Goal: Task Accomplishment & Management: Complete application form

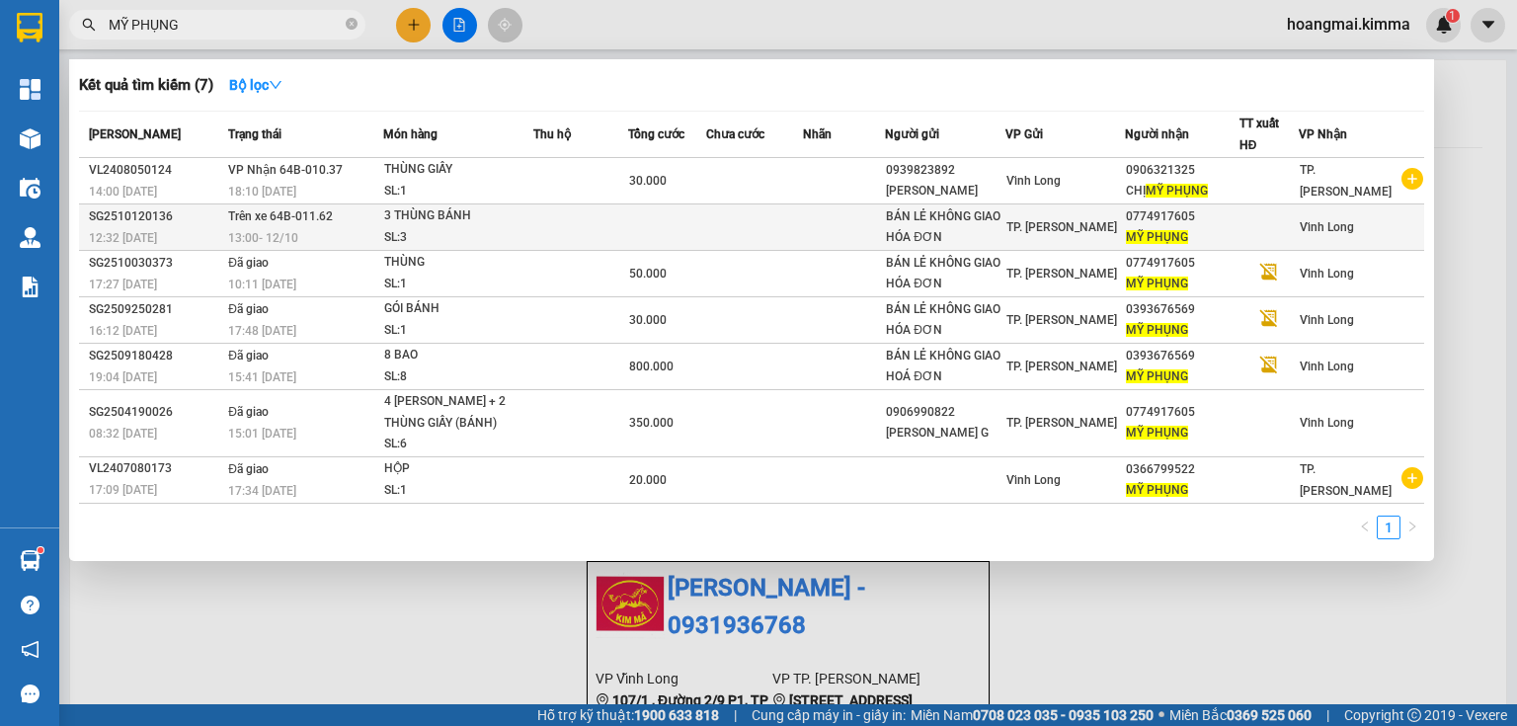
type input "MỸ PHỤNG"
click at [1202, 245] on div "MỸ PHỤNG" at bounding box center [1182, 237] width 113 height 21
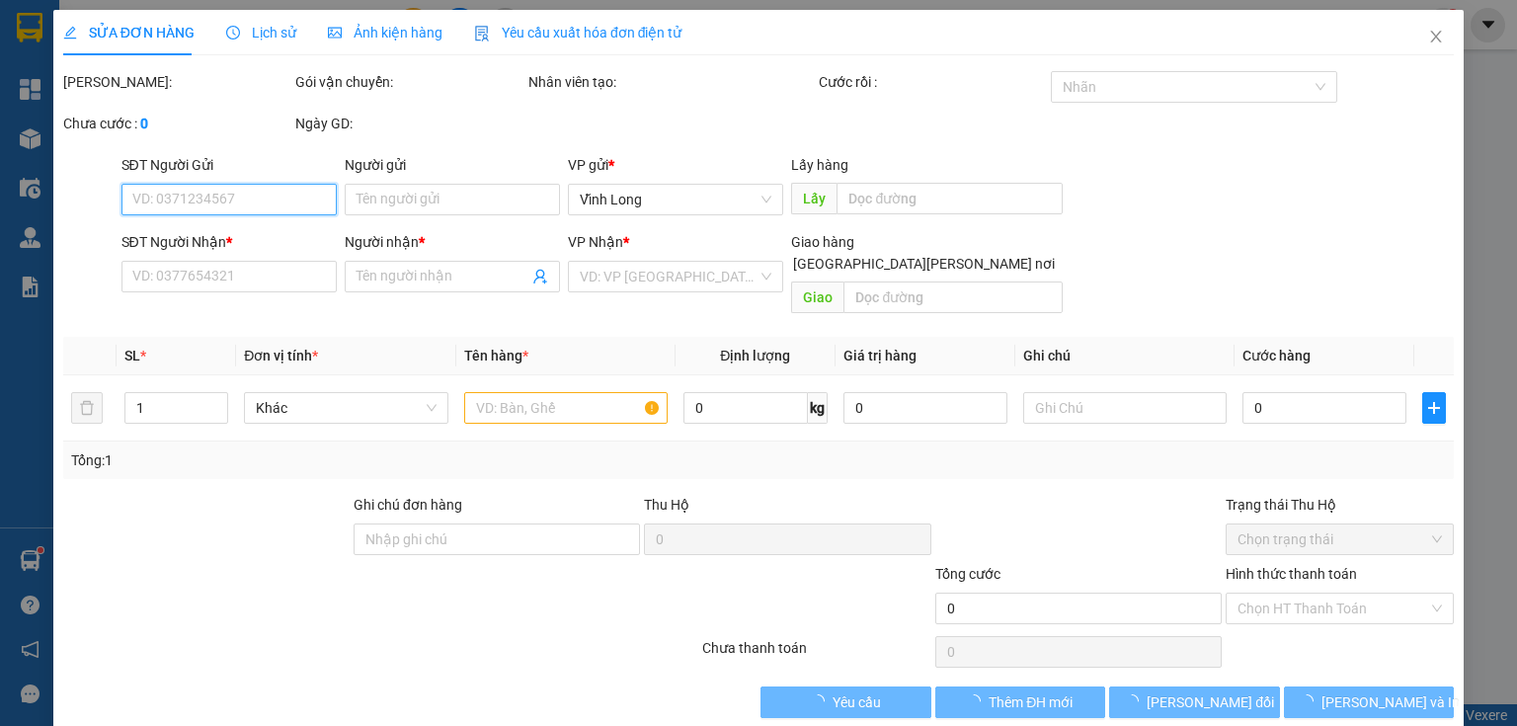
type input "BÁN LẺ KHÔNG GIAO HÓA ĐƠN"
type input "0774917605"
type input "MỸ PHỤNG"
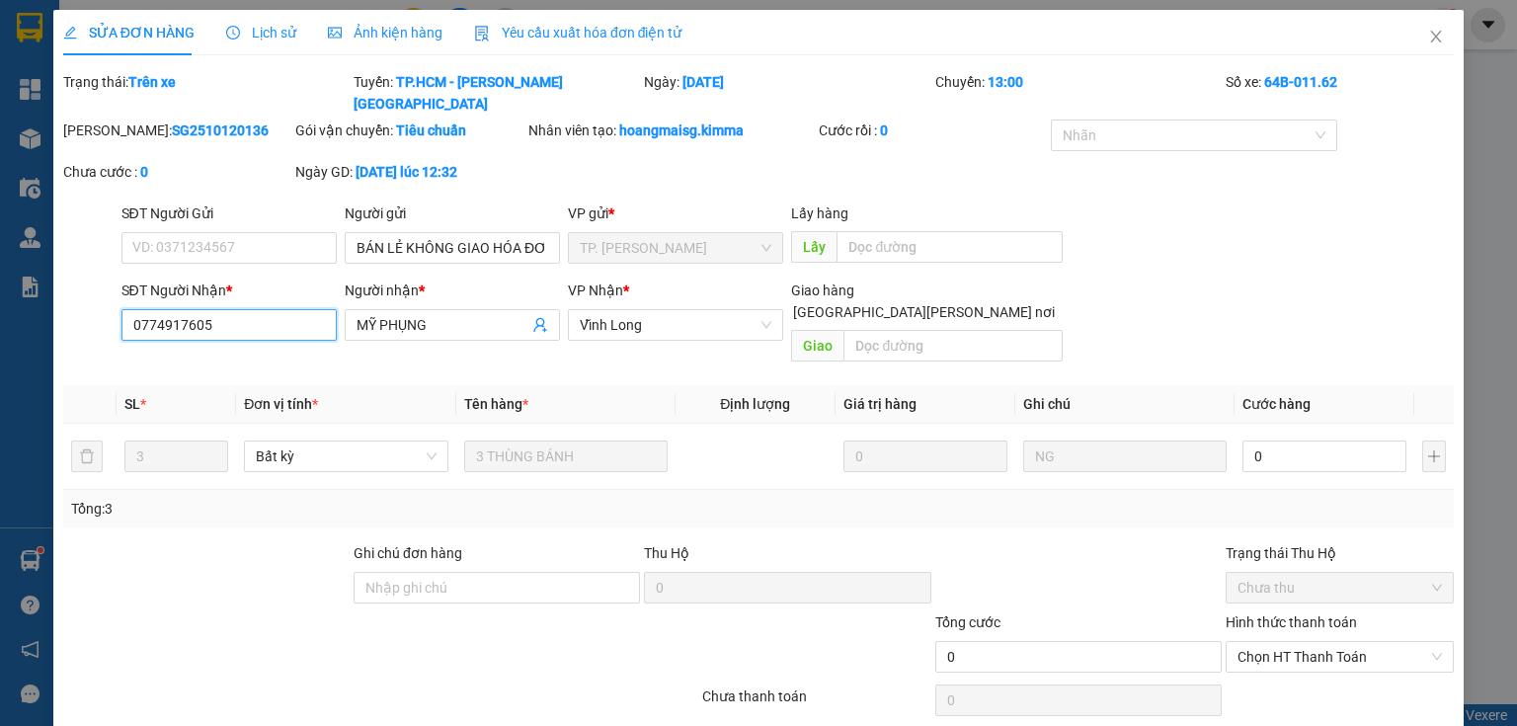
drag, startPoint x: 256, startPoint y: 314, endPoint x: 138, endPoint y: 320, distance: 117.7
click at [43, 323] on div "SỬA ĐƠN HÀNG Lịch sử [PERSON_NAME] hàng Yêu cầu xuất [PERSON_NAME] điện tử Tota…" at bounding box center [758, 363] width 1517 height 726
click at [1428, 35] on icon "close" at bounding box center [1436, 37] width 16 height 16
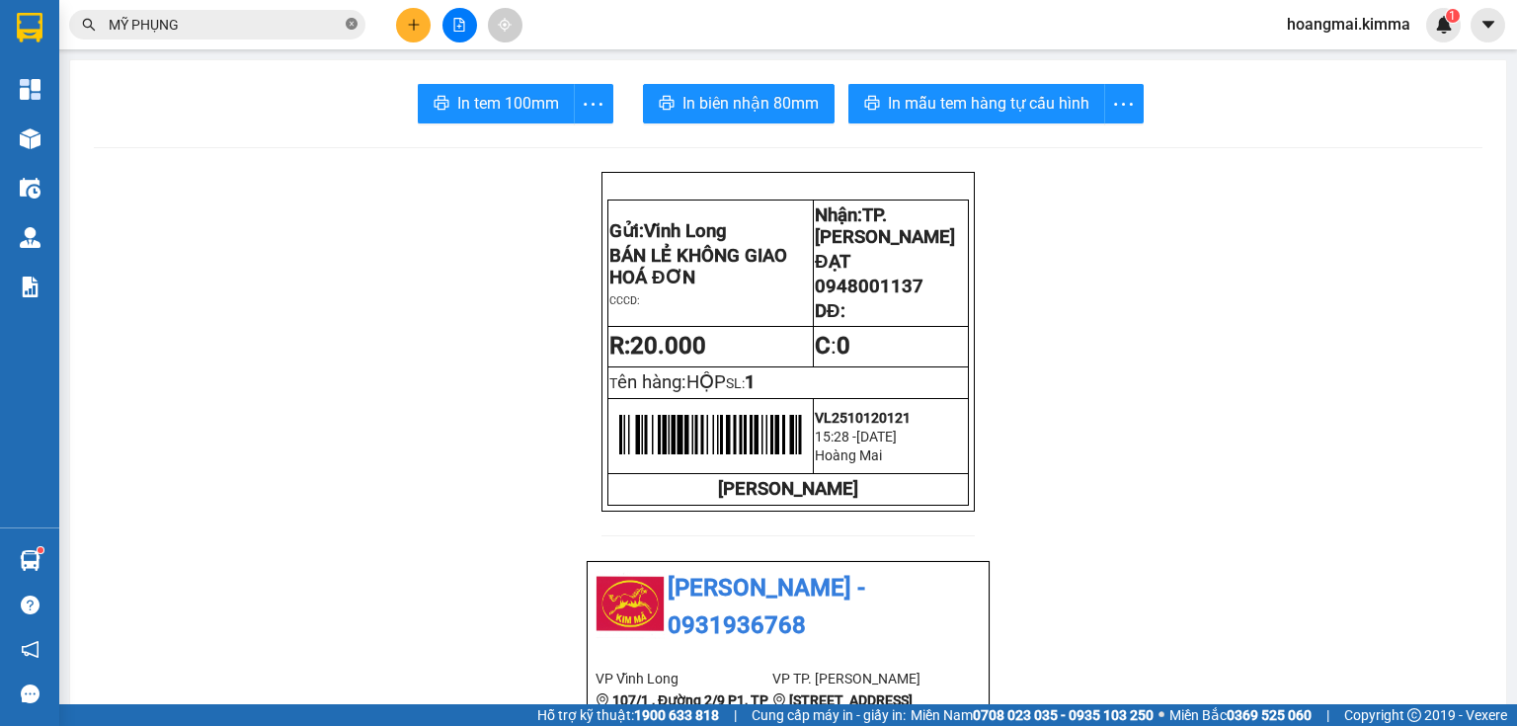
click at [348, 21] on icon "close-circle" at bounding box center [352, 24] width 12 height 12
paste input "0774917605"
type input "0774917605"
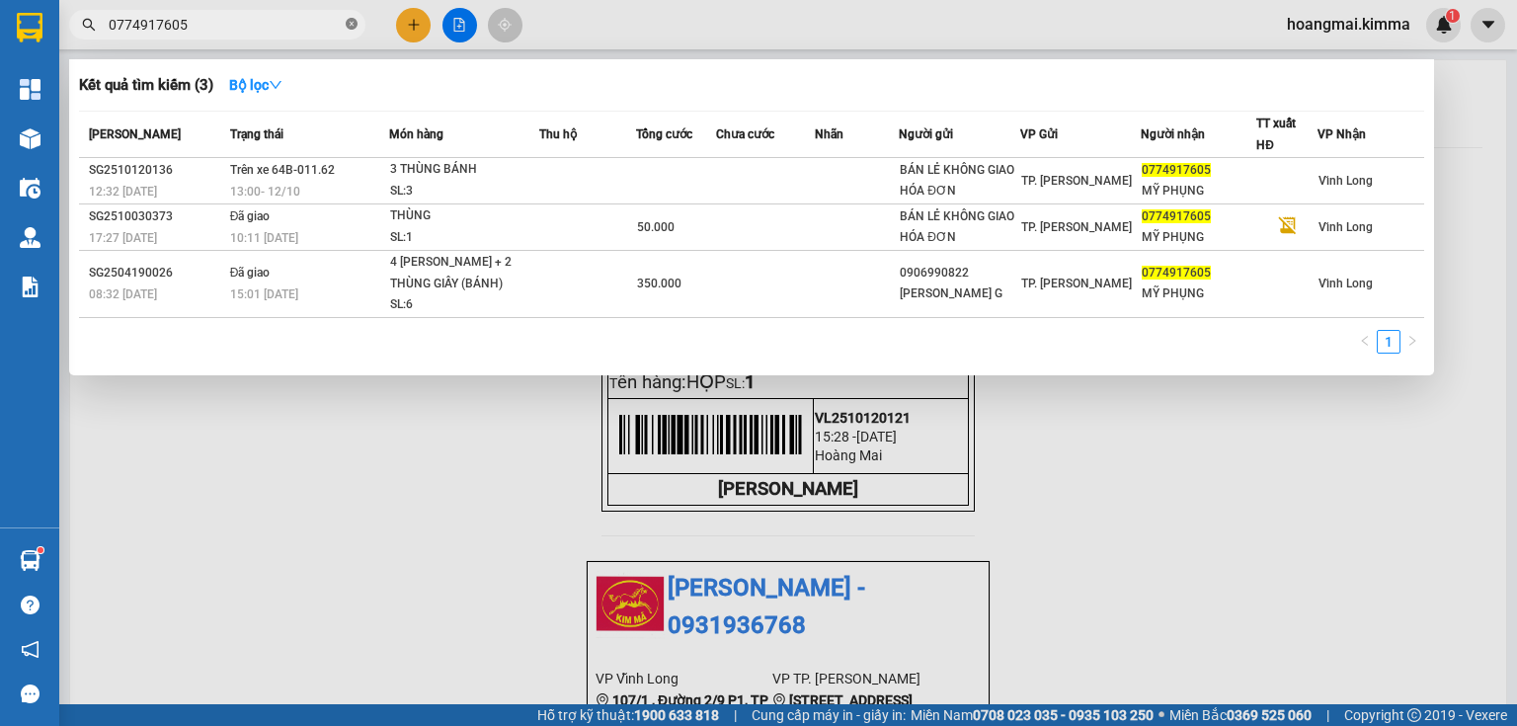
click at [355, 22] on icon "close-circle" at bounding box center [352, 24] width 12 height 12
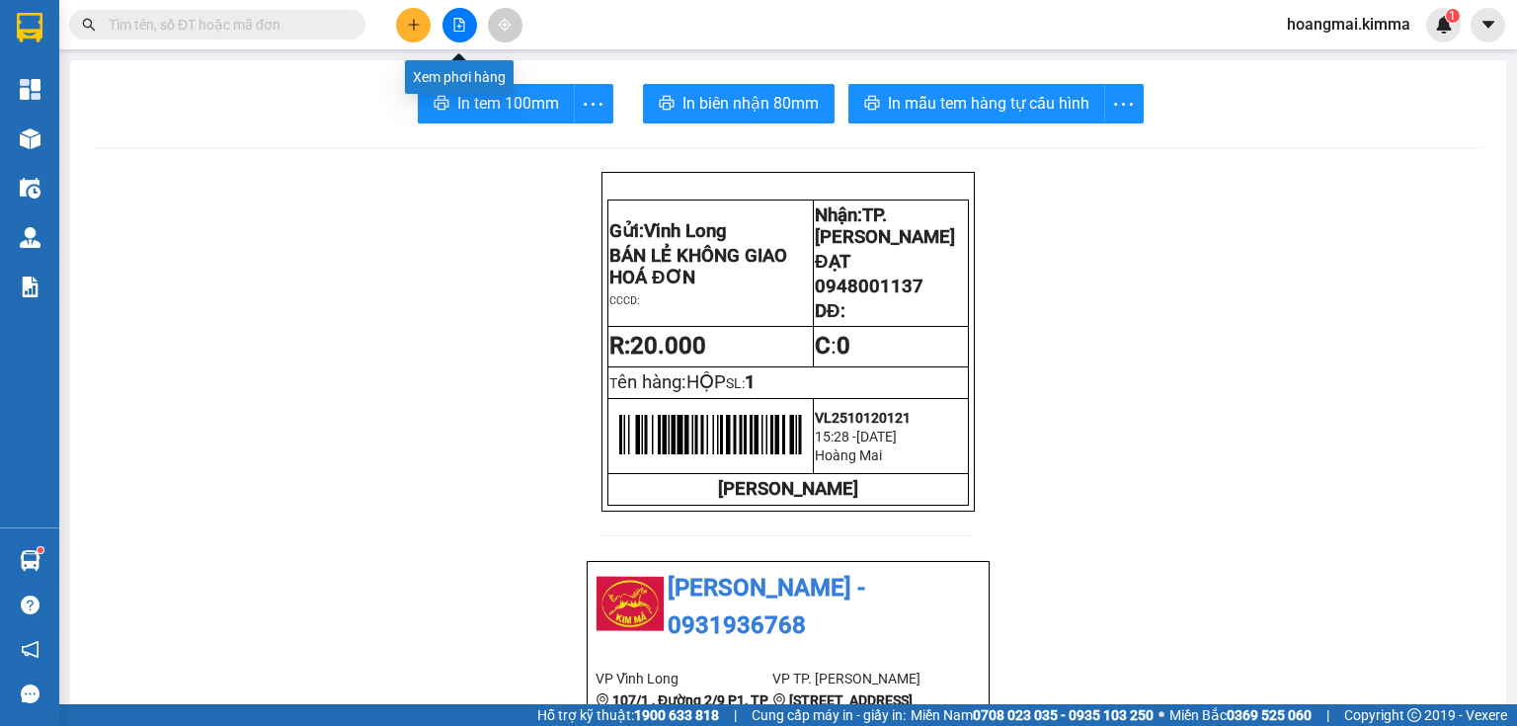
click at [454, 27] on icon "file-add" at bounding box center [459, 25] width 11 height 14
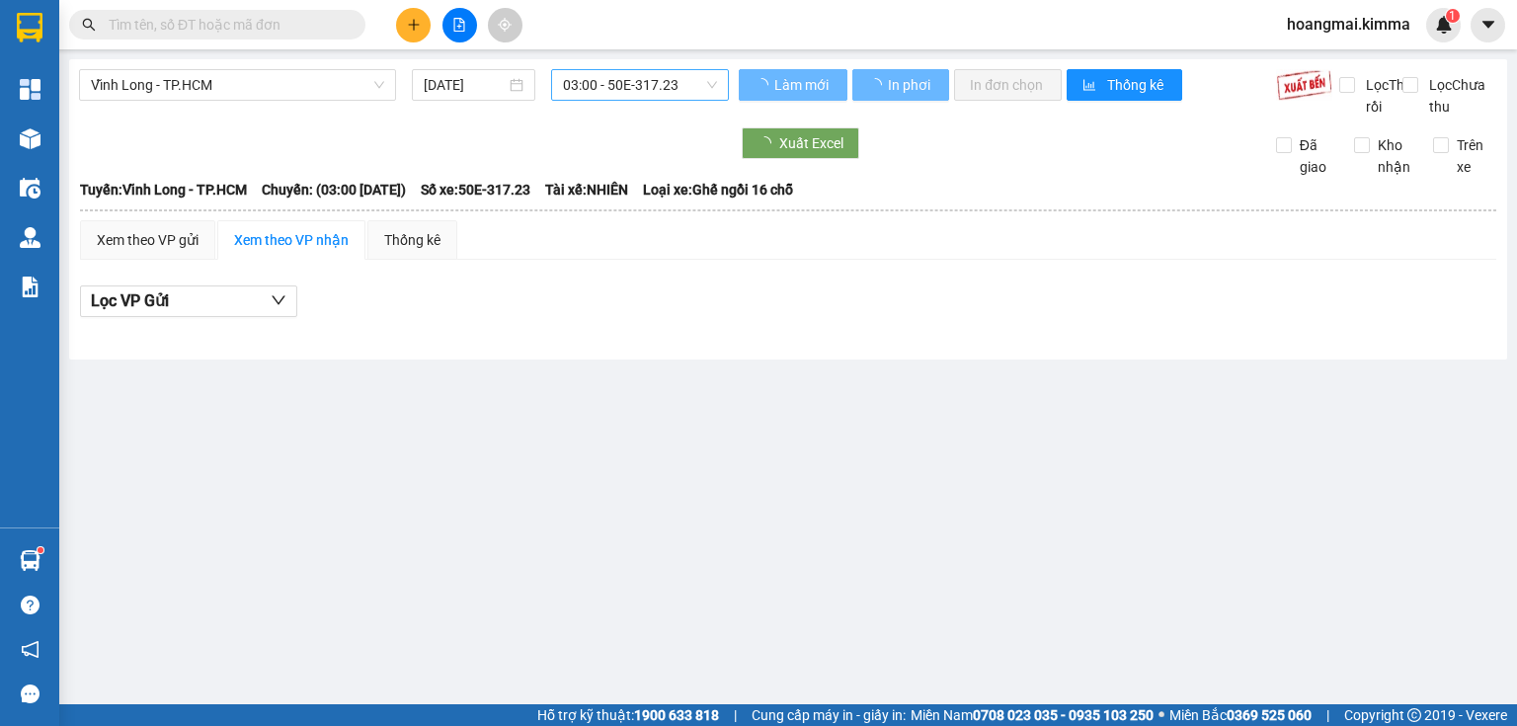
click at [642, 86] on span "03:00 - 50E-317.23" at bounding box center [640, 85] width 155 height 30
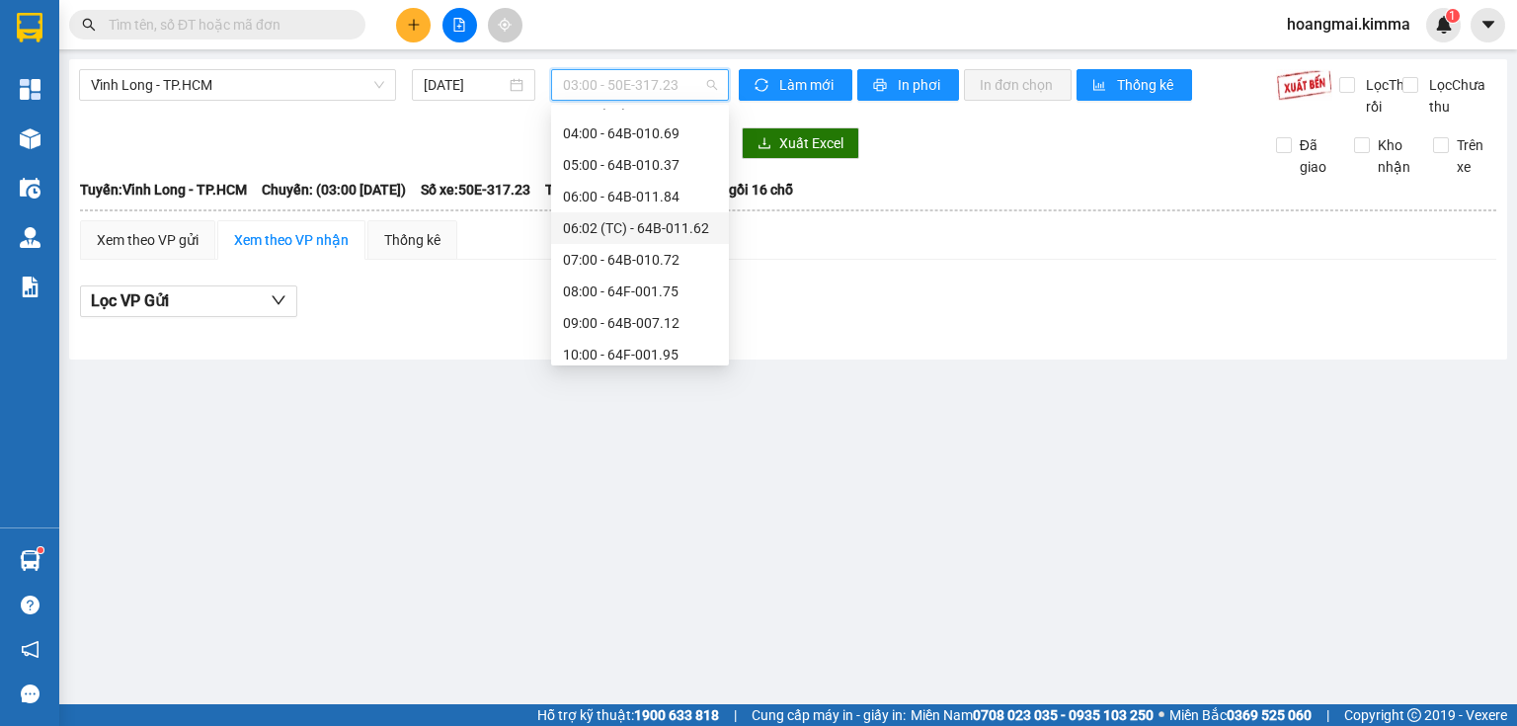
scroll to position [237, 0]
click at [606, 321] on div "13:00 - 64F-002.29" at bounding box center [640, 330] width 154 height 22
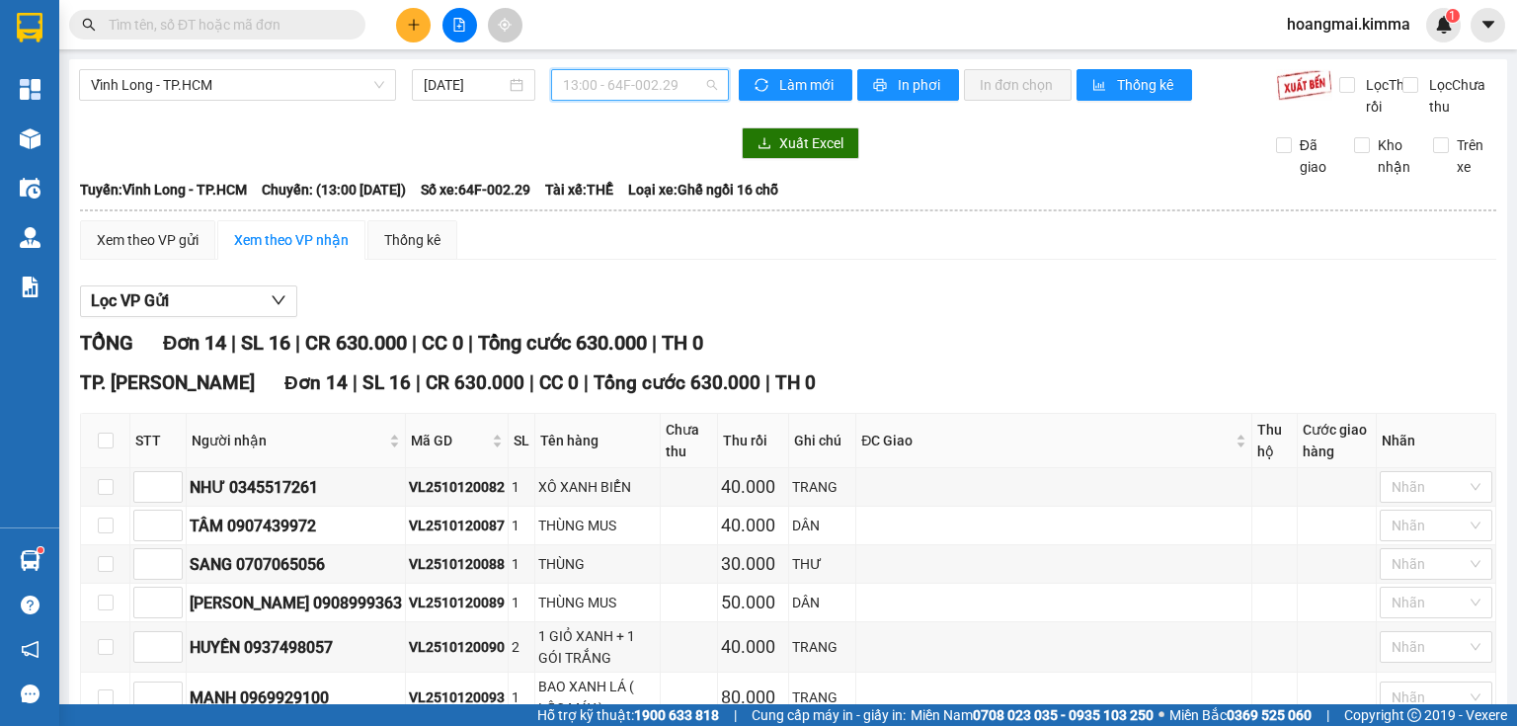
click at [593, 92] on span "13:00 - 64F-002.29" at bounding box center [640, 85] width 155 height 30
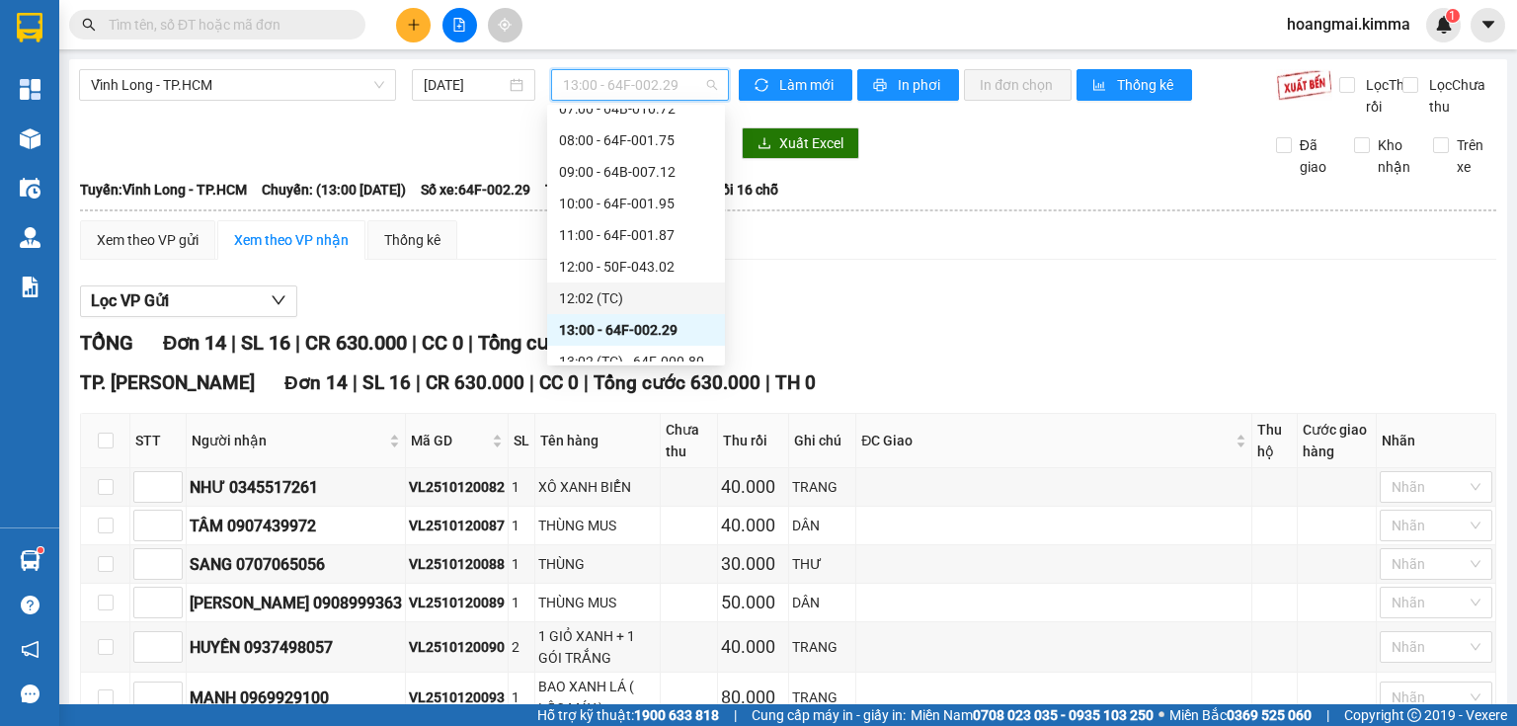
click at [603, 298] on div "12:02 (TC)" at bounding box center [636, 298] width 154 height 22
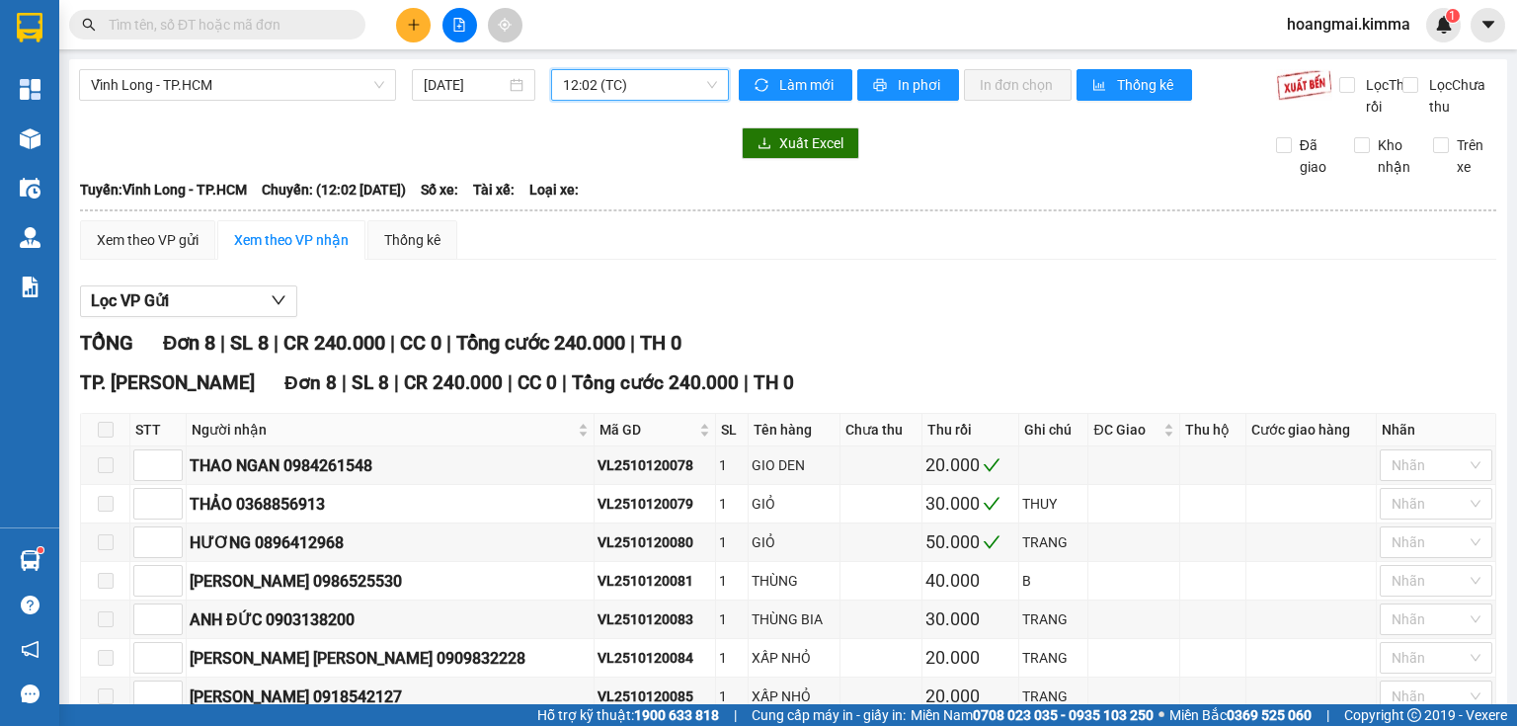
click at [603, 84] on span "12:02 (TC)" at bounding box center [640, 85] width 155 height 30
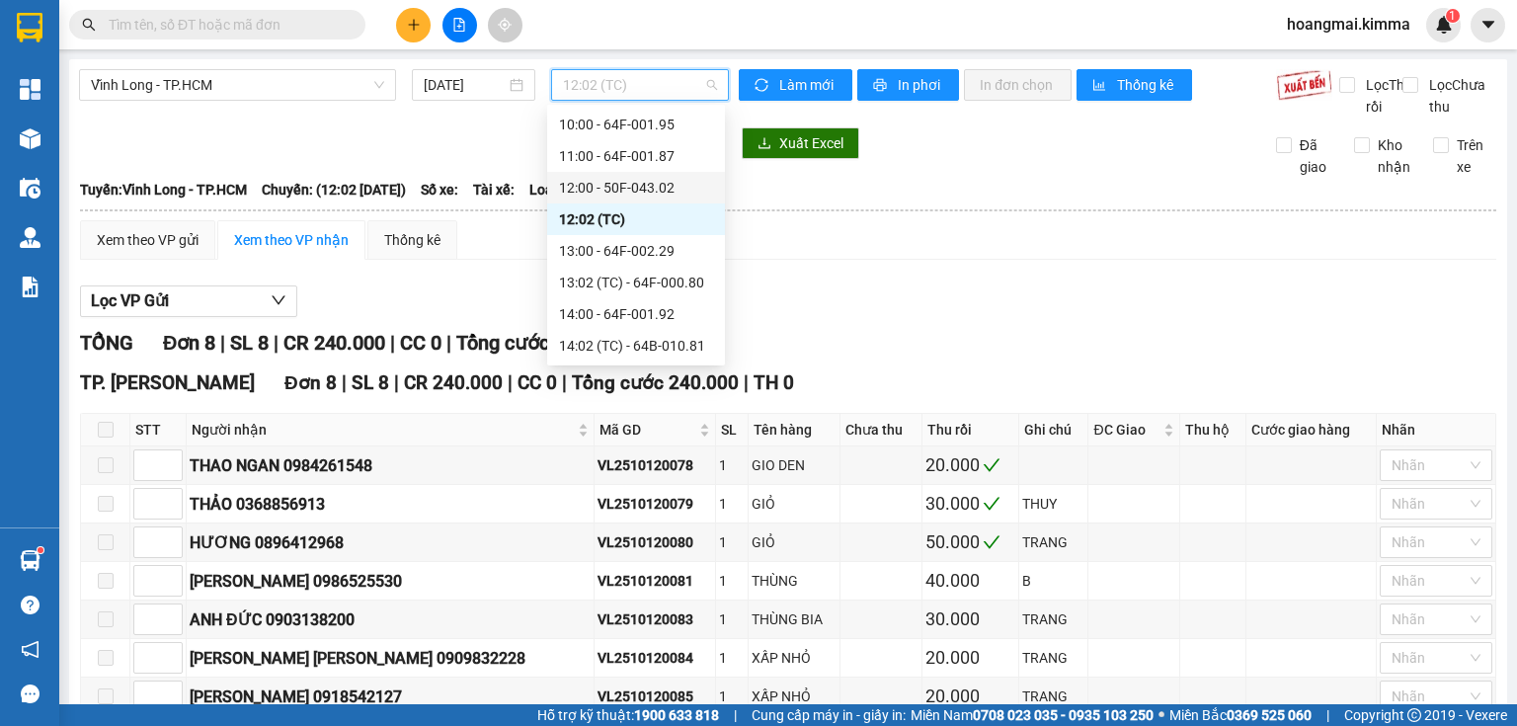
scroll to position [395, 0]
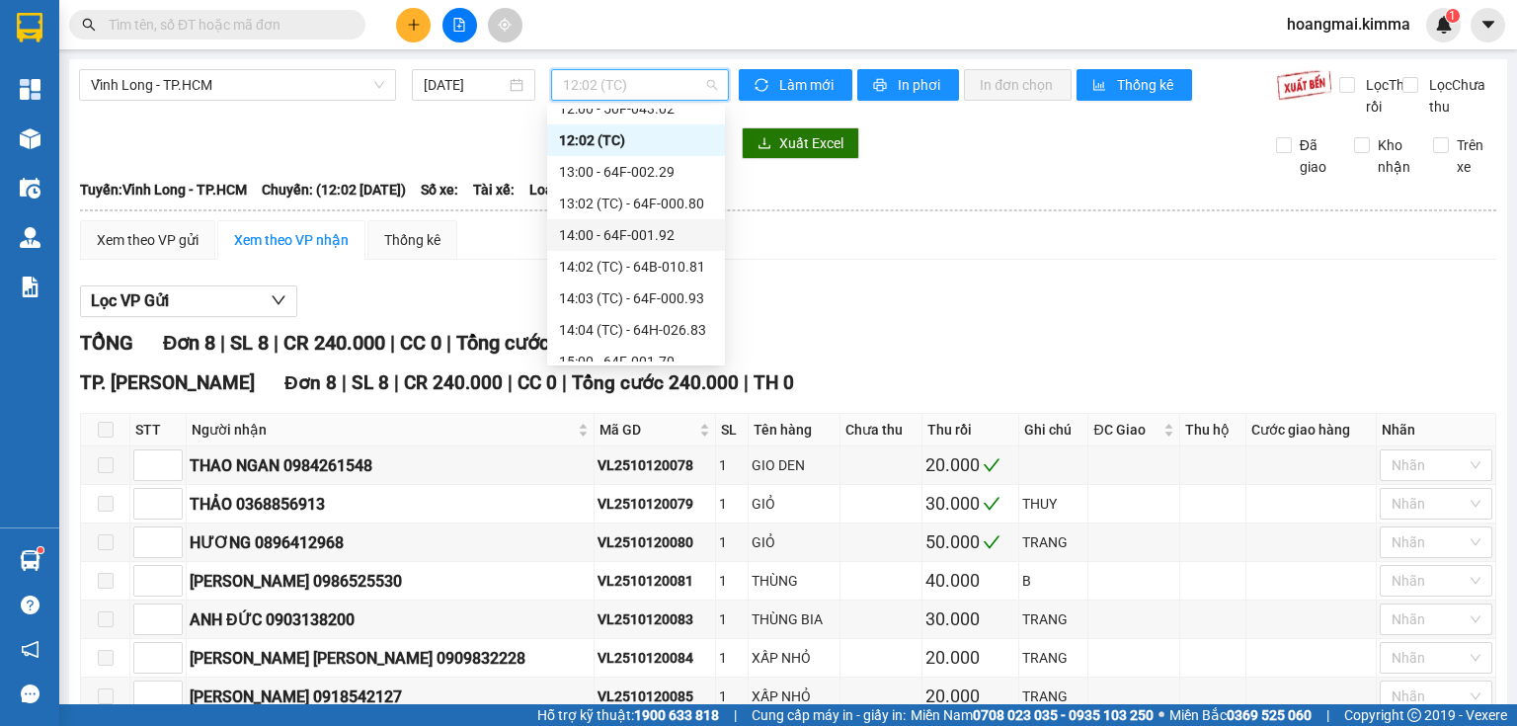
click at [647, 233] on div "14:00 - 64F-001.92" at bounding box center [636, 235] width 154 height 22
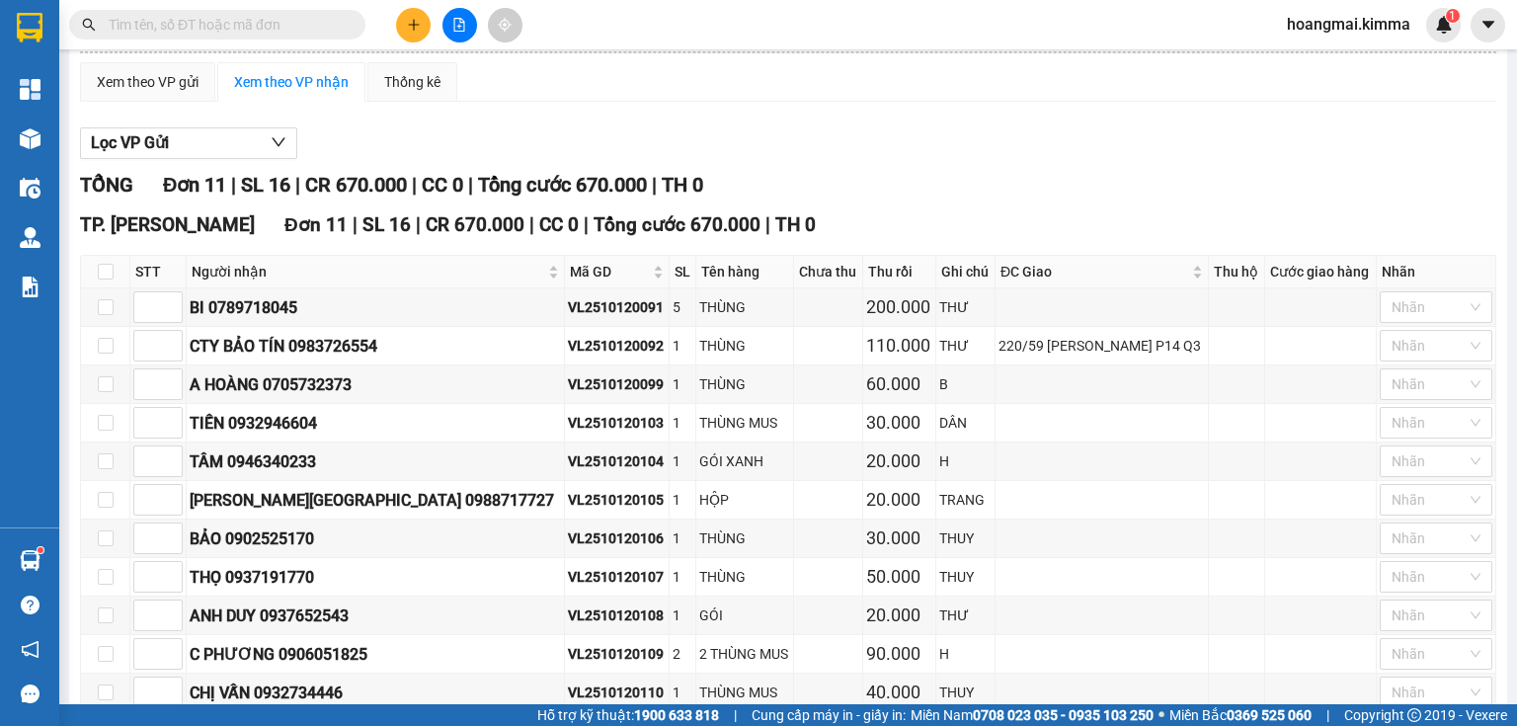
scroll to position [280, 0]
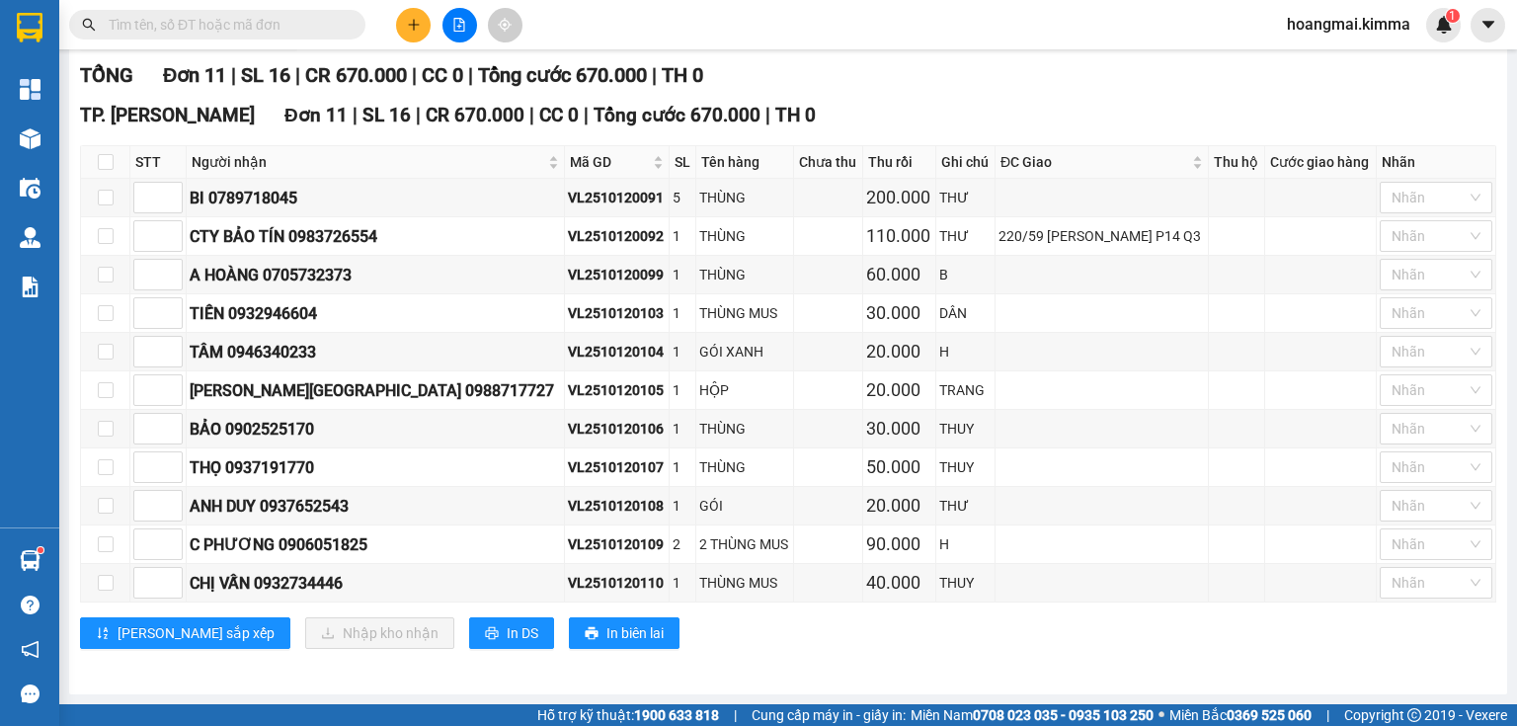
click at [410, 18] on icon "plus" at bounding box center [414, 25] width 14 height 14
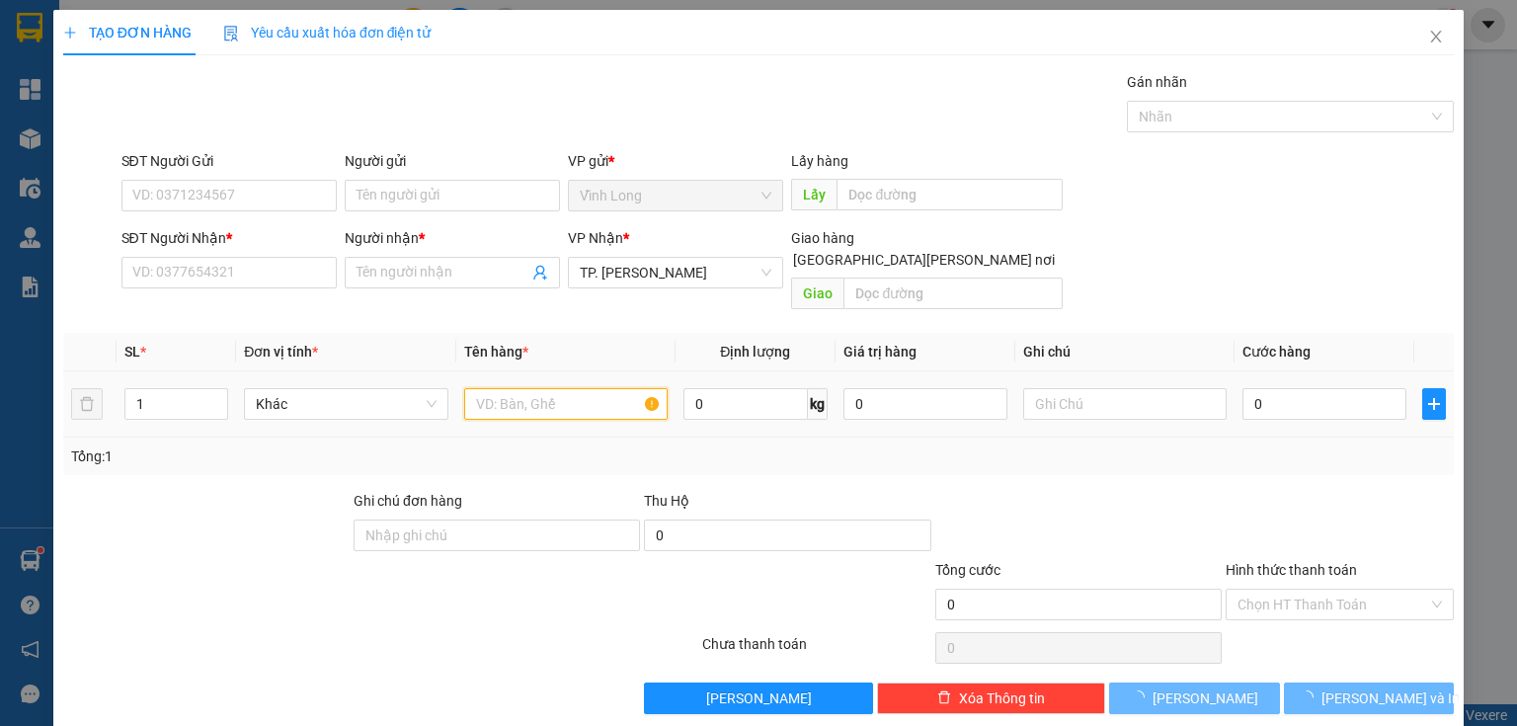
click at [525, 388] on input "text" at bounding box center [565, 404] width 203 height 32
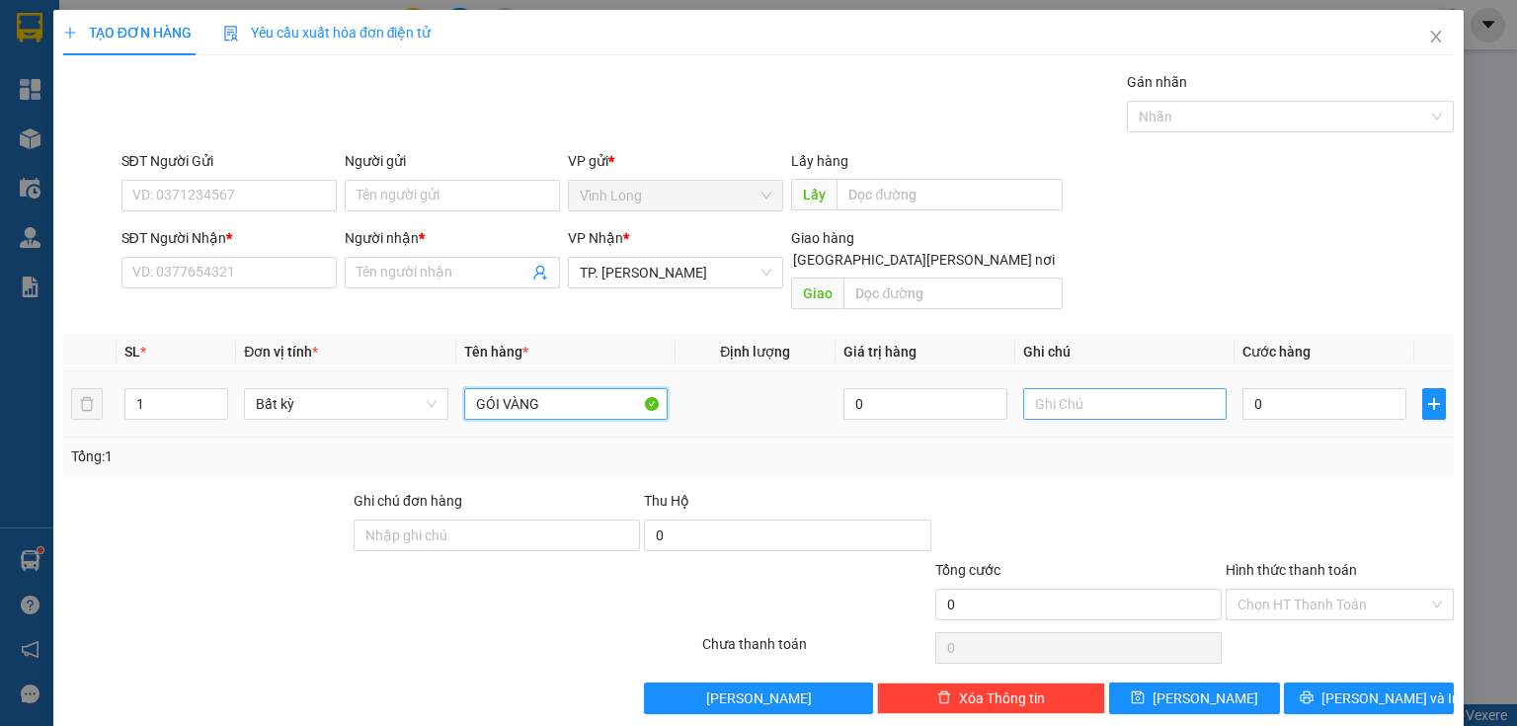
type input "GÓI VÀNG"
click at [1027, 388] on input "text" at bounding box center [1124, 404] width 203 height 32
type input "THỦY"
click at [1316, 388] on input "0" at bounding box center [1324, 404] width 164 height 32
type input "3"
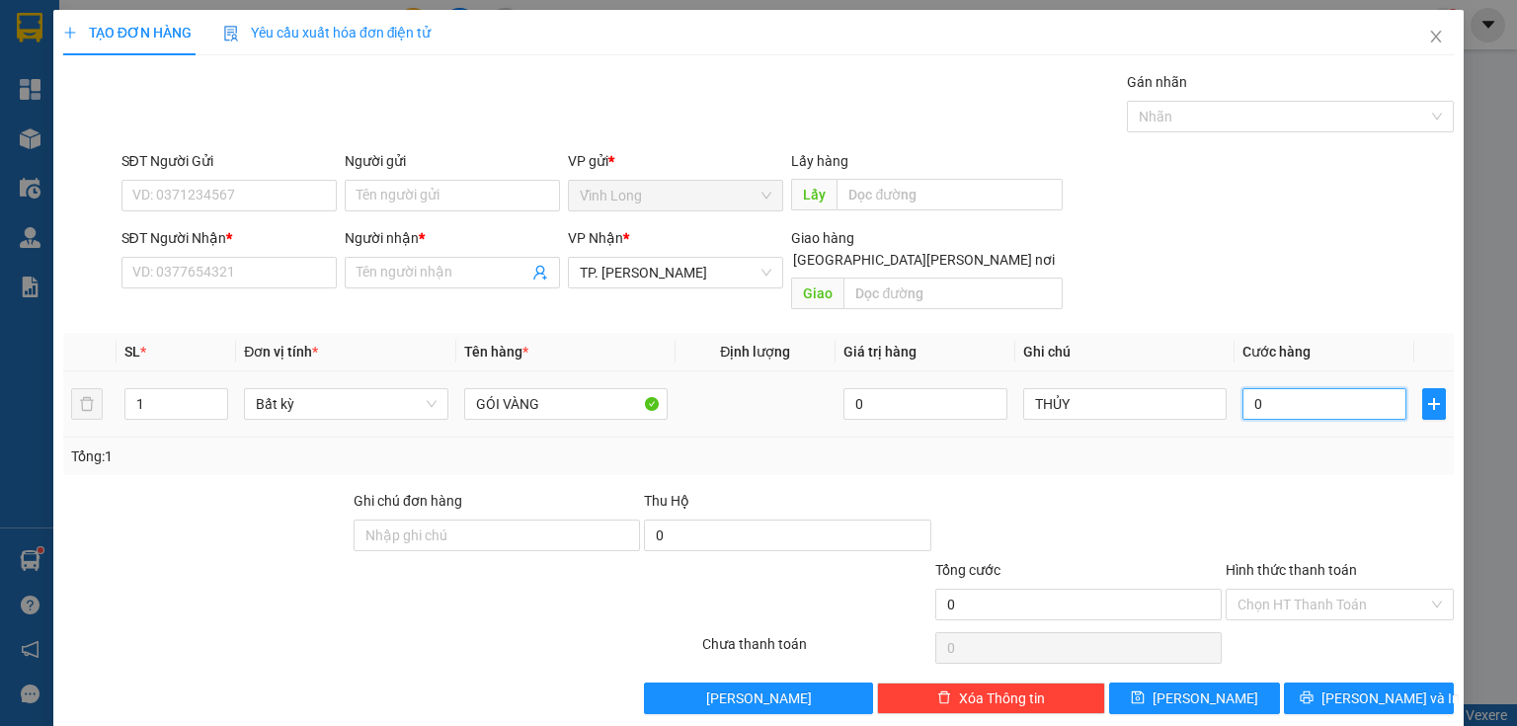
type input "3"
type input "30"
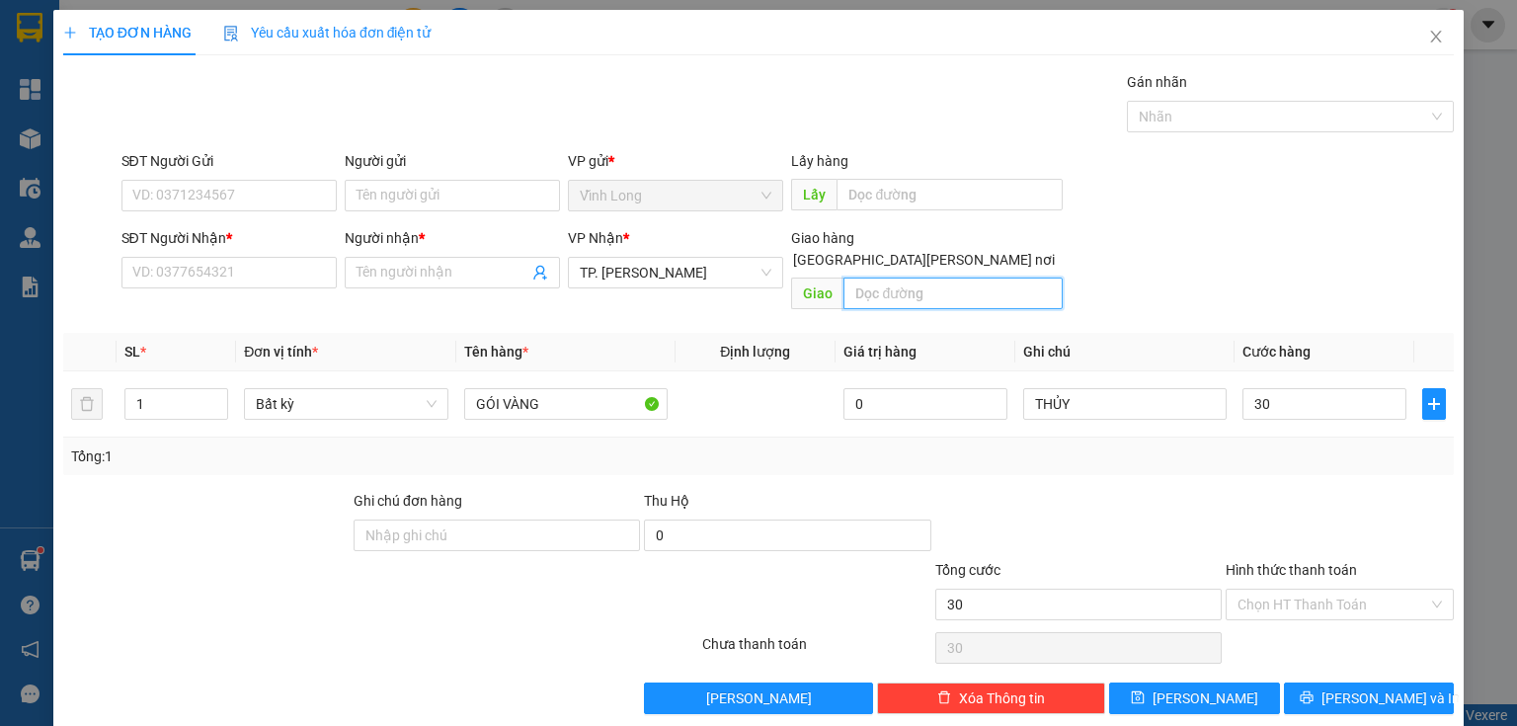
type input "30.000"
click at [913, 277] on input "text" at bounding box center [952, 293] width 219 height 32
type input "TXG"
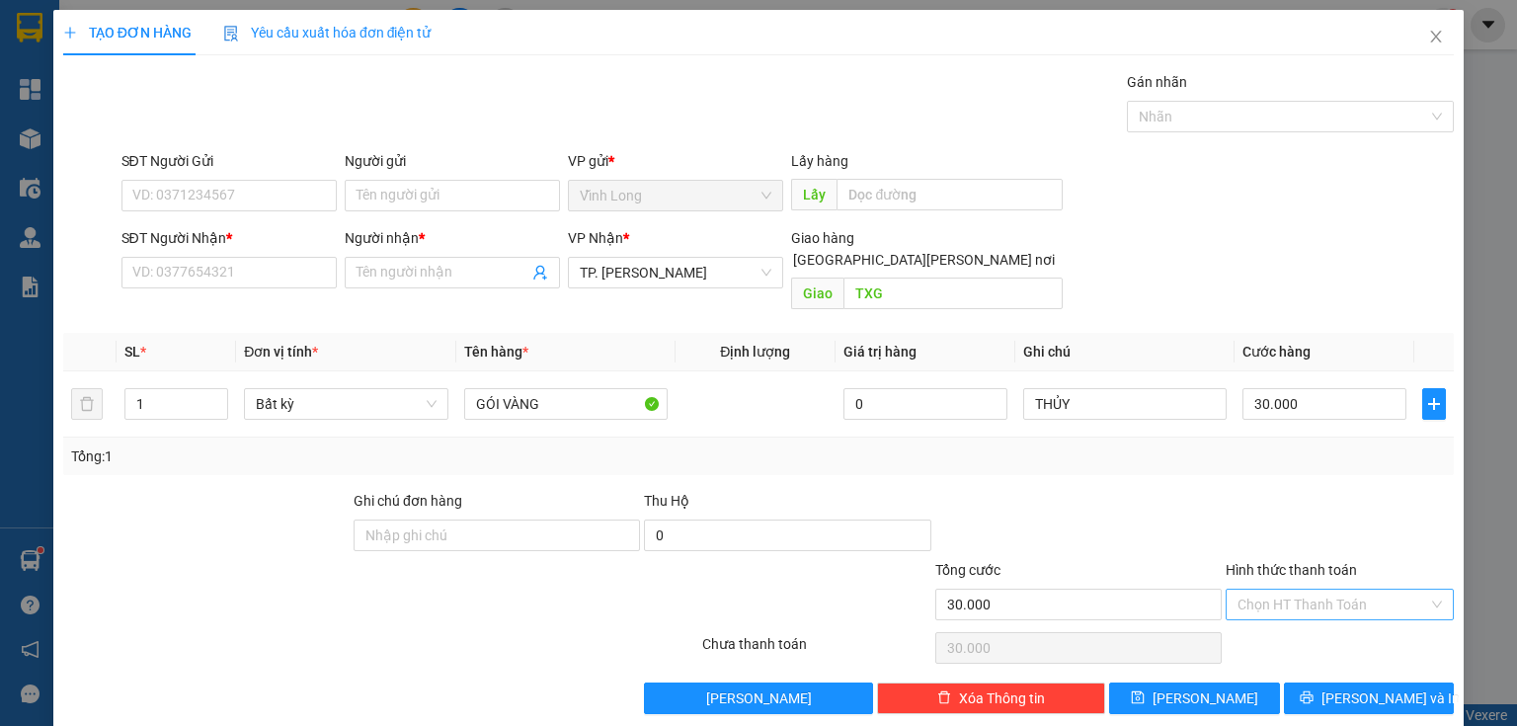
click at [1343, 590] on input "Hình thức thanh toán" at bounding box center [1332, 605] width 191 height 30
click at [1264, 611] on div "Tại văn phòng" at bounding box center [1328, 620] width 203 height 22
type input "0"
click at [401, 197] on input "Người gửi" at bounding box center [452, 196] width 215 height 32
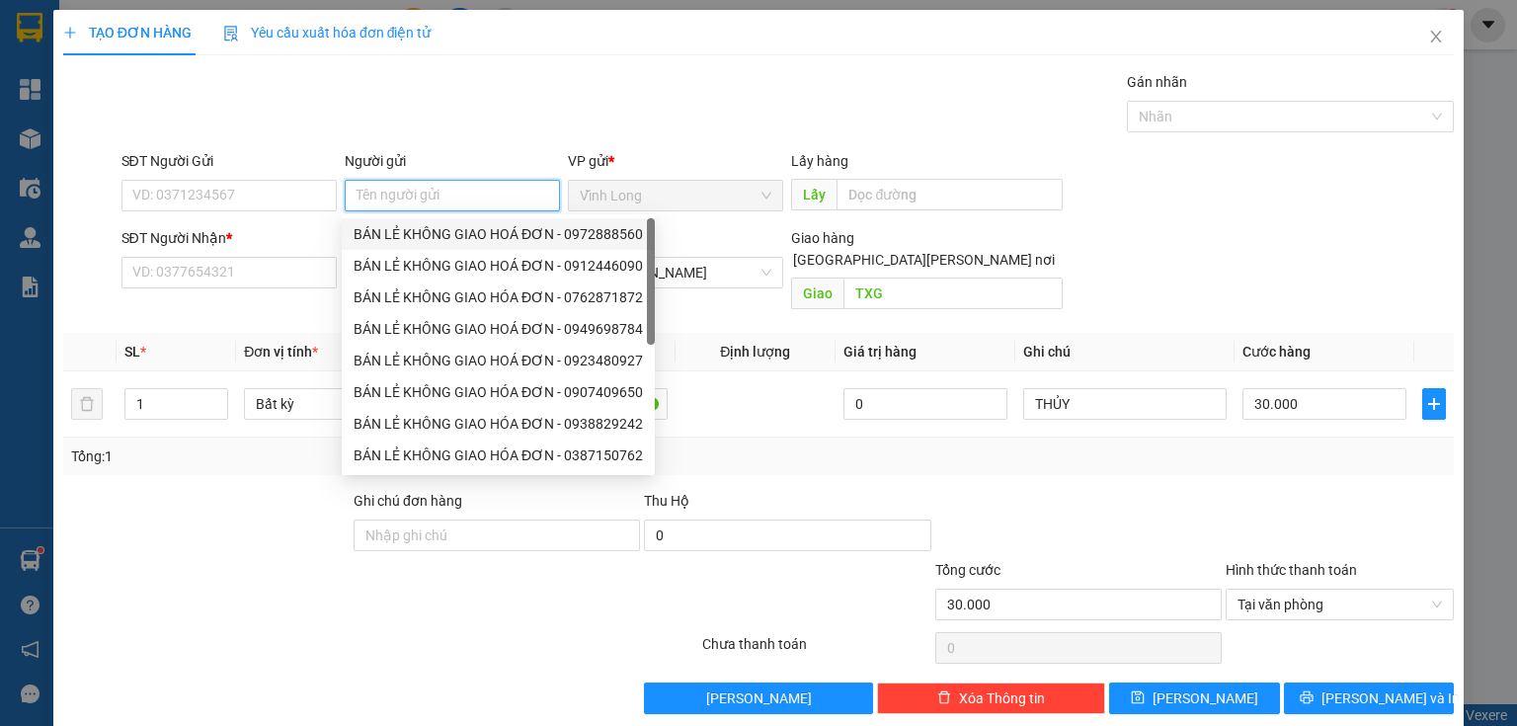
click at [395, 225] on div "BÁN LẺ KHÔNG GIAO HOÁ ĐƠN - 0972888560" at bounding box center [498, 234] width 289 height 22
type input "0972888560"
type input "BÁN LẺ KHÔNG GIAO HOÁ ĐƠN"
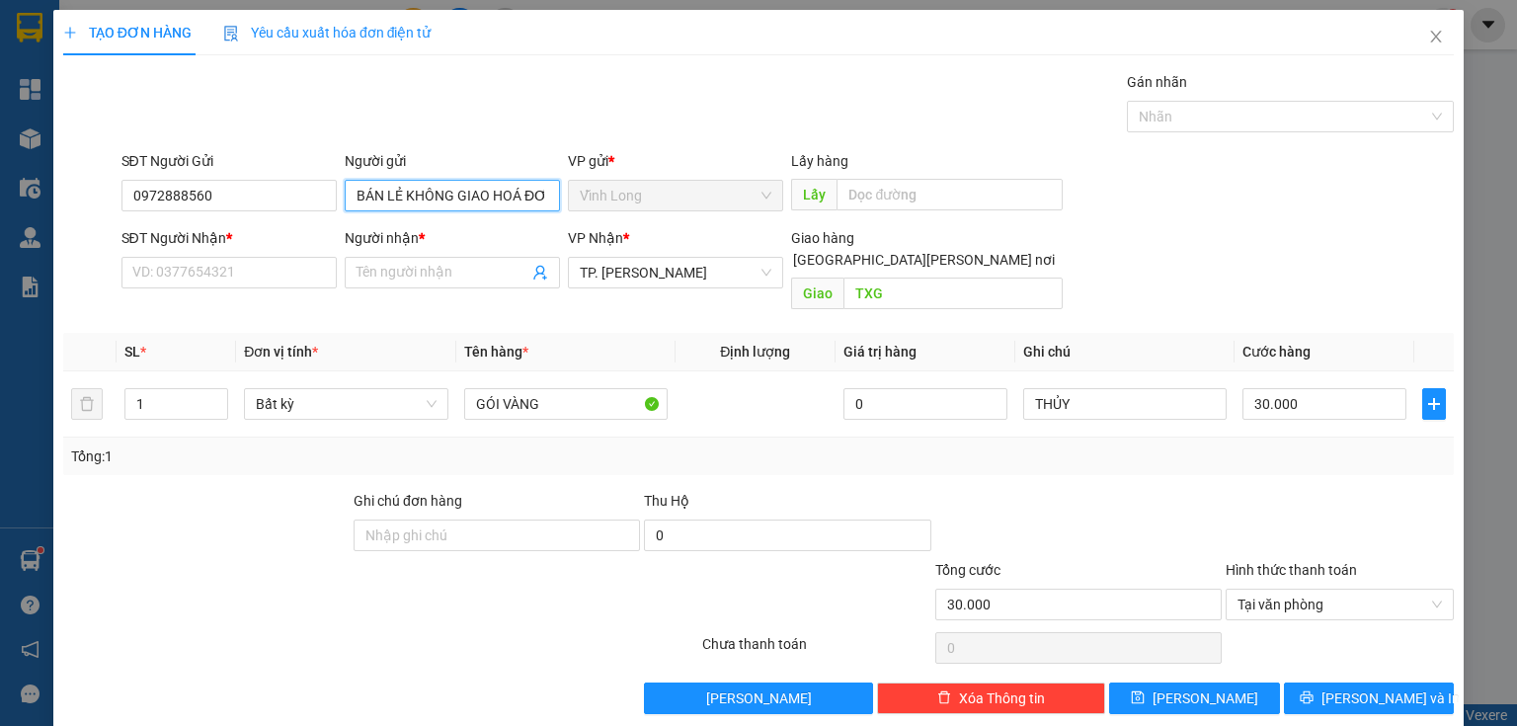
click at [363, 198] on input "BÁN LẺ KHÔNG GIAO HOÁ ĐƠN" at bounding box center [452, 196] width 215 height 32
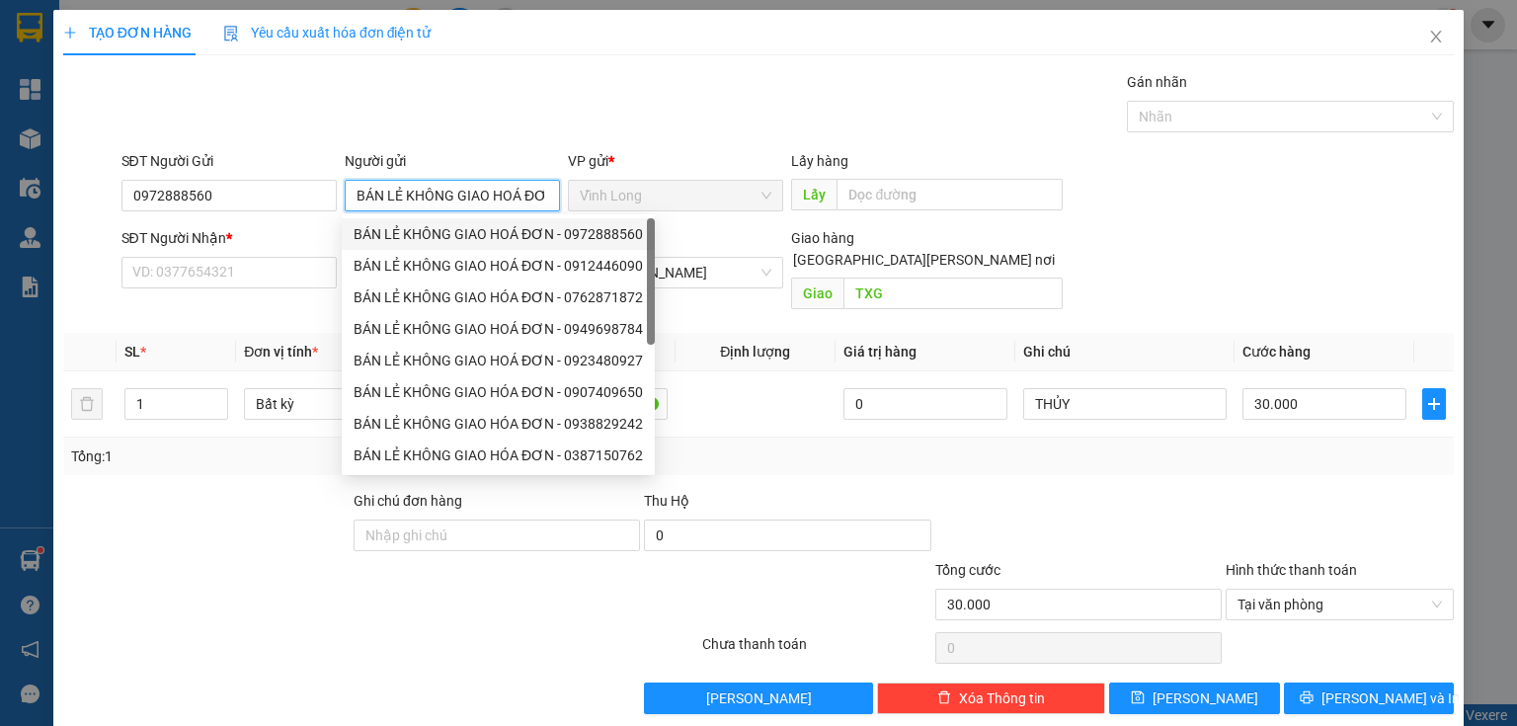
scroll to position [0, 12]
drag, startPoint x: 349, startPoint y: 198, endPoint x: 1516, endPoint y: 426, distance: 1189.1
click at [1516, 426] on div "TẠO ĐƠN HÀNG Yêu cầu xuất [PERSON_NAME] điện tử Transit Pickup Surcharge Ids Tr…" at bounding box center [758, 363] width 1517 height 726
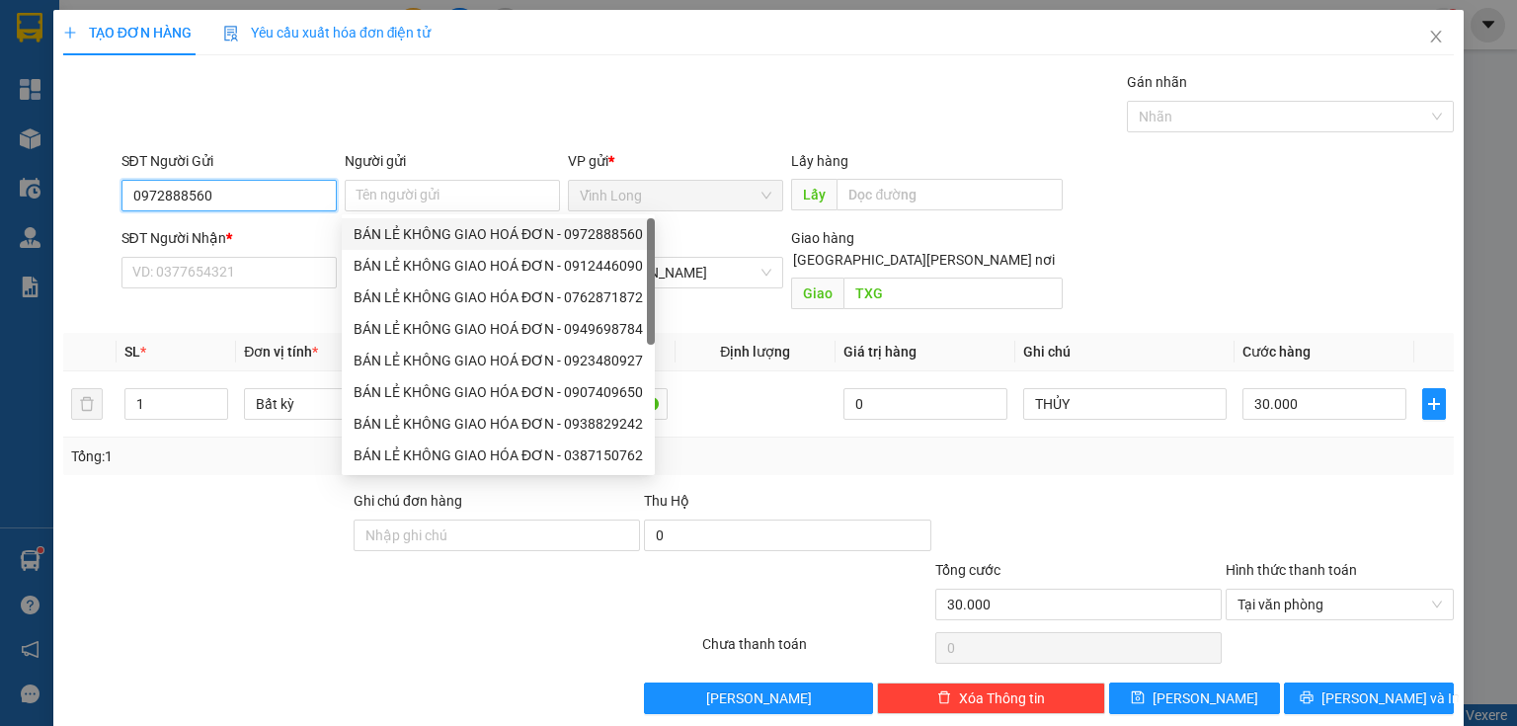
drag, startPoint x: 213, startPoint y: 187, endPoint x: 0, endPoint y: 280, distance: 233.0
click at [0, 280] on div "TẠO ĐƠN HÀNG Yêu cầu xuất [PERSON_NAME] điện tử Transit Pickup Surcharge Ids Tr…" at bounding box center [758, 363] width 1517 height 726
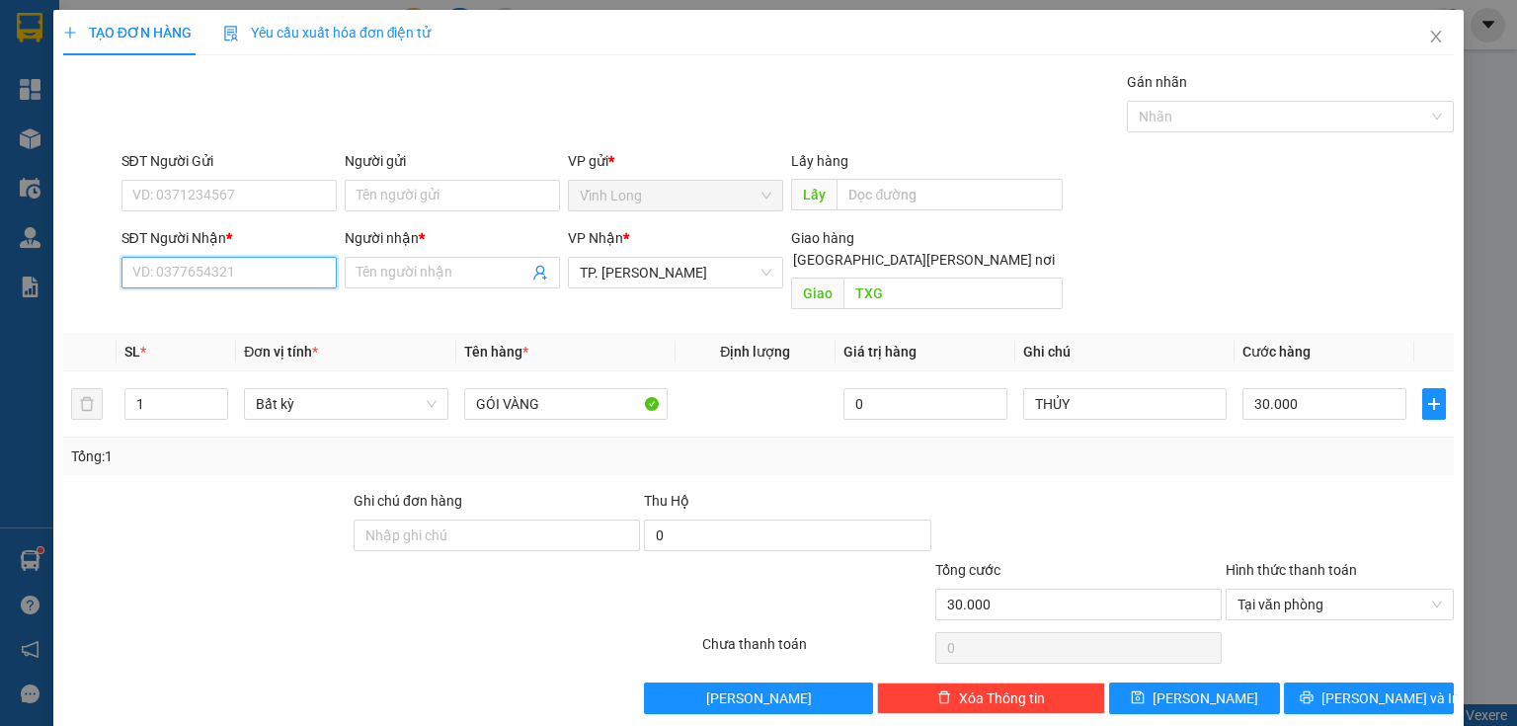
click at [201, 266] on input "SĐT Người Nhận *" at bounding box center [228, 273] width 215 height 32
click at [260, 257] on input "SĐT Người Nhận *" at bounding box center [228, 273] width 215 height 32
type input "0788740653"
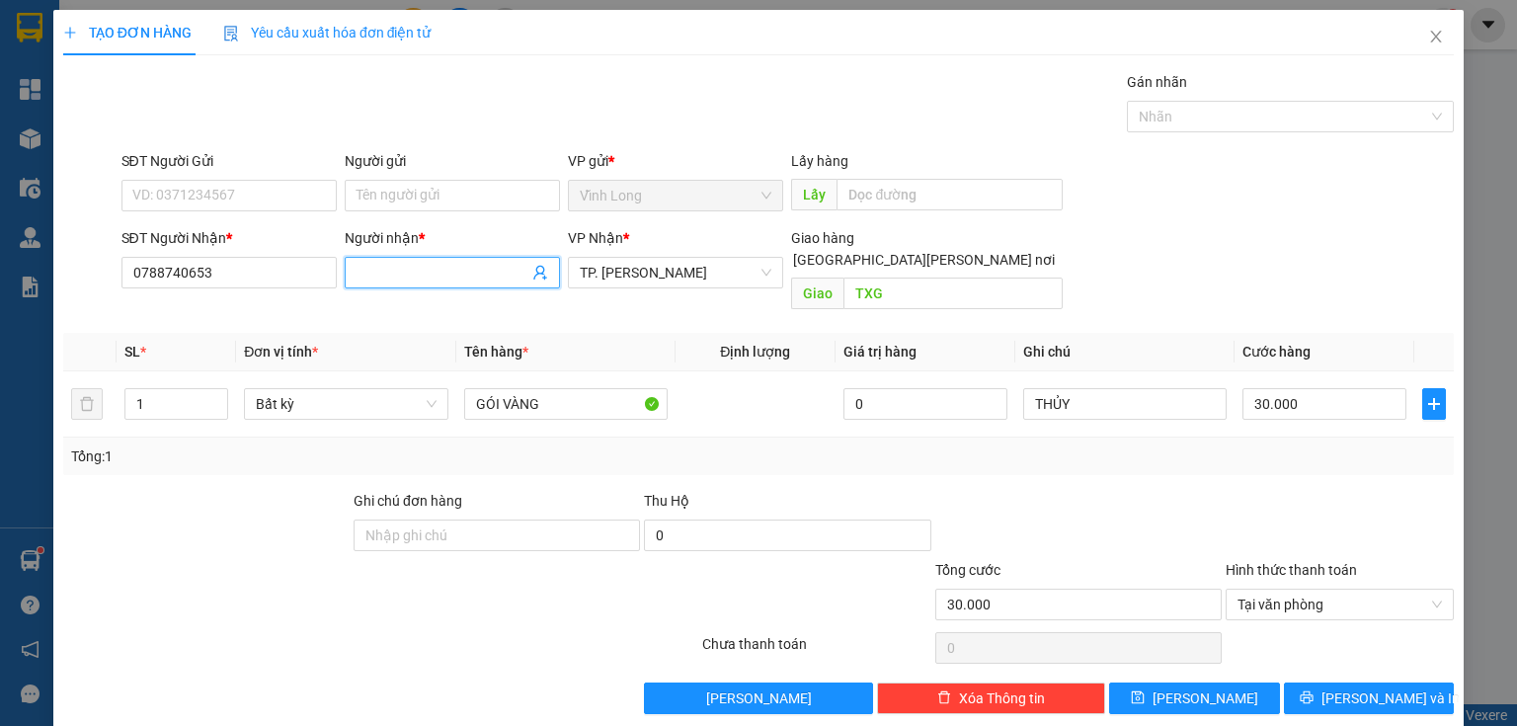
click at [358, 269] on input "Người nhận *" at bounding box center [442, 273] width 172 height 22
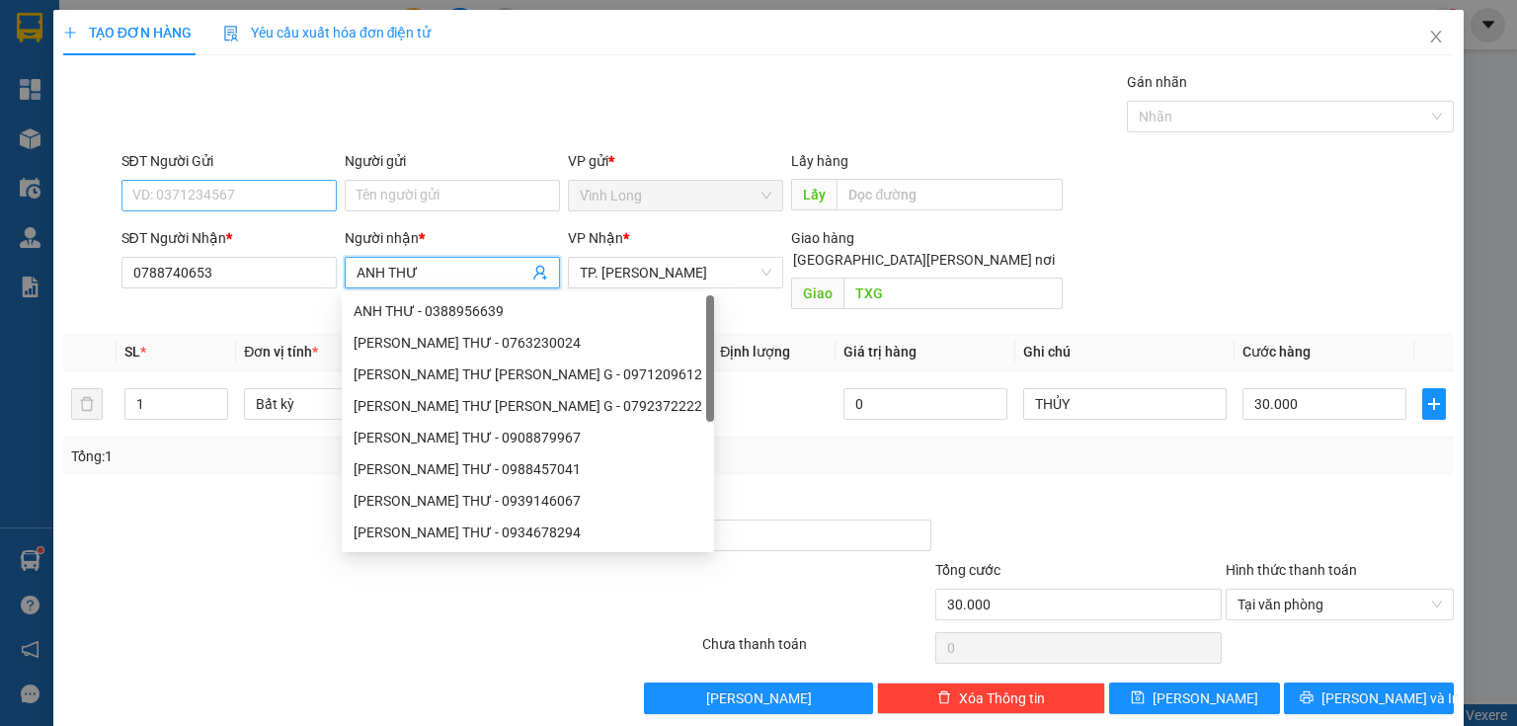
type input "ANH THƯ"
click at [222, 198] on input "SĐT Người Gửi" at bounding box center [228, 196] width 215 height 32
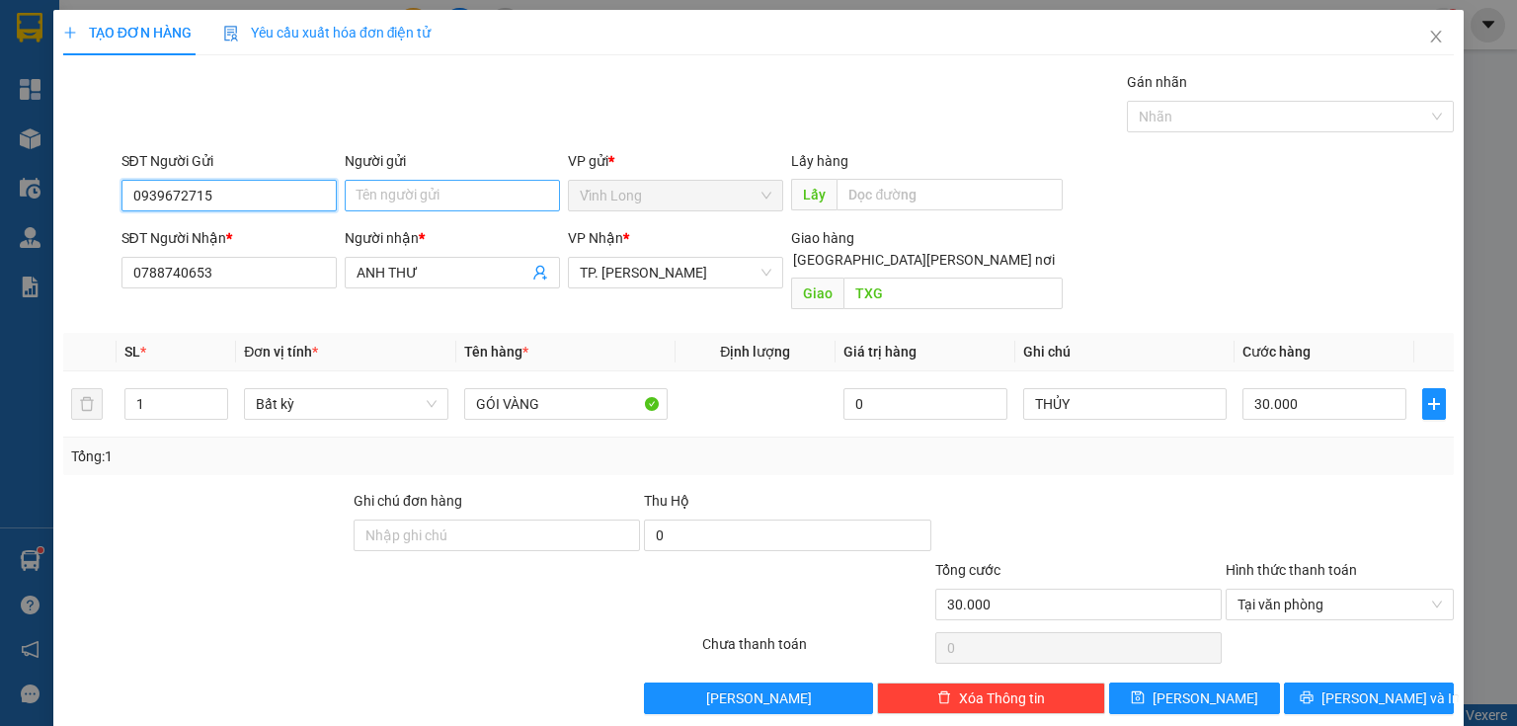
type input "0939672715"
click at [411, 185] on input "Người gửi" at bounding box center [452, 196] width 215 height 32
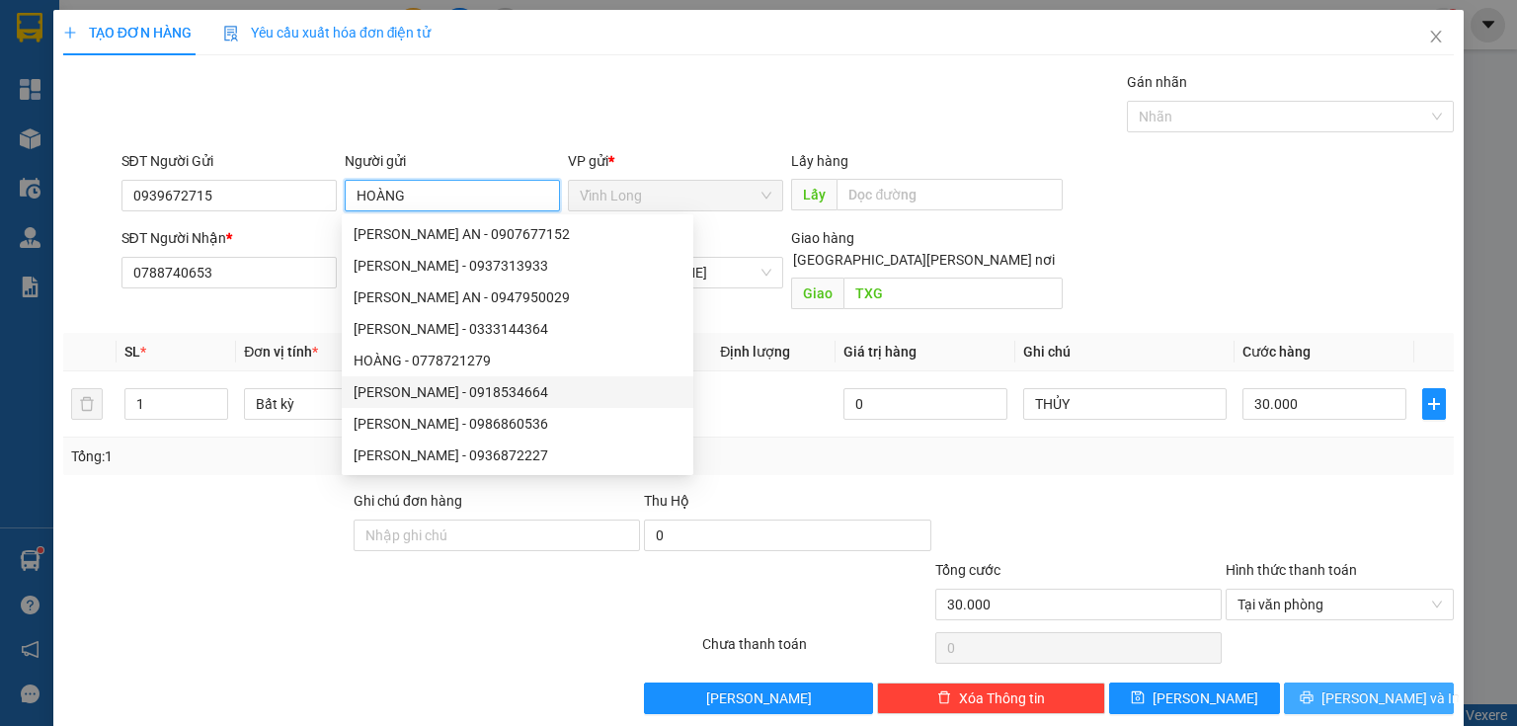
type input "HOÀNG"
click at [1383, 687] on span "[PERSON_NAME] và In" at bounding box center [1390, 698] width 138 height 22
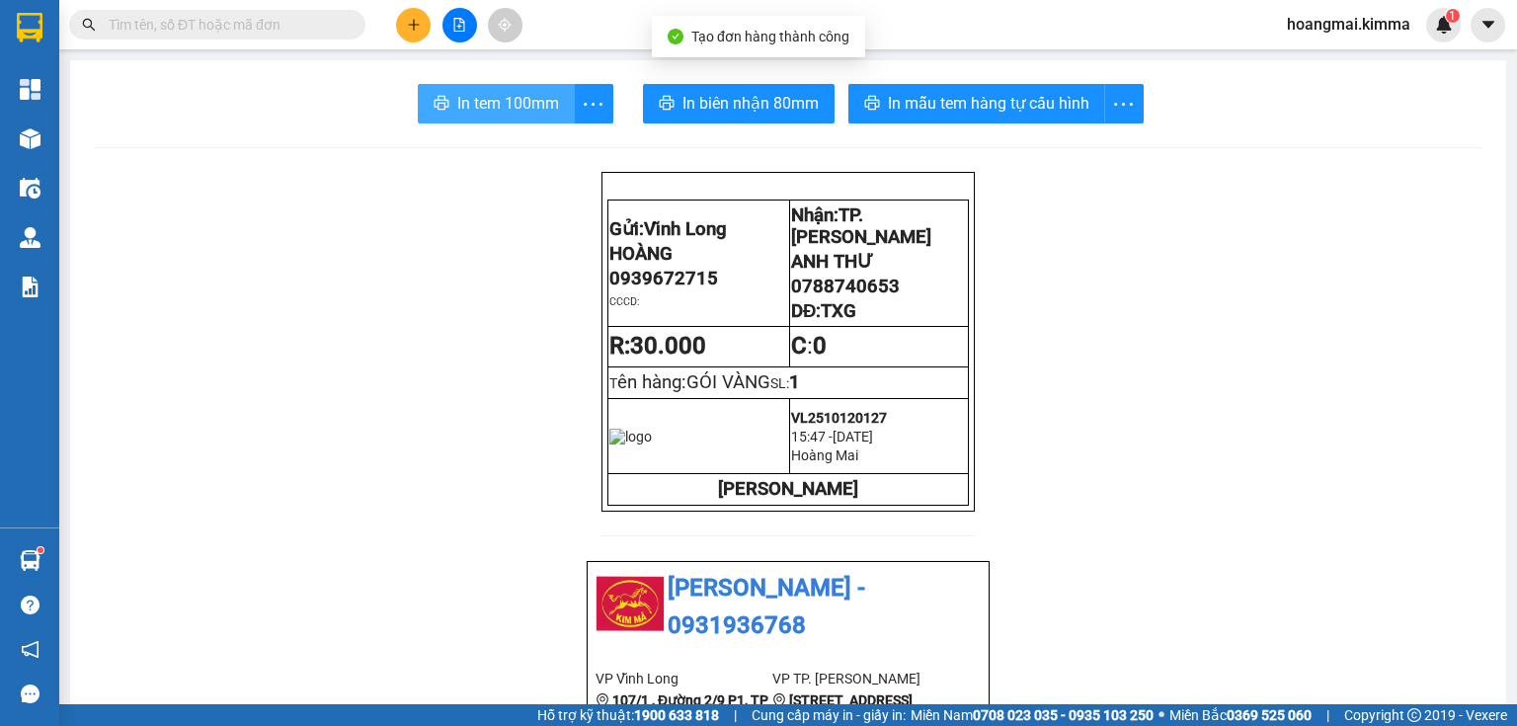
click at [460, 105] on span "In tem 100mm" at bounding box center [508, 103] width 102 height 25
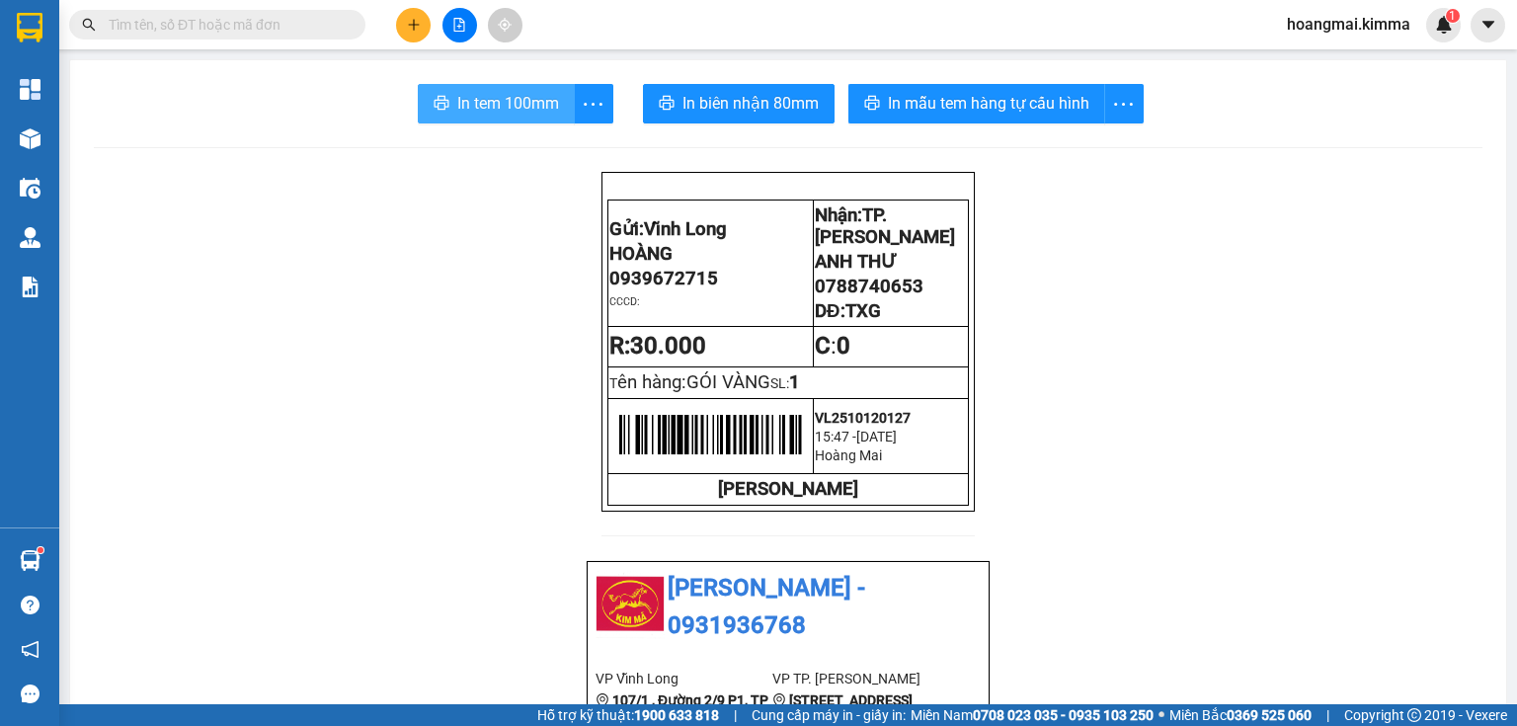
click at [508, 106] on span "In tem 100mm" at bounding box center [508, 103] width 102 height 25
click at [399, 15] on button at bounding box center [413, 25] width 35 height 35
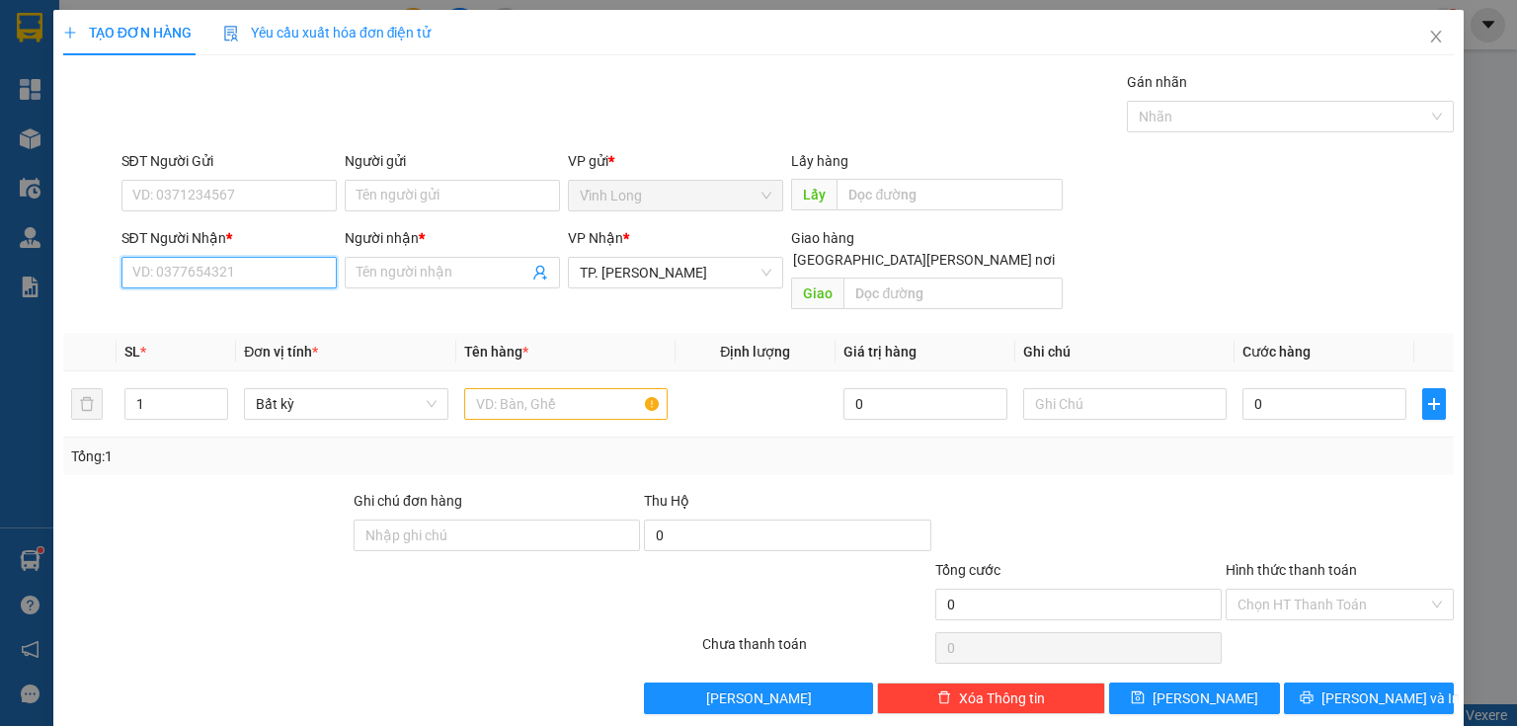
click at [265, 270] on input "SĐT Người Nhận *" at bounding box center [228, 273] width 215 height 32
click at [296, 314] on div "0899053223 - [PERSON_NAME]" at bounding box center [229, 311] width 195 height 22
type input "0899053223"
type input "[PERSON_NAME]"
type input "0899053223"
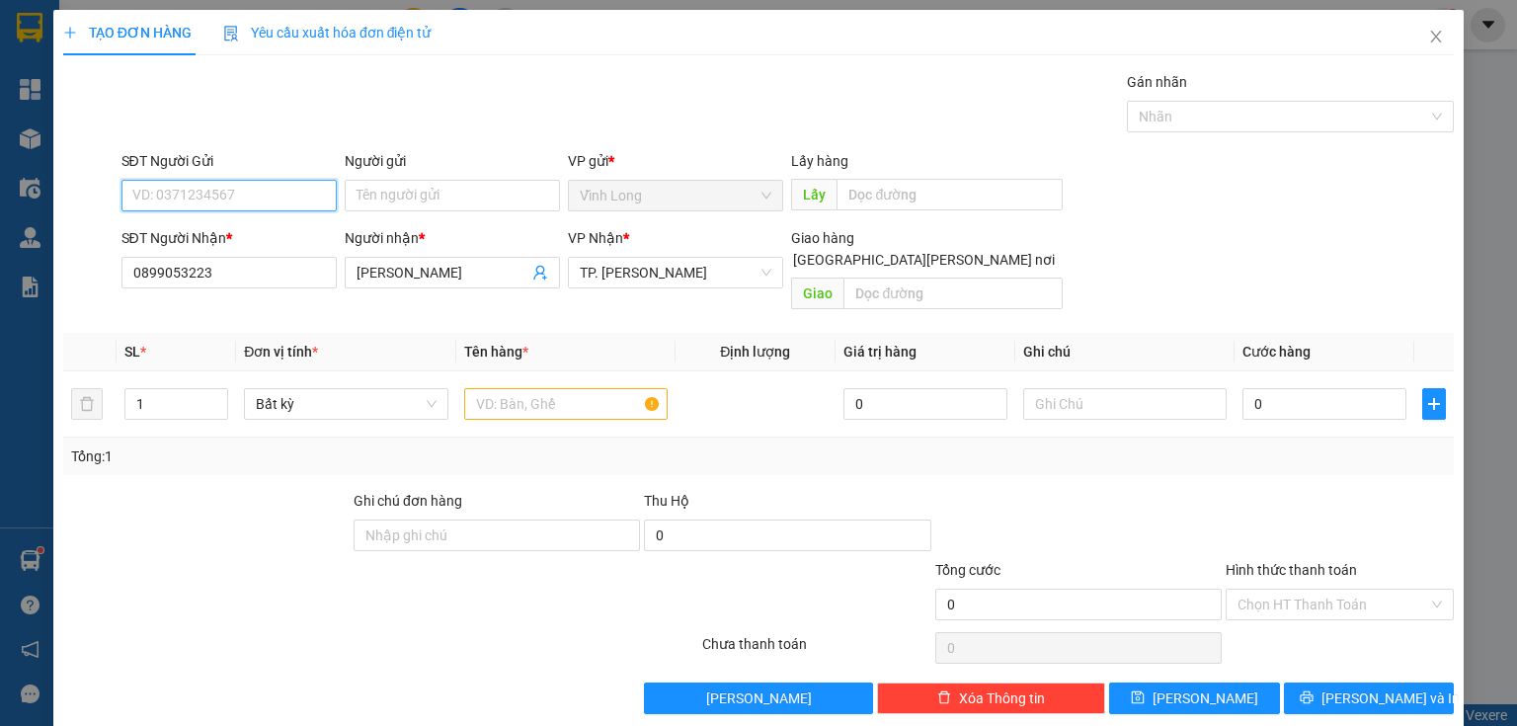
click at [269, 194] on input "SĐT Người Gửi" at bounding box center [228, 196] width 215 height 32
click at [248, 237] on div "0913112068 - [PERSON_NAME]" at bounding box center [229, 234] width 195 height 22
type input "0913112068"
type input "LINH"
click at [535, 392] on div at bounding box center [565, 404] width 203 height 40
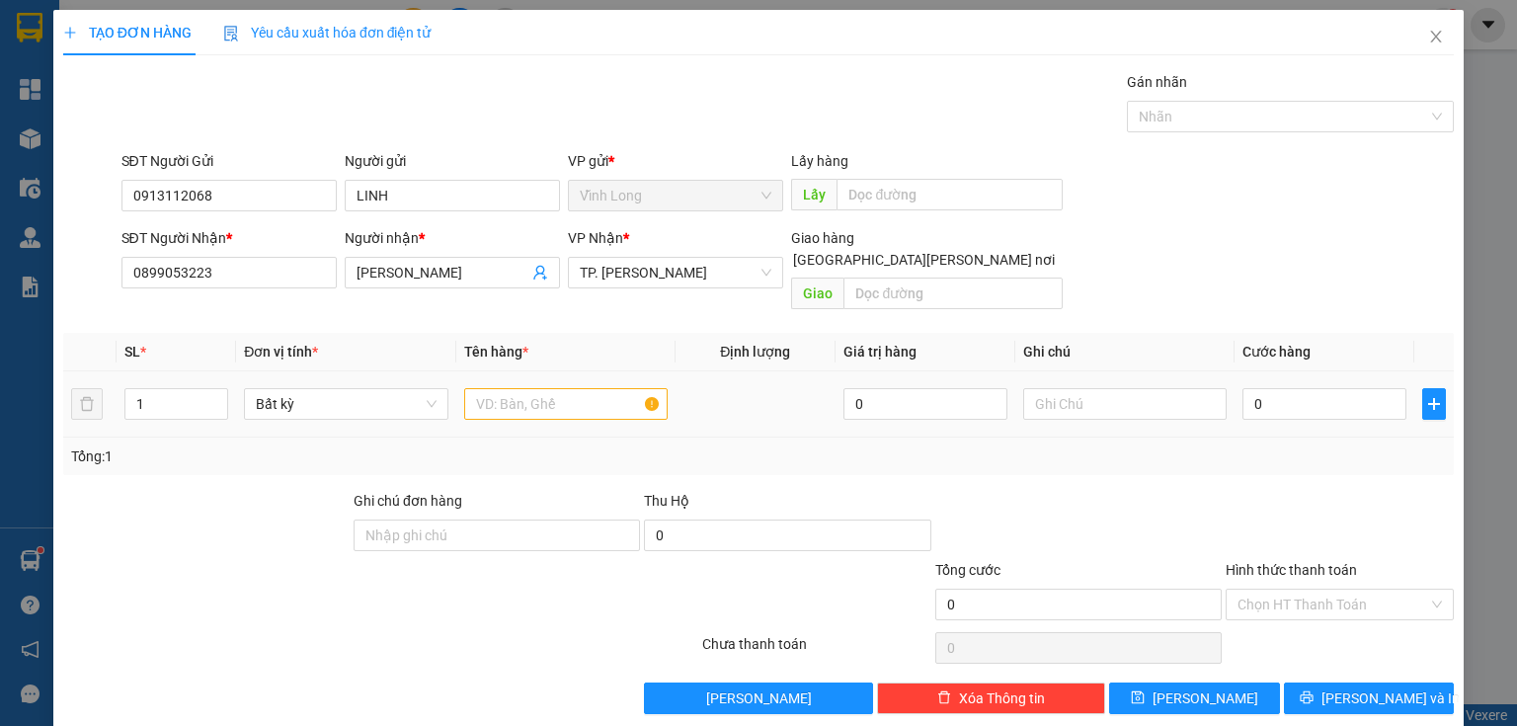
click at [535, 392] on input "text" at bounding box center [565, 404] width 203 height 32
type input "GÓI MÀU VÀNG"
click at [1070, 388] on input "text" at bounding box center [1124, 404] width 203 height 32
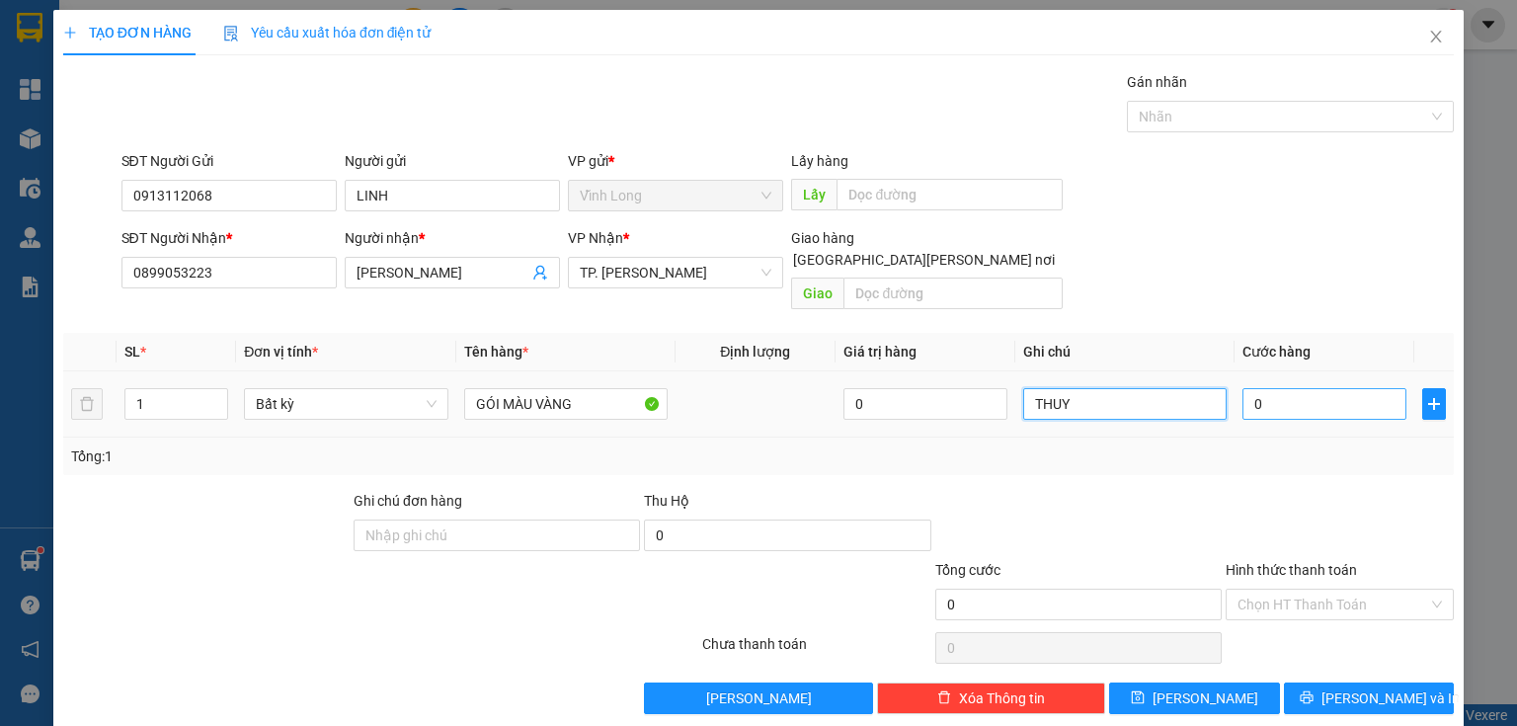
type input "THUY"
click at [1311, 388] on input "0" at bounding box center [1324, 404] width 164 height 32
type input "3"
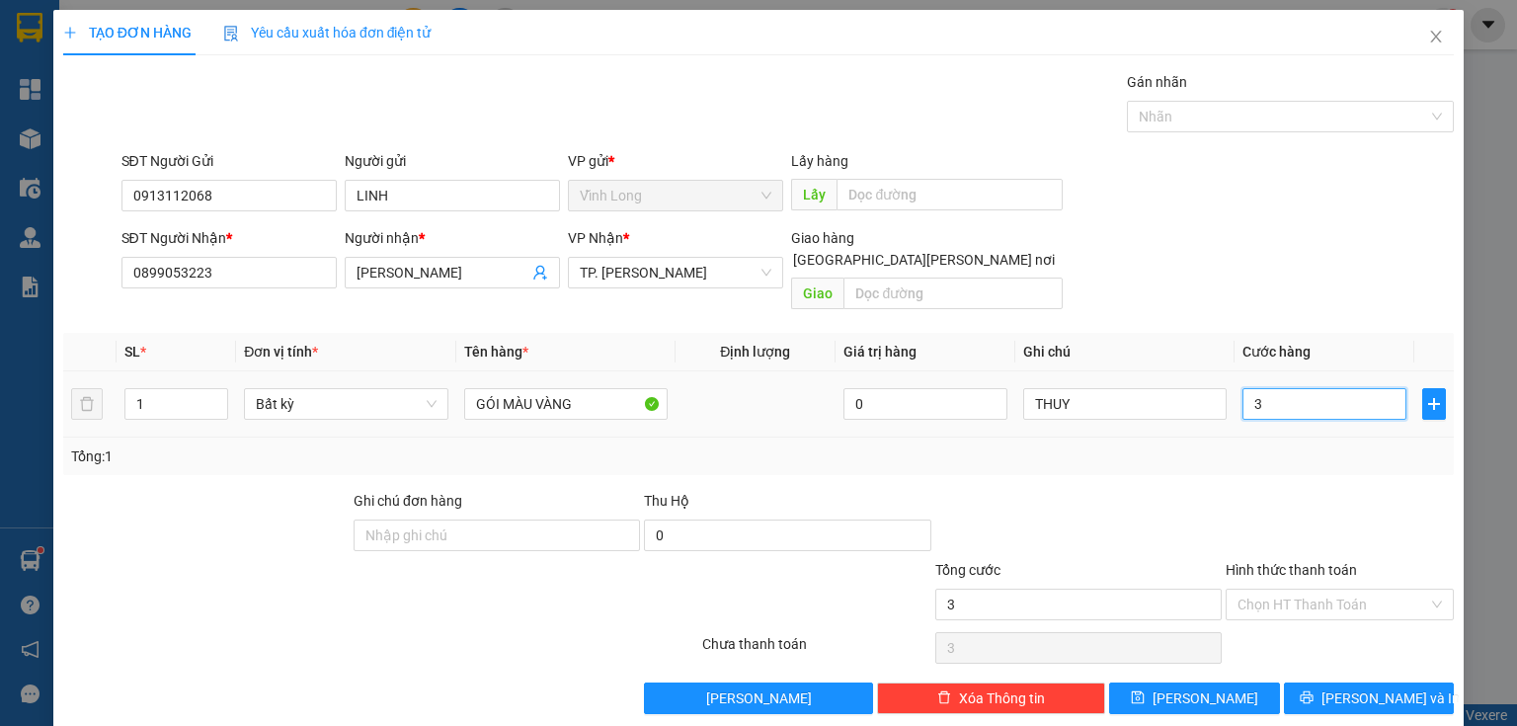
type input "30"
type input "30.000"
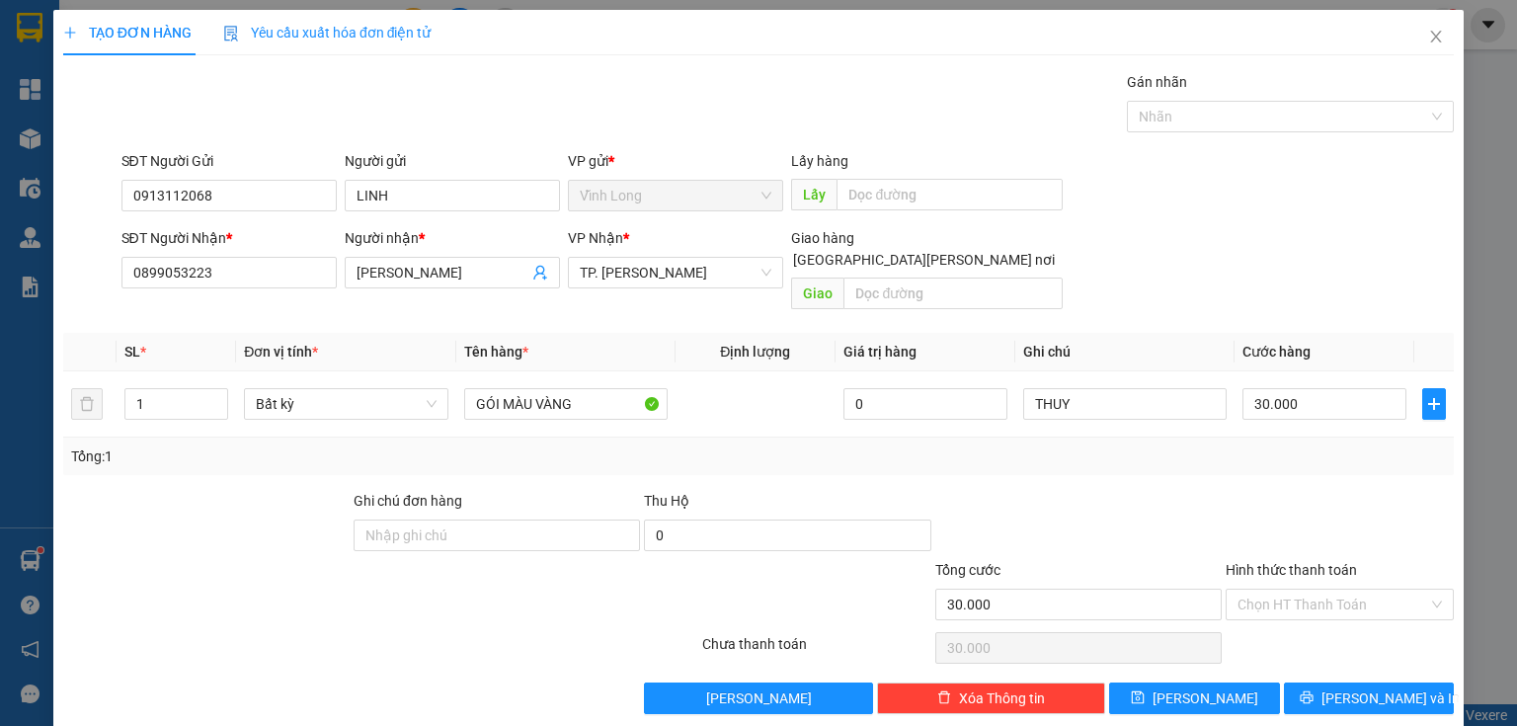
click at [1276, 563] on div "Hình thức thanh toán" at bounding box center [1339, 574] width 228 height 30
click at [1257, 593] on input "Hình thức thanh toán" at bounding box center [1332, 605] width 191 height 30
click at [1255, 617] on div "Tại văn phòng" at bounding box center [1328, 620] width 203 height 22
type input "0"
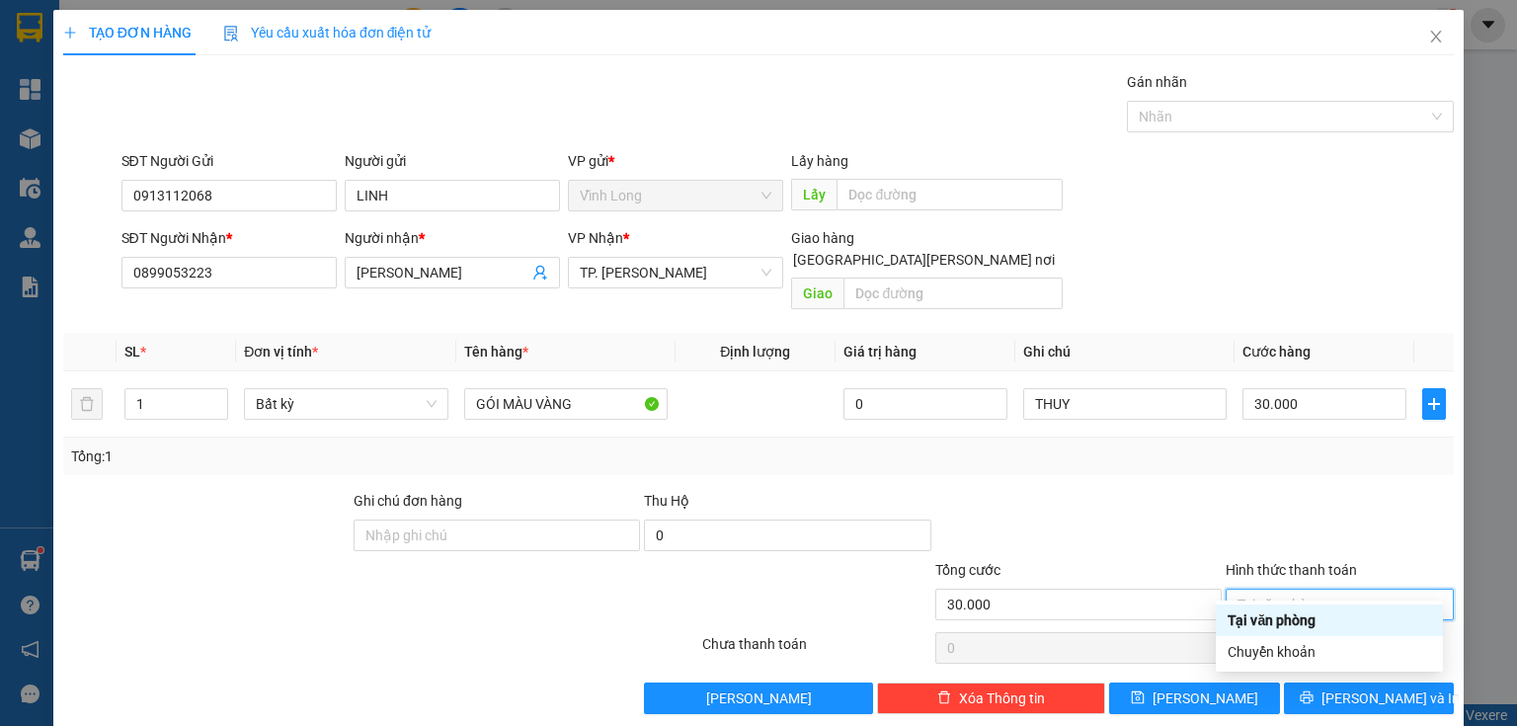
click at [1277, 616] on div "Tại văn phòng" at bounding box center [1328, 620] width 203 height 22
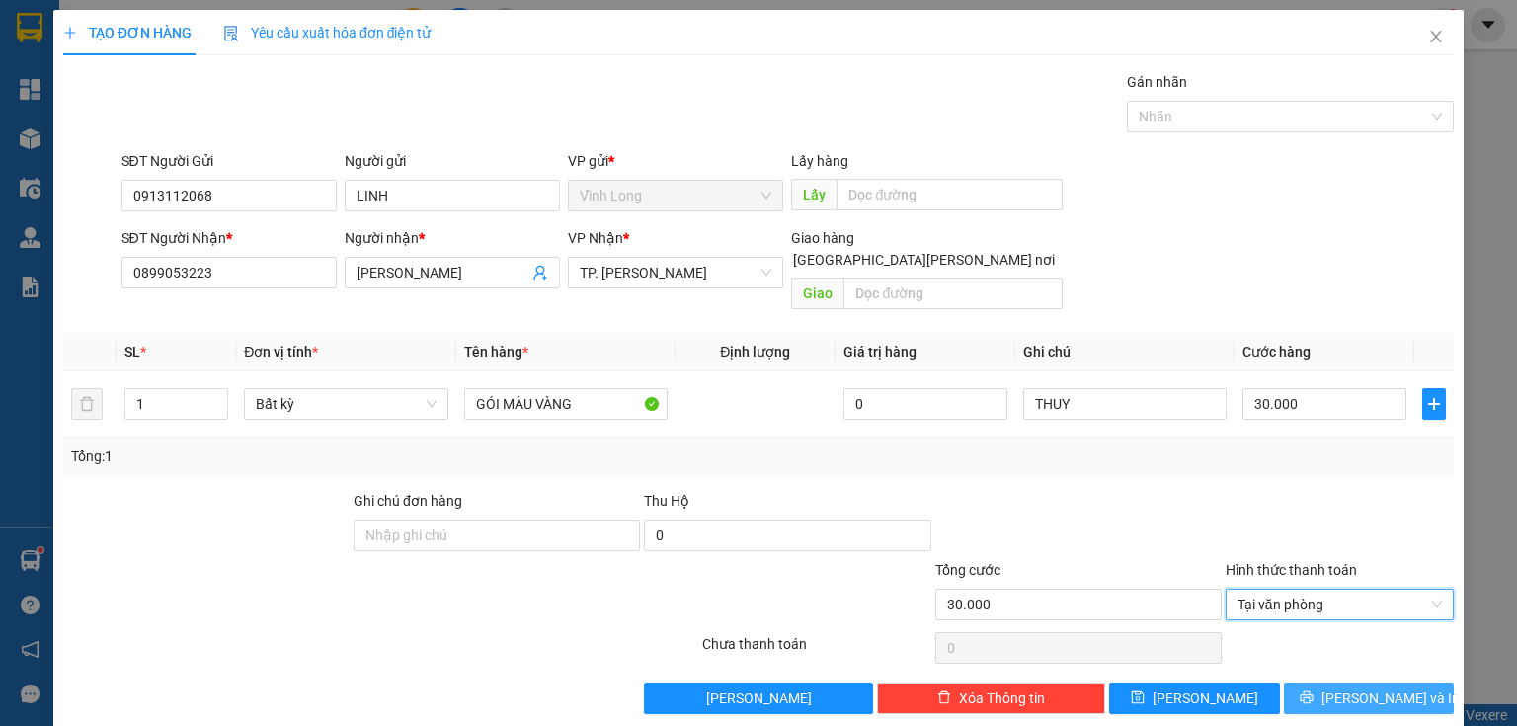
click at [1313, 690] on icon "printer" at bounding box center [1307, 697] width 14 height 14
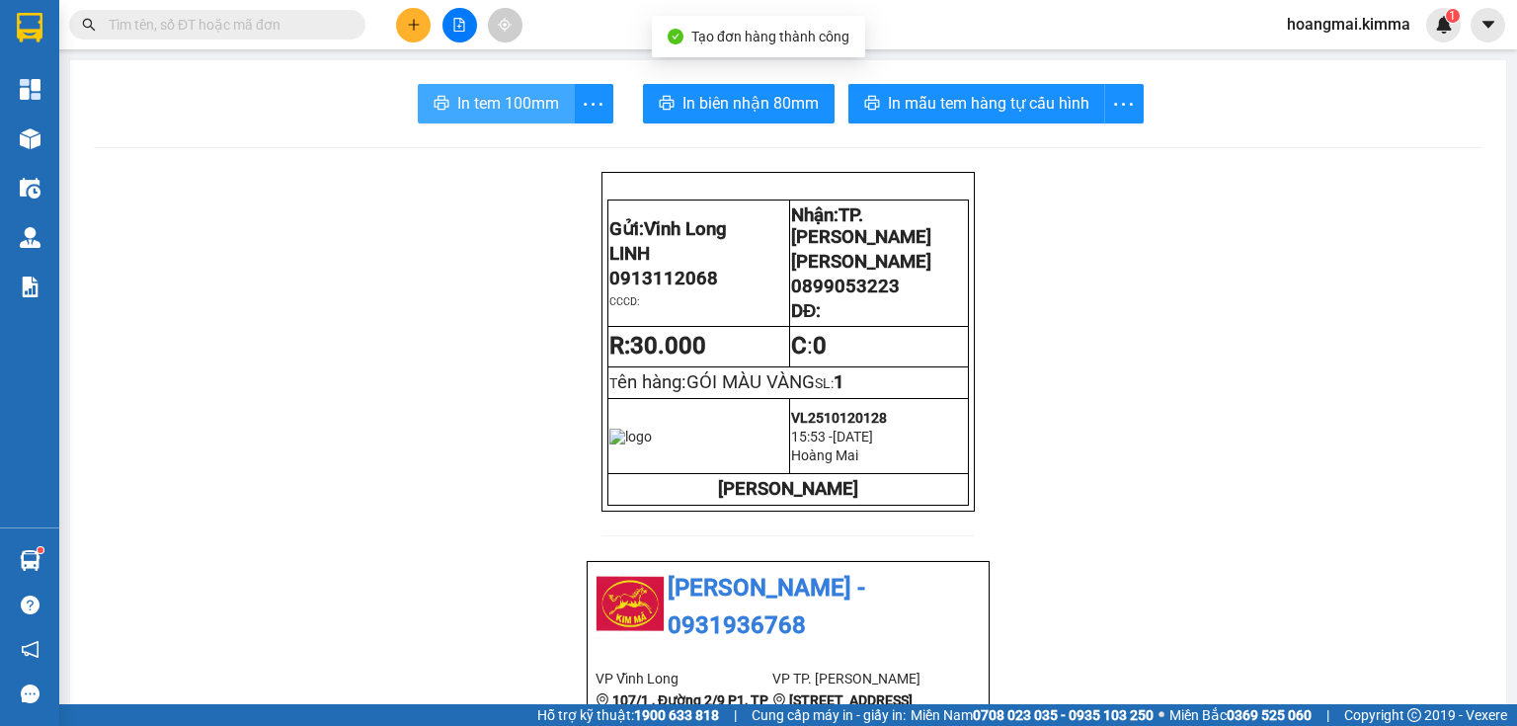
click at [514, 112] on span "In tem 100mm" at bounding box center [508, 103] width 102 height 25
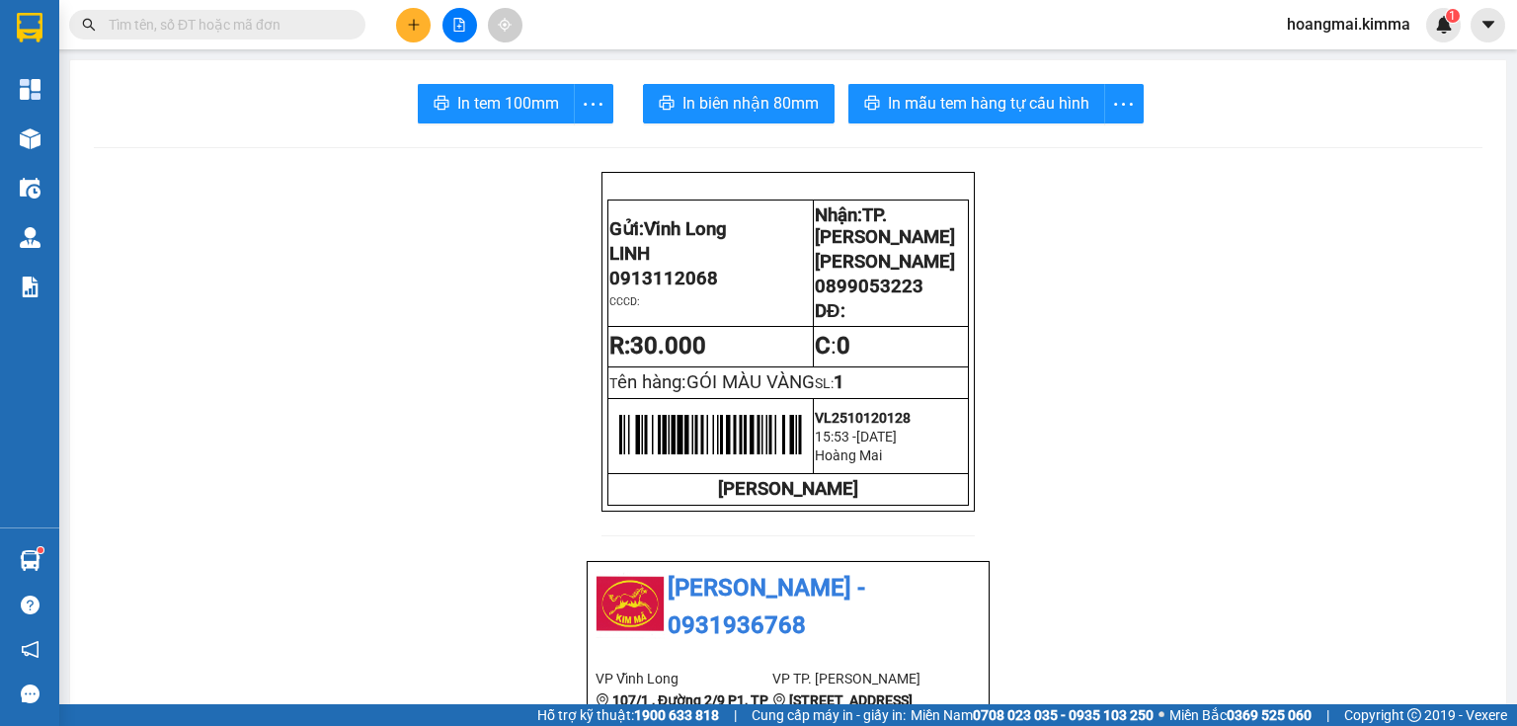
click at [407, 32] on button at bounding box center [413, 25] width 35 height 35
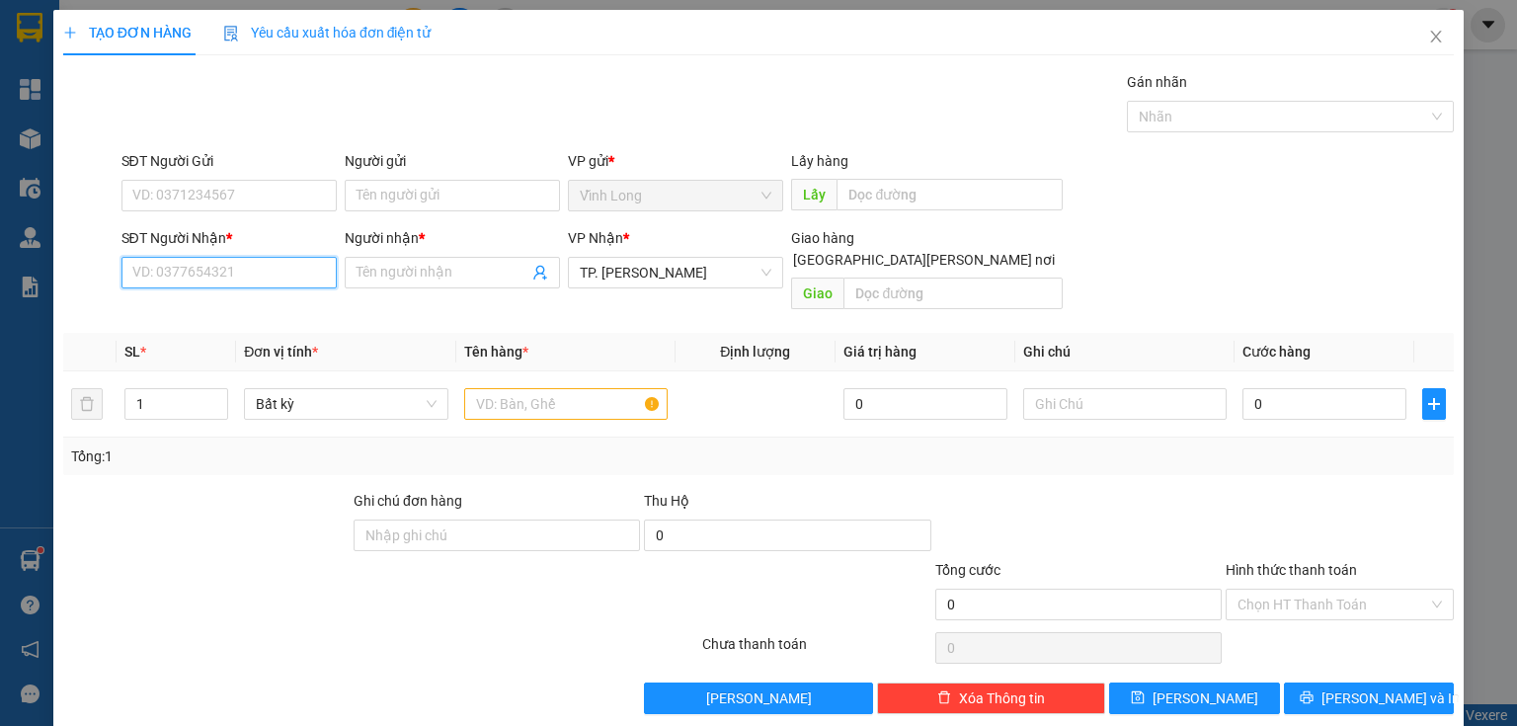
click at [259, 273] on input "SĐT Người Nhận *" at bounding box center [228, 273] width 215 height 32
click at [178, 280] on input "0918458006" at bounding box center [228, 273] width 215 height 32
type input "0918468006"
click at [253, 312] on div "0918468006 - [PERSON_NAME]" at bounding box center [229, 311] width 195 height 22
type input "CHỊ TUYỂN"
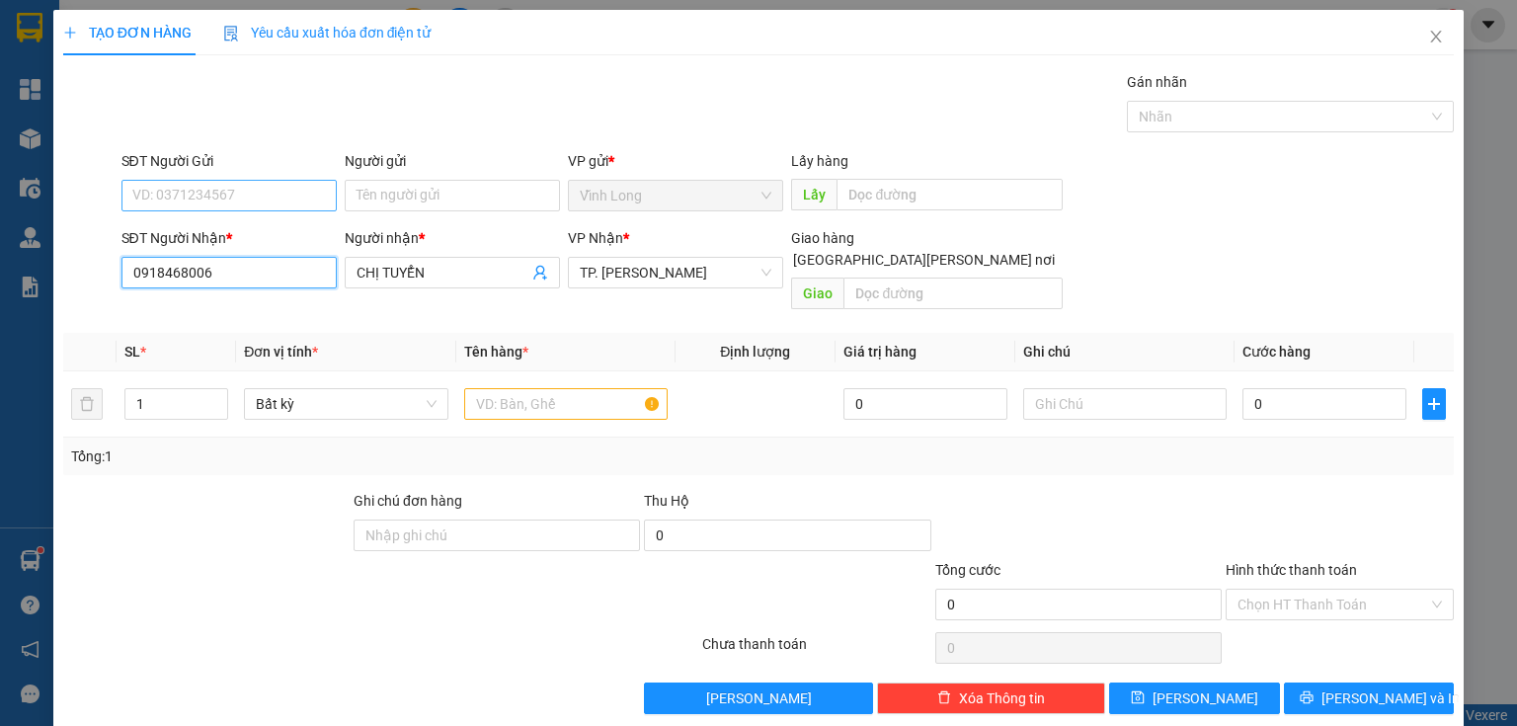
type input "0918468006"
click at [284, 190] on input "SĐT Người Gửi" at bounding box center [228, 196] width 215 height 32
type input "0979988884"
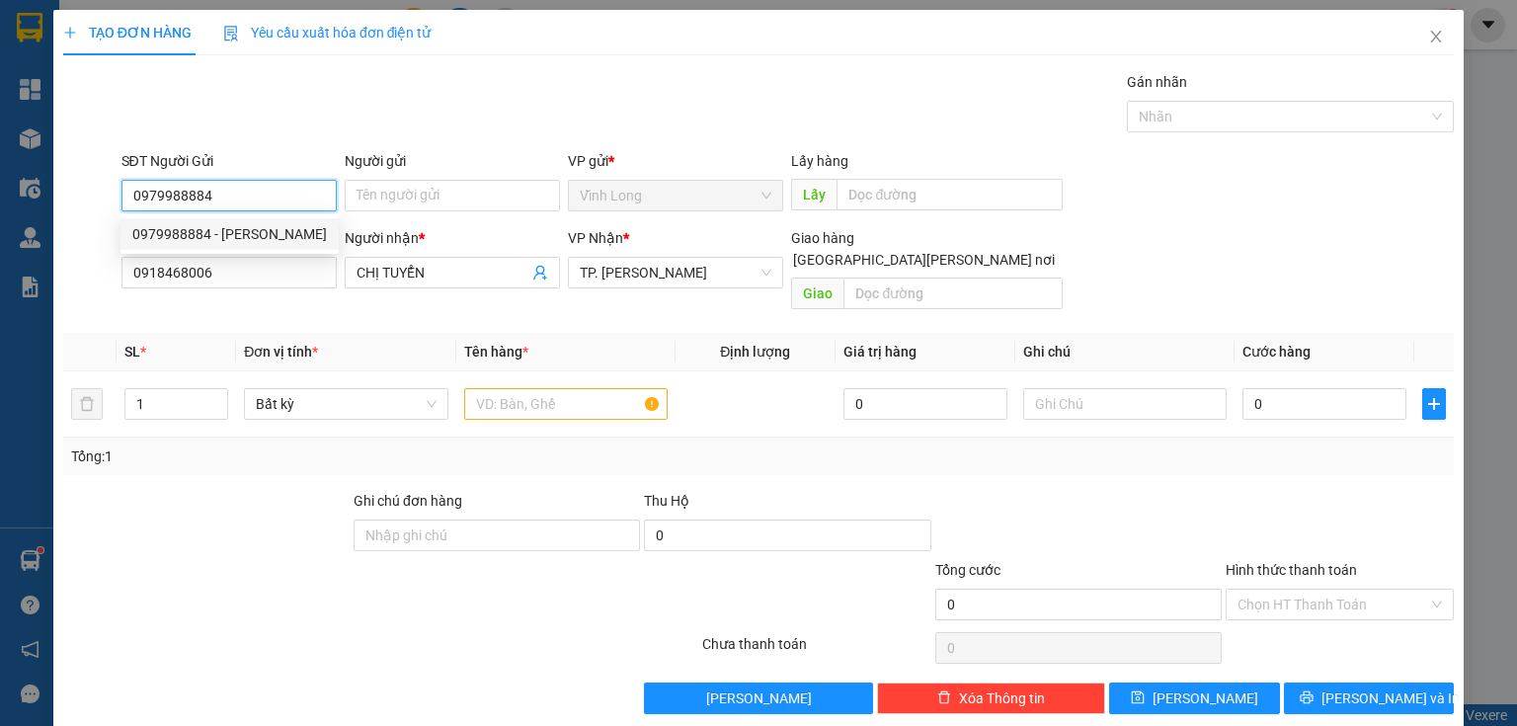
click at [255, 243] on div "0979988884 - [PERSON_NAME]" at bounding box center [229, 234] width 195 height 22
type input "ANH BÌNH"
type input "0979988884"
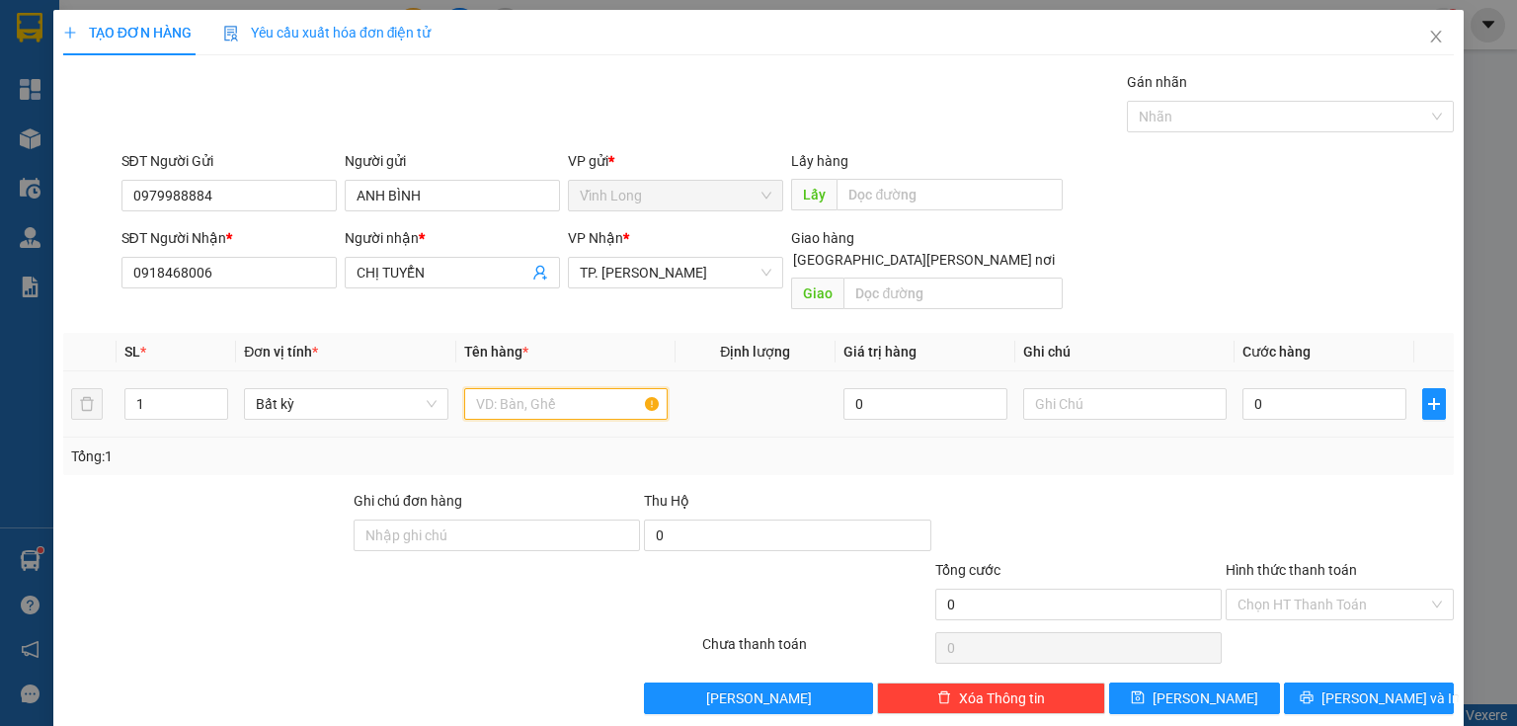
click at [523, 388] on input "text" at bounding box center [565, 404] width 203 height 32
type input "GÓI NP"
click at [1128, 388] on input "text" at bounding box center [1124, 404] width 203 height 32
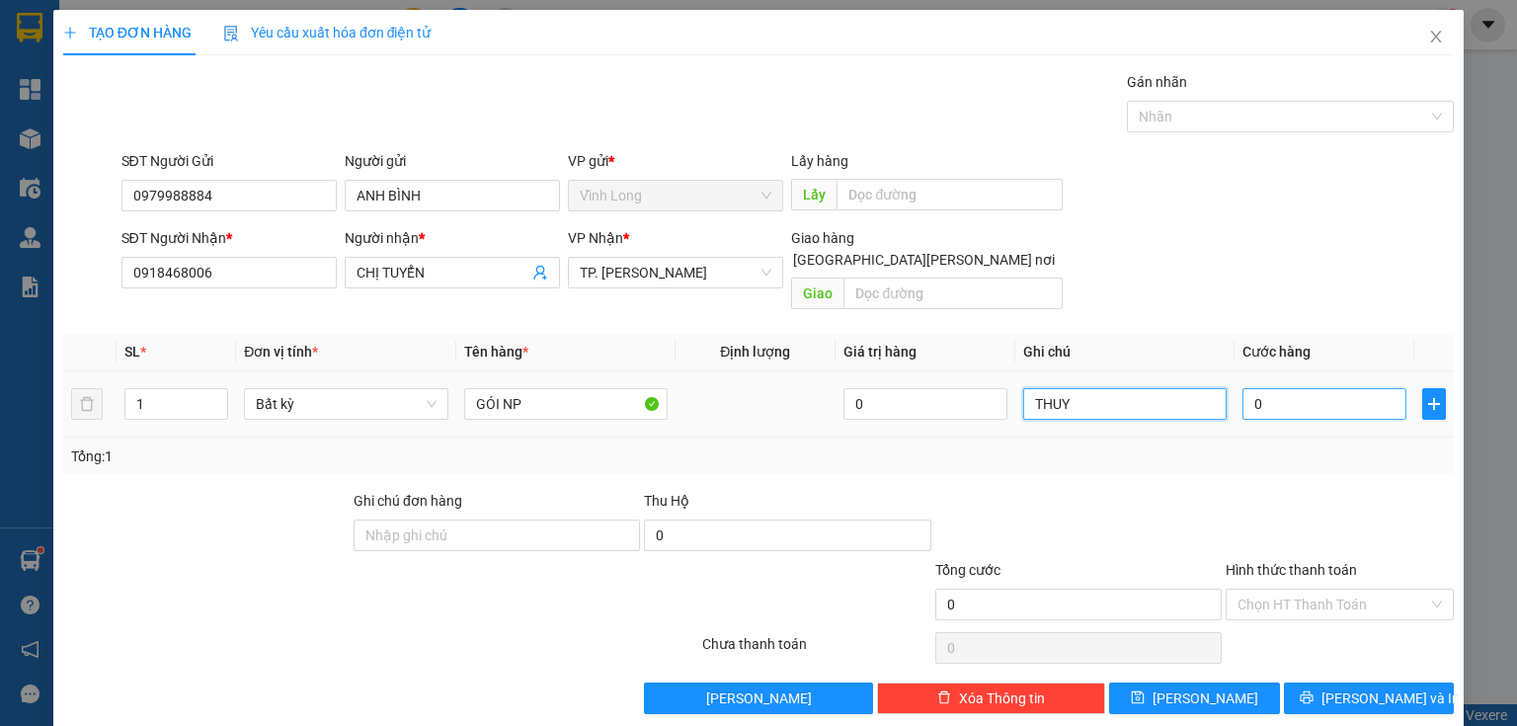
type input "THUY"
click at [1320, 389] on input "0" at bounding box center [1324, 404] width 164 height 32
type input "4"
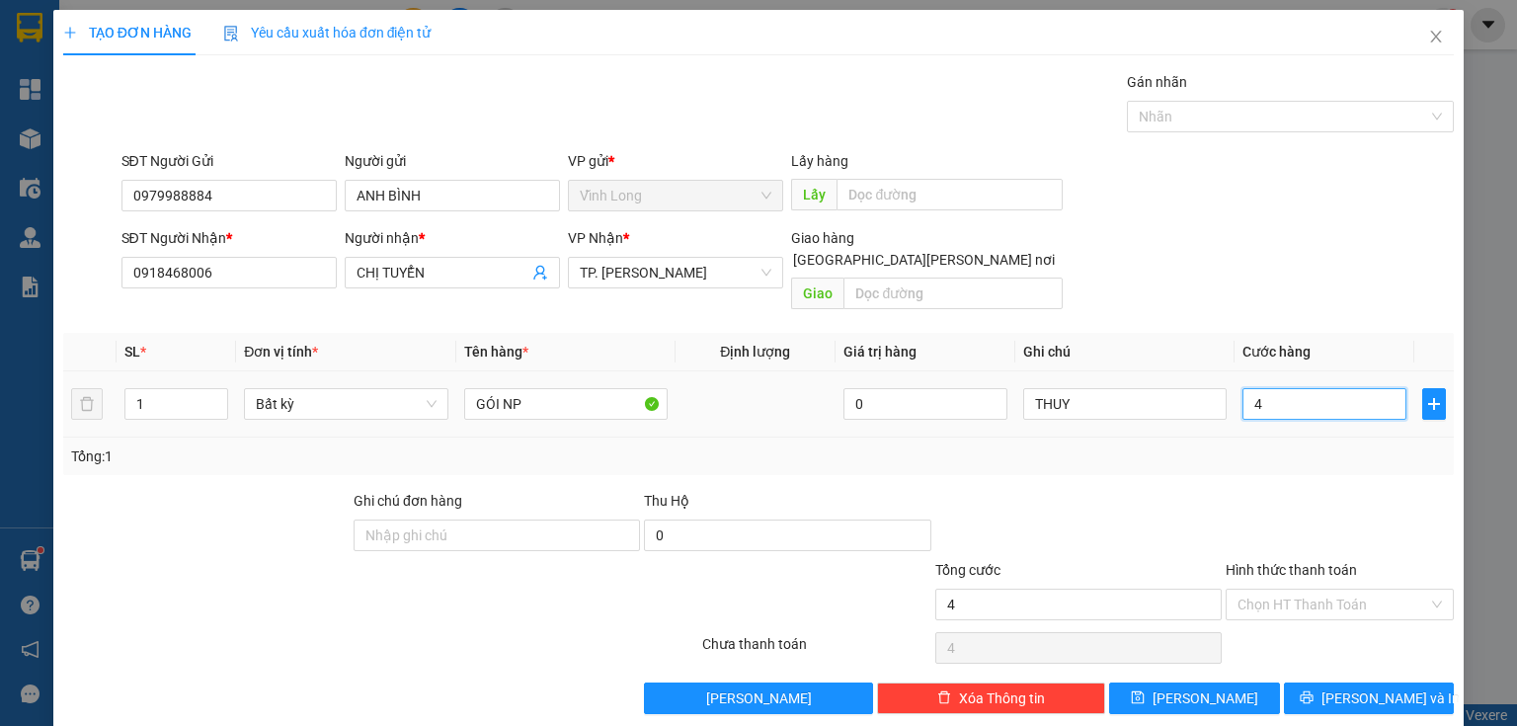
type input "40"
type input "40.000"
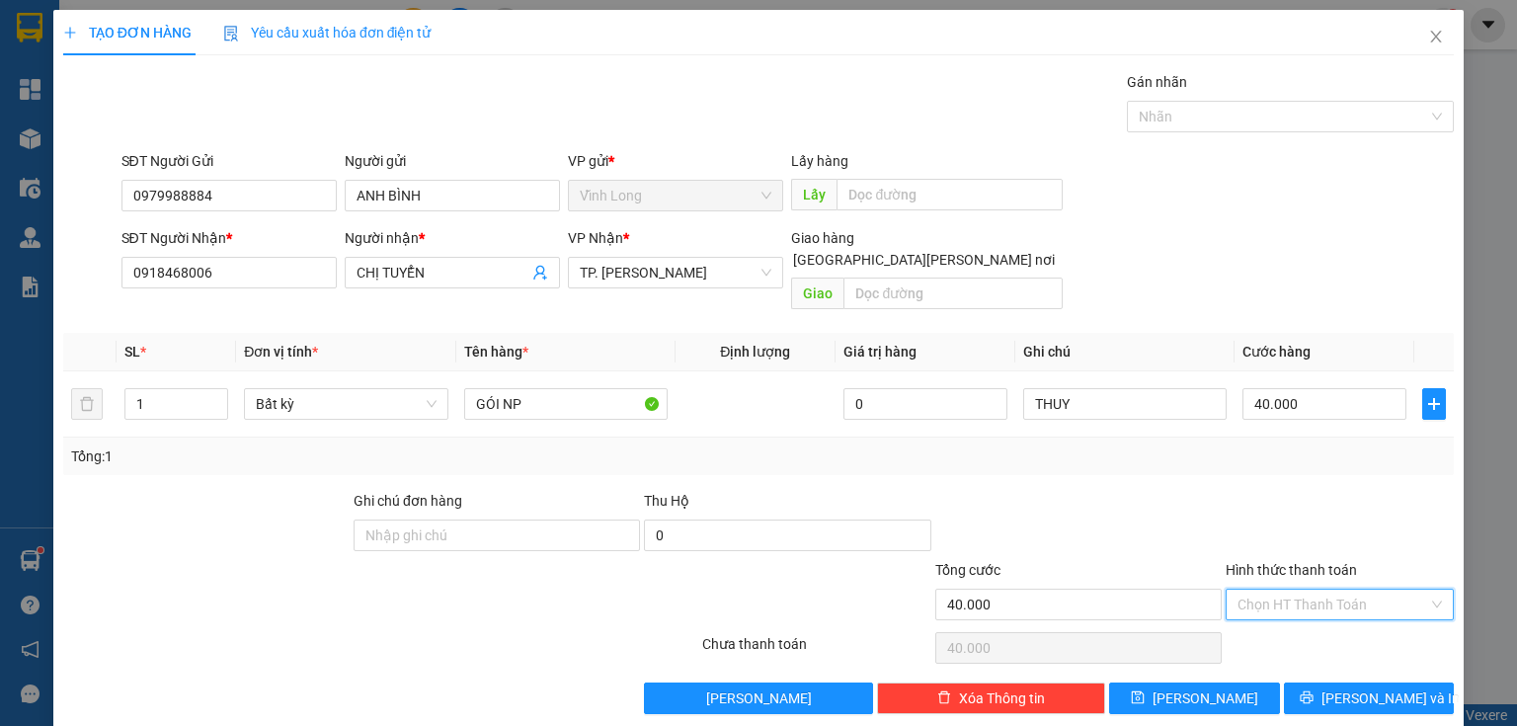
drag, startPoint x: 1264, startPoint y: 579, endPoint x: 1260, endPoint y: 617, distance: 38.7
click at [1264, 590] on input "Hình thức thanh toán" at bounding box center [1332, 605] width 191 height 30
click at [1259, 621] on div "Tại văn phòng" at bounding box center [1328, 620] width 203 height 22
type input "0"
click at [1356, 687] on span "[PERSON_NAME] và In" at bounding box center [1390, 698] width 138 height 22
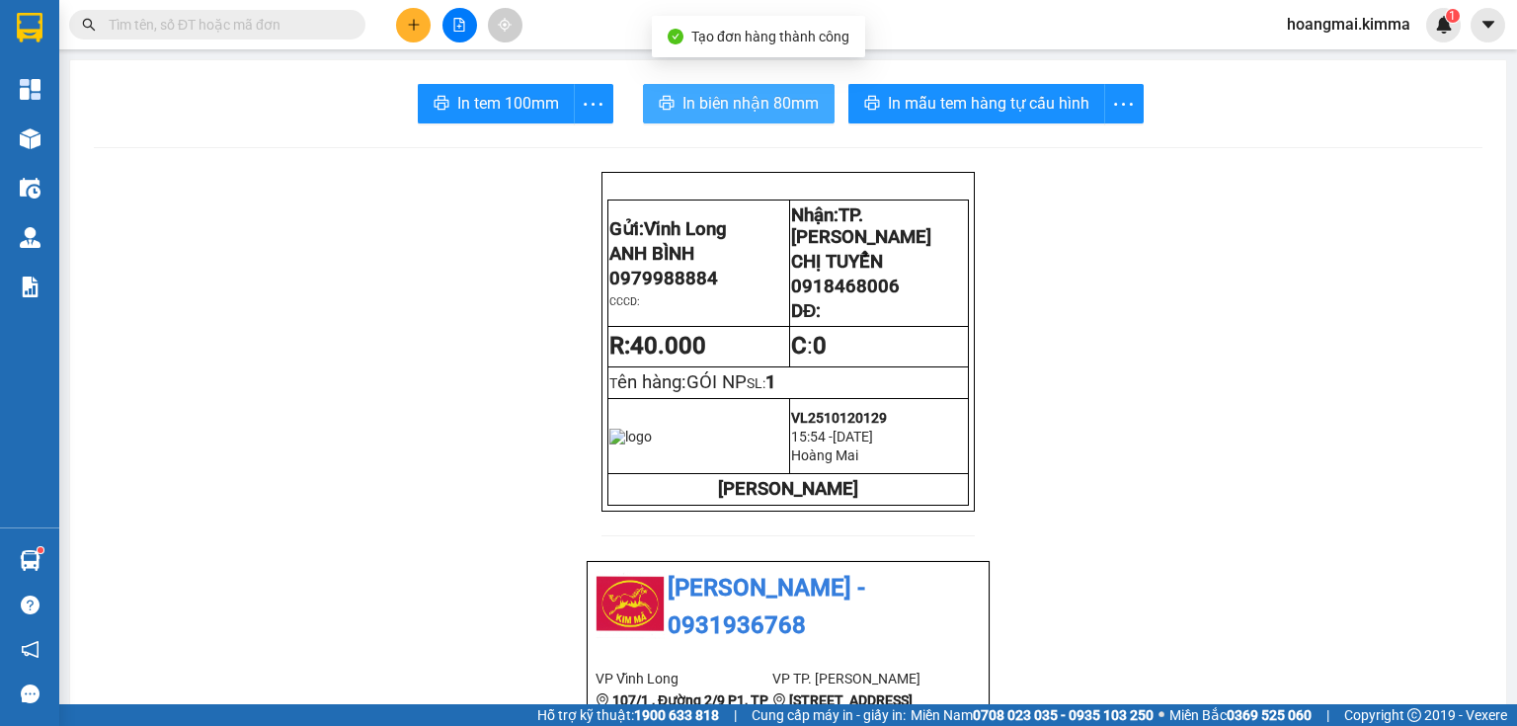
click at [811, 107] on span "In biên nhận 80mm" at bounding box center [750, 103] width 136 height 25
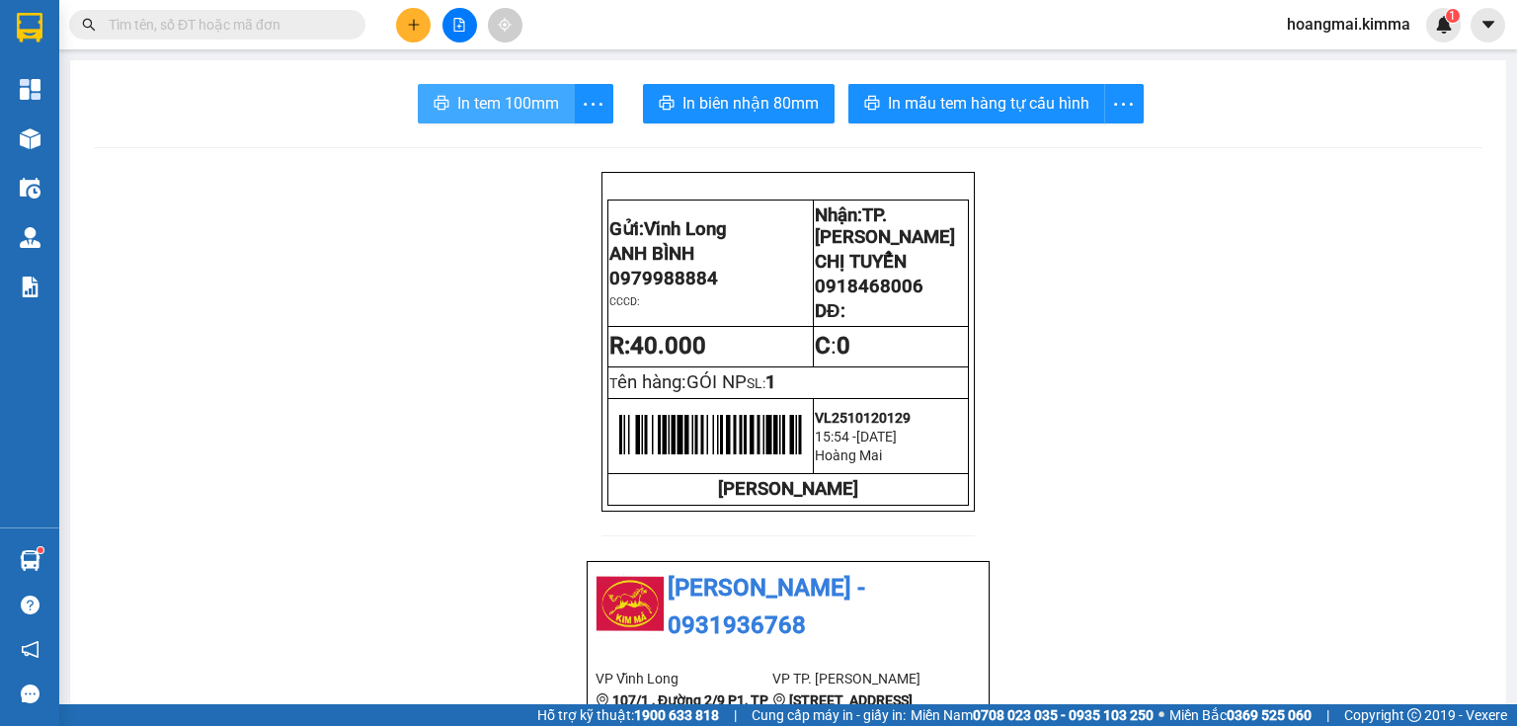
click at [446, 104] on button "In tem 100mm" at bounding box center [496, 104] width 157 height 40
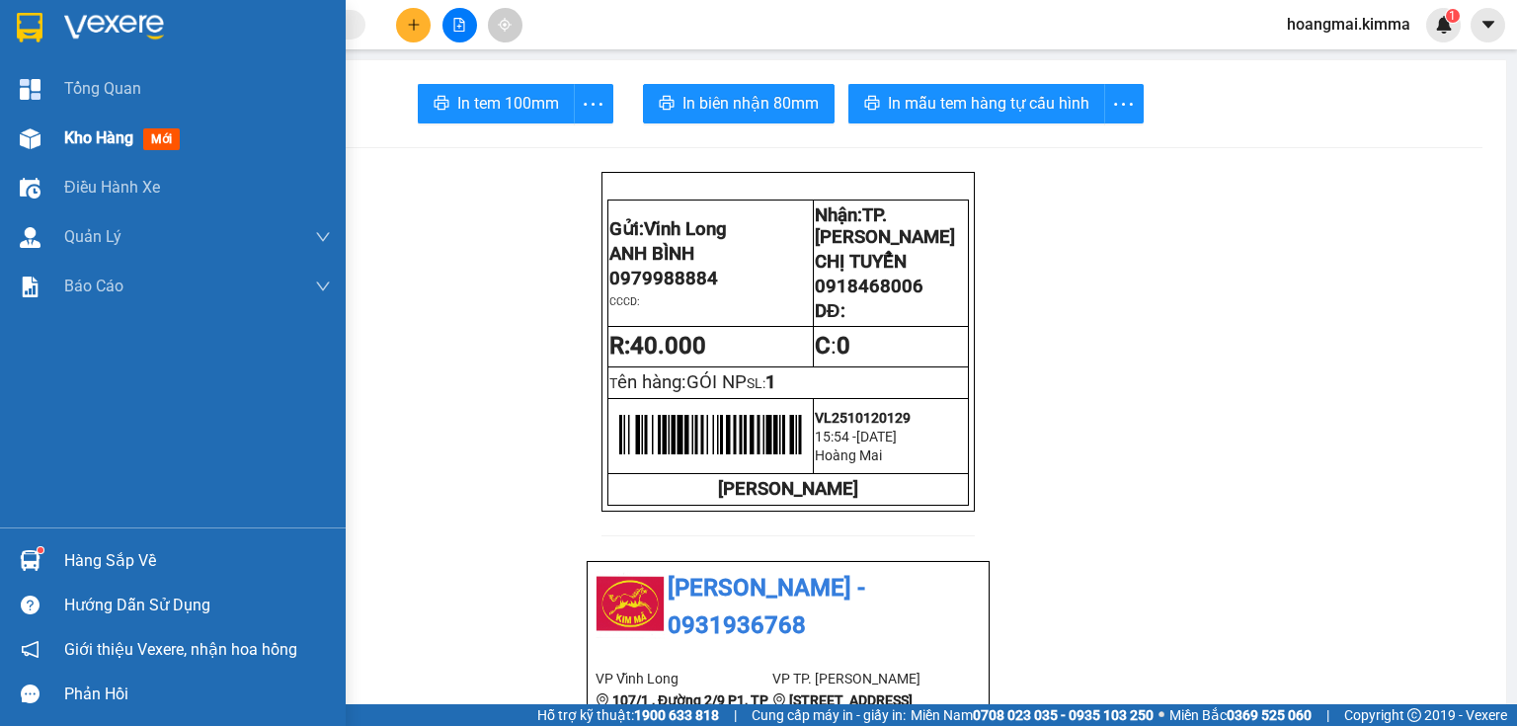
click at [49, 152] on div "Kho hàng mới" at bounding box center [173, 138] width 346 height 49
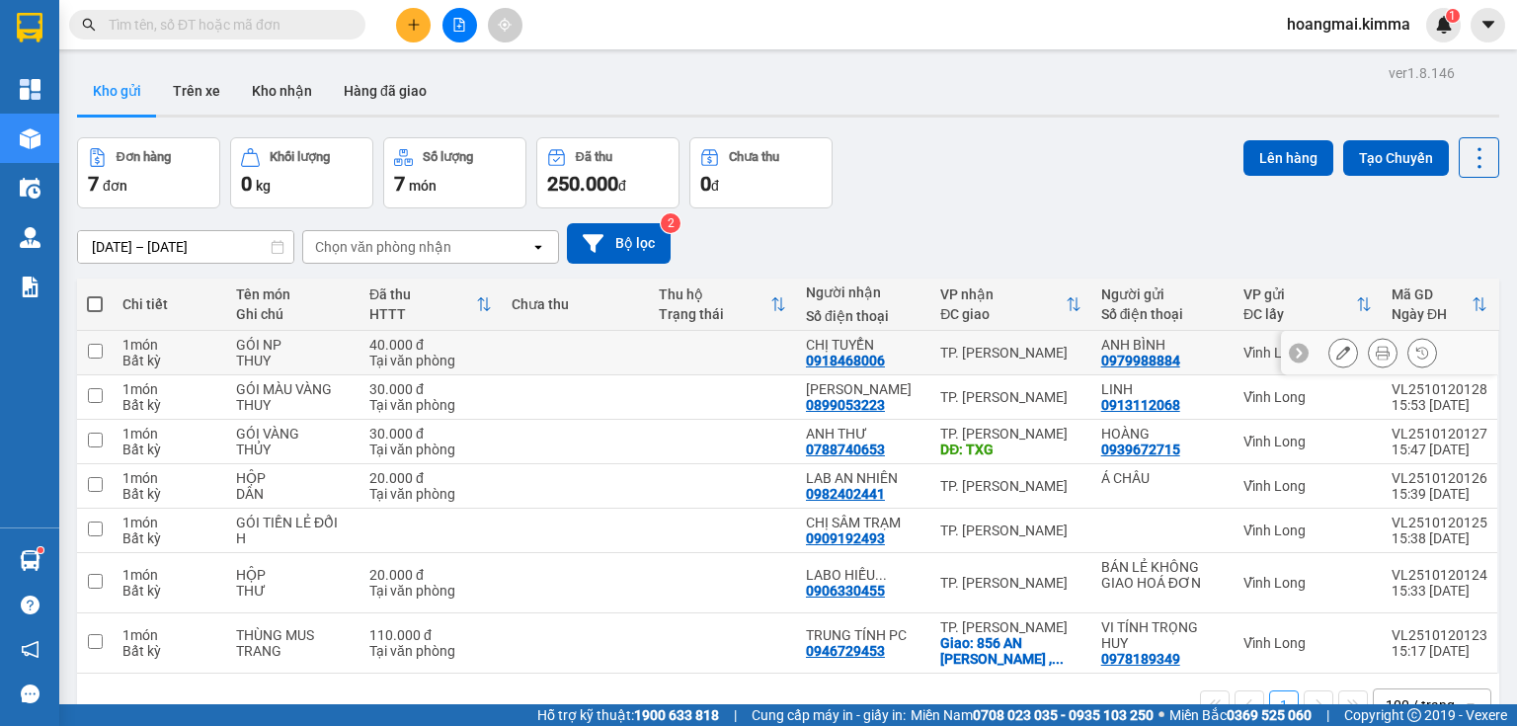
scroll to position [79, 0]
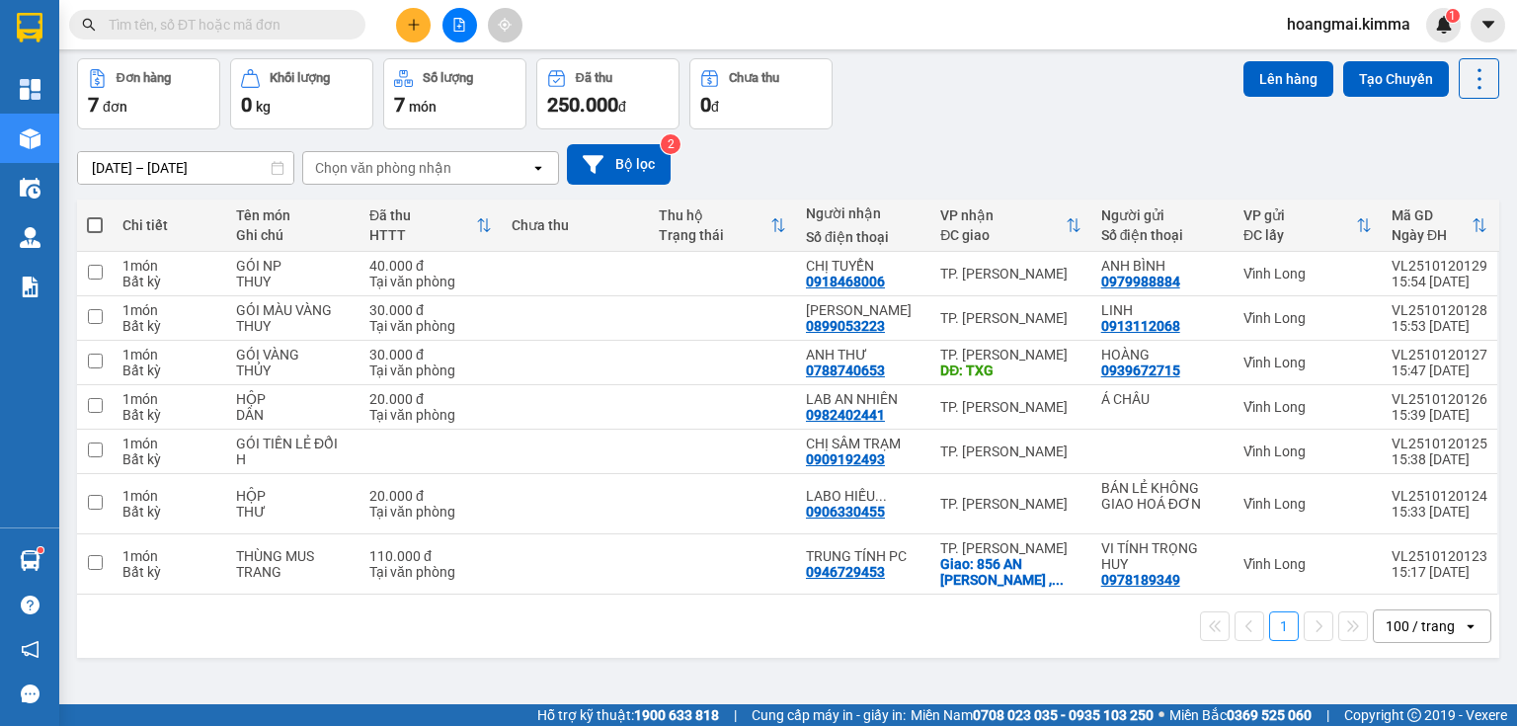
click at [412, 19] on icon "plus" at bounding box center [414, 25] width 14 height 14
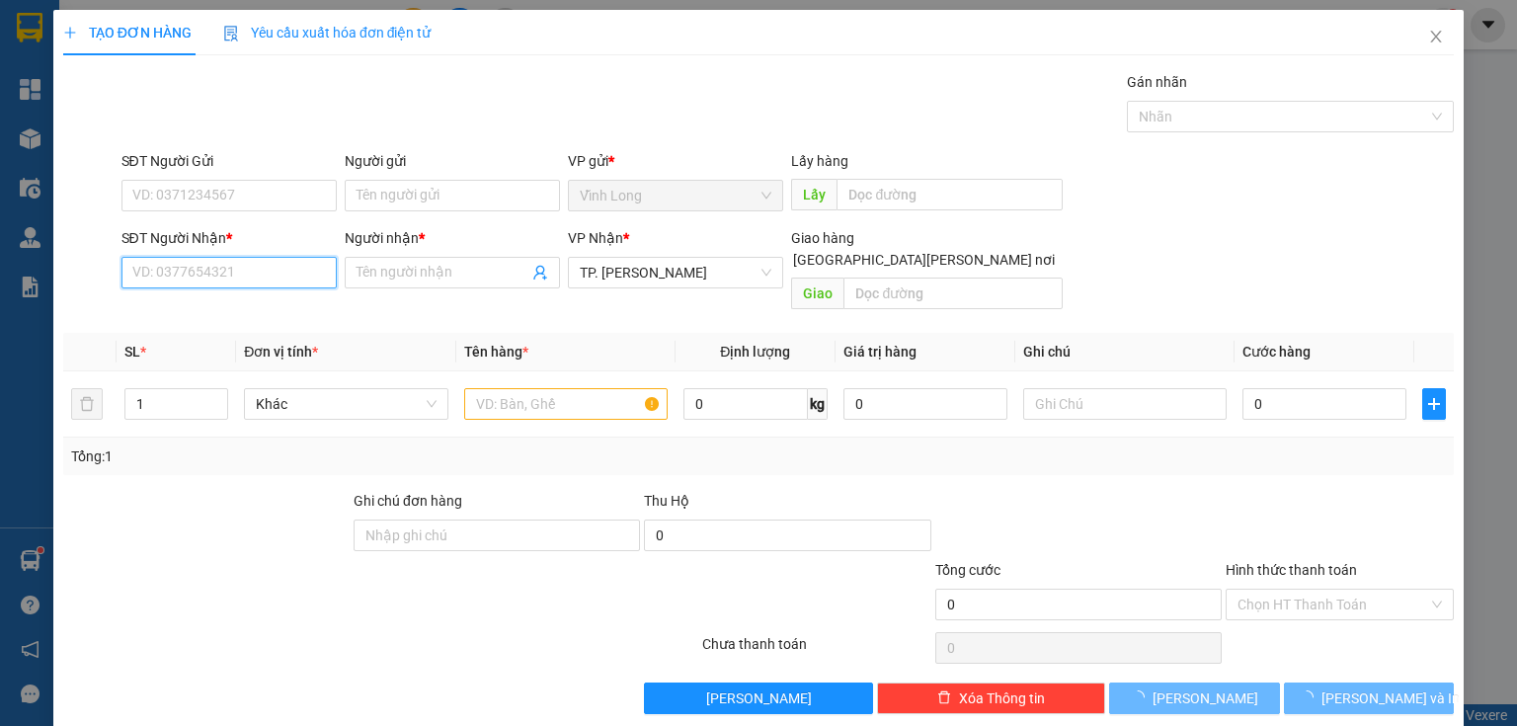
click at [256, 272] on input "SĐT Người Nhận *" at bounding box center [228, 273] width 215 height 32
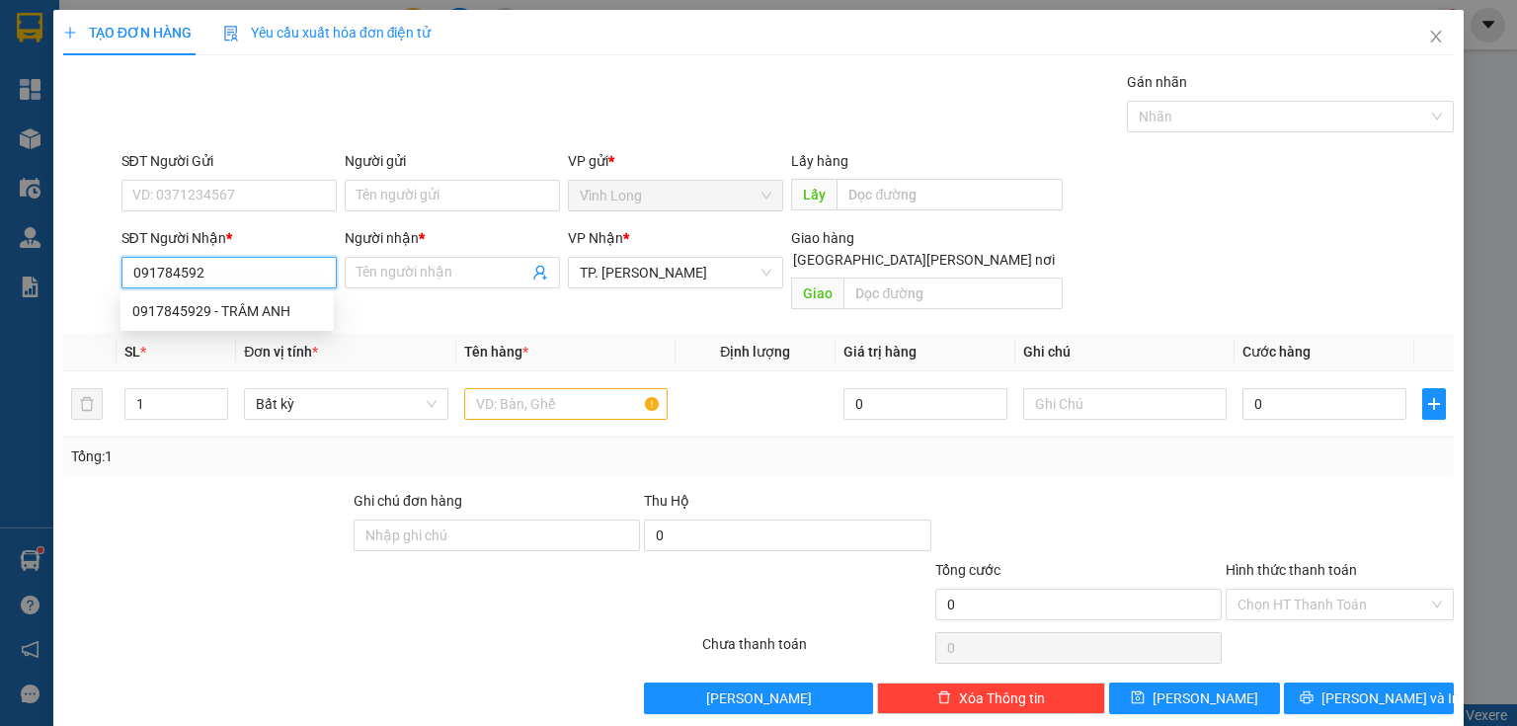
type input "0917845929"
click at [250, 301] on div "0917845929 - TRÂM ANH" at bounding box center [227, 311] width 190 height 22
type input "TRÂM ANH"
type input "0917845929"
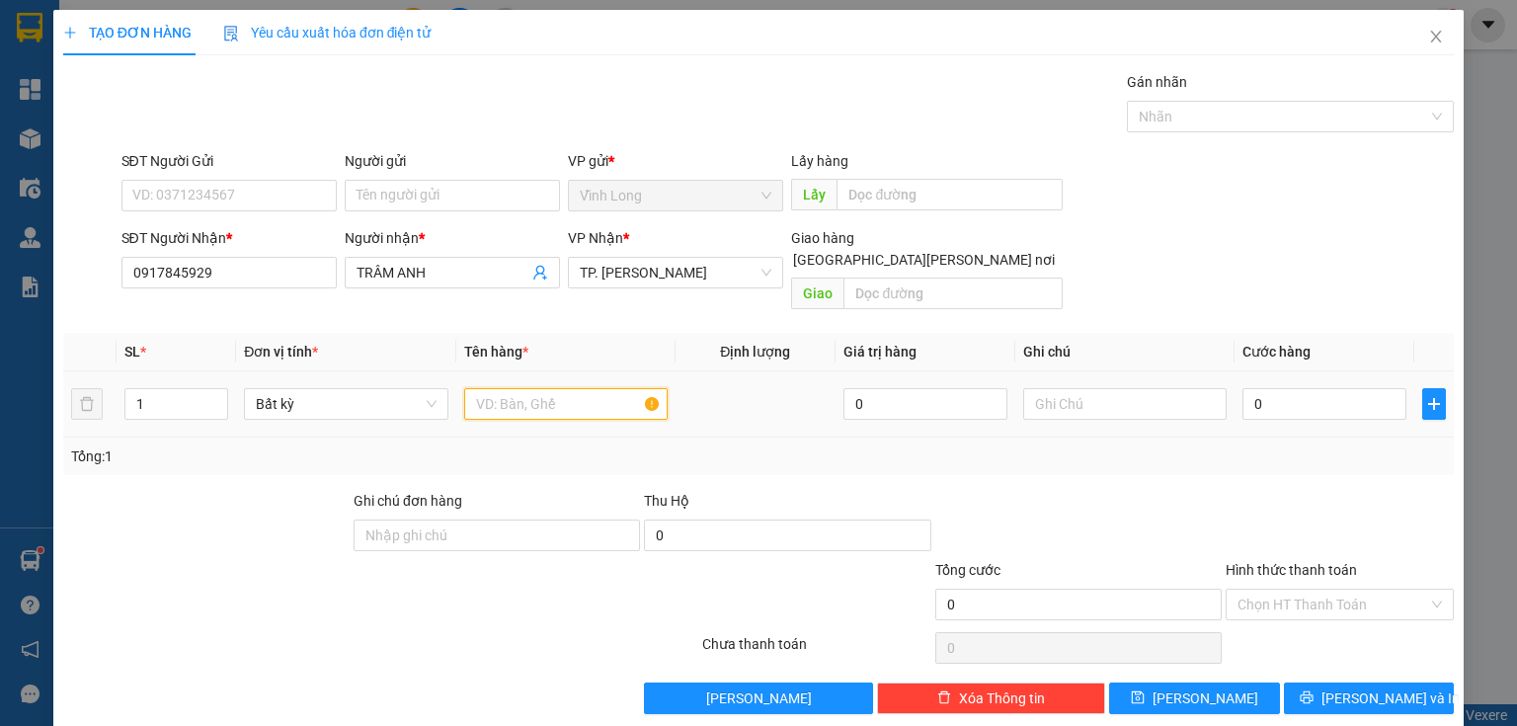
click at [489, 388] on input "text" at bounding box center [565, 404] width 203 height 32
type input "HỘP"
click at [1106, 388] on input "text" at bounding box center [1124, 404] width 203 height 32
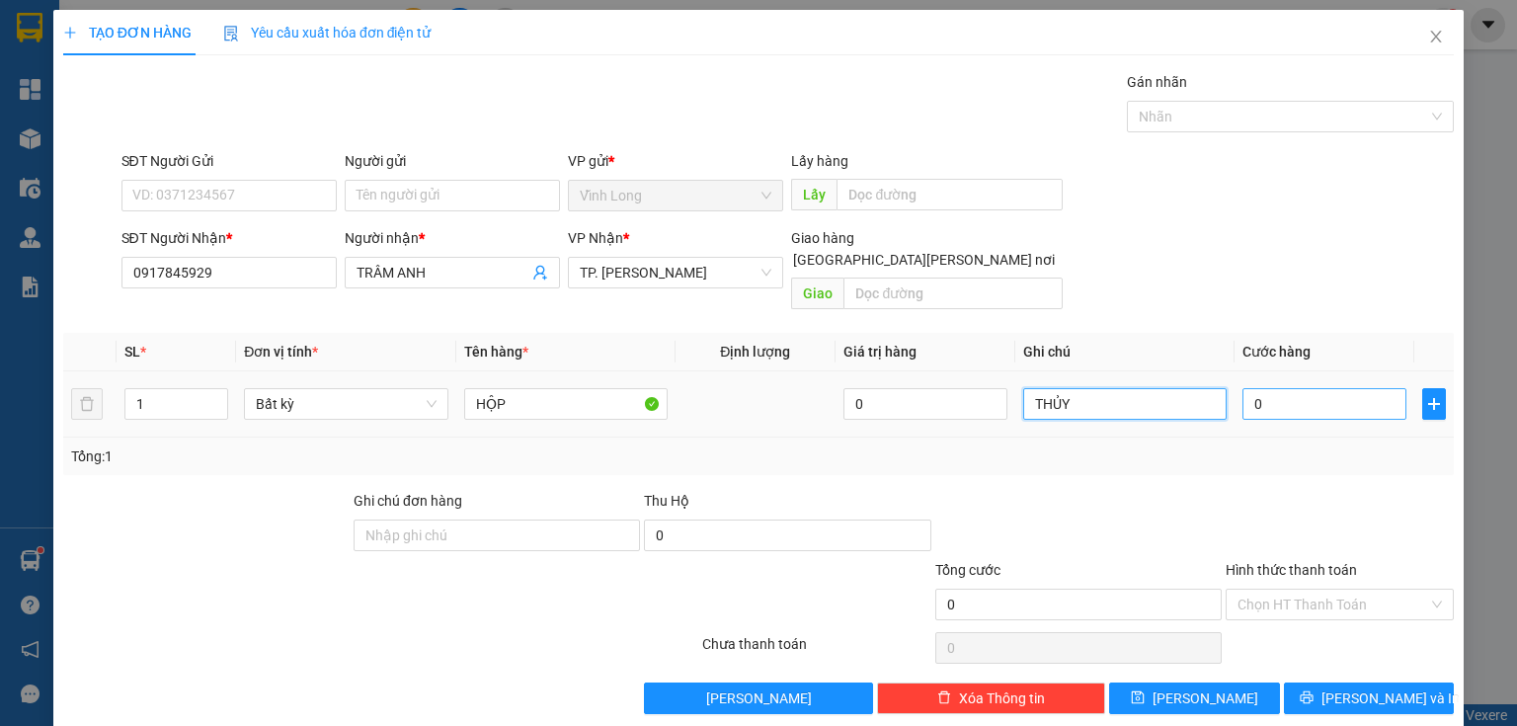
type input "THỦY"
click at [1260, 388] on input "0" at bounding box center [1324, 404] width 164 height 32
type input "2"
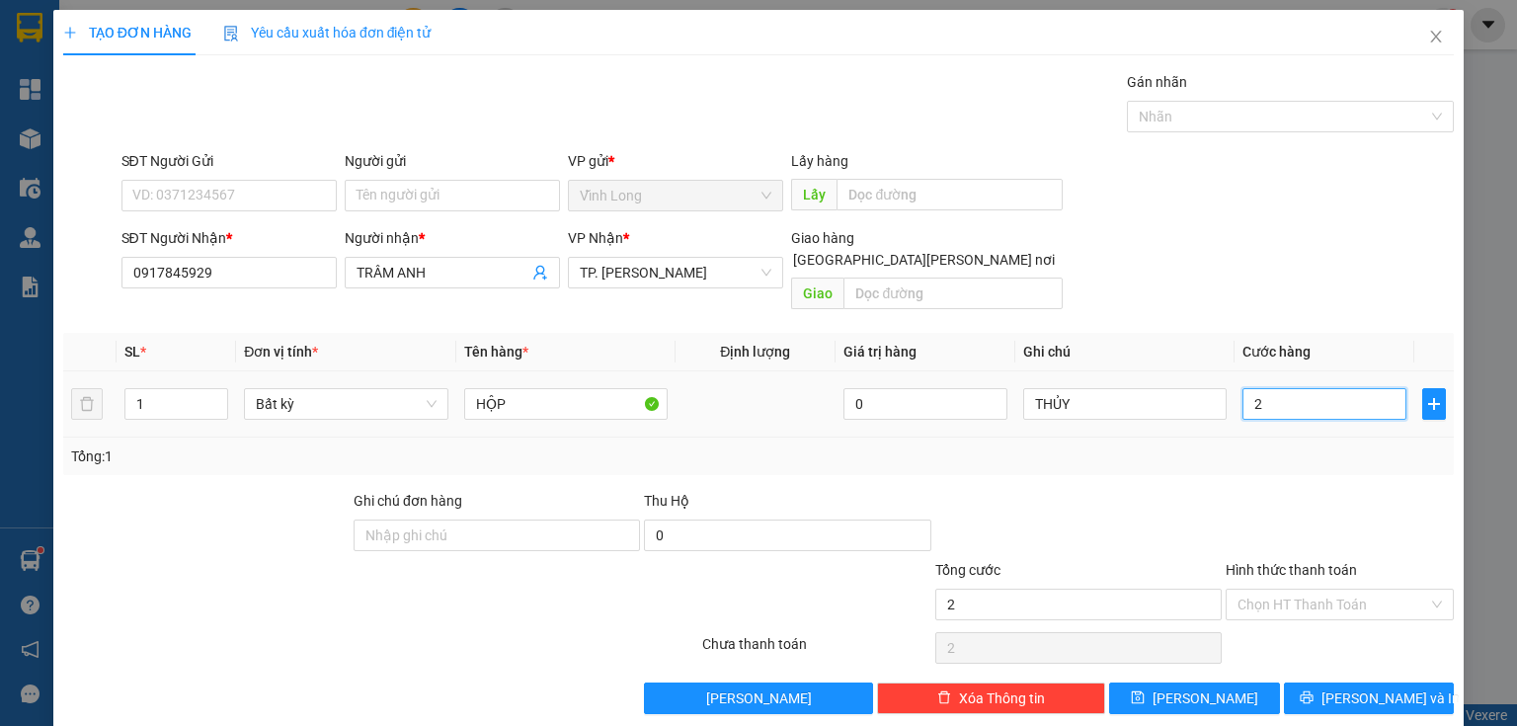
type input "20"
type input "20.000"
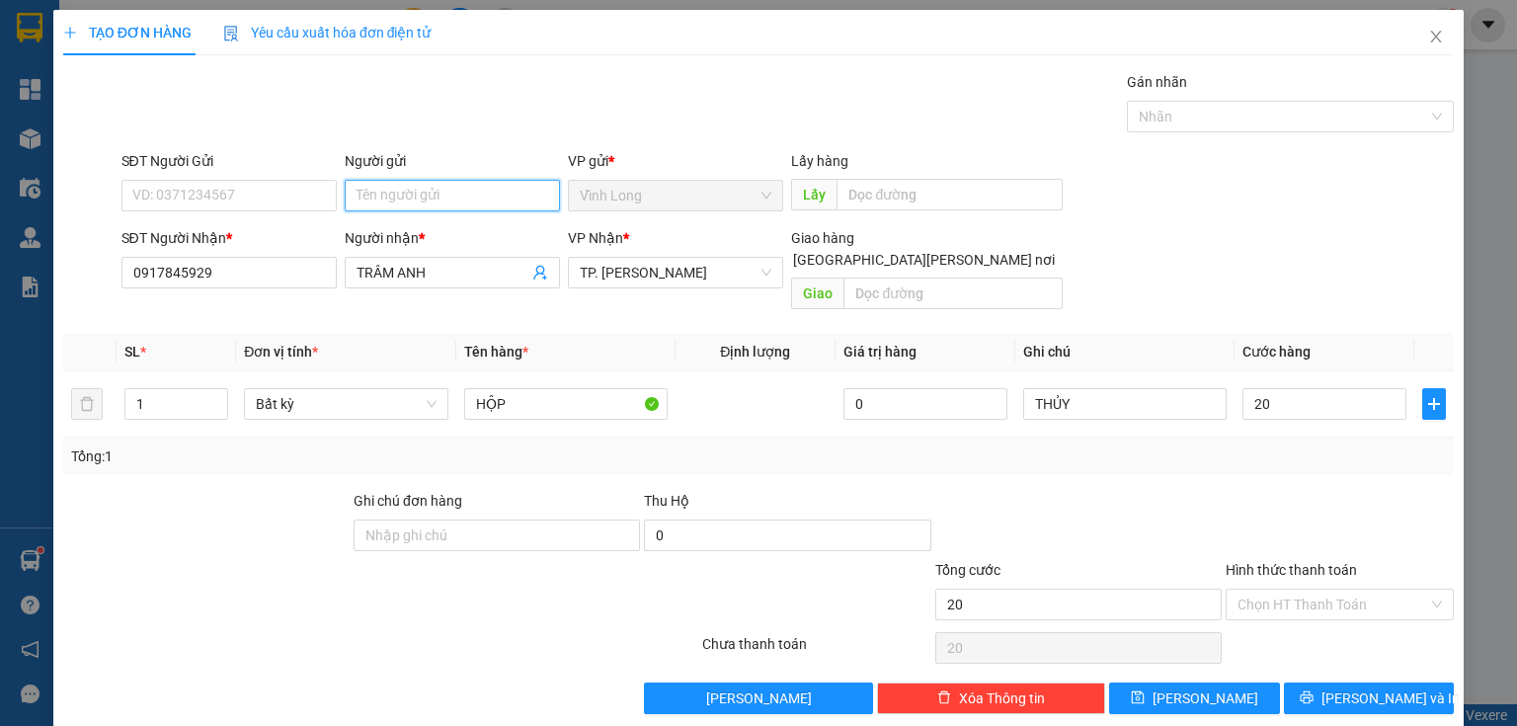
type input "20.000"
click at [455, 188] on input "Người gửi" at bounding box center [452, 196] width 215 height 32
type input "BÁN"
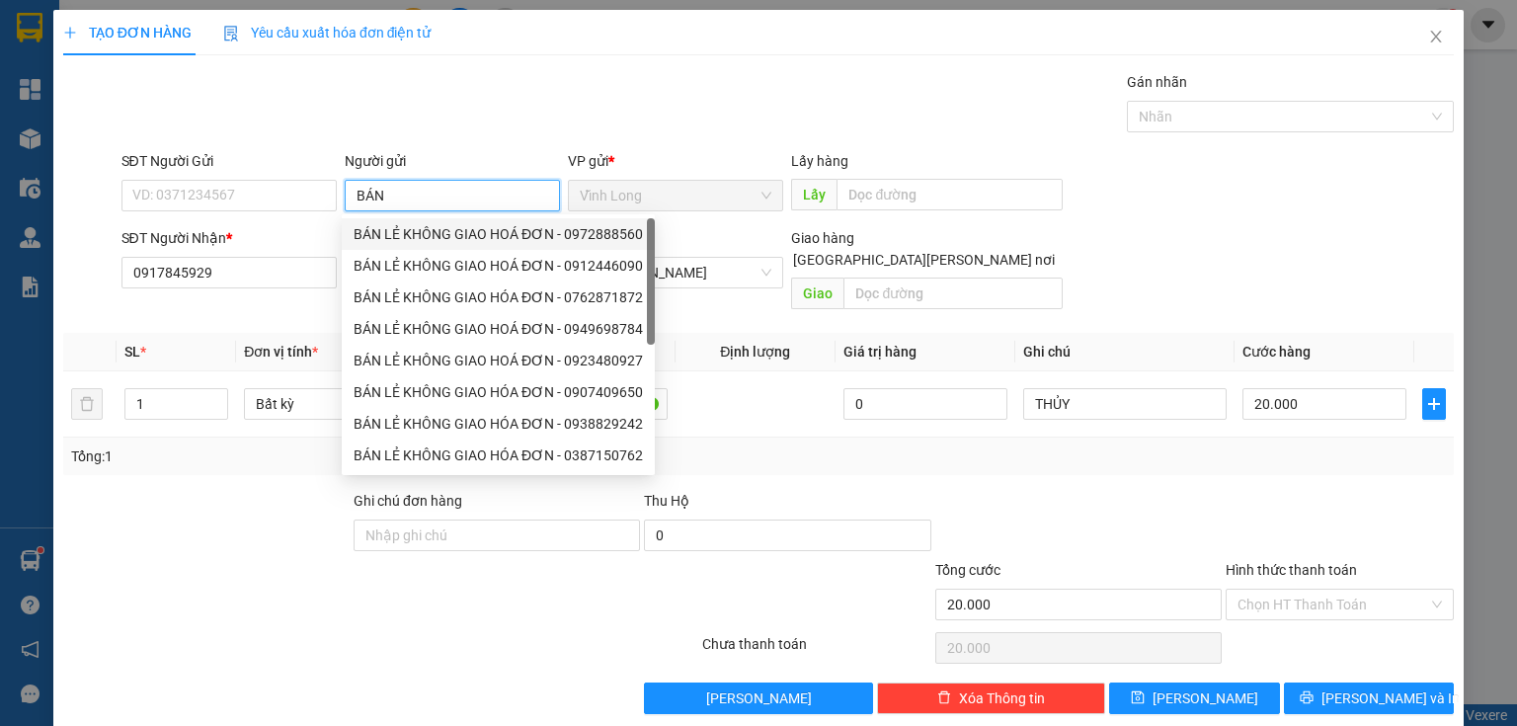
click at [446, 247] on div "BÁN LẺ KHÔNG GIAO HOÁ ĐƠN - 0972888560" at bounding box center [498, 234] width 313 height 32
type input "0972888560"
type input "BÁN LẺ KHÔNG GIAO HOÁ ĐƠN"
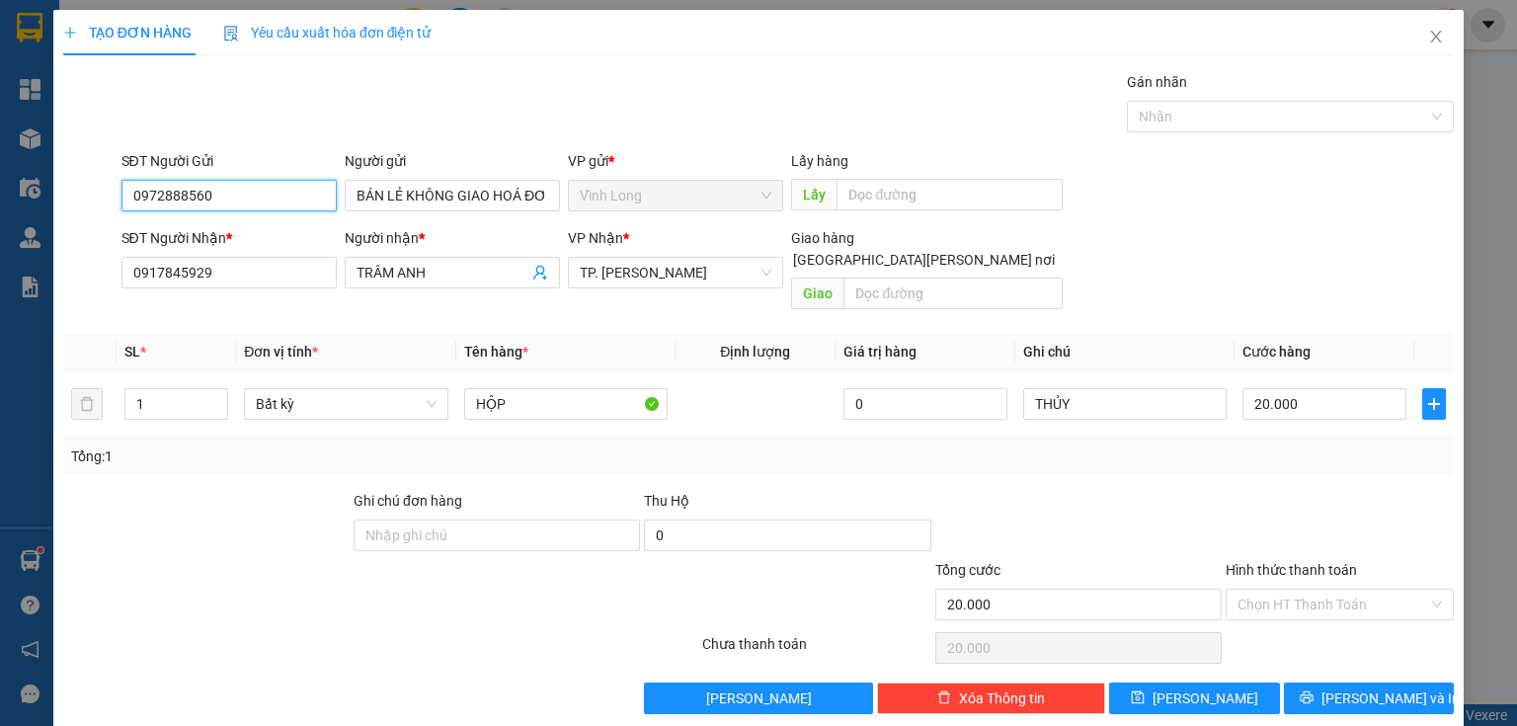
drag, startPoint x: 271, startPoint y: 201, endPoint x: 60, endPoint y: 251, distance: 216.1
click at [0, 246] on div "TẠO ĐƠN HÀNG Yêu cầu xuất [PERSON_NAME] điện tử Transit Pickup Surcharge Ids Tr…" at bounding box center [758, 363] width 1517 height 726
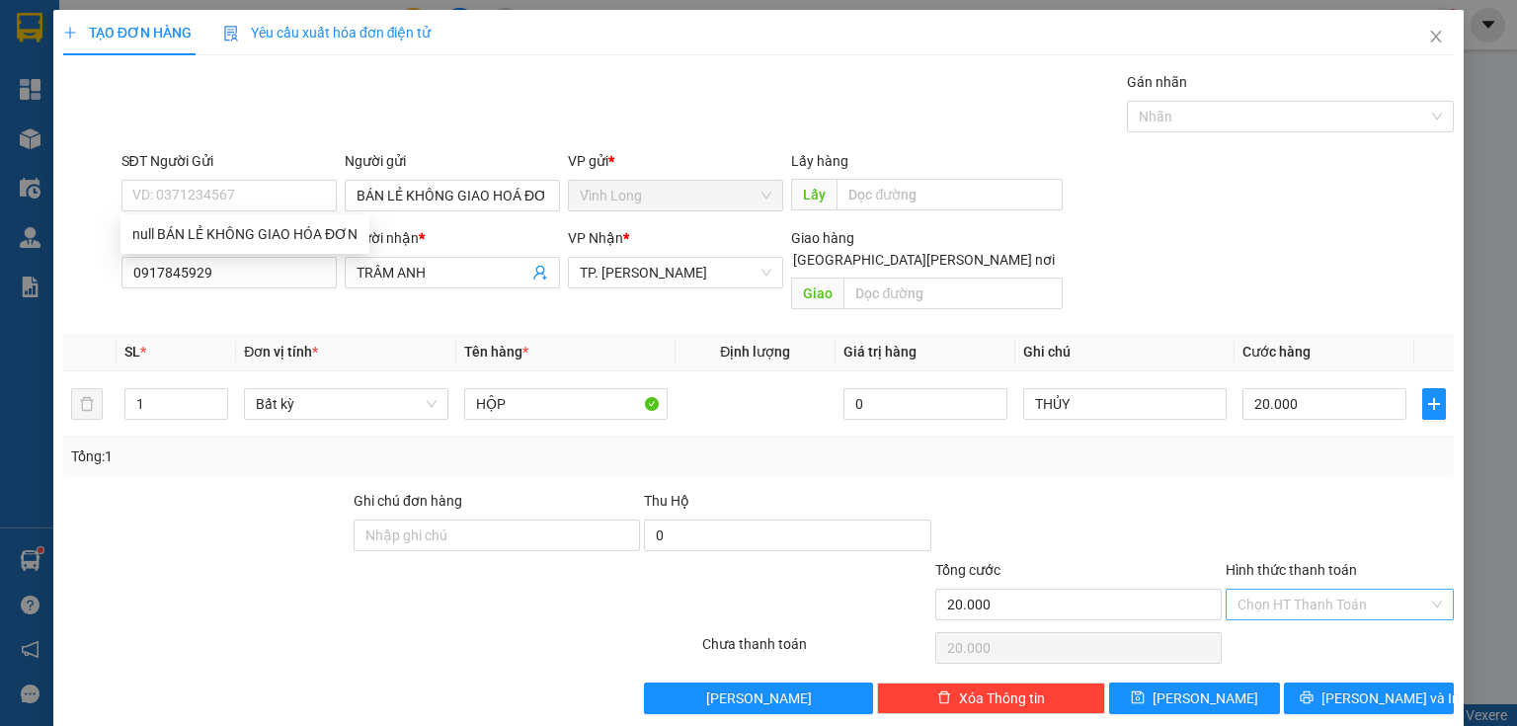
click at [1270, 590] on input "Hình thức thanh toán" at bounding box center [1332, 605] width 191 height 30
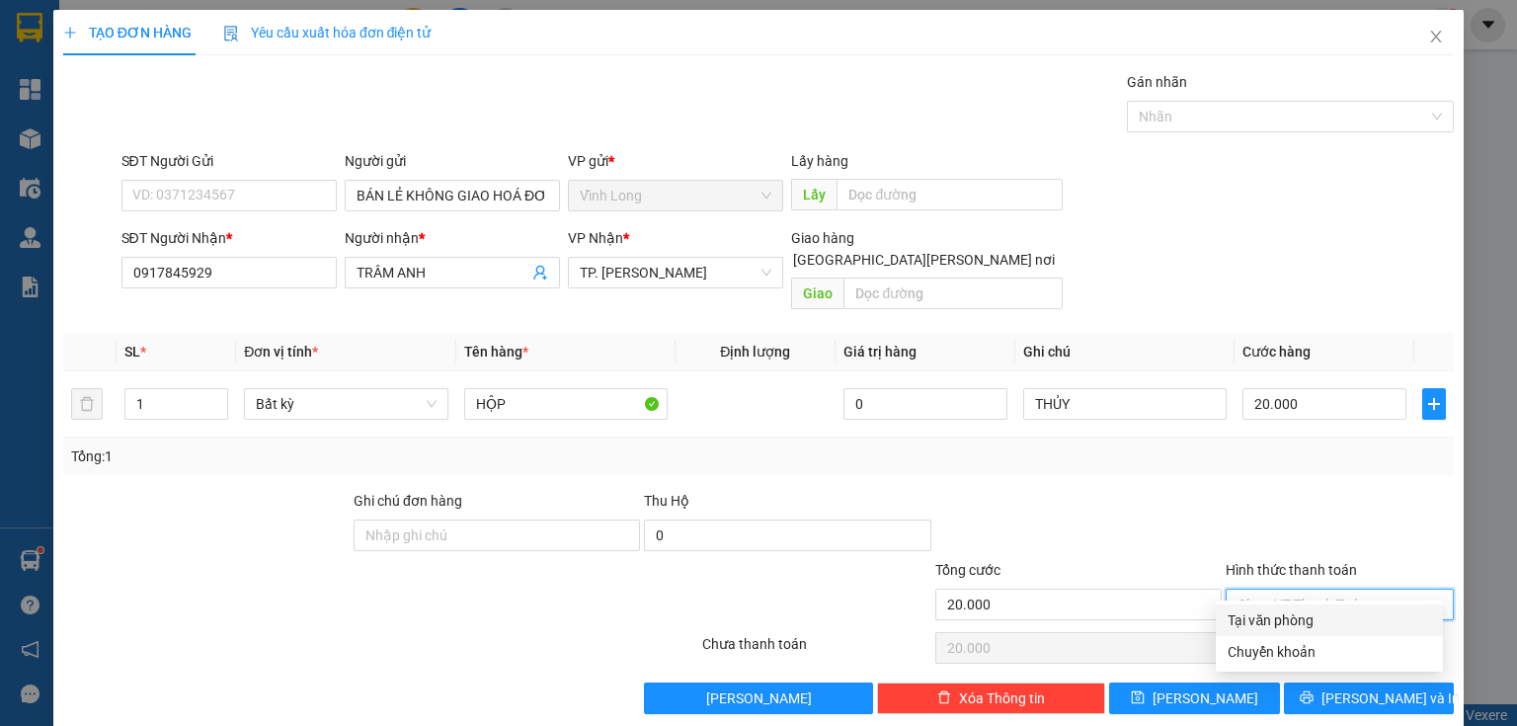
click at [1272, 614] on div "Tại văn phòng" at bounding box center [1328, 620] width 203 height 22
type input "0"
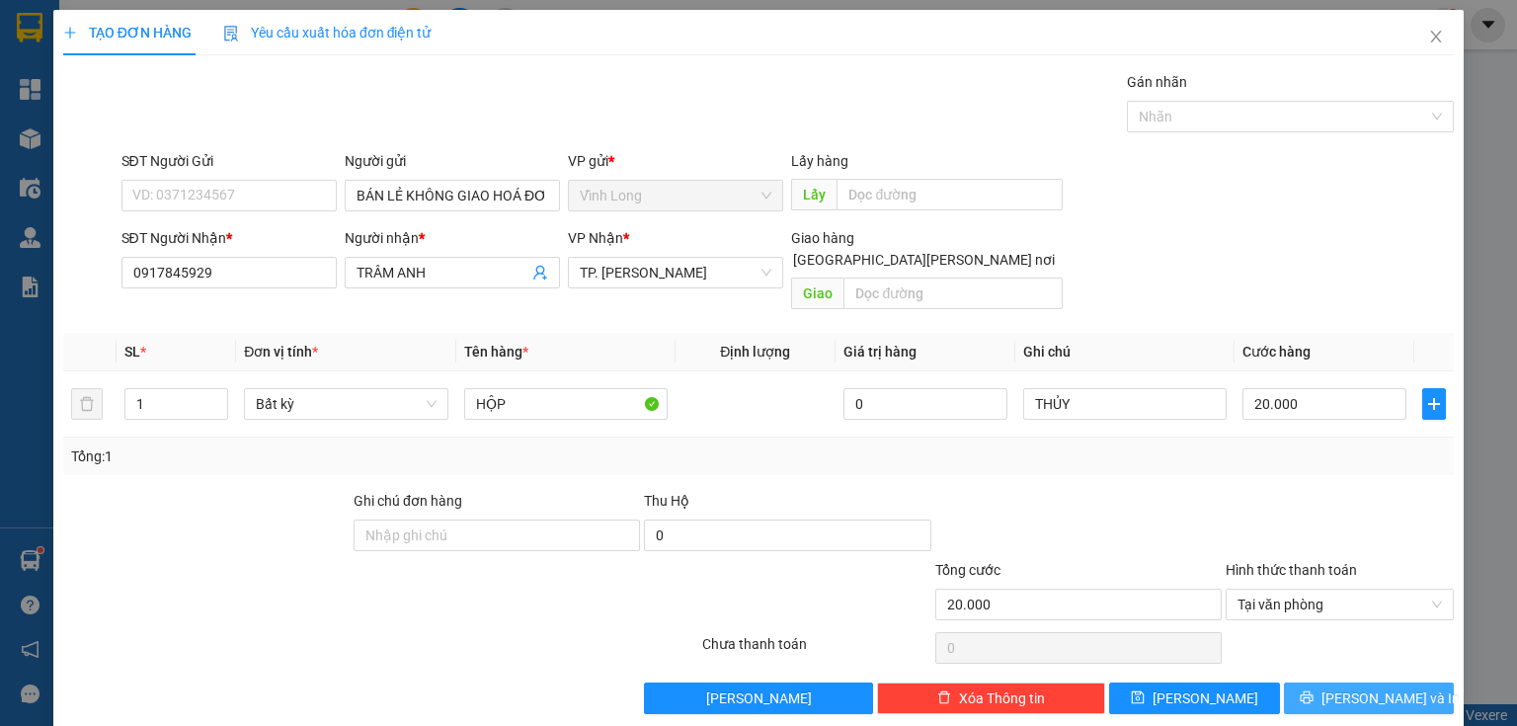
click at [1292, 682] on button "[PERSON_NAME] và In" at bounding box center [1369, 698] width 171 height 32
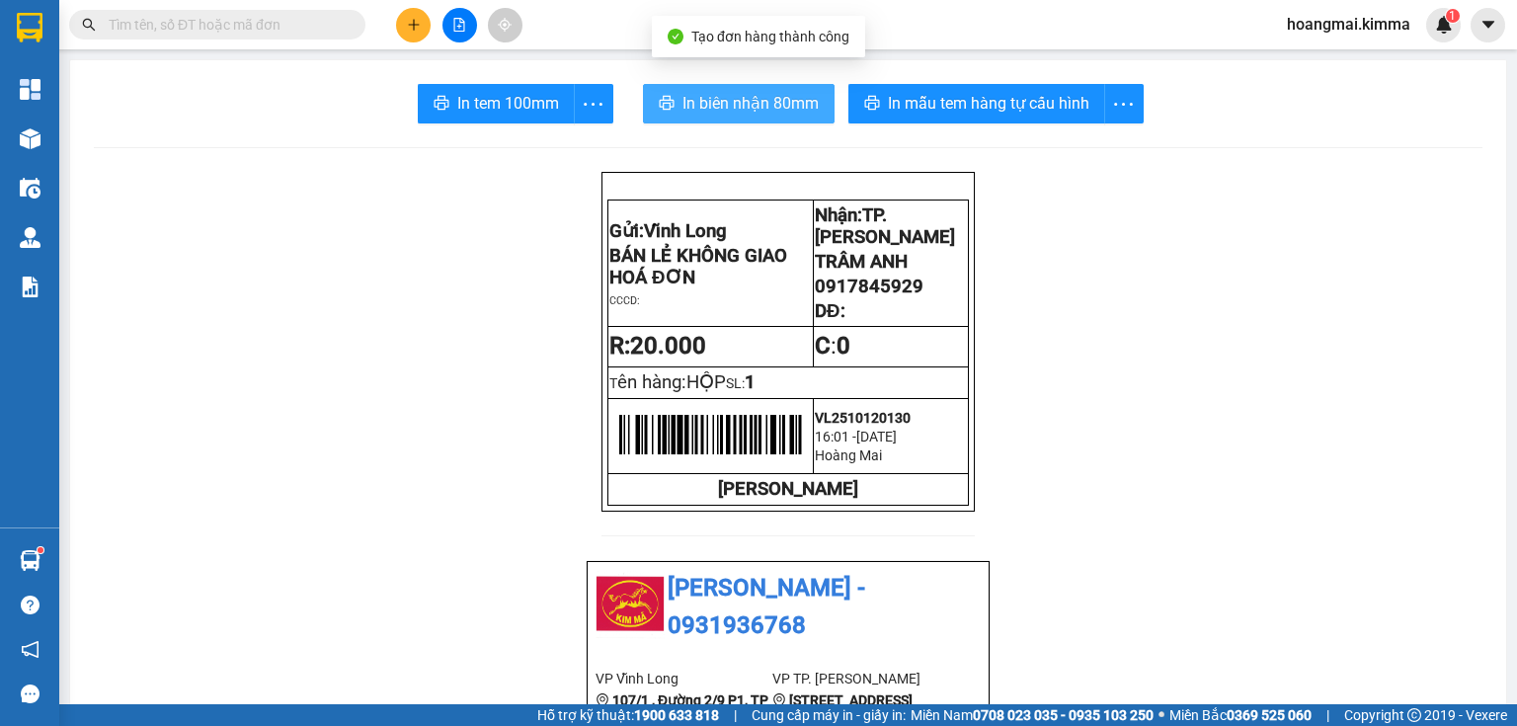
click at [646, 91] on button "In biên nhận 80mm" at bounding box center [739, 104] width 192 height 40
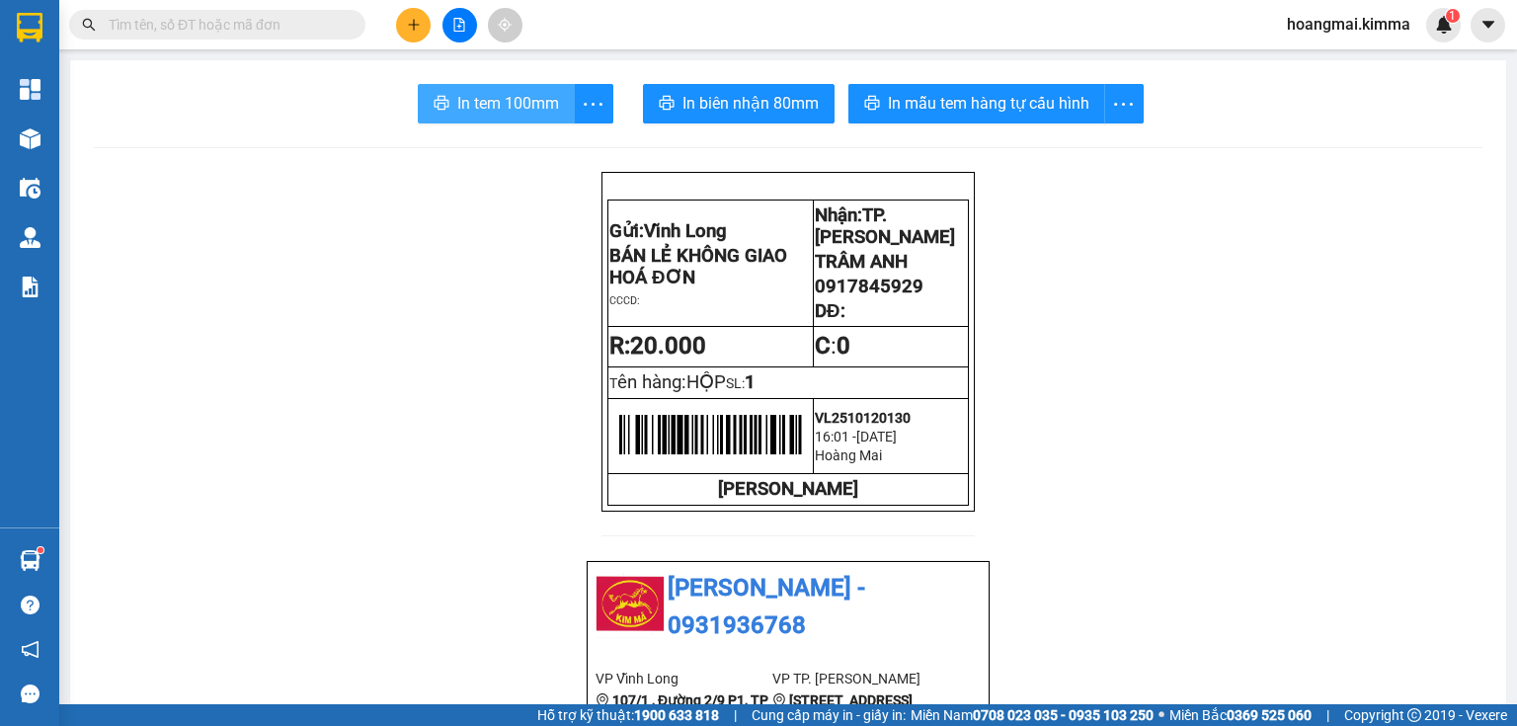
click at [466, 119] on button "In tem 100mm" at bounding box center [496, 104] width 157 height 40
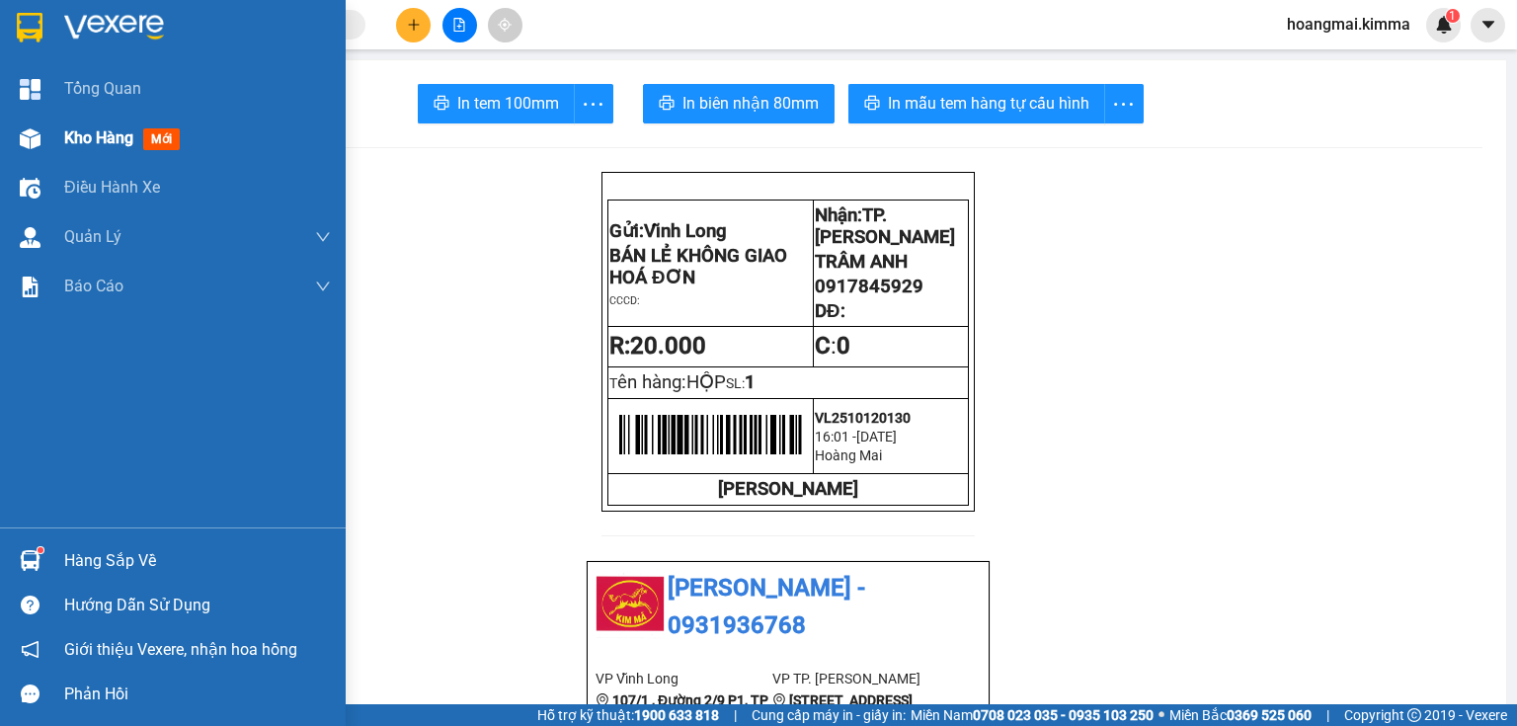
click at [109, 146] on span "Kho hàng" at bounding box center [98, 137] width 69 height 19
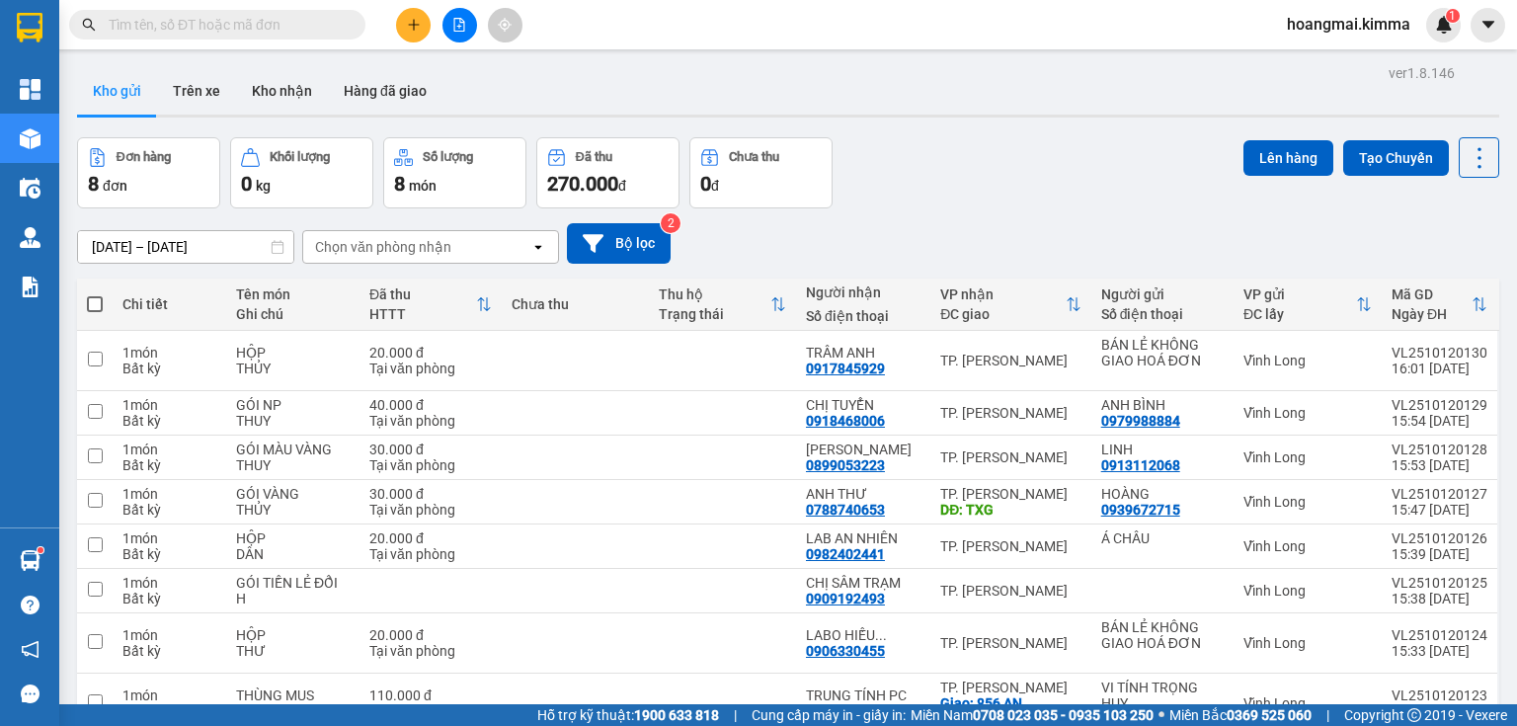
click at [396, 22] on button at bounding box center [413, 25] width 35 height 35
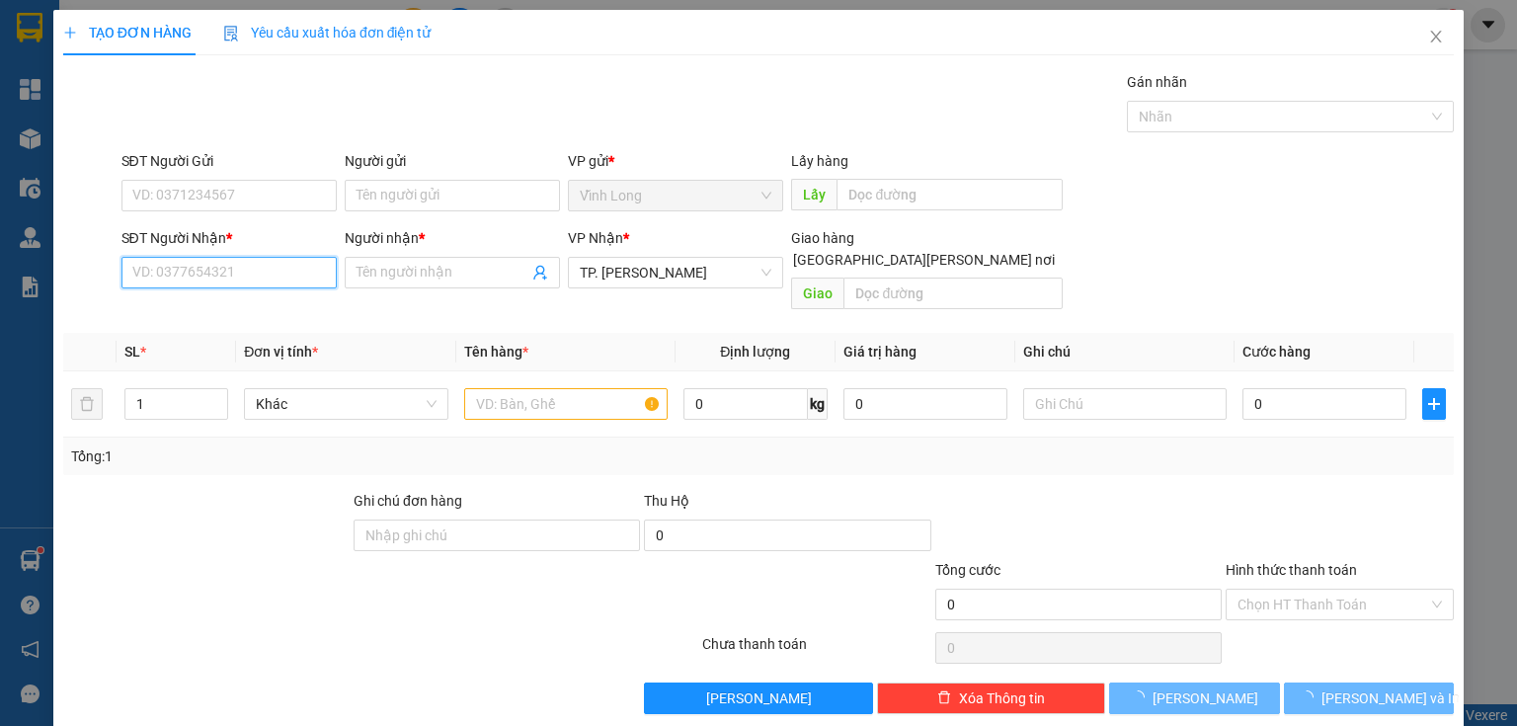
click at [260, 277] on input "SĐT Người Nhận *" at bounding box center [228, 273] width 215 height 32
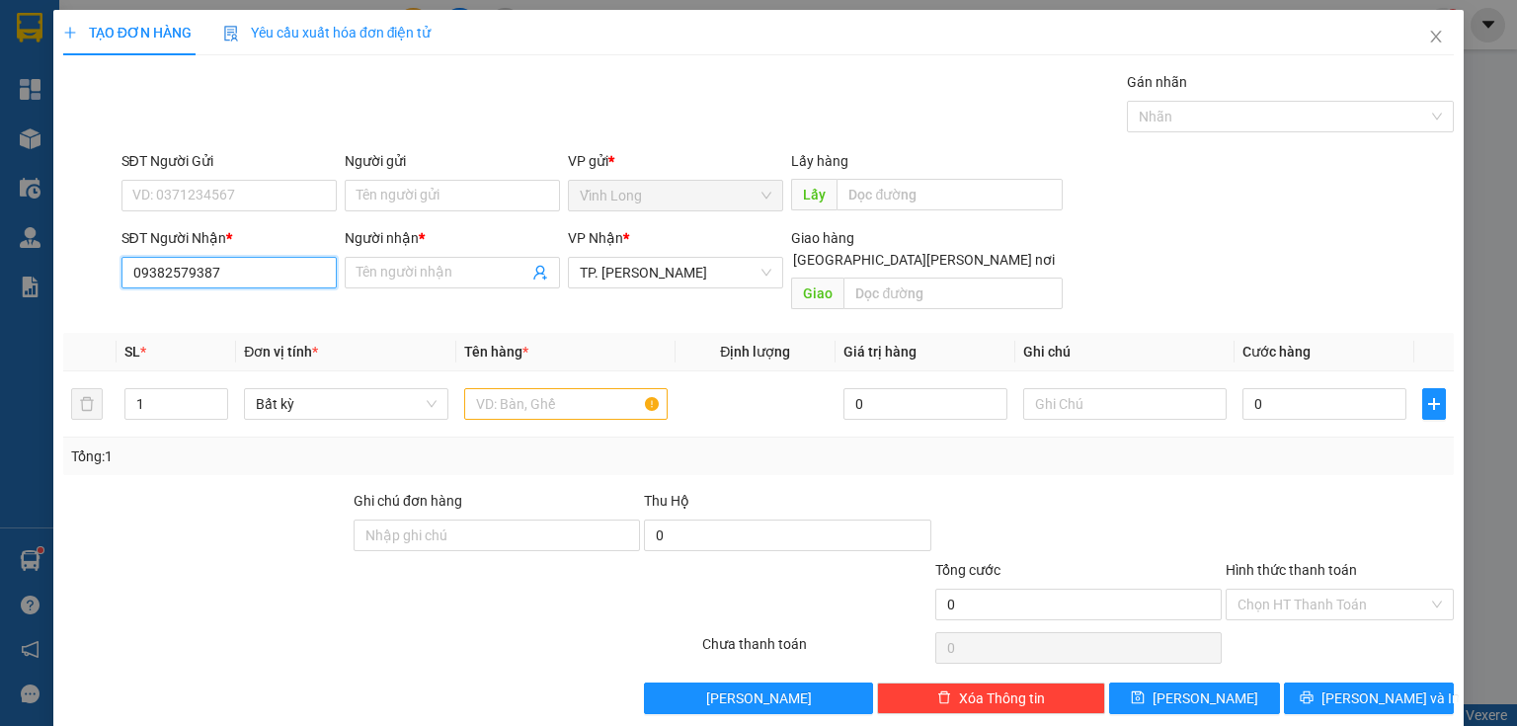
type input "0938257938"
click at [183, 315] on div "0938257938 - A PHƯỢNG" at bounding box center [227, 311] width 190 height 22
type input "A PHƯỢNG"
type input "0938257938"
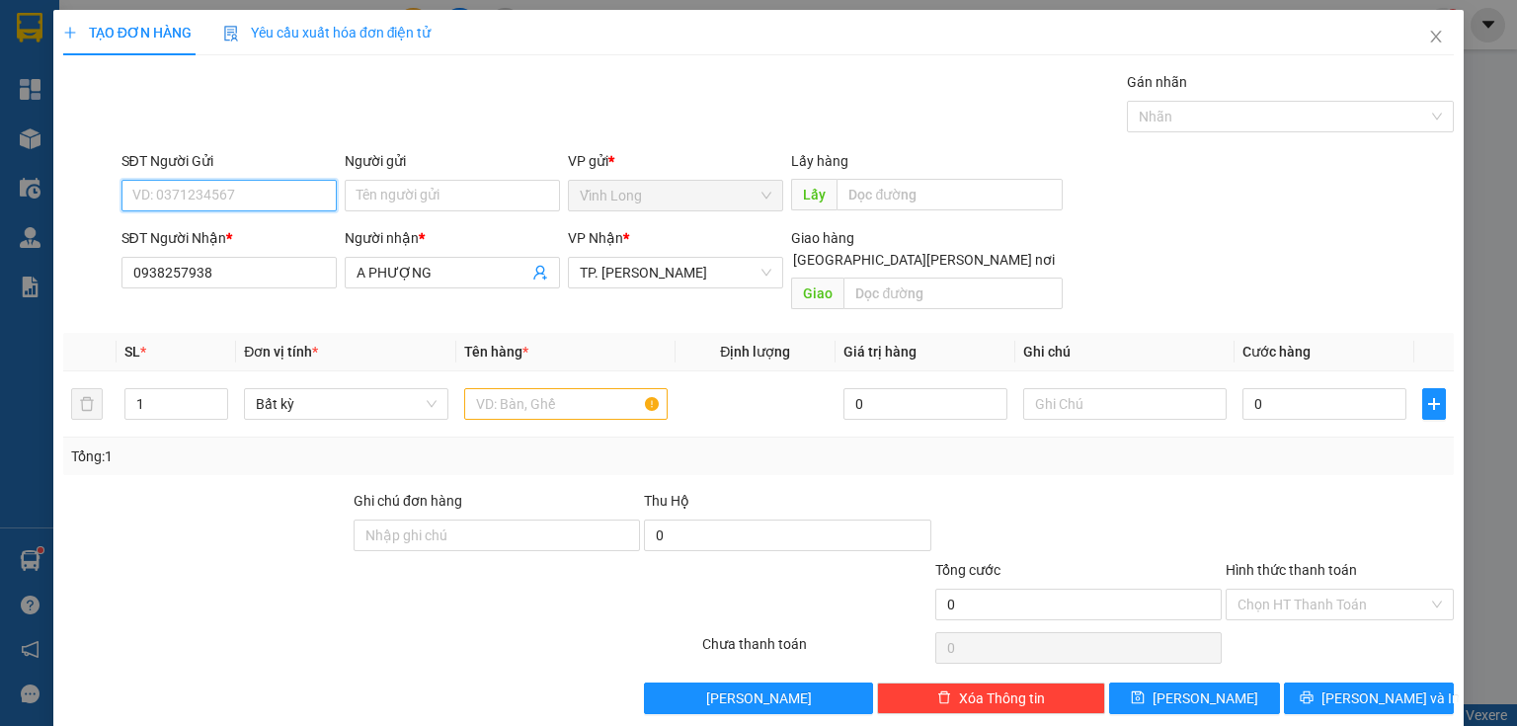
click at [261, 190] on input "SĐT Người Gửi" at bounding box center [228, 196] width 215 height 32
click at [234, 256] on div "0913478341 - BS NI" at bounding box center [227, 266] width 190 height 22
type input "0913478341"
type input "BS NI"
click at [491, 388] on input "text" at bounding box center [565, 404] width 203 height 32
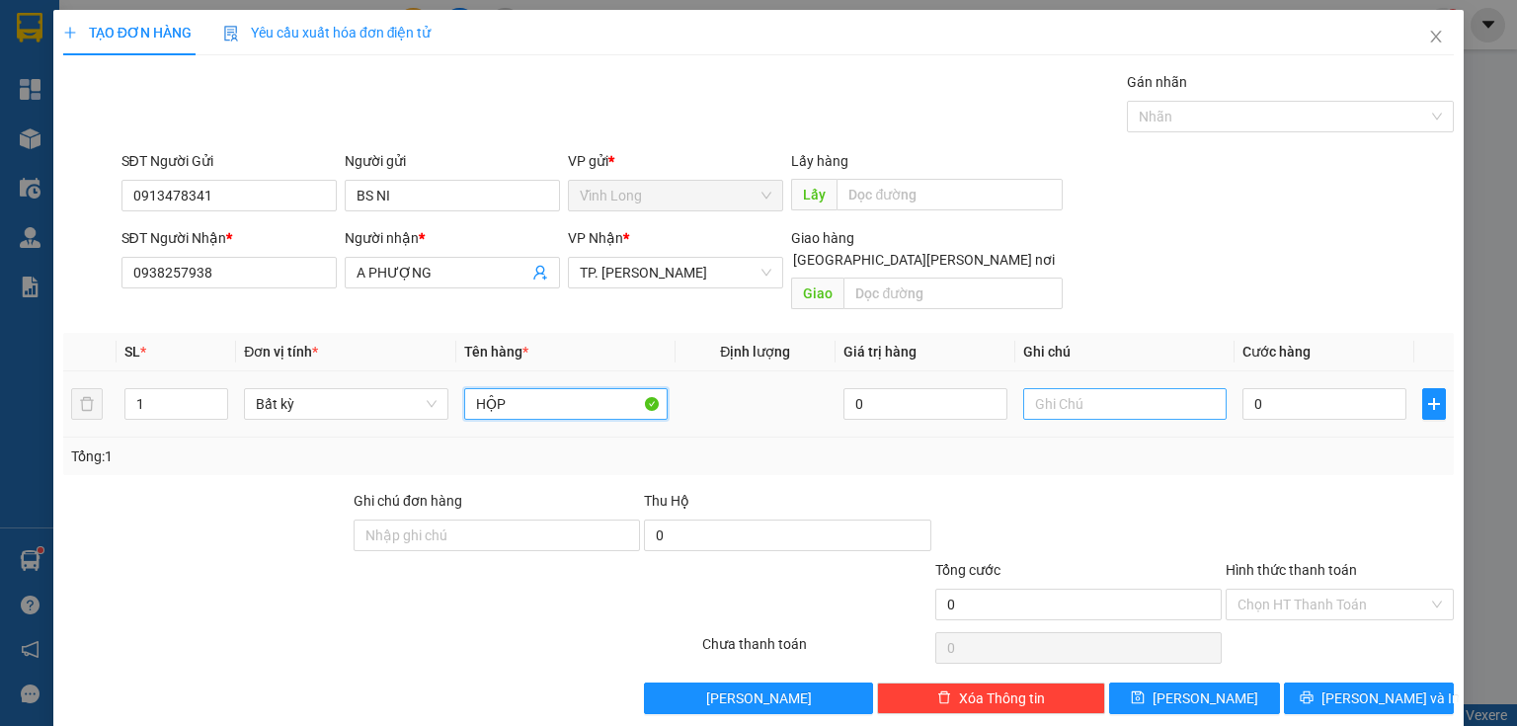
type input "HỘP"
click at [1036, 388] on input "text" at bounding box center [1124, 404] width 203 height 32
type input "THUY"
click at [1322, 391] on input "0" at bounding box center [1324, 404] width 164 height 32
type input "2"
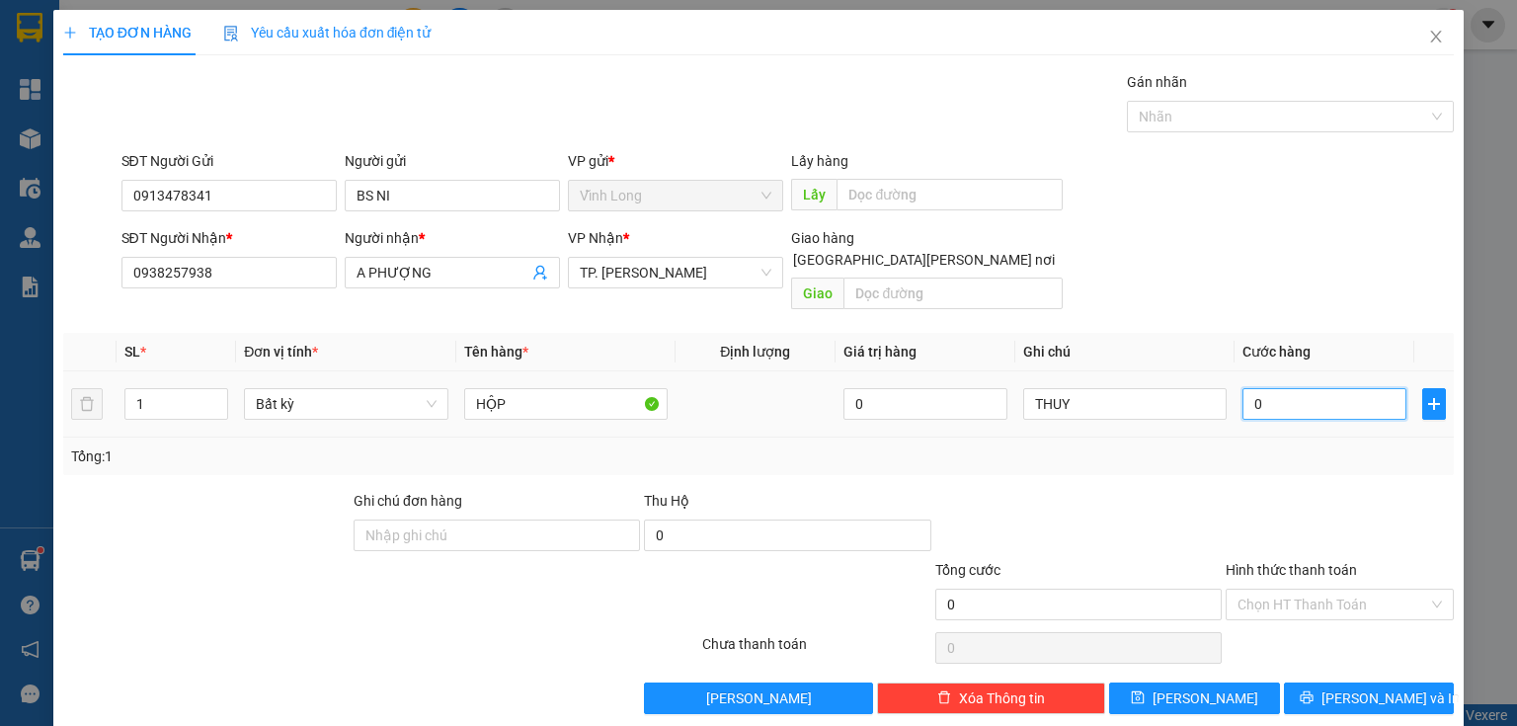
type input "2"
type input "20"
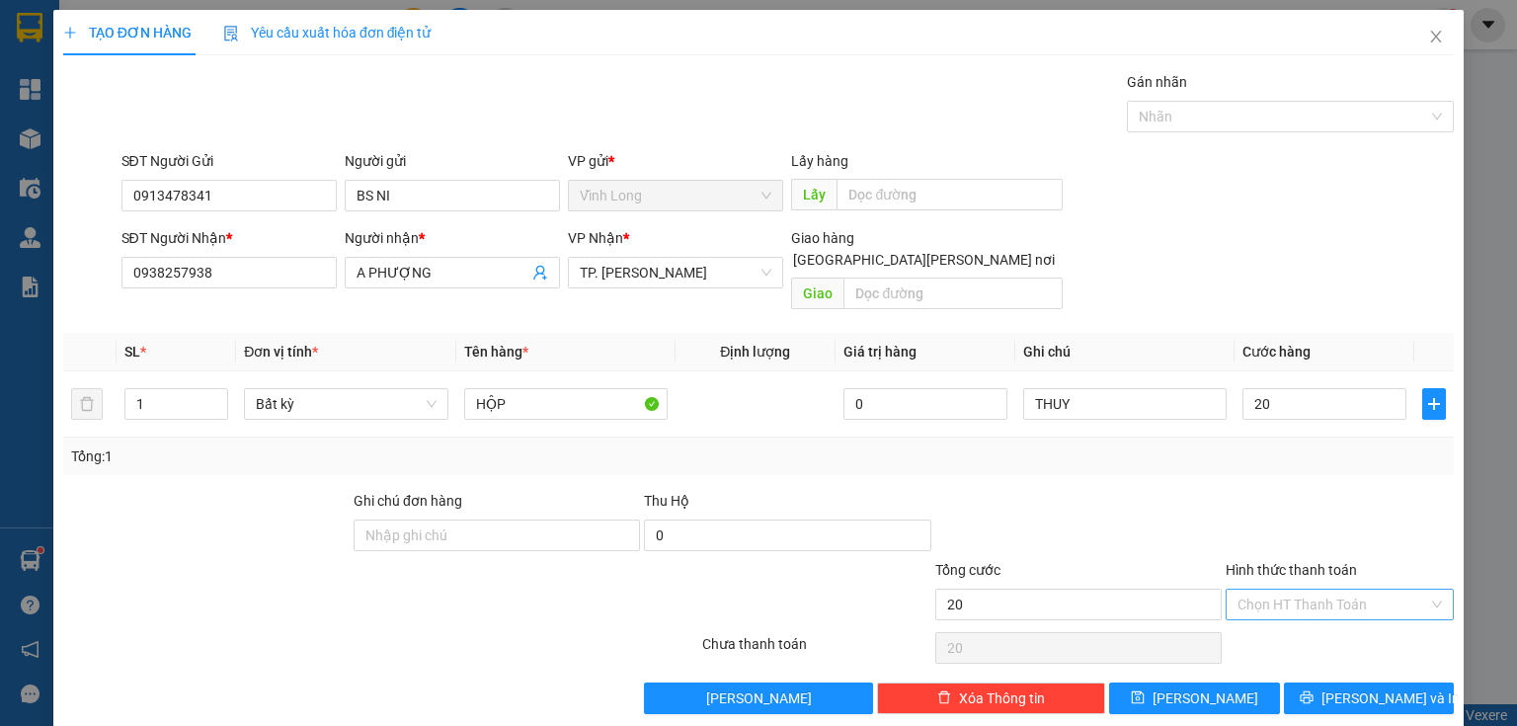
type input "20.000"
click at [1290, 590] on input "Hình thức thanh toán" at bounding box center [1332, 605] width 191 height 30
click at [1260, 619] on div "Tại văn phòng" at bounding box center [1328, 620] width 203 height 22
type input "0"
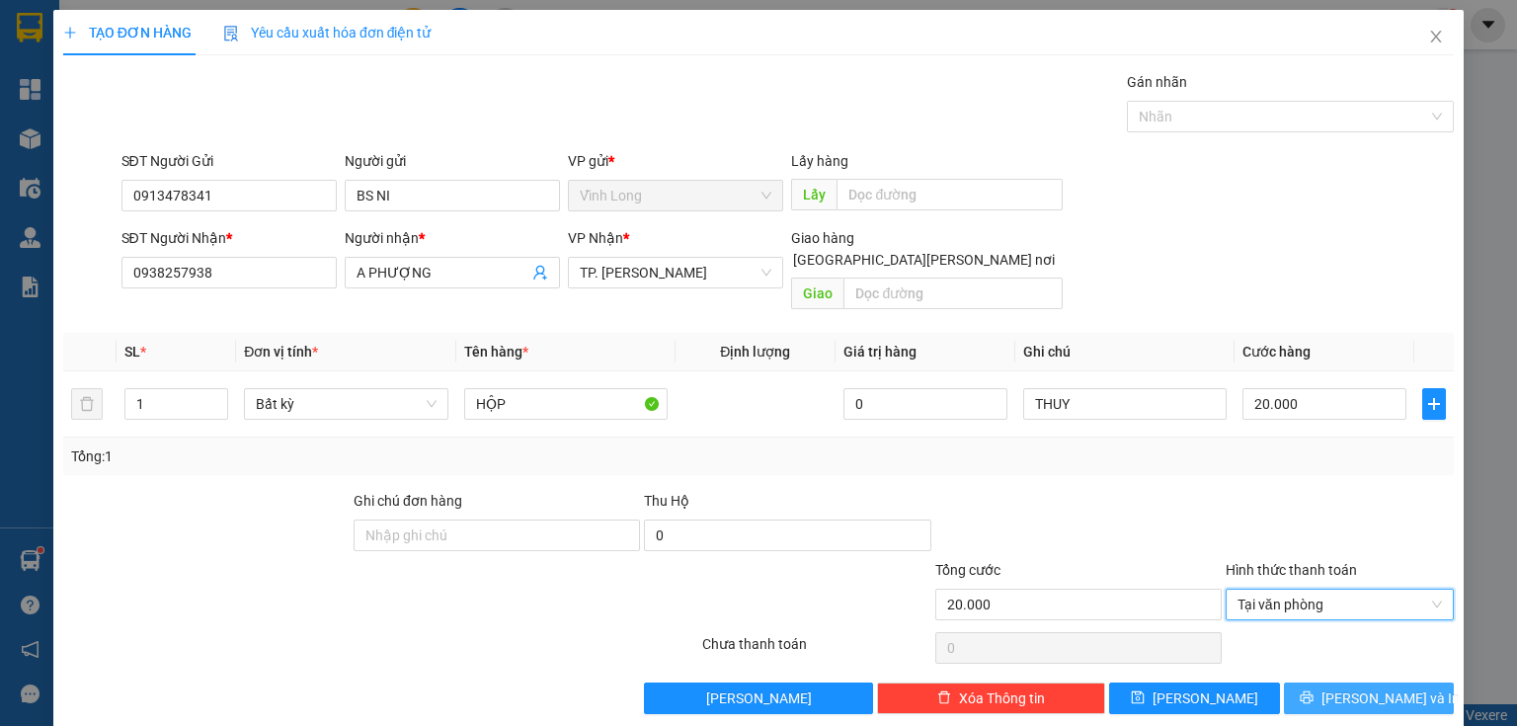
click at [1340, 687] on span "[PERSON_NAME] và In" at bounding box center [1390, 698] width 138 height 22
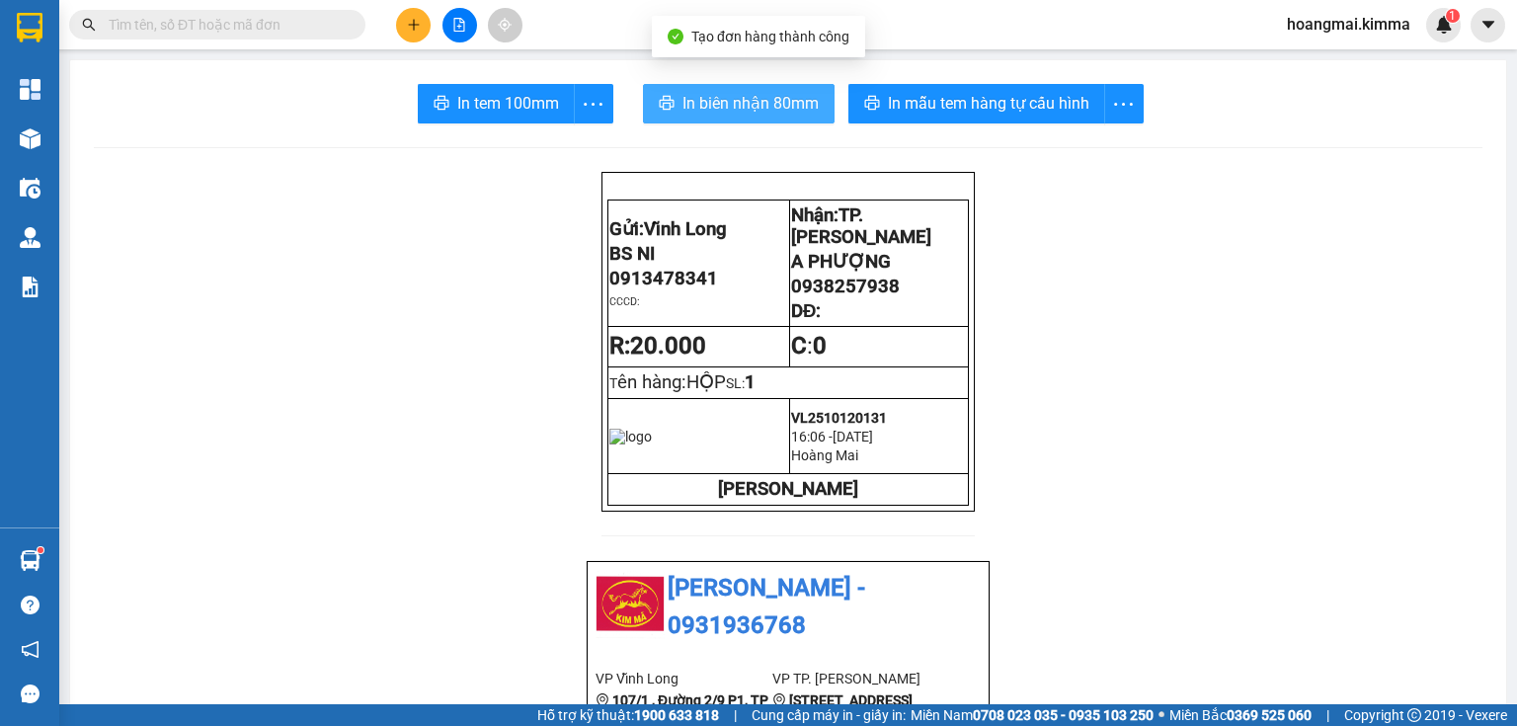
click at [676, 84] on button "In biên nhận 80mm" at bounding box center [739, 104] width 192 height 40
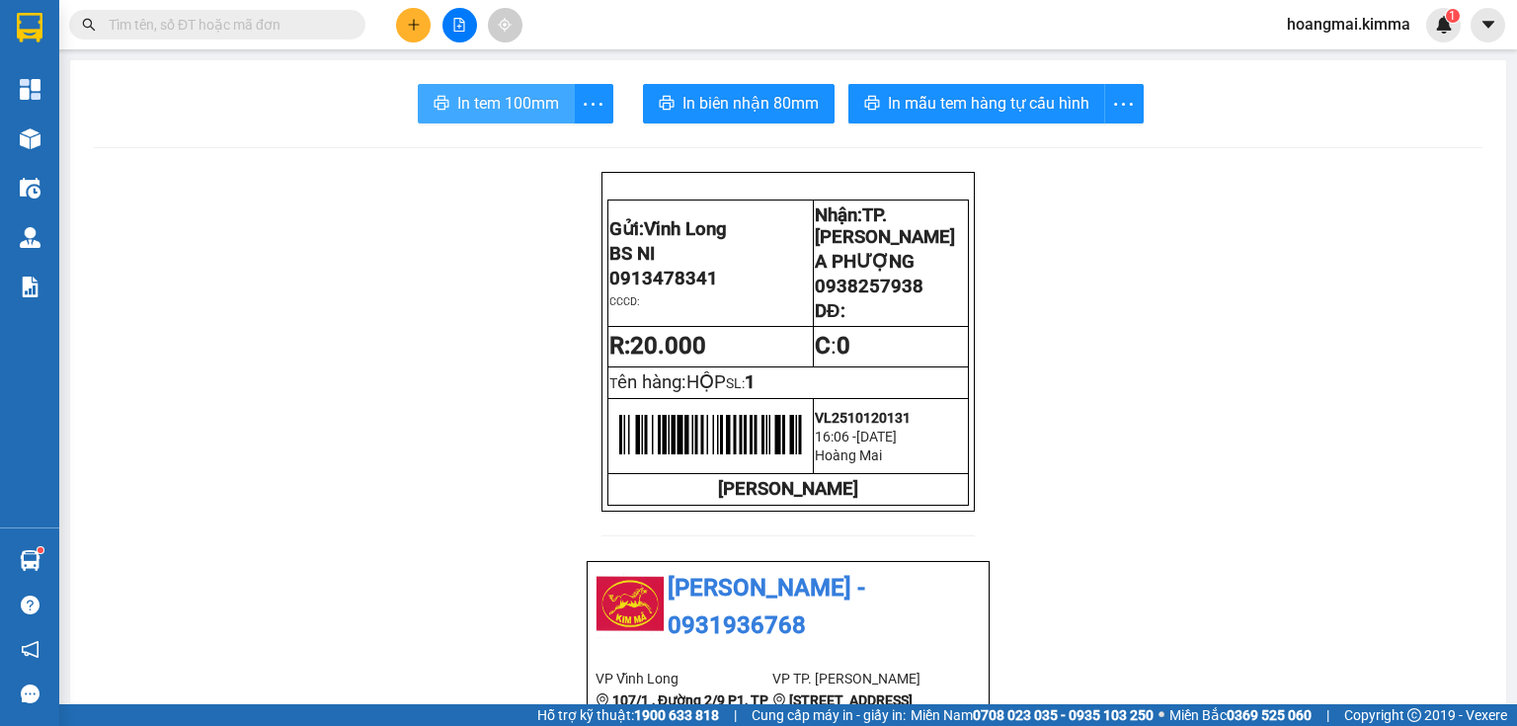
click at [529, 113] on span "In tem 100mm" at bounding box center [508, 103] width 102 height 25
click at [409, 31] on icon "plus" at bounding box center [414, 25] width 14 height 14
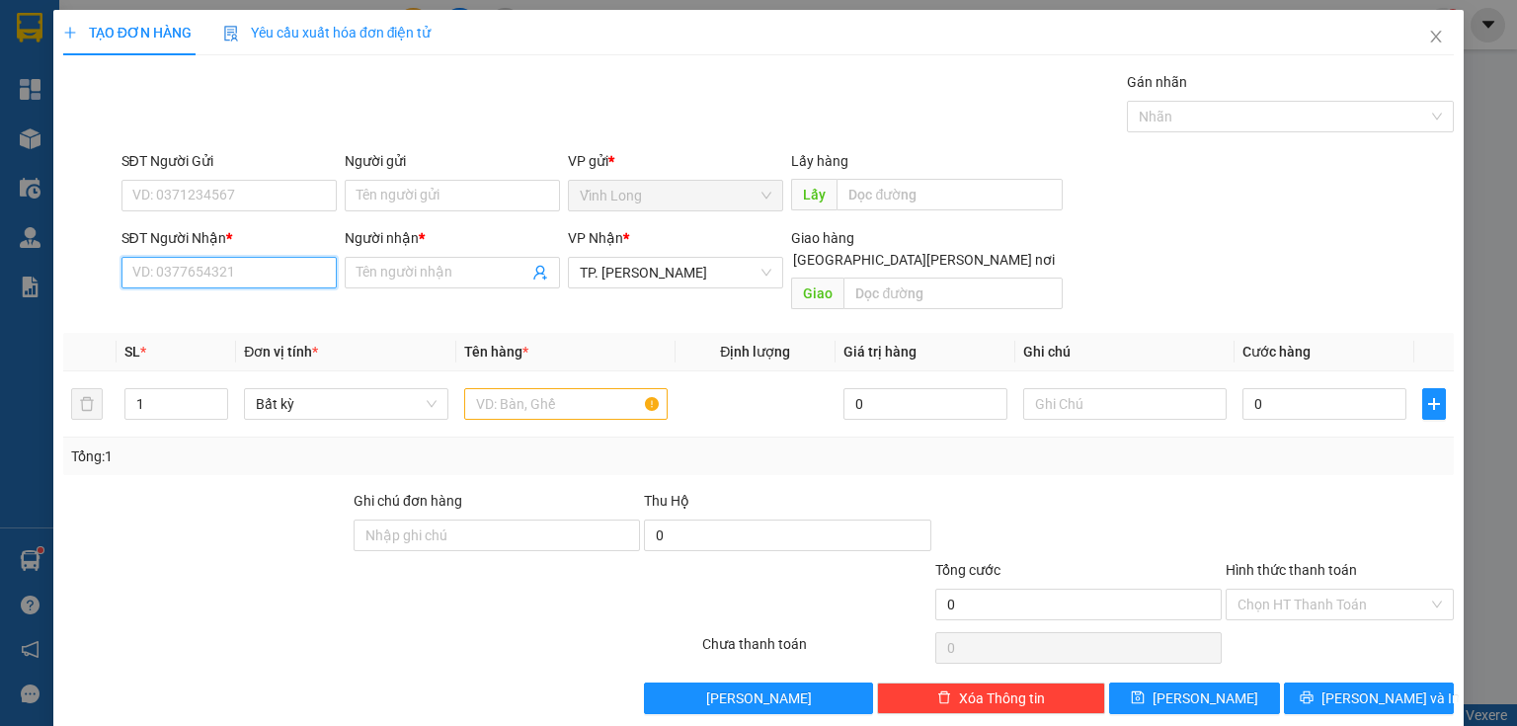
click at [255, 258] on input "SĐT Người Nhận *" at bounding box center [228, 273] width 215 height 32
type input "0974052512"
click at [285, 320] on div "0974052512 - LAB ĐÔNG [PERSON_NAME]" at bounding box center [265, 311] width 266 height 22
type input "LAB ĐÔNG PHƯƠNG"
type input "0974052512"
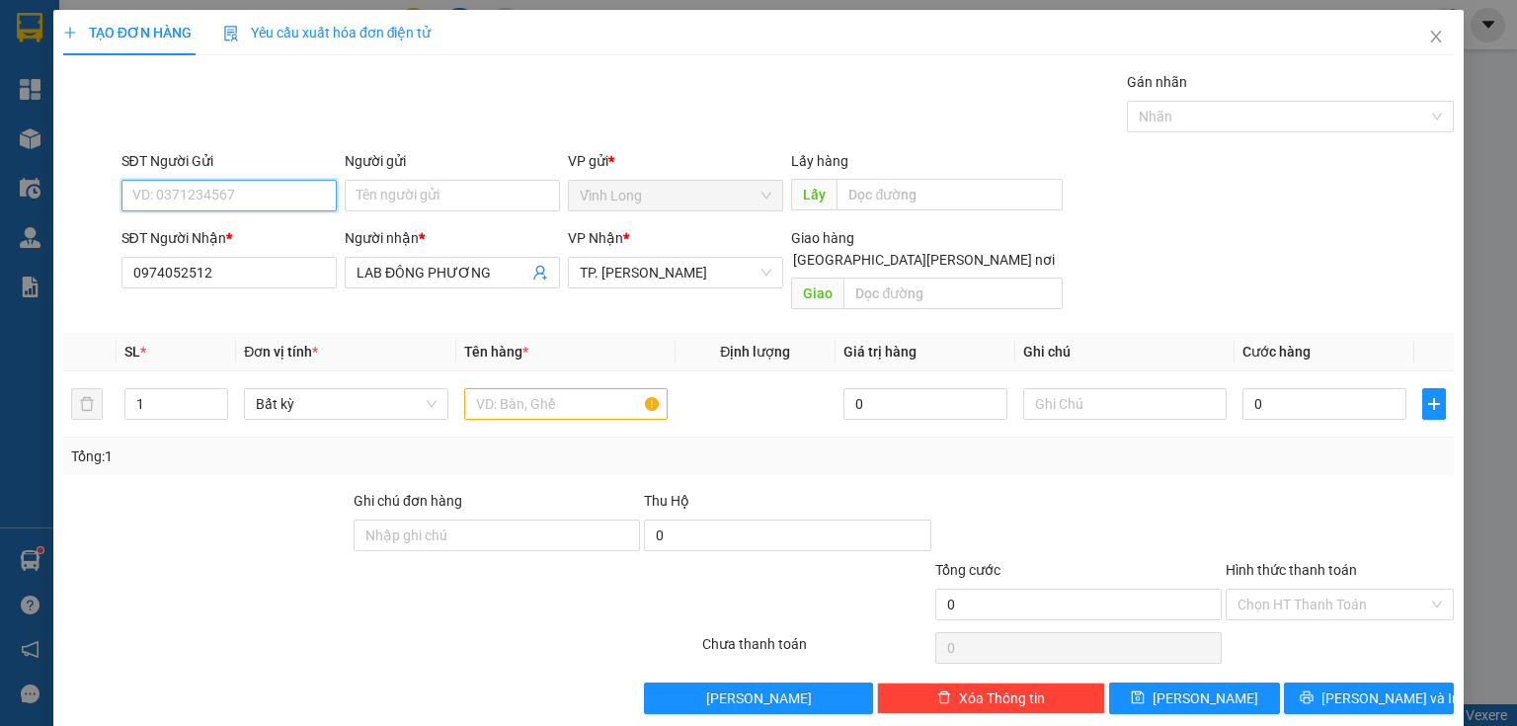
click at [267, 197] on input "SĐT Người Gửi" at bounding box center [228, 196] width 215 height 32
click at [246, 235] on div "null BÁN LẺ KHÔNG GIAO HÓA ĐƠN" at bounding box center [244, 234] width 225 height 22
click at [217, 229] on div "0972879151 - [GEOGRAPHIC_DATA]" at bounding box center [243, 234] width 222 height 22
type input "0972879151"
type input "[GEOGRAPHIC_DATA]"
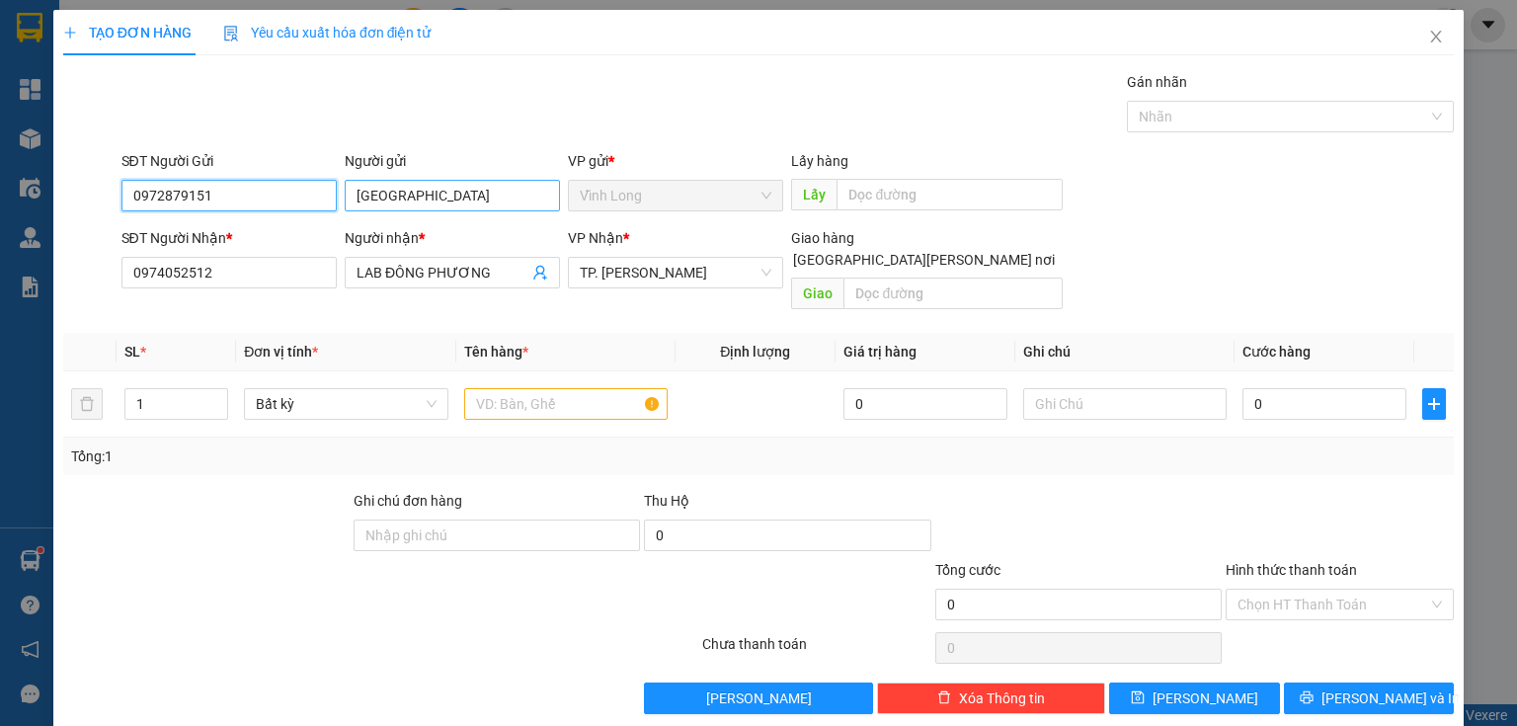
type input "0972879151"
drag, startPoint x: 386, startPoint y: 194, endPoint x: 494, endPoint y: 224, distance: 111.9
click at [494, 224] on form "SĐT Người Gửi 0972879151 Người gửi [DEMOGRAPHIC_DATA] VIỆT MỸ VP gửi * [PERSON_…" at bounding box center [758, 234] width 1390 height 168
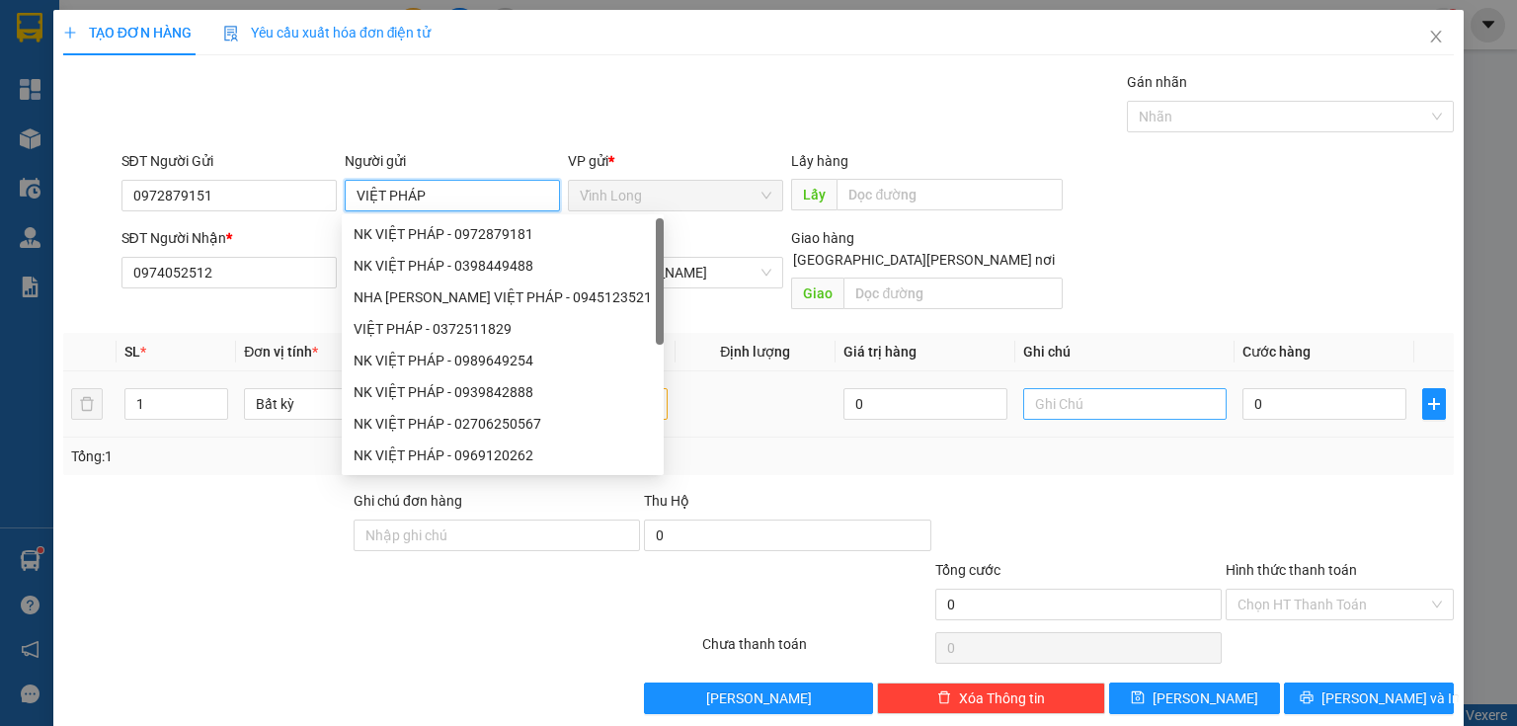
type input "VIỆT PHÁP"
click at [1043, 388] on input "text" at bounding box center [1124, 404] width 203 height 32
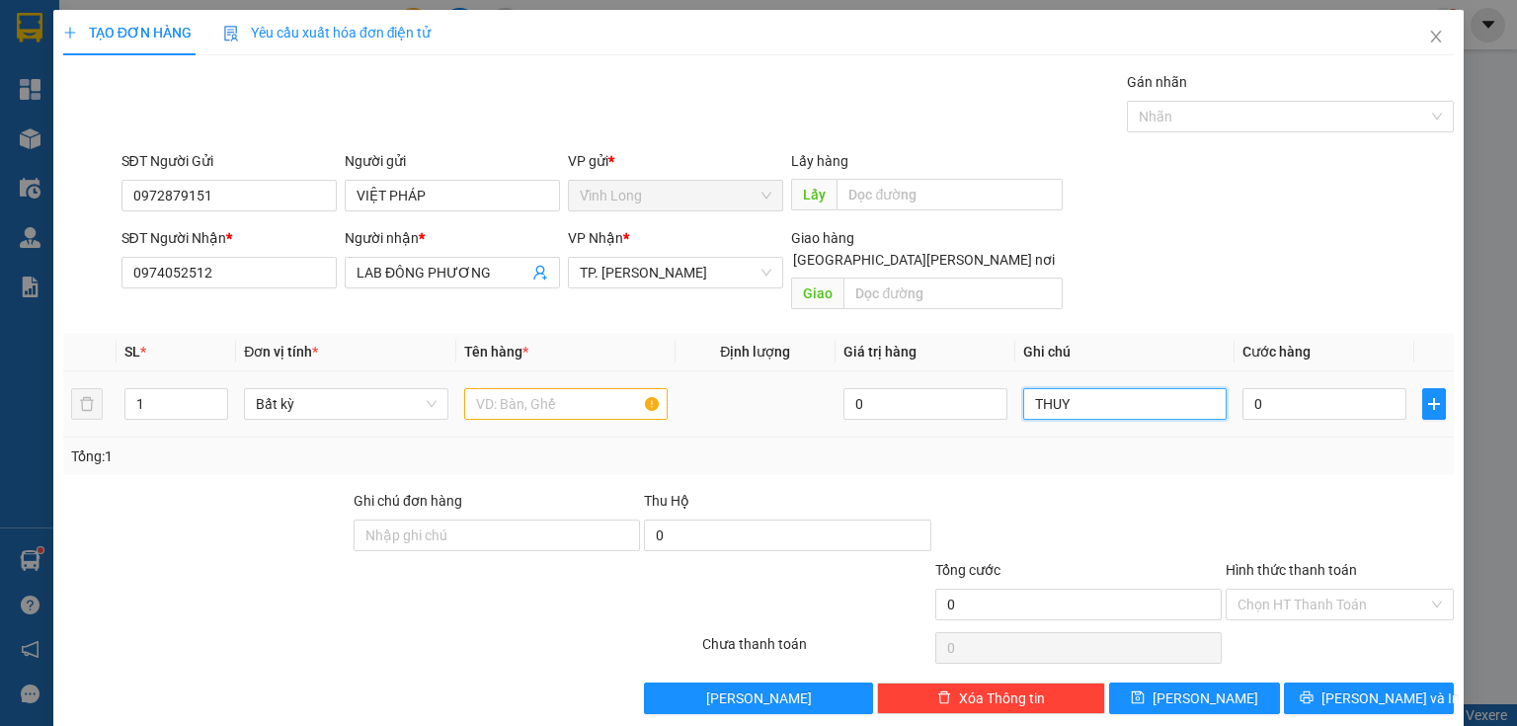
type input "THUY"
click at [490, 388] on input "text" at bounding box center [565, 404] width 203 height 32
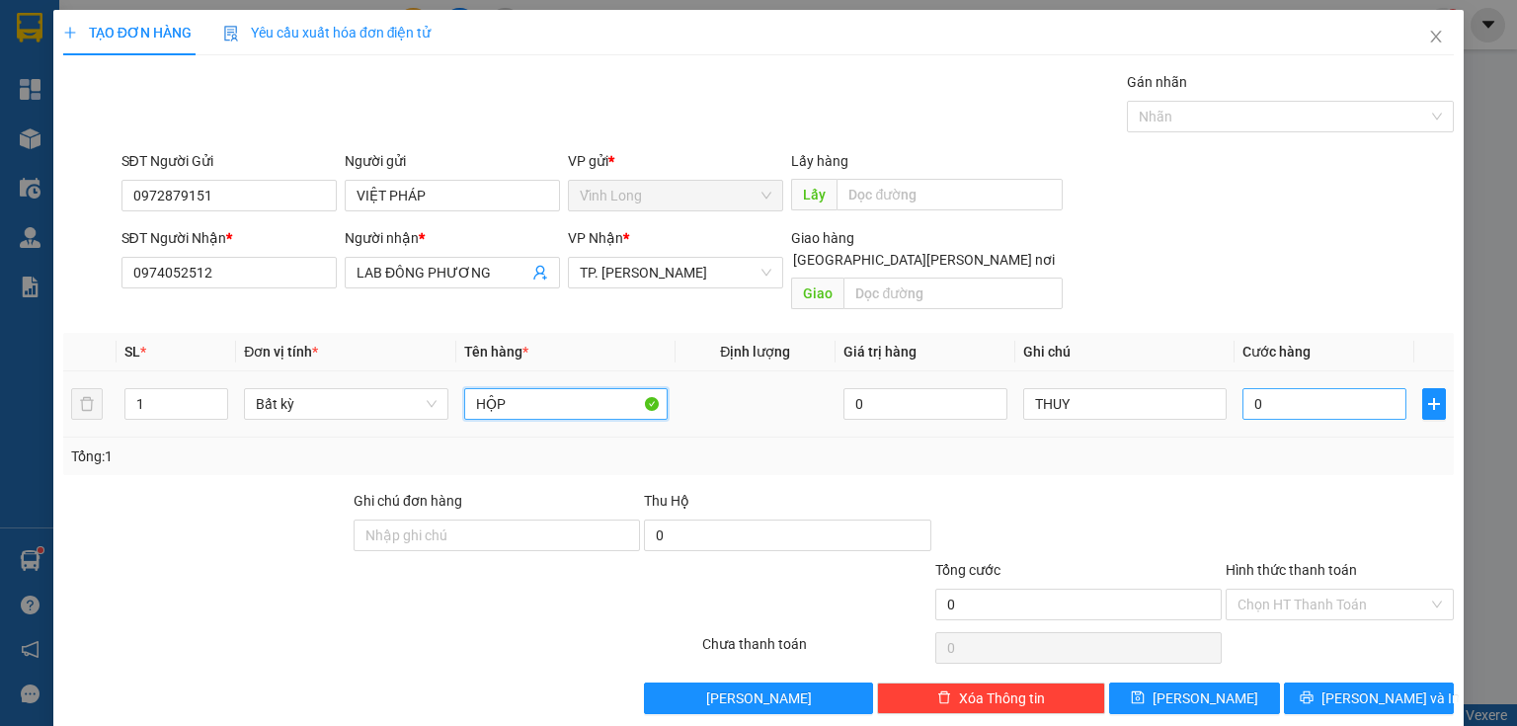
type input "HỘP"
drag, startPoint x: 1288, startPoint y: 387, endPoint x: 1279, endPoint y: 382, distance: 10.2
click at [1288, 388] on input "0" at bounding box center [1324, 404] width 164 height 32
type input "2"
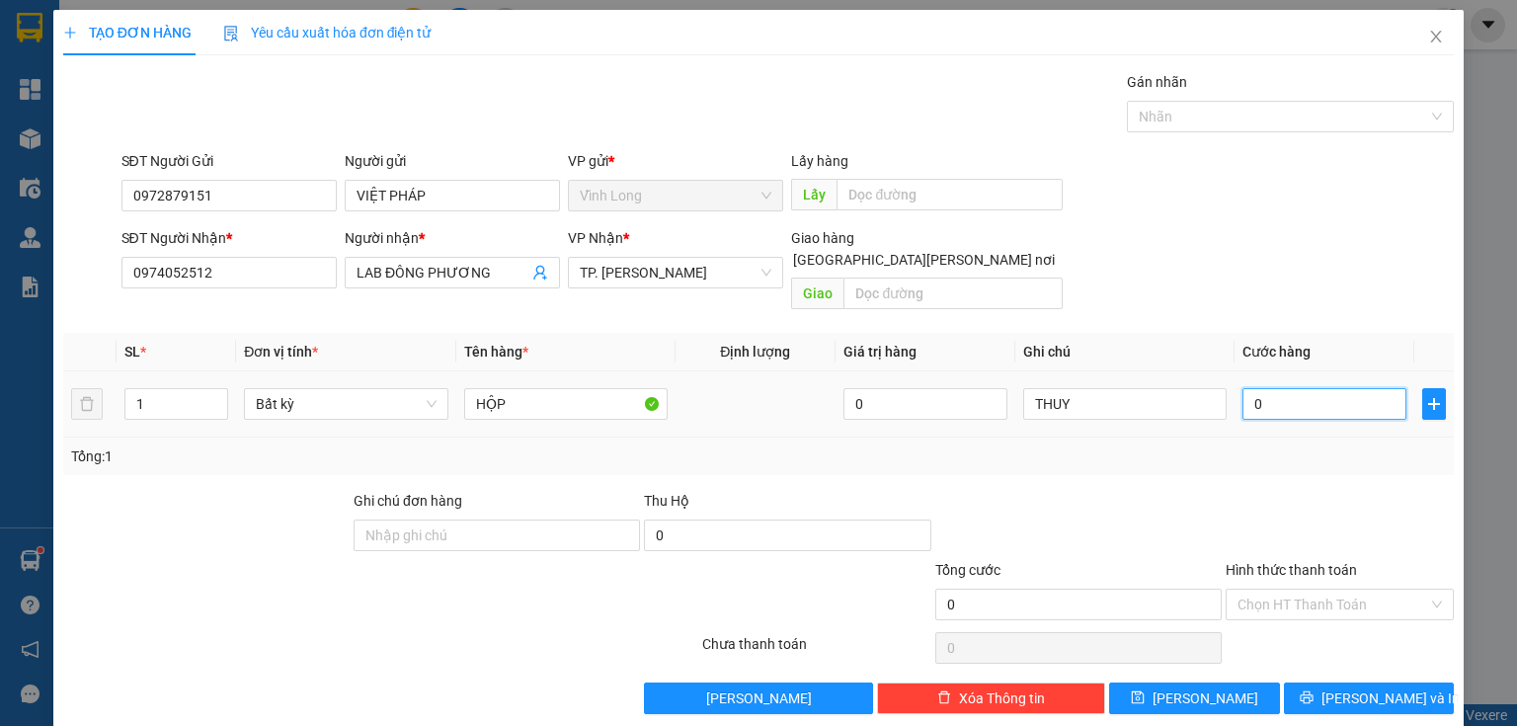
type input "2"
type input "20"
type input "20.000"
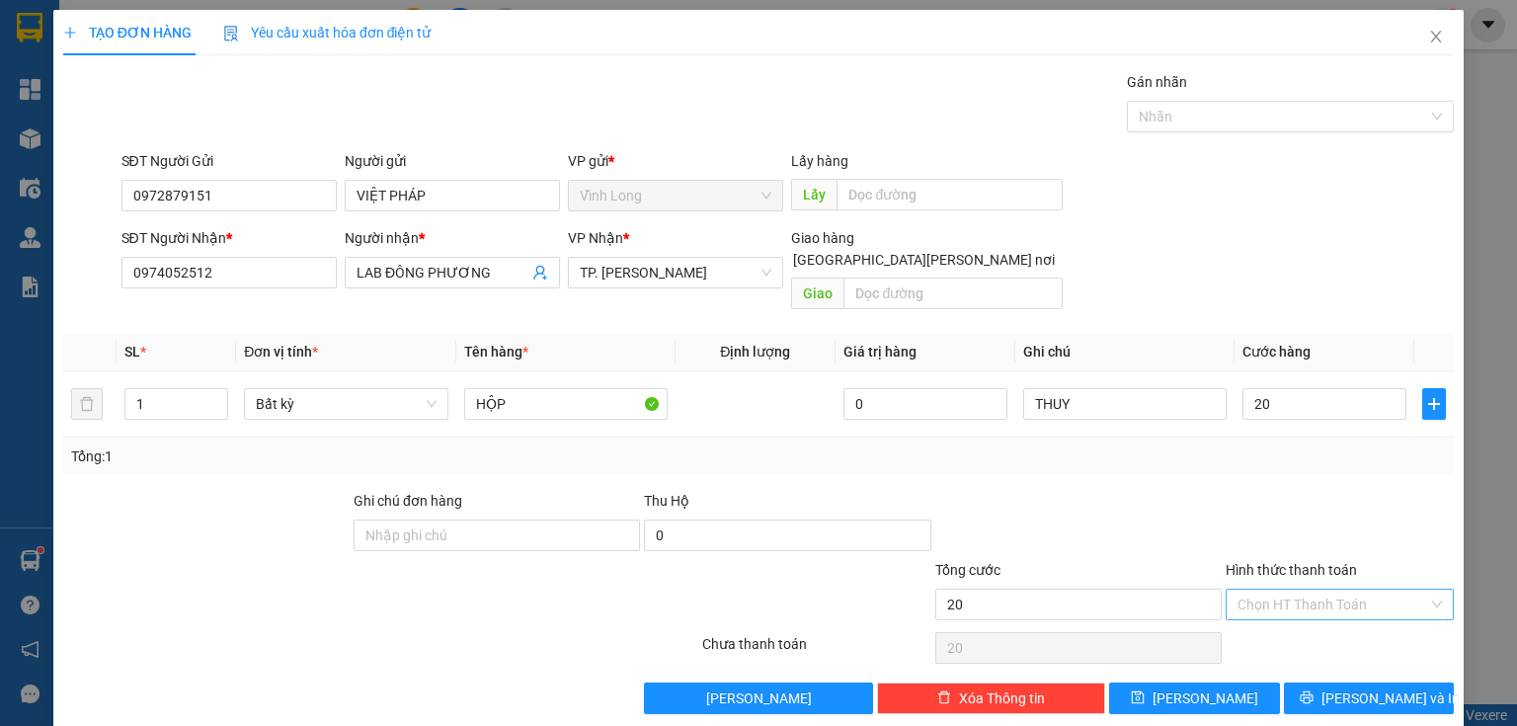
type input "20.000"
click at [1265, 590] on input "Hình thức thanh toán" at bounding box center [1332, 605] width 191 height 30
click at [1260, 620] on div "Tại văn phòng" at bounding box center [1328, 620] width 203 height 22
type input "0"
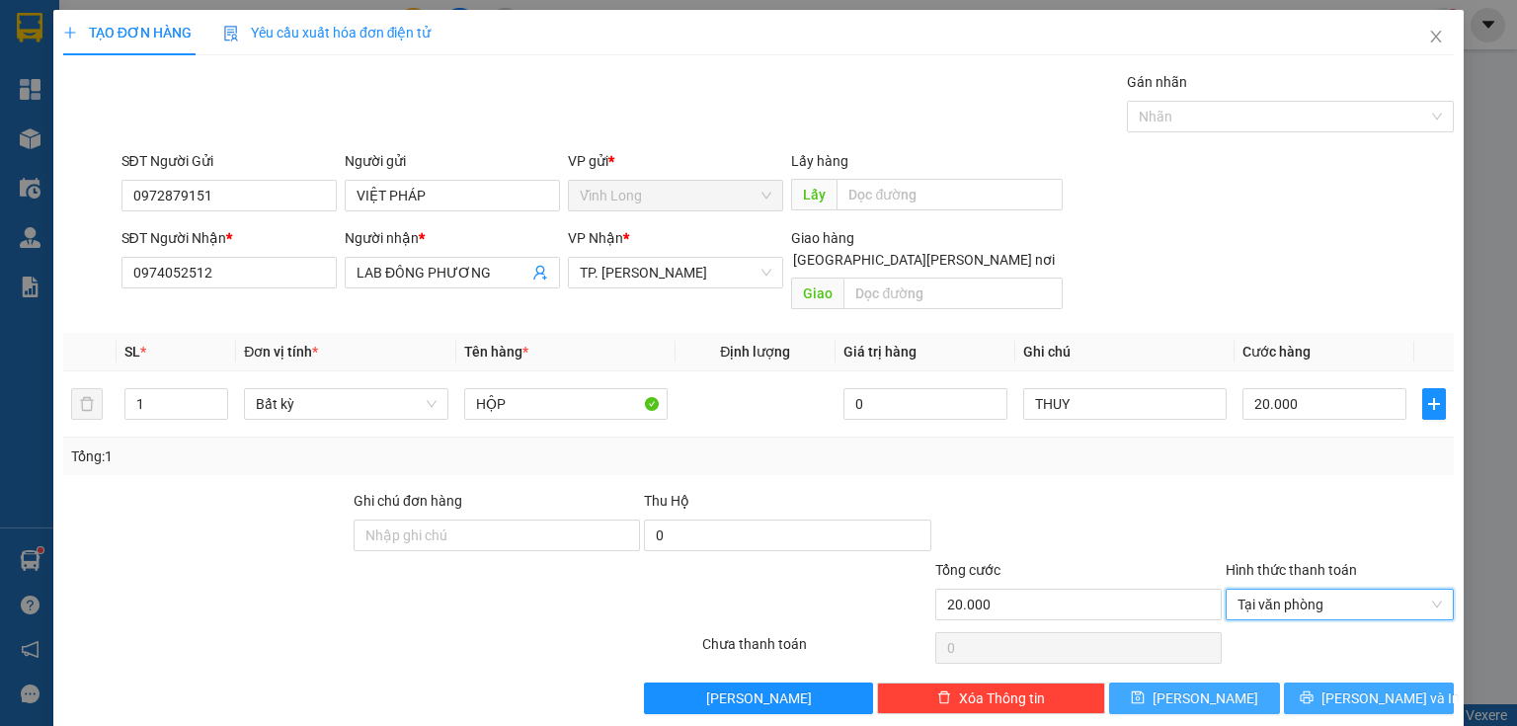
drag, startPoint x: 1289, startPoint y: 669, endPoint x: 1249, endPoint y: 668, distance: 39.5
click at [1288, 682] on button "[PERSON_NAME] và In" at bounding box center [1369, 698] width 171 height 32
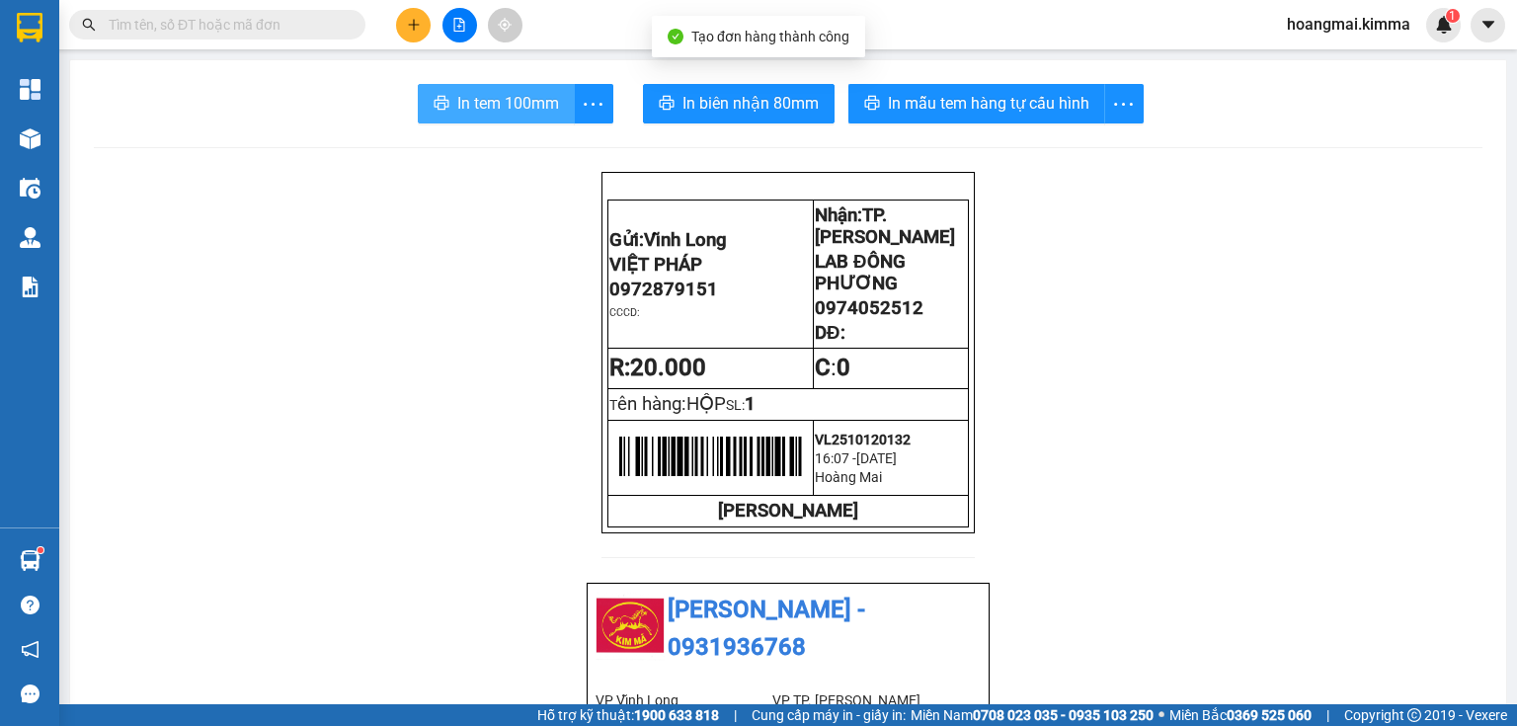
click at [499, 111] on span "In tem 100mm" at bounding box center [508, 103] width 102 height 25
click at [274, 27] on input "text" at bounding box center [225, 25] width 233 height 22
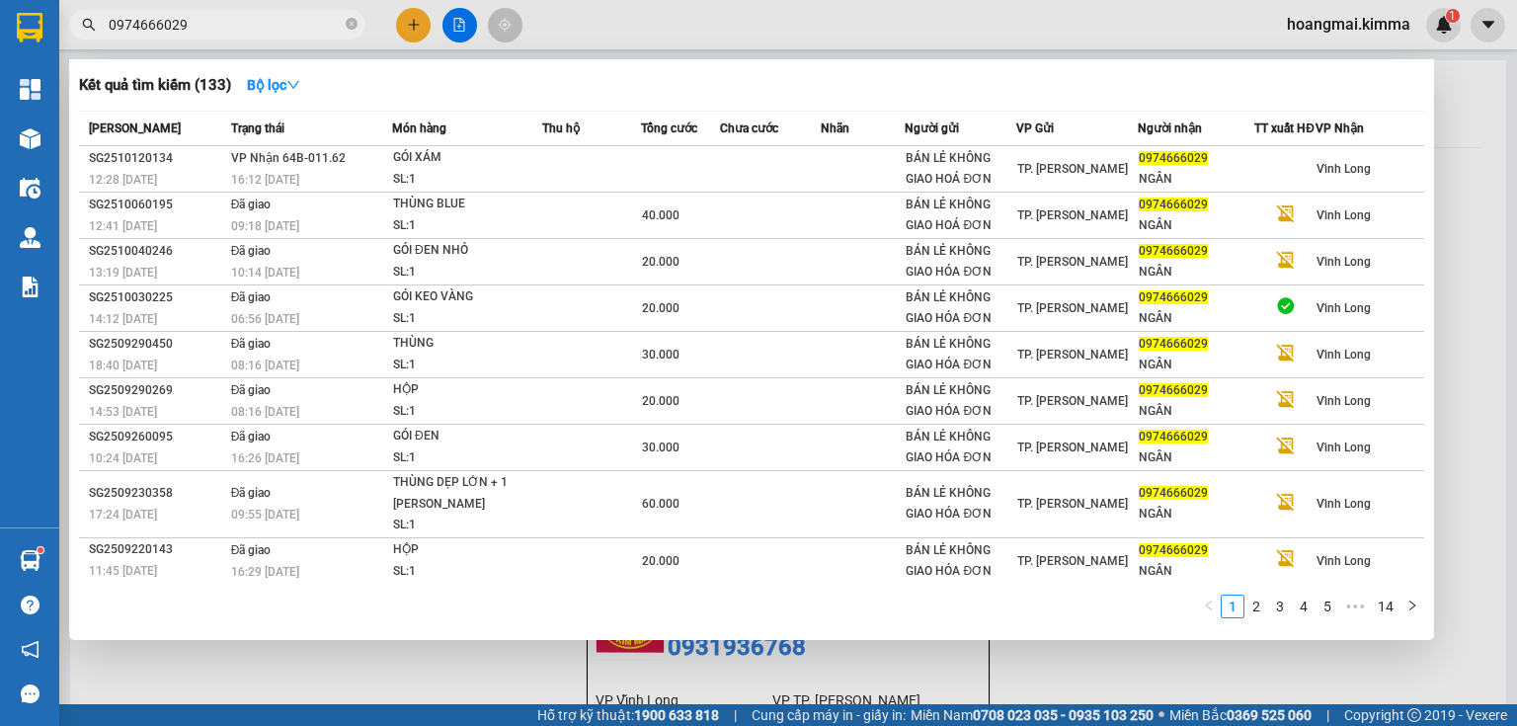
type input "0974666029"
click at [350, 26] on icon "close-circle" at bounding box center [352, 24] width 12 height 12
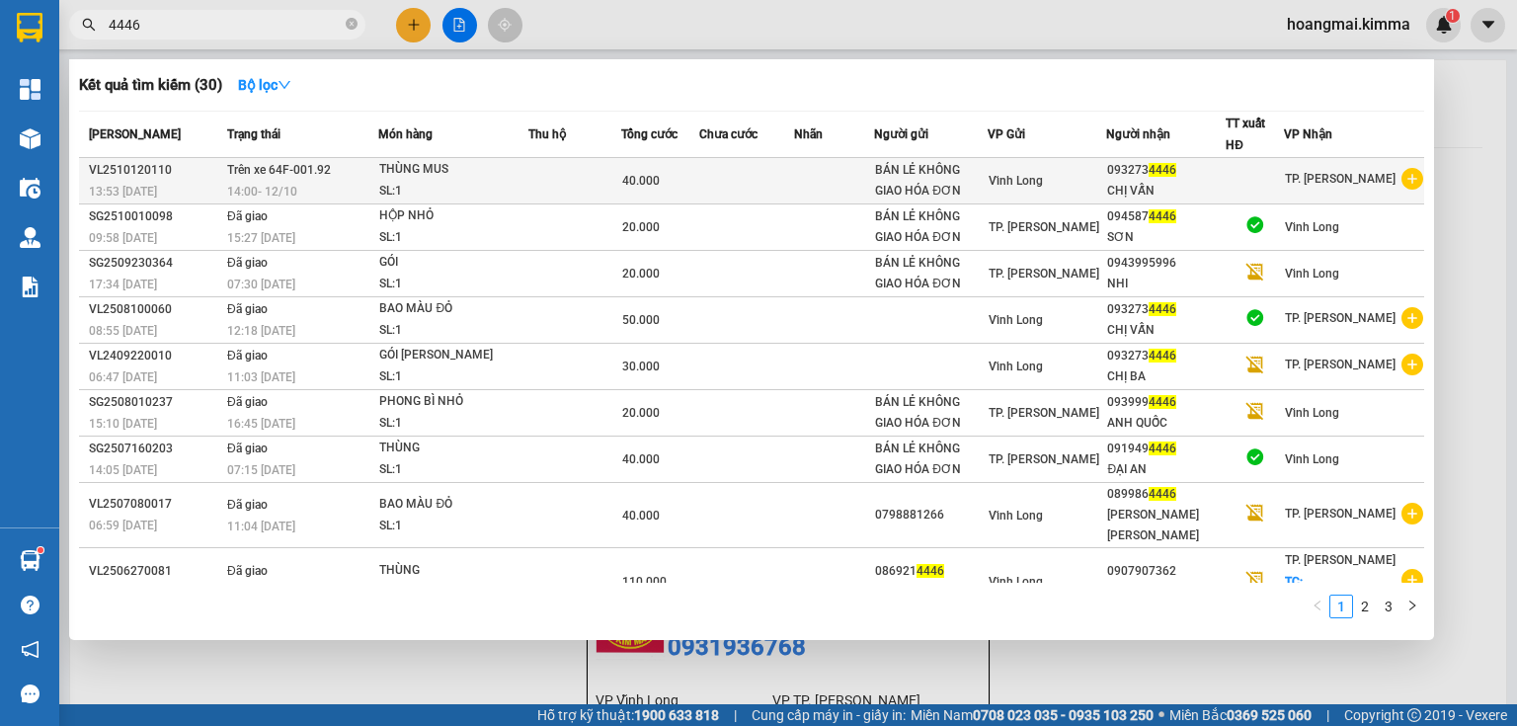
type input "4446"
click at [469, 183] on div "SL: 1" at bounding box center [453, 192] width 148 height 22
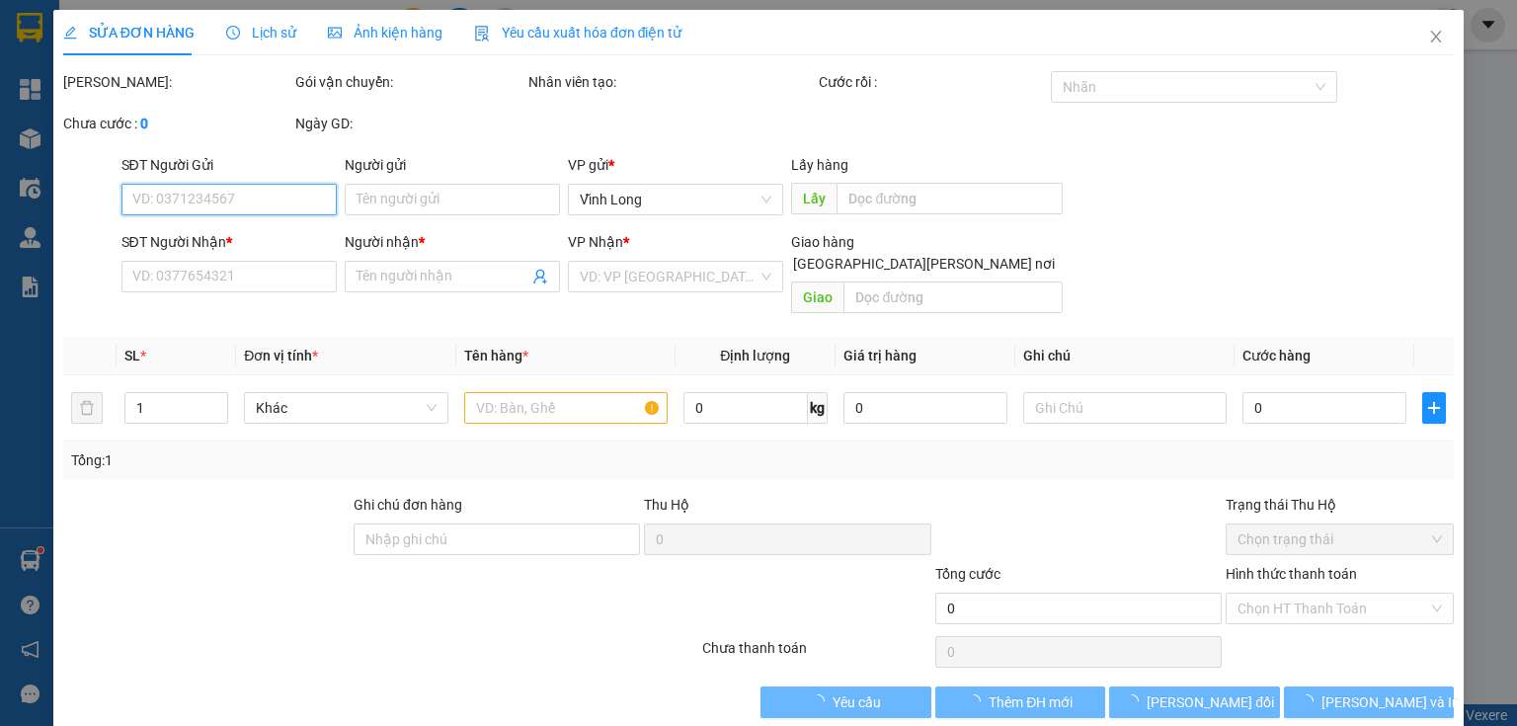
type input "BÁN LẺ KHÔNG GIAO HÓA ĐƠN"
type input "0932734446"
type input "CHỊ VẤN"
type input "40.000"
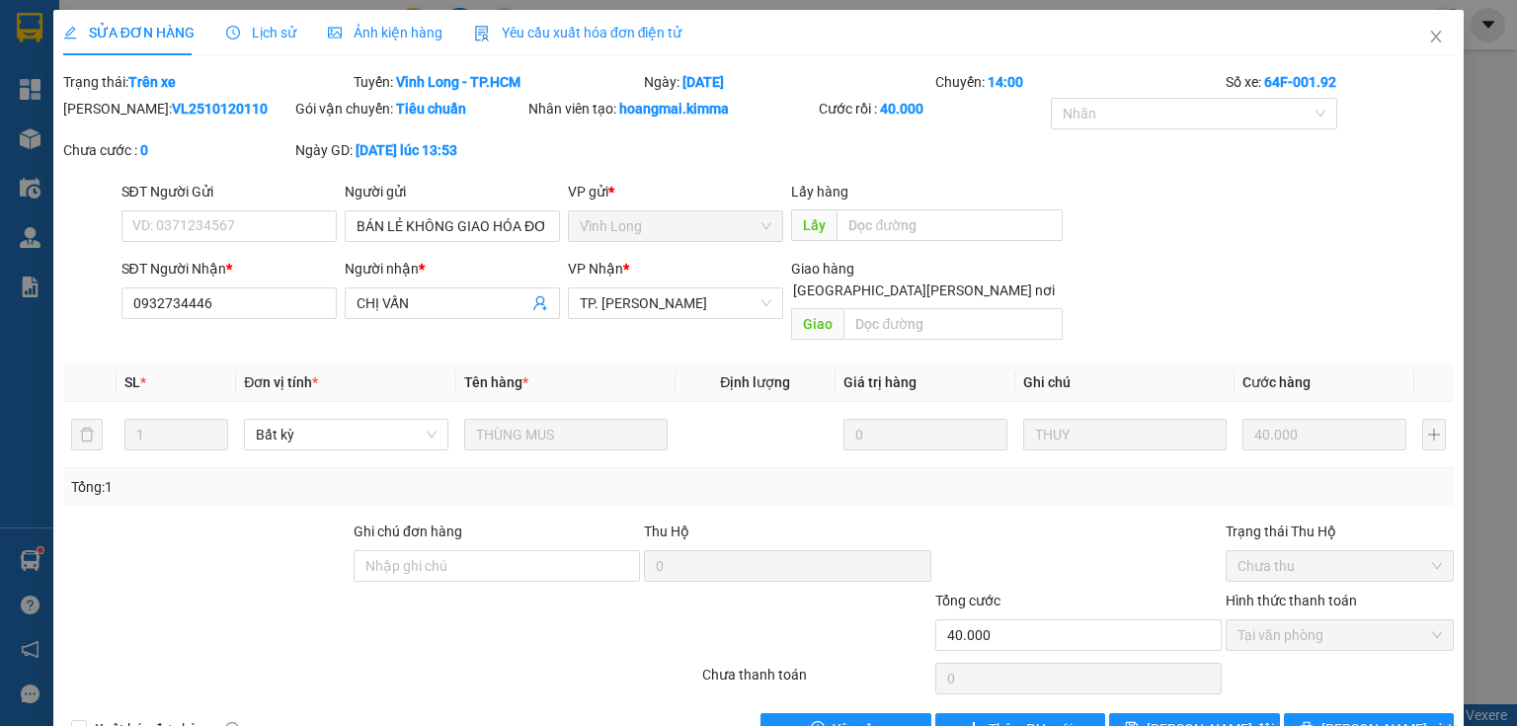
drag, startPoint x: 0, startPoint y: 222, endPoint x: 988, endPoint y: 166, distance: 989.1
click at [988, 166] on div "[PERSON_NAME]: VL2510120110 Gói vận chuyển: [PERSON_NAME] [PERSON_NAME] tạo: ho…" at bounding box center [758, 139] width 1394 height 83
click at [277, 225] on input "SĐT Người Gửi" at bounding box center [228, 226] width 215 height 32
drag, startPoint x: 233, startPoint y: 310, endPoint x: 0, endPoint y: 330, distance: 233.9
click at [0, 330] on div "SỬA ĐƠN HÀNG Lịch sử [PERSON_NAME] hàng Yêu cầu xuất [PERSON_NAME] điện tử Tota…" at bounding box center [758, 363] width 1517 height 726
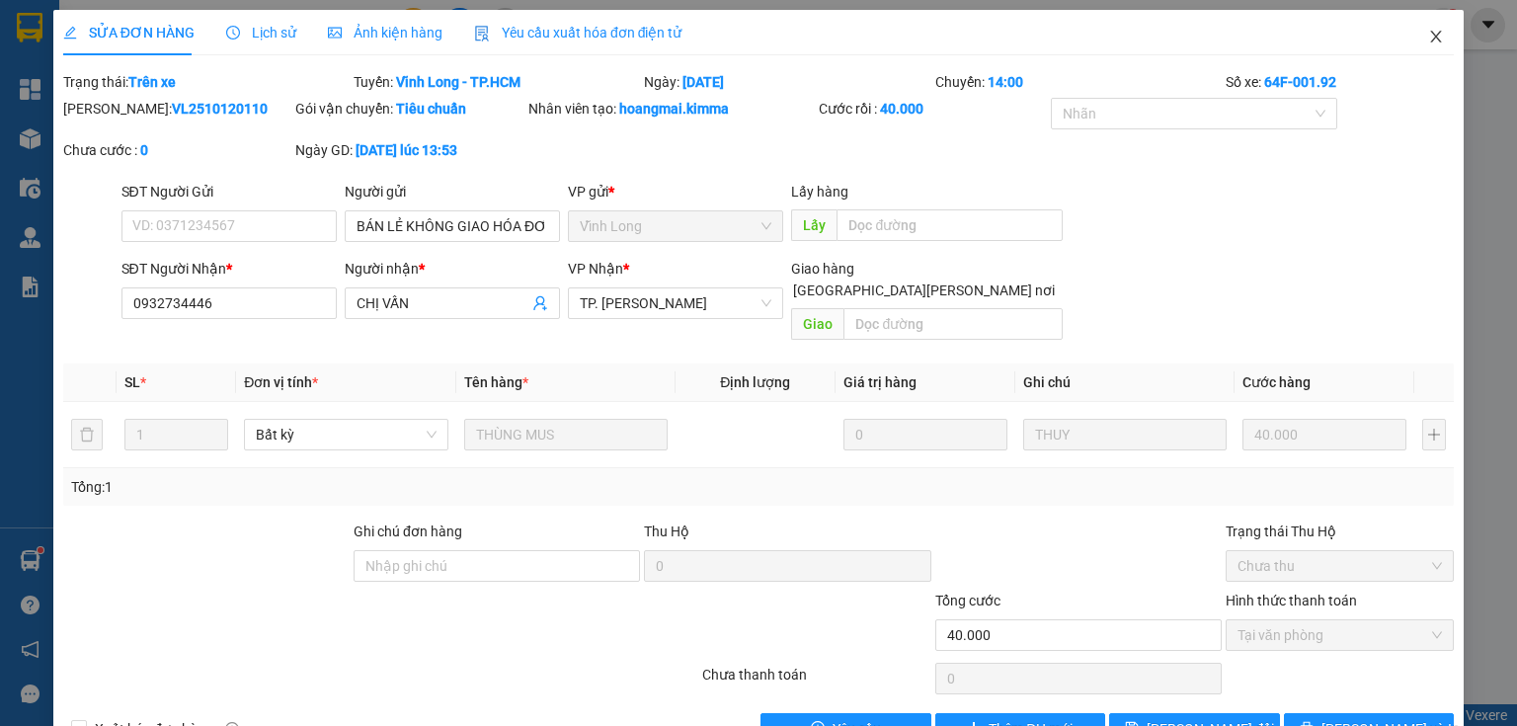
click at [1431, 40] on icon "close" at bounding box center [1436, 37] width 11 height 12
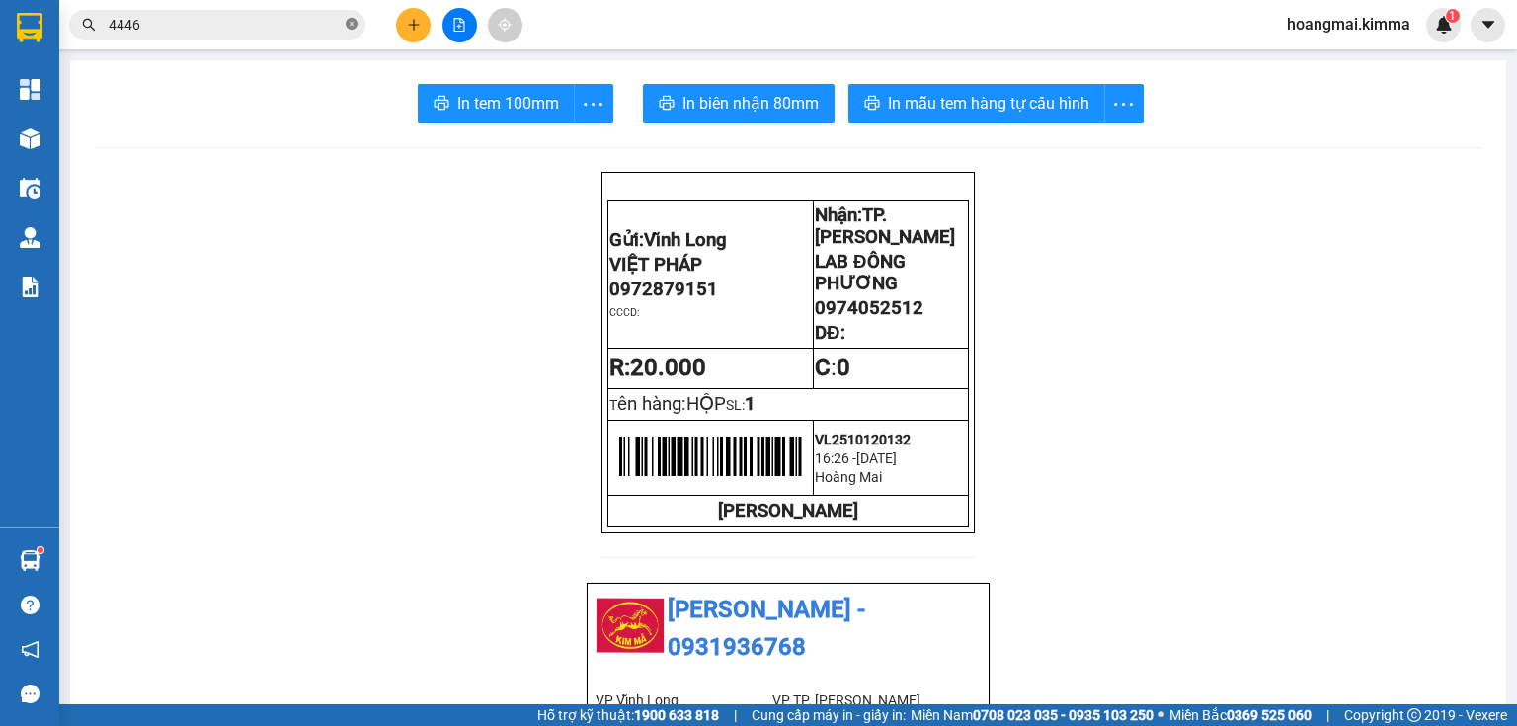
click at [348, 27] on icon "close-circle" at bounding box center [352, 24] width 12 height 12
paste input "0932734446"
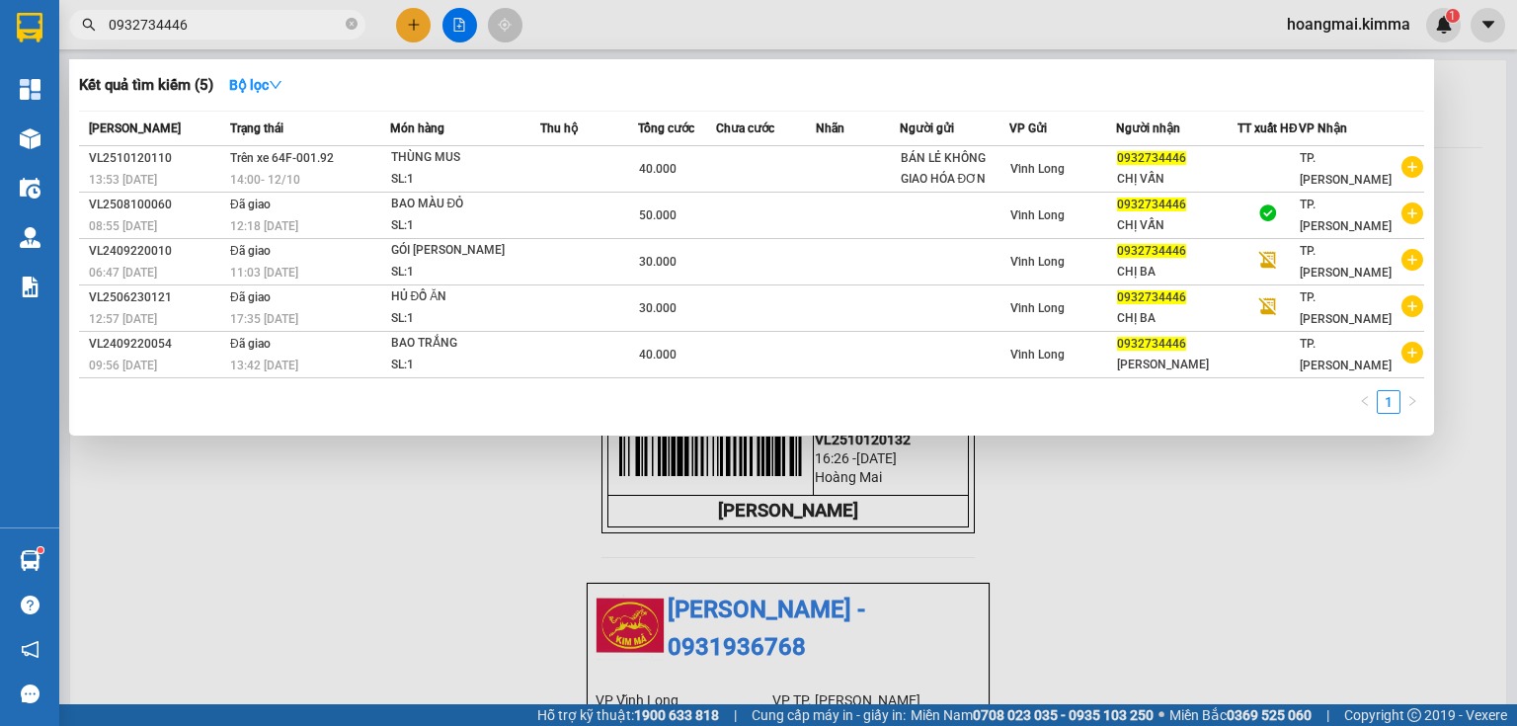
type input "0932734446"
click at [356, 25] on icon "close-circle" at bounding box center [352, 24] width 12 height 12
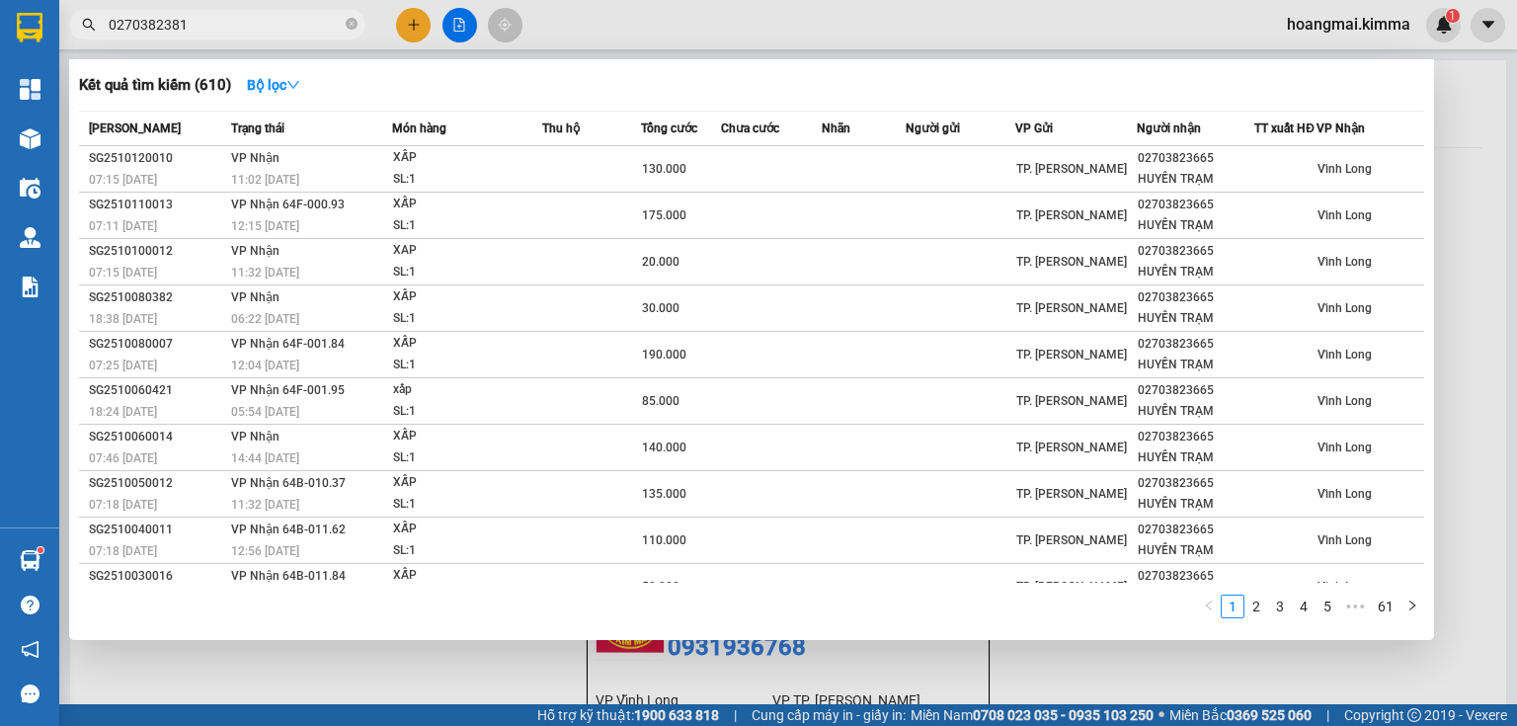
type input "02703823814"
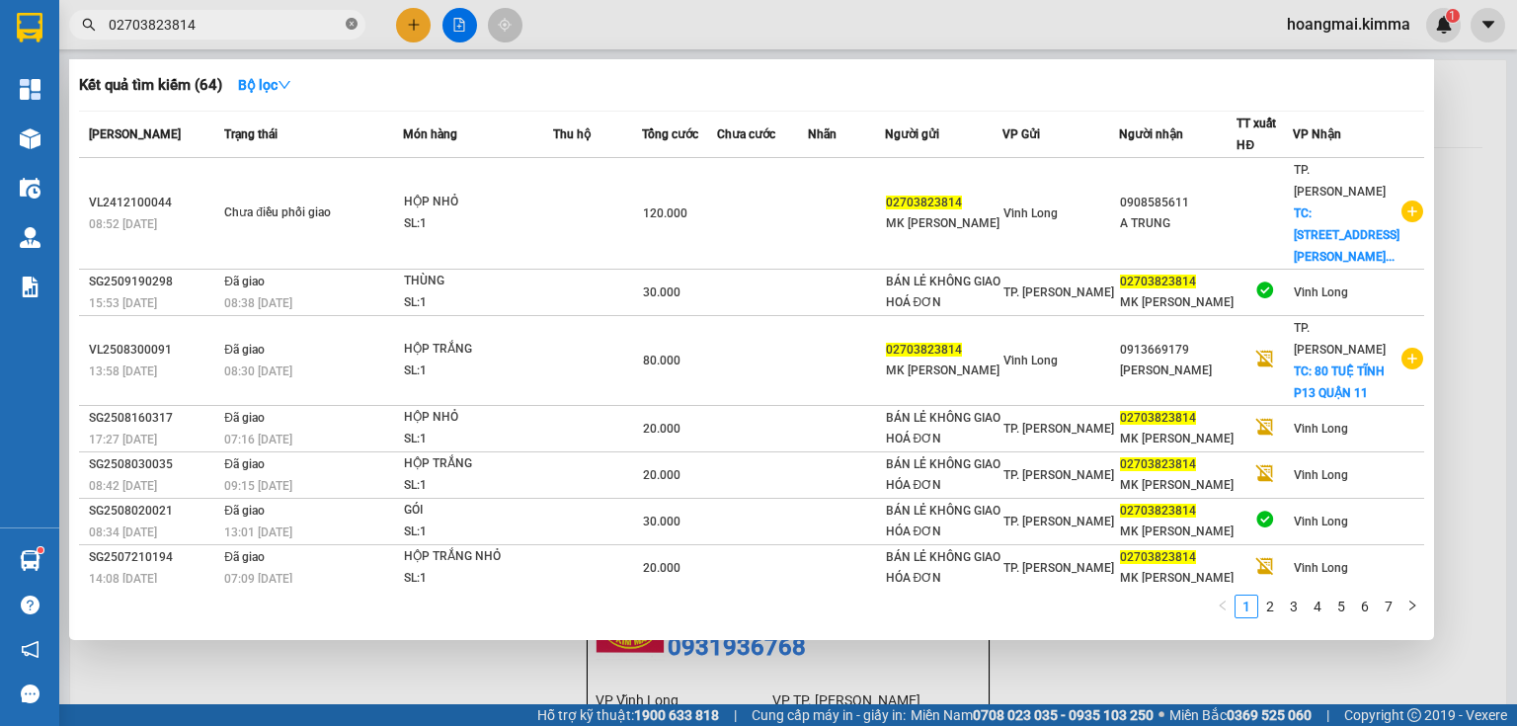
click at [350, 20] on icon "close-circle" at bounding box center [352, 24] width 12 height 12
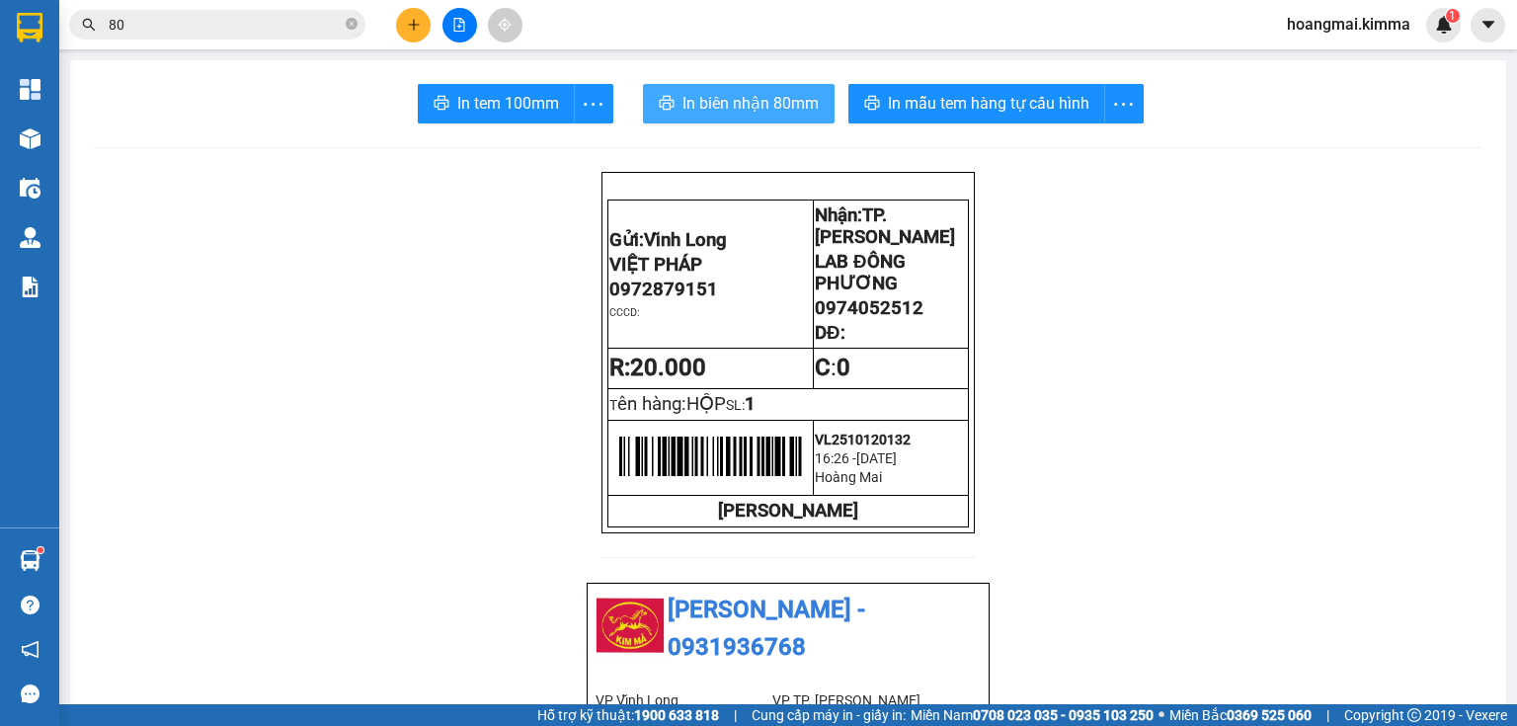
type input "808"
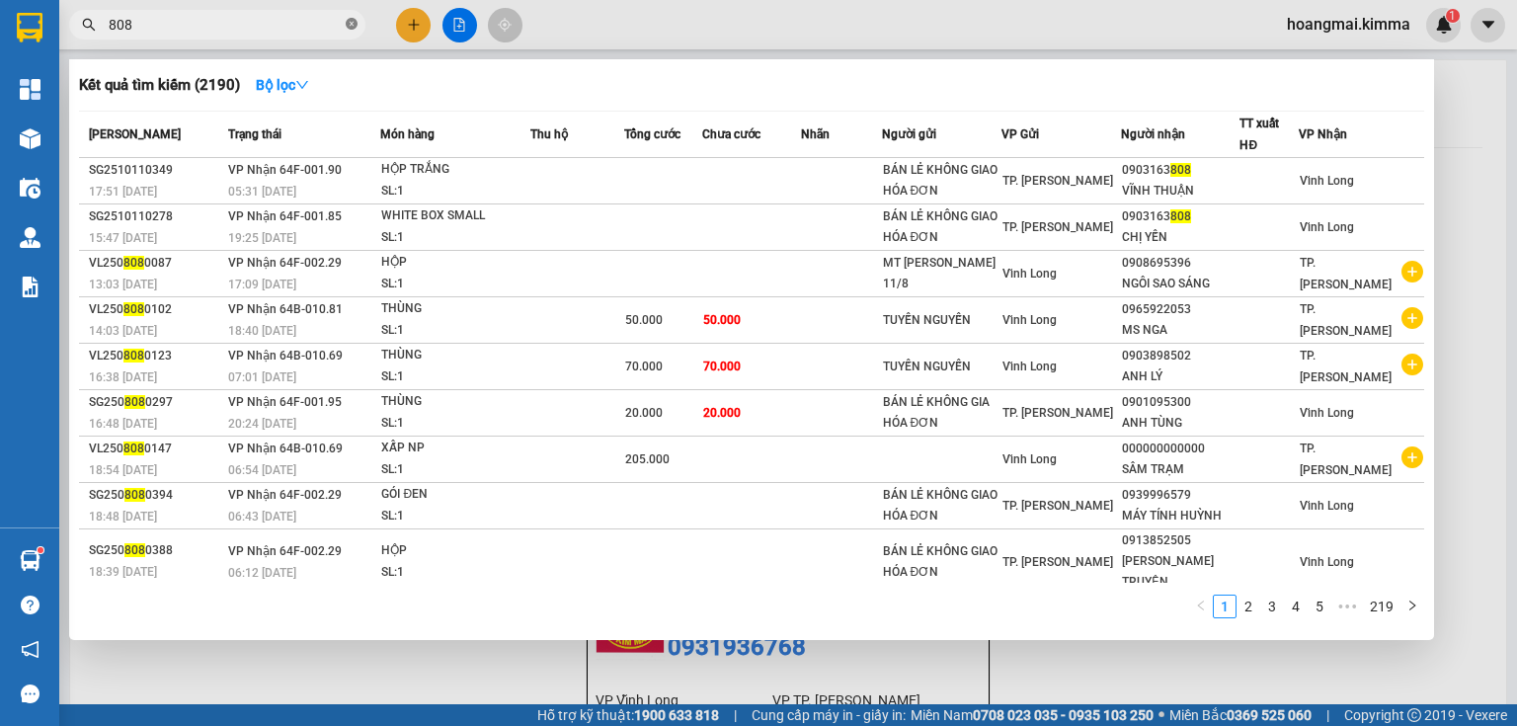
click at [350, 21] on icon "close-circle" at bounding box center [352, 24] width 12 height 12
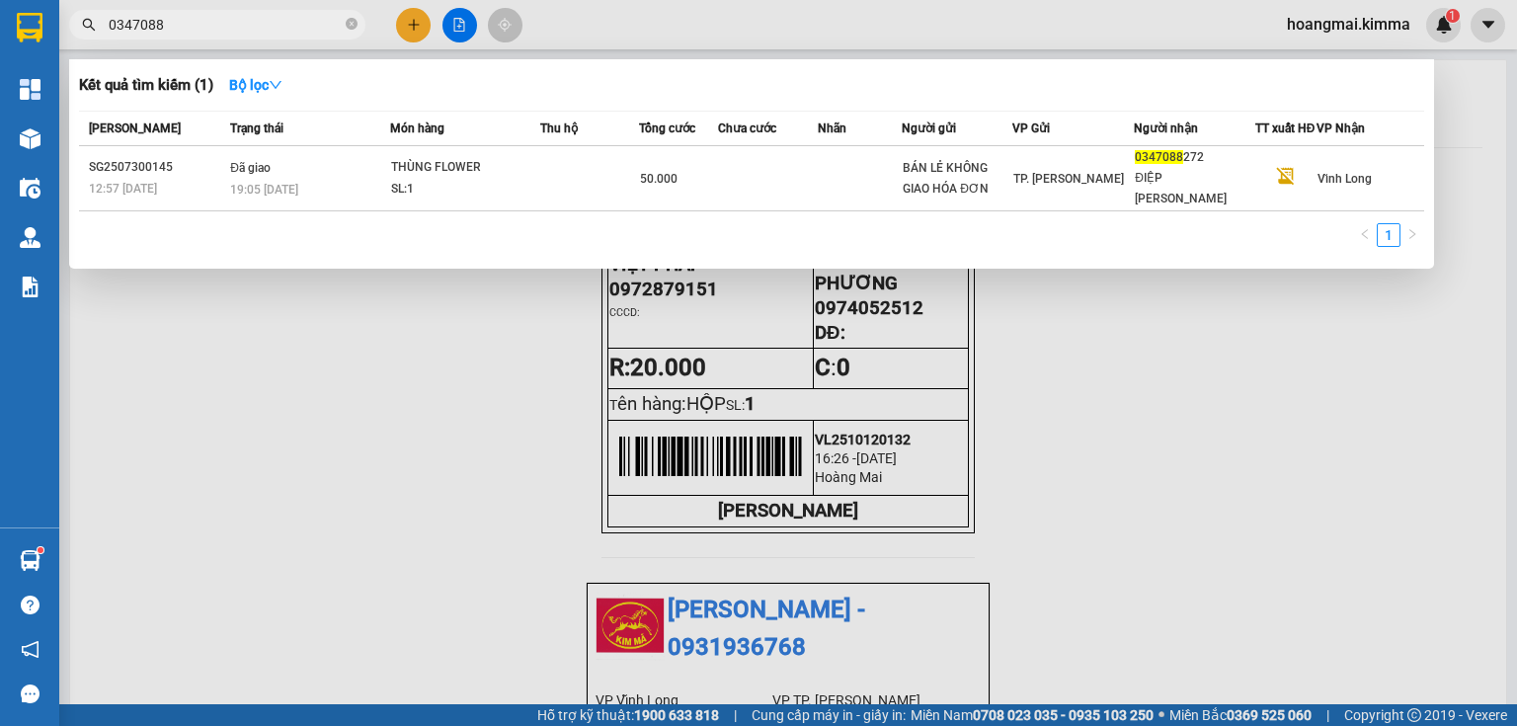
type input "034708"
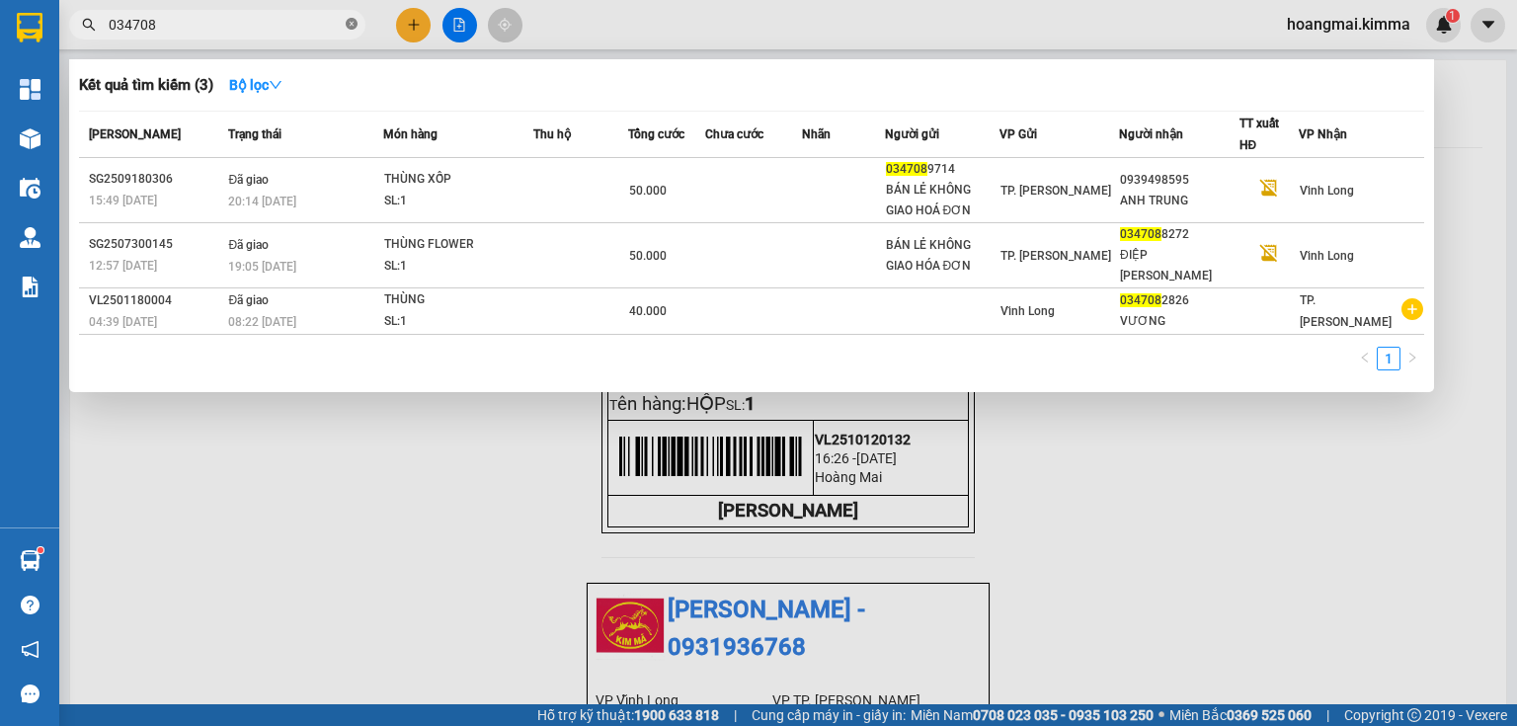
click at [350, 25] on icon "close-circle" at bounding box center [352, 24] width 12 height 12
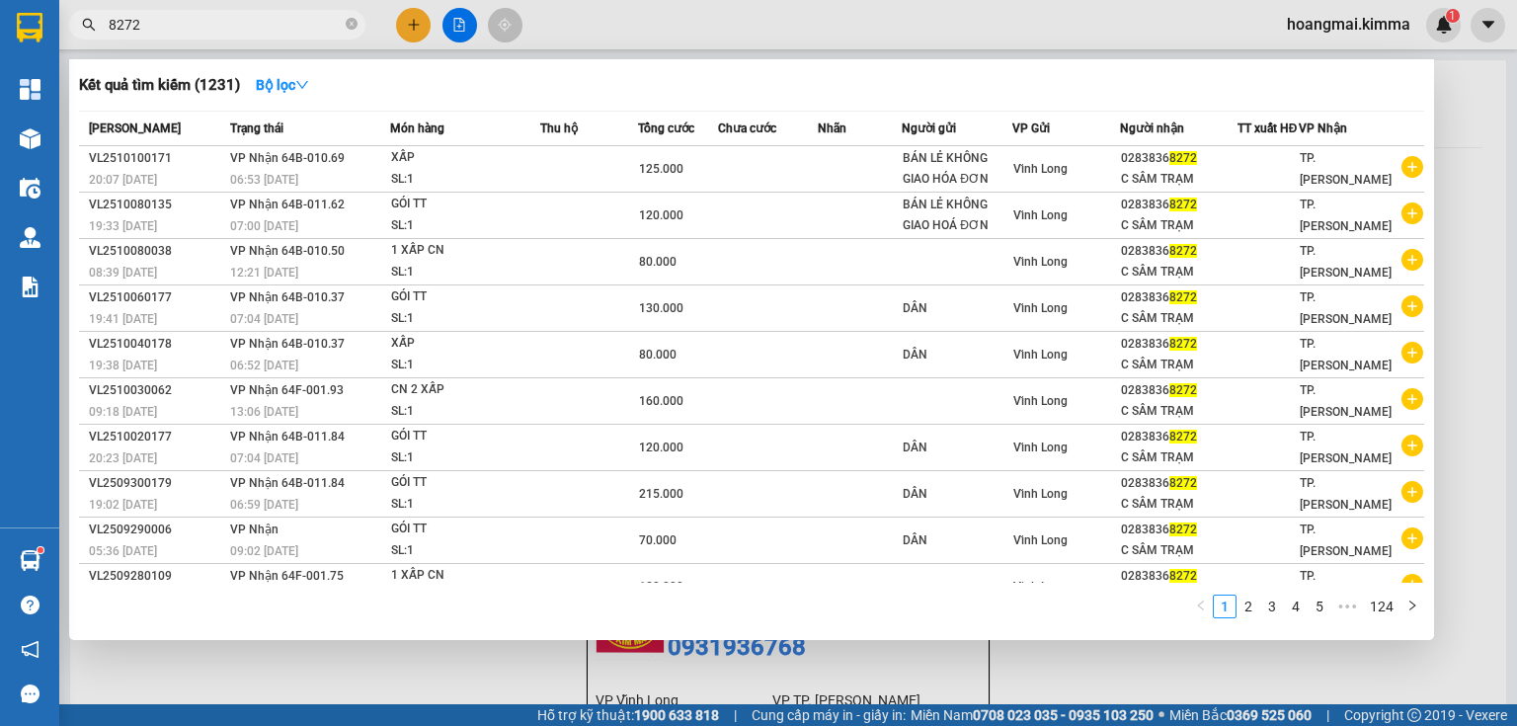
click at [109, 15] on input "8272" at bounding box center [225, 25] width 233 height 22
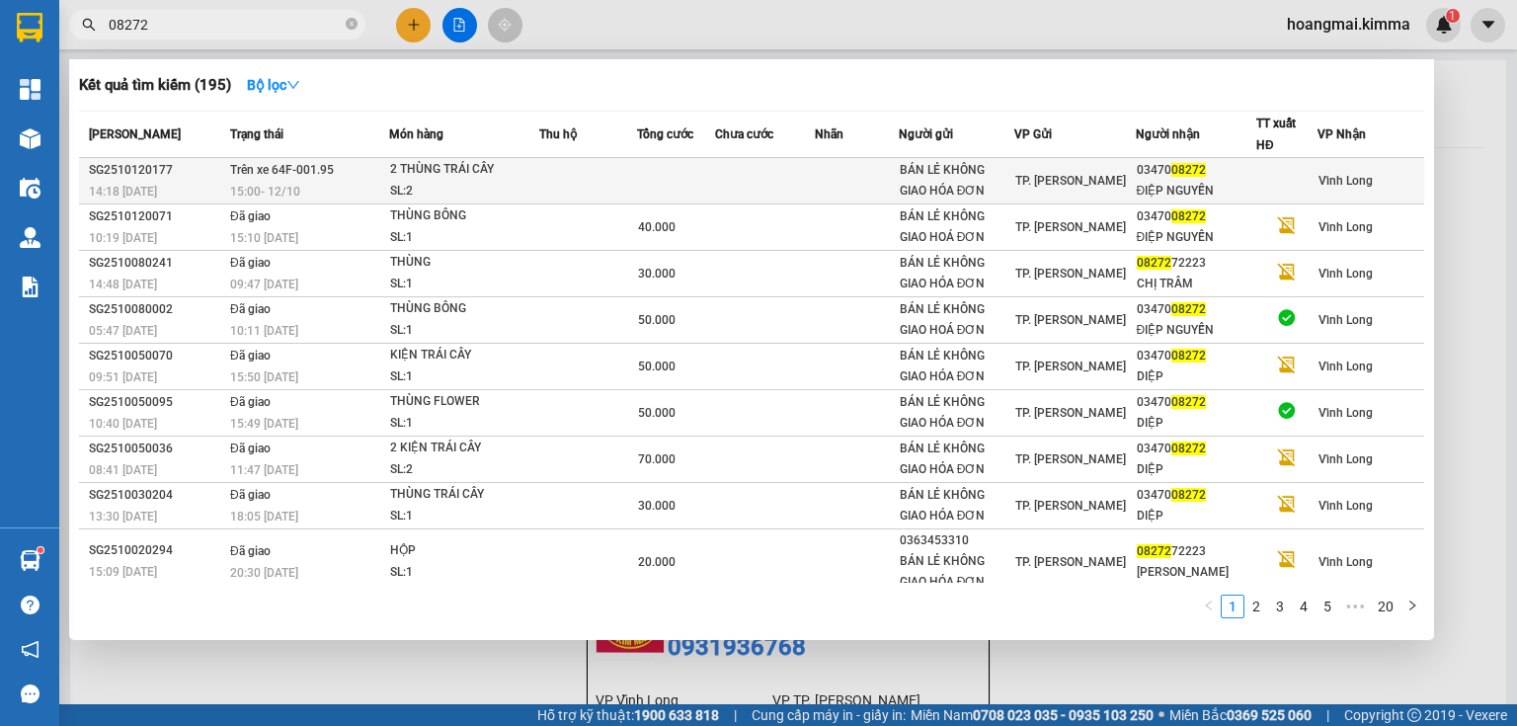
type input "08272"
click at [1113, 186] on div "TP. [PERSON_NAME]" at bounding box center [1074, 181] width 119 height 22
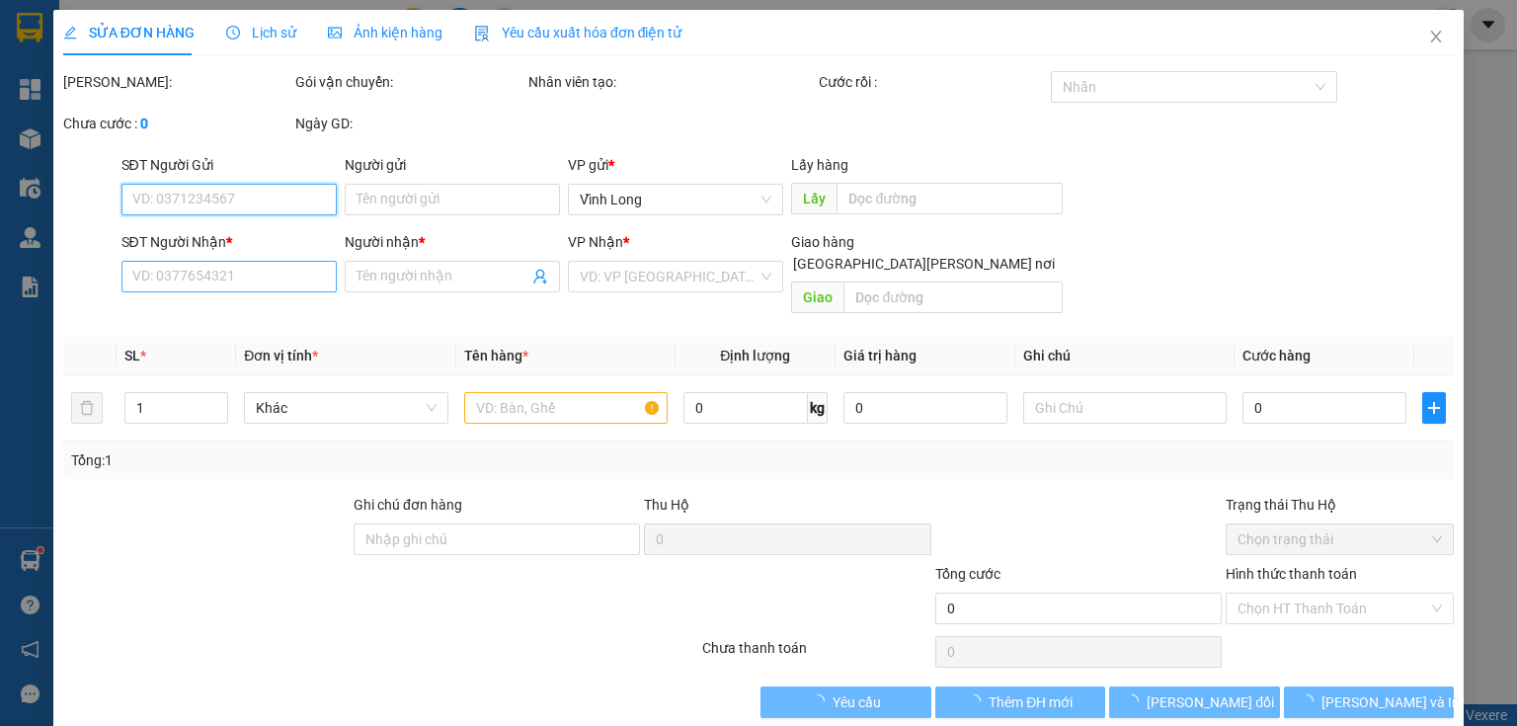
type input "BÁN LẺ KHÔNG GIAO HÓA ĐƠN"
type input "0347008272"
type input "ĐIỆP NGUYỄN"
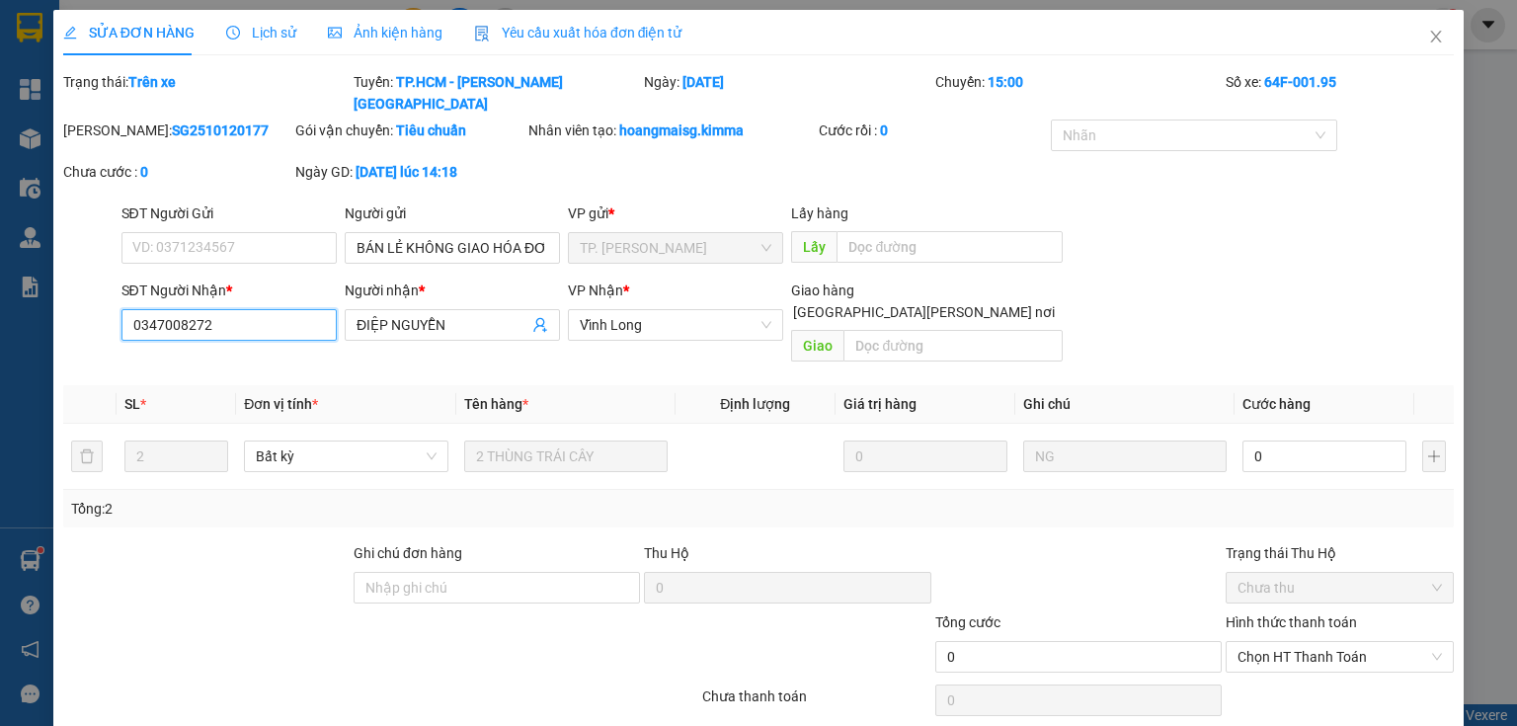
drag, startPoint x: 239, startPoint y: 305, endPoint x: 0, endPoint y: 352, distance: 243.4
click at [0, 352] on div "SỬA ĐƠN HÀNG Lịch sử [PERSON_NAME] hàng Yêu cầu xuất [PERSON_NAME] điện tử Tota…" at bounding box center [758, 363] width 1517 height 726
click at [1409, 39] on span "Close" at bounding box center [1435, 37] width 55 height 55
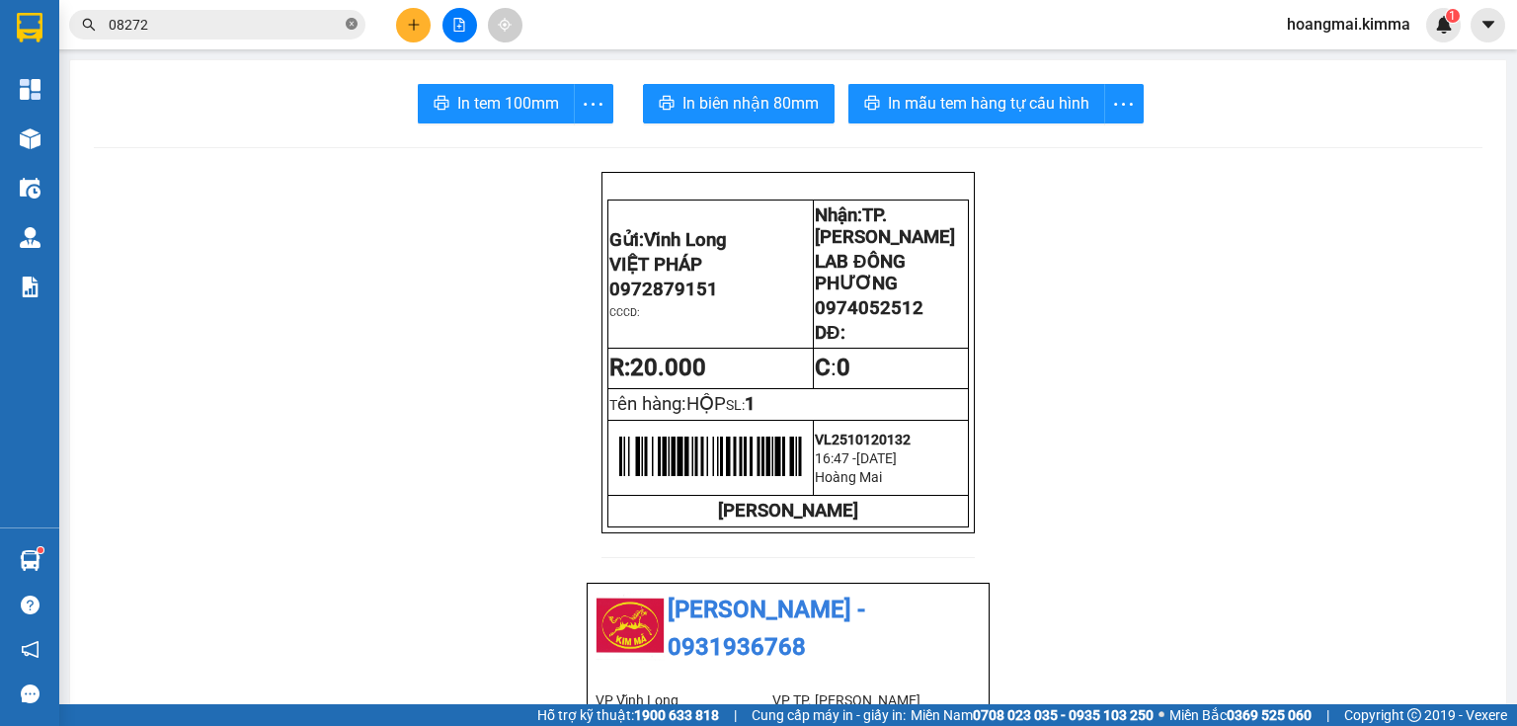
click at [351, 26] on icon "close-circle" at bounding box center [352, 24] width 12 height 12
paste input "0347008272"
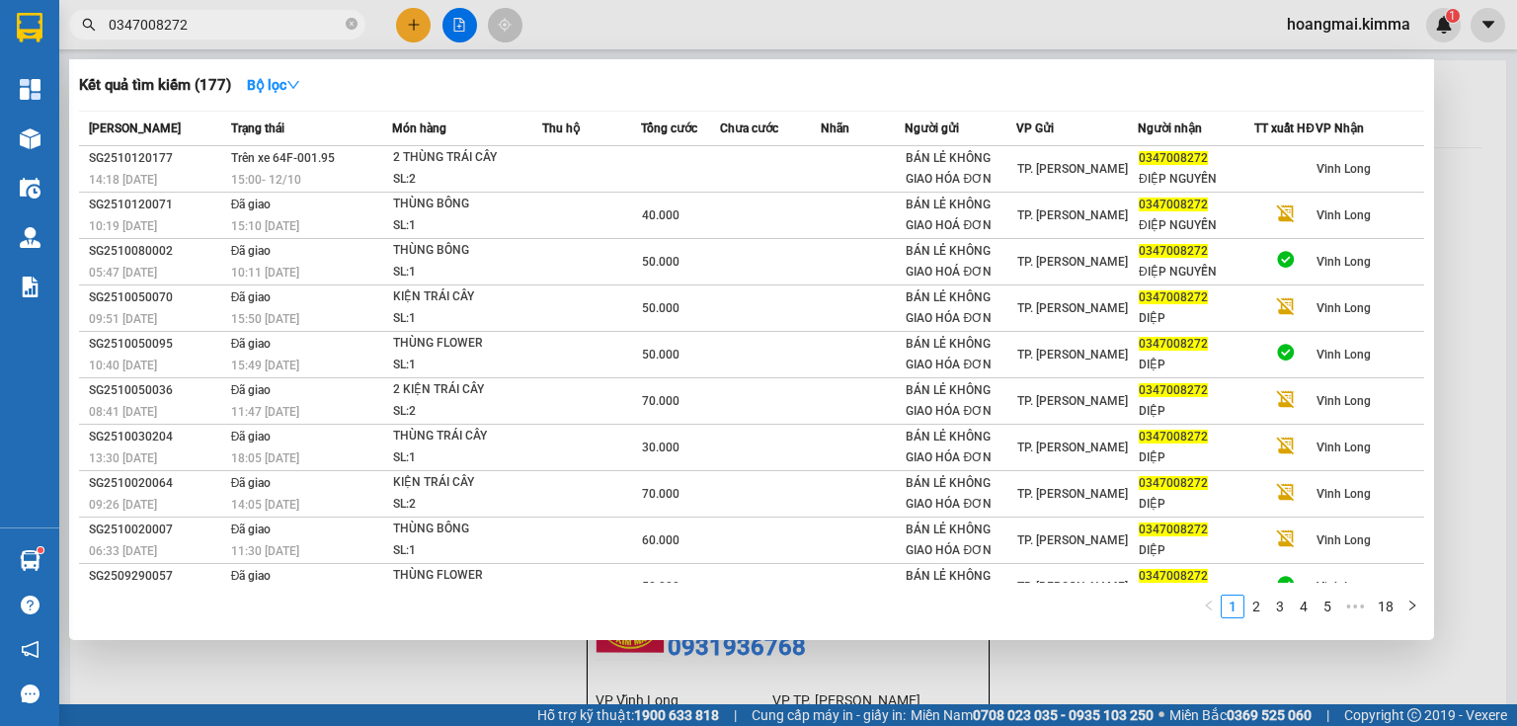
type input "0347008272"
click at [350, 28] on icon "close-circle" at bounding box center [352, 24] width 12 height 12
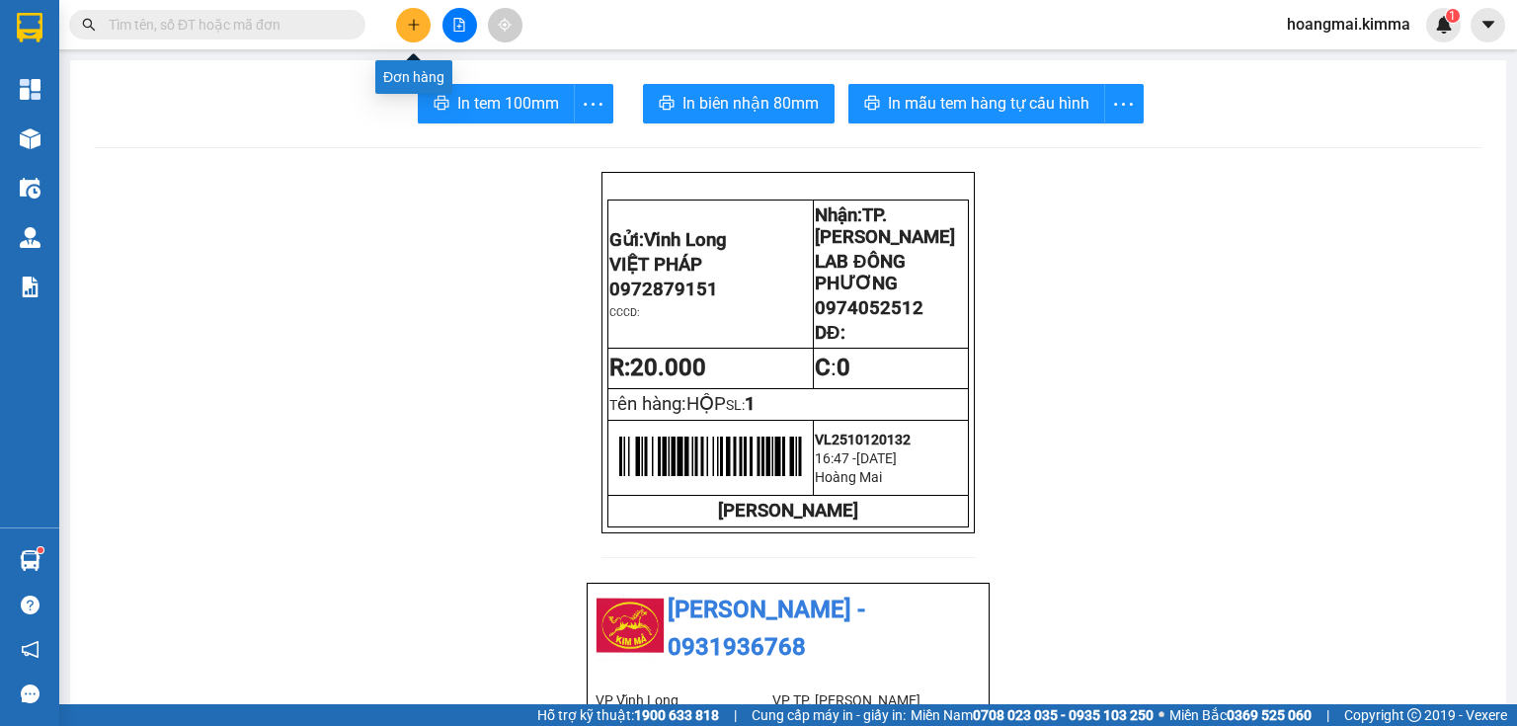
click at [412, 26] on icon "plus" at bounding box center [414, 25] width 14 height 14
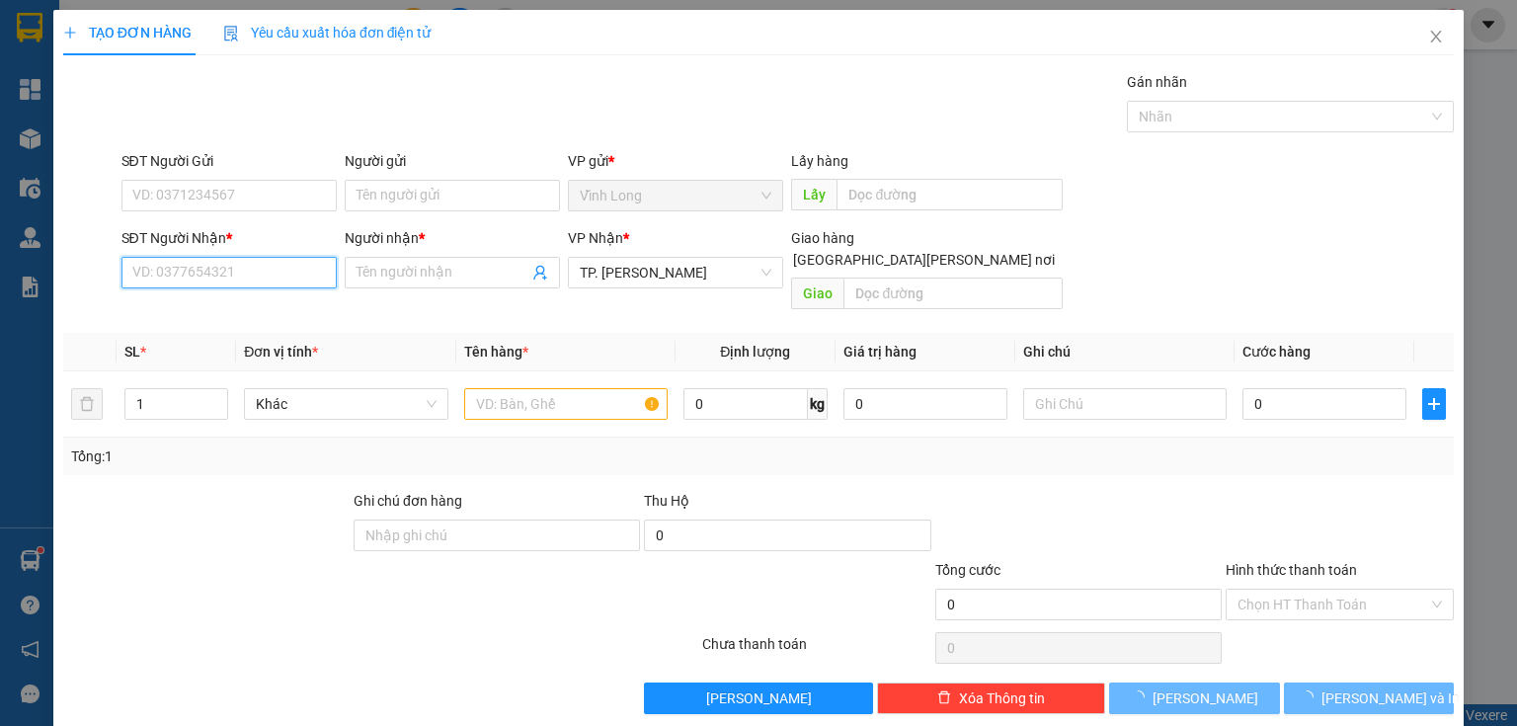
click at [201, 271] on input "SĐT Người Nhận *" at bounding box center [228, 273] width 215 height 32
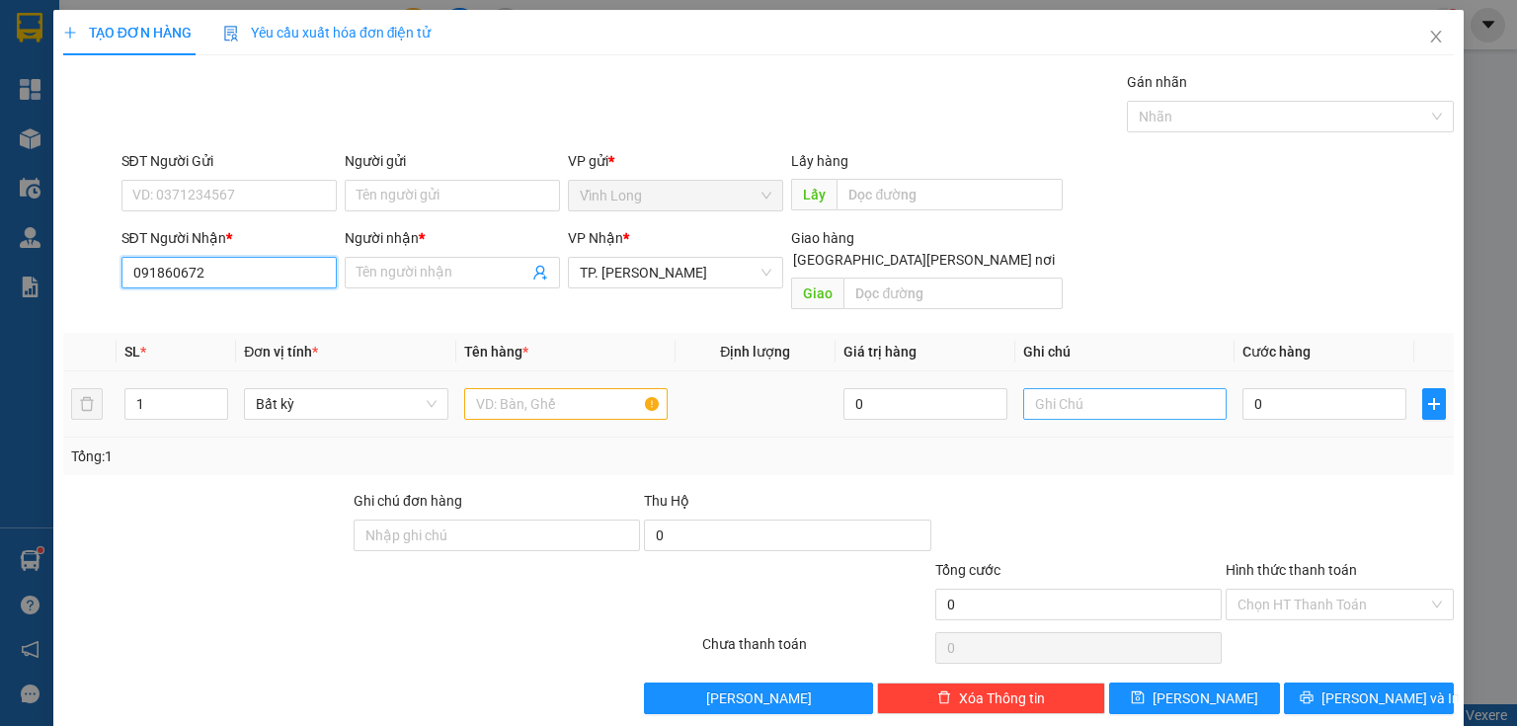
type input "0918606727"
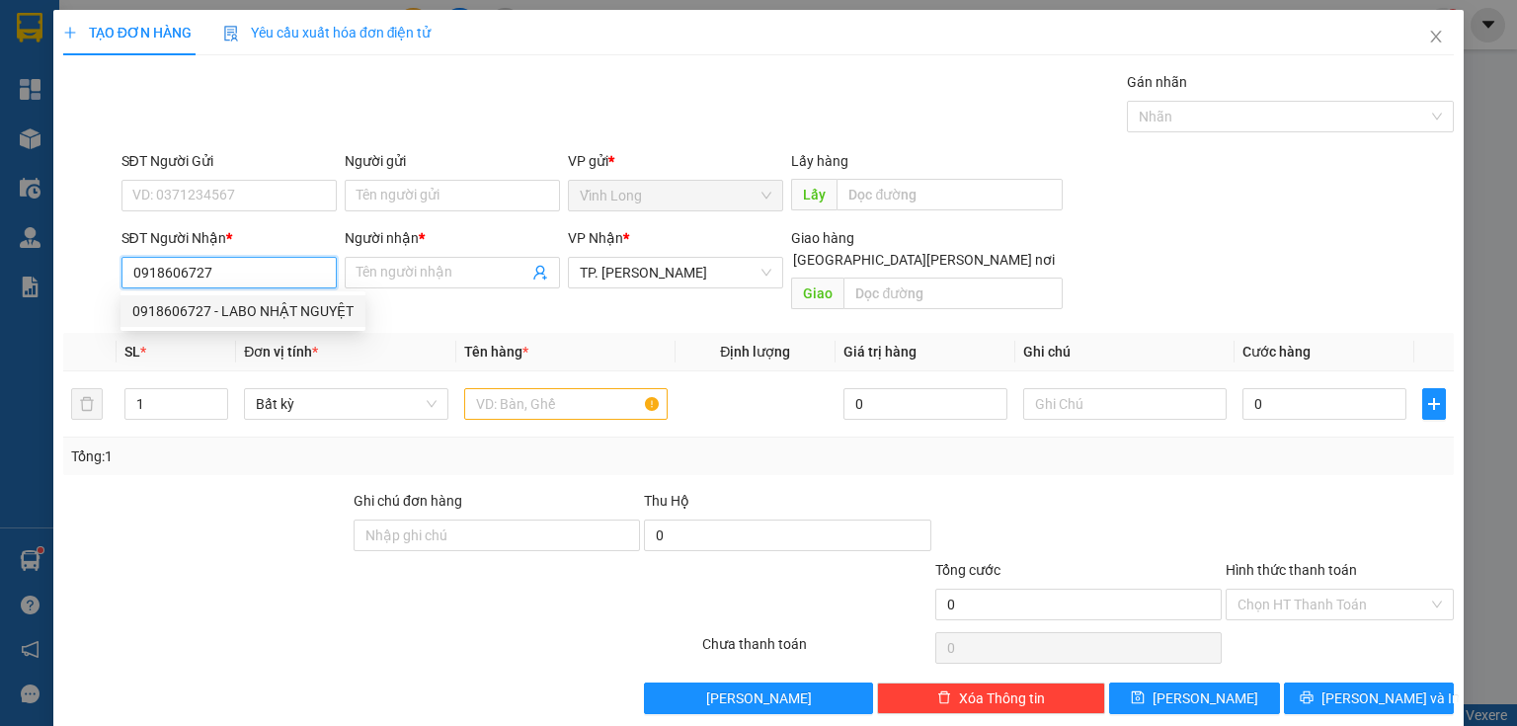
click at [275, 309] on div "0918606727 - LABO NHẬT NGUYỆT" at bounding box center [242, 311] width 221 height 22
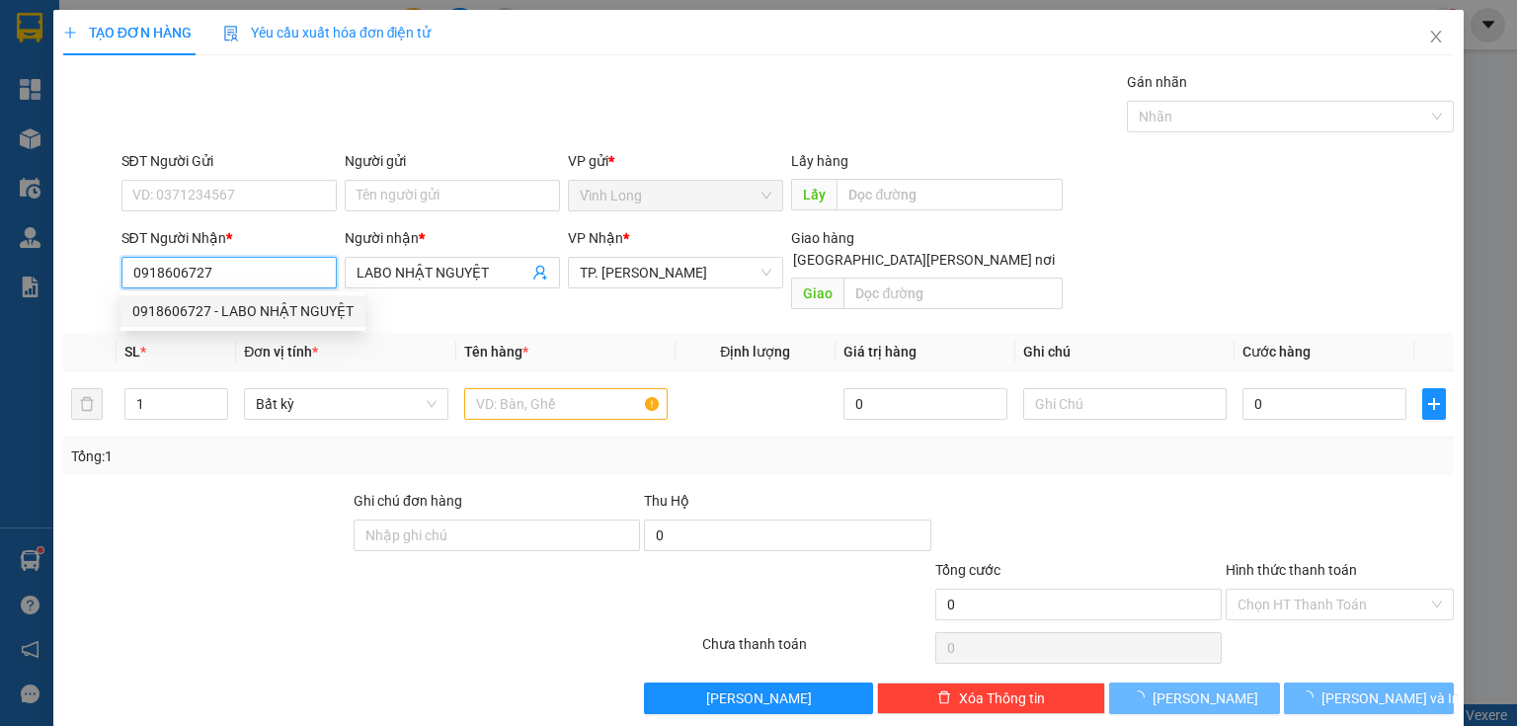
type input "LABO NHẬT NGUYỆT"
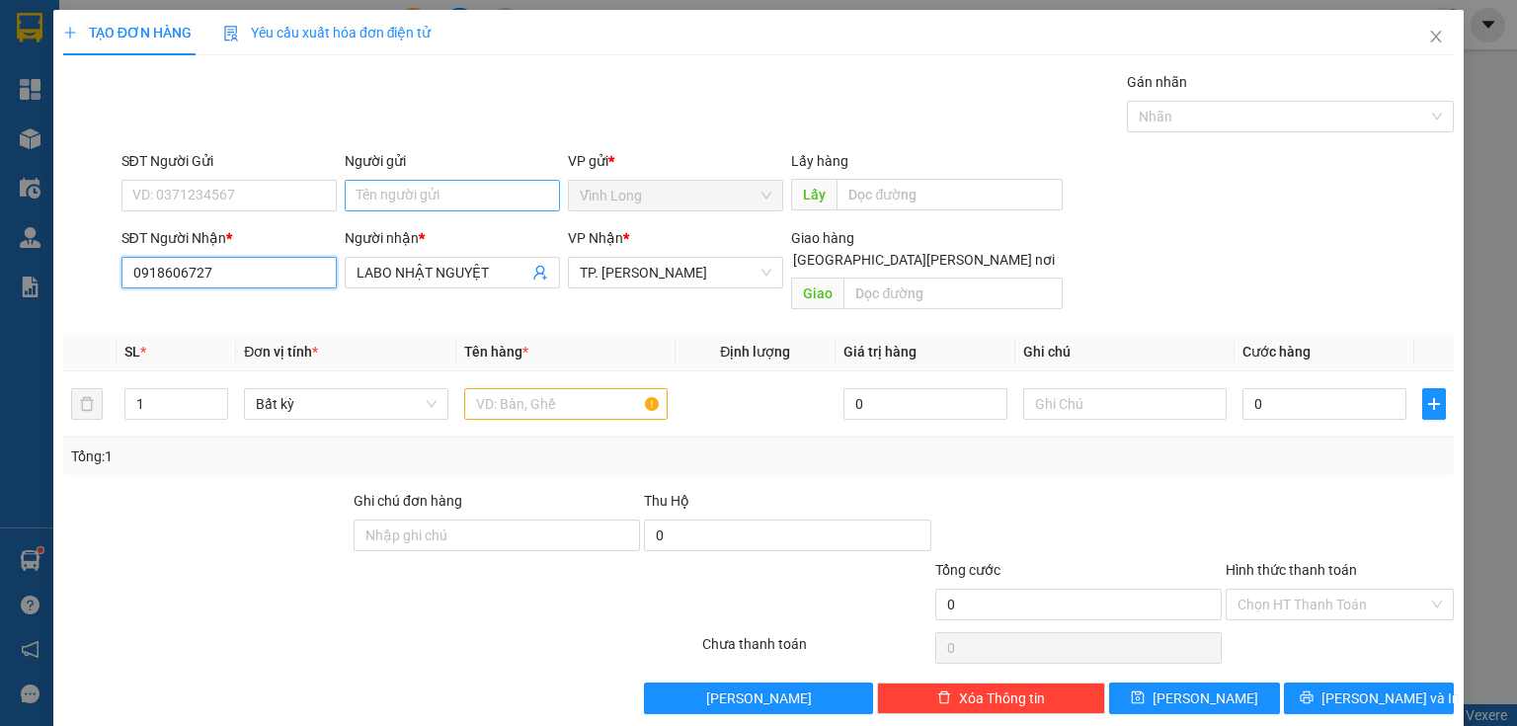
type input "0918606727"
click at [427, 180] on input "Người gửi" at bounding box center [452, 196] width 215 height 32
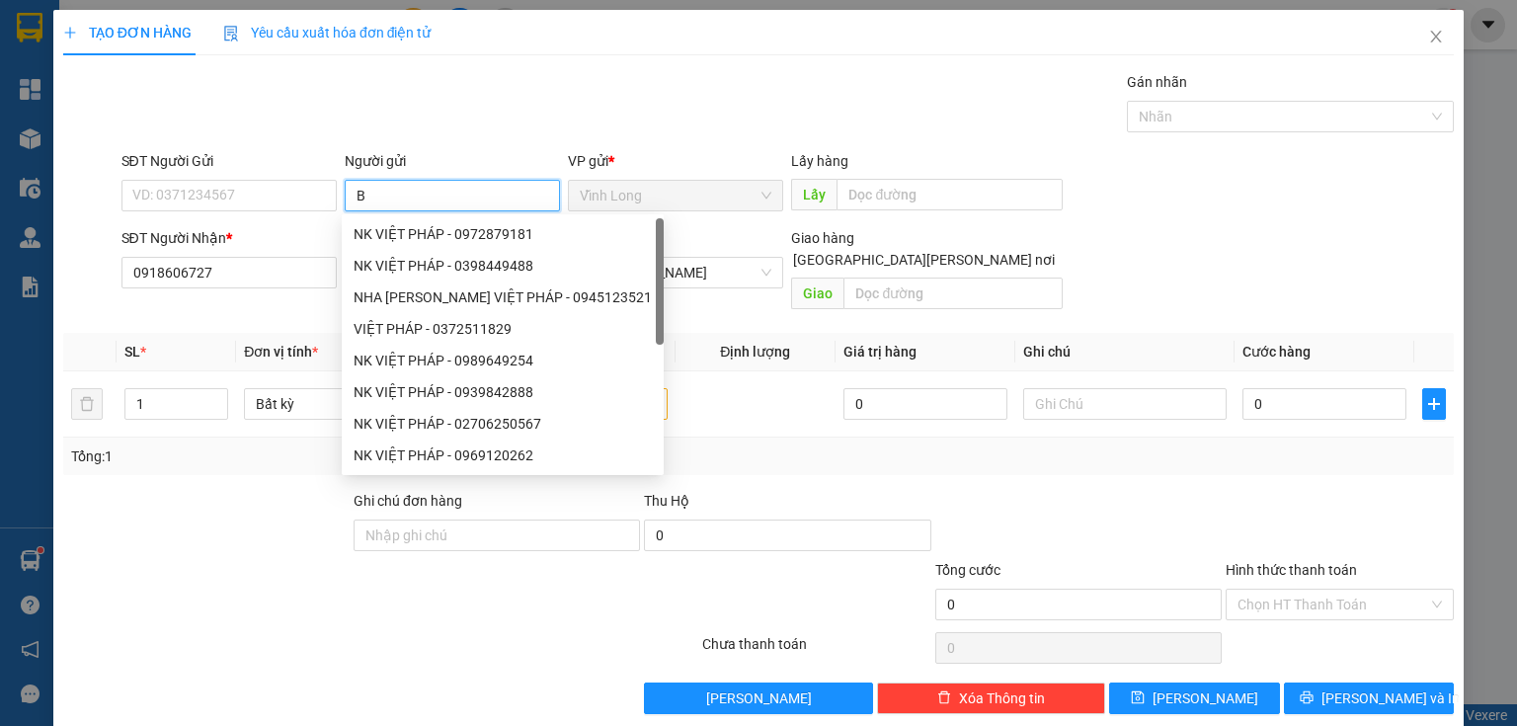
type input "BÁ"
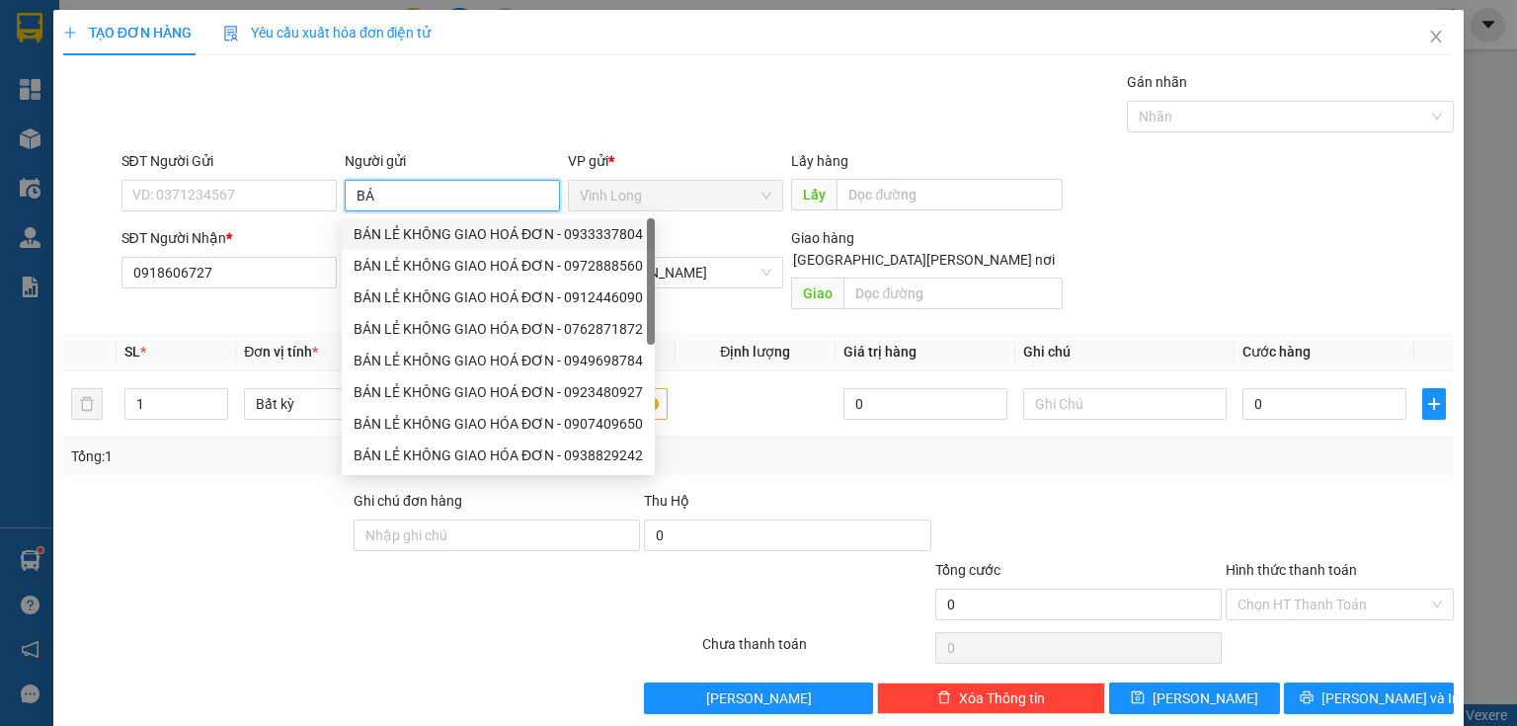
click at [435, 230] on div "BÁN LẺ KHÔNG GIAO HOÁ ĐƠN - 0933337804" at bounding box center [498, 234] width 289 height 22
type input "0933337804"
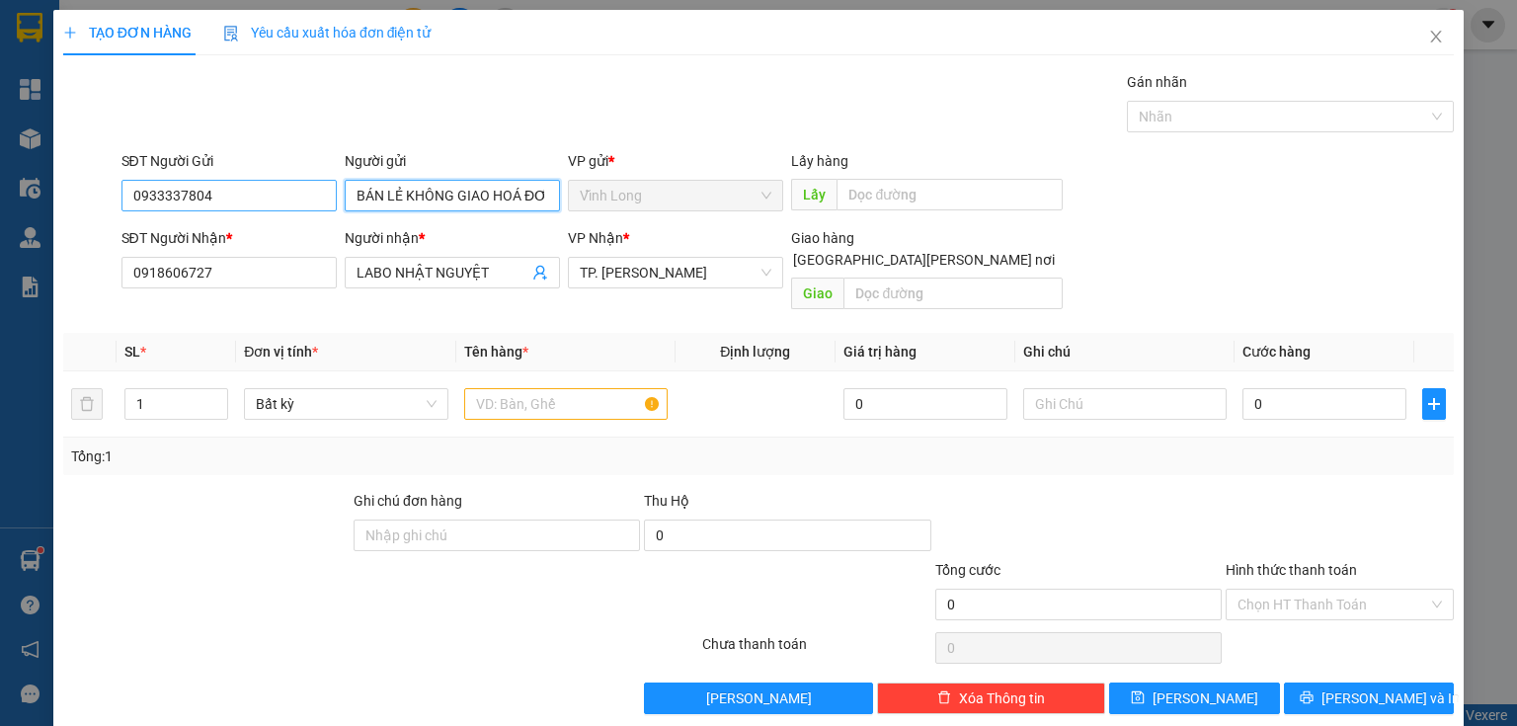
type input "BÁN LẺ KHÔNG GIAO HOÁ ĐƠN"
drag, startPoint x: 246, startPoint y: 198, endPoint x: 0, endPoint y: 171, distance: 247.3
click at [0, 169] on div "TẠO ĐƠN HÀNG Yêu cầu xuất [PERSON_NAME] điện tử Transit Pickup Surcharge Ids Tr…" at bounding box center [758, 363] width 1517 height 726
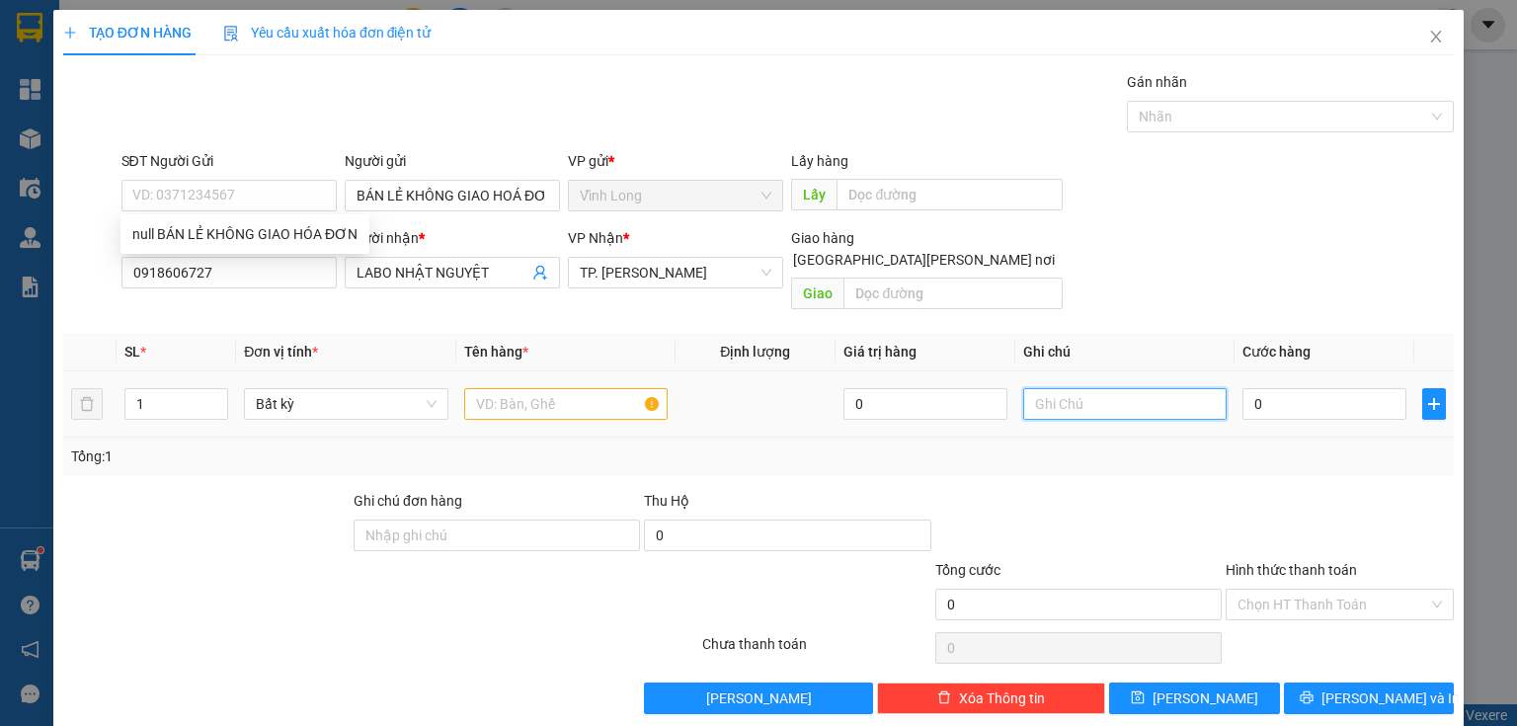
click at [1086, 388] on input "text" at bounding box center [1124, 404] width 203 height 32
type input "THUY"
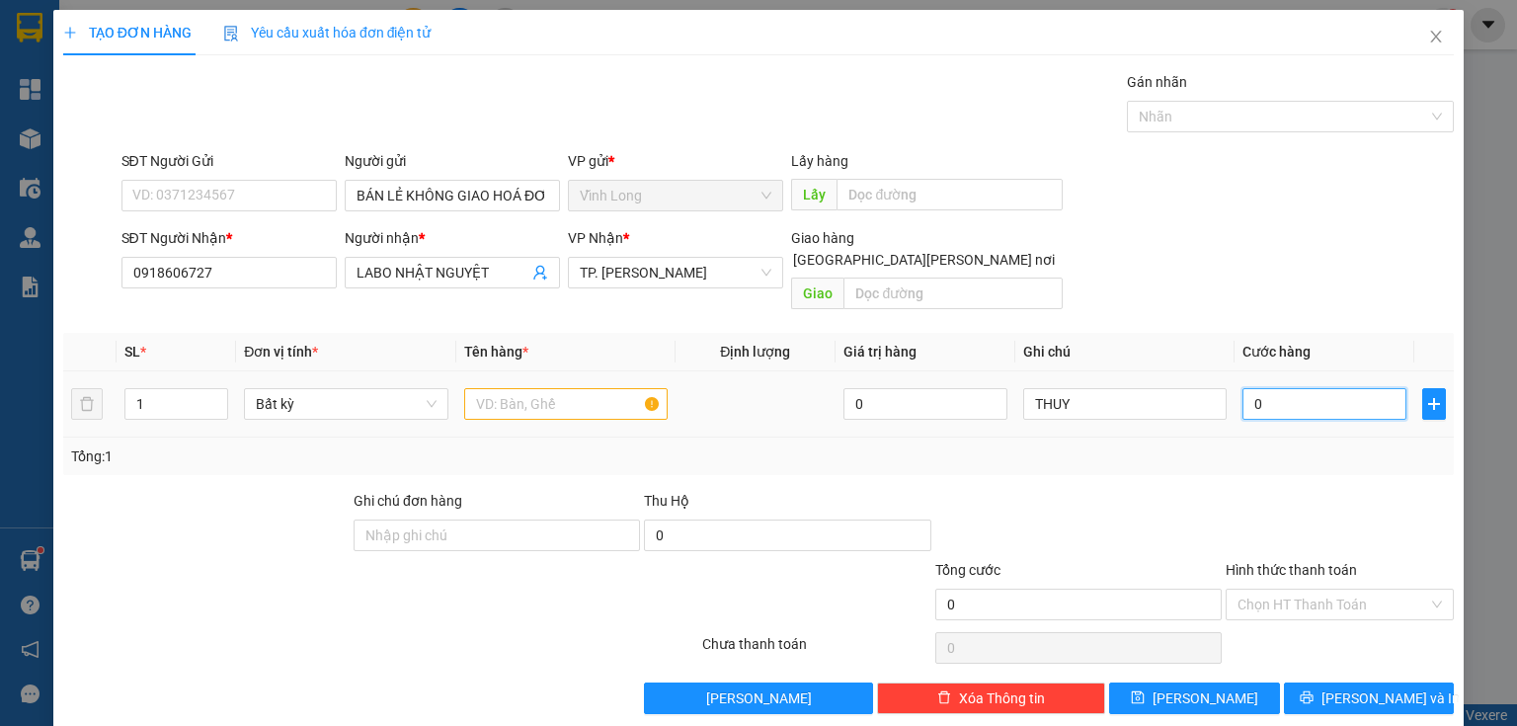
click at [1252, 388] on input "0" at bounding box center [1324, 404] width 164 height 32
type input "2"
type input "20"
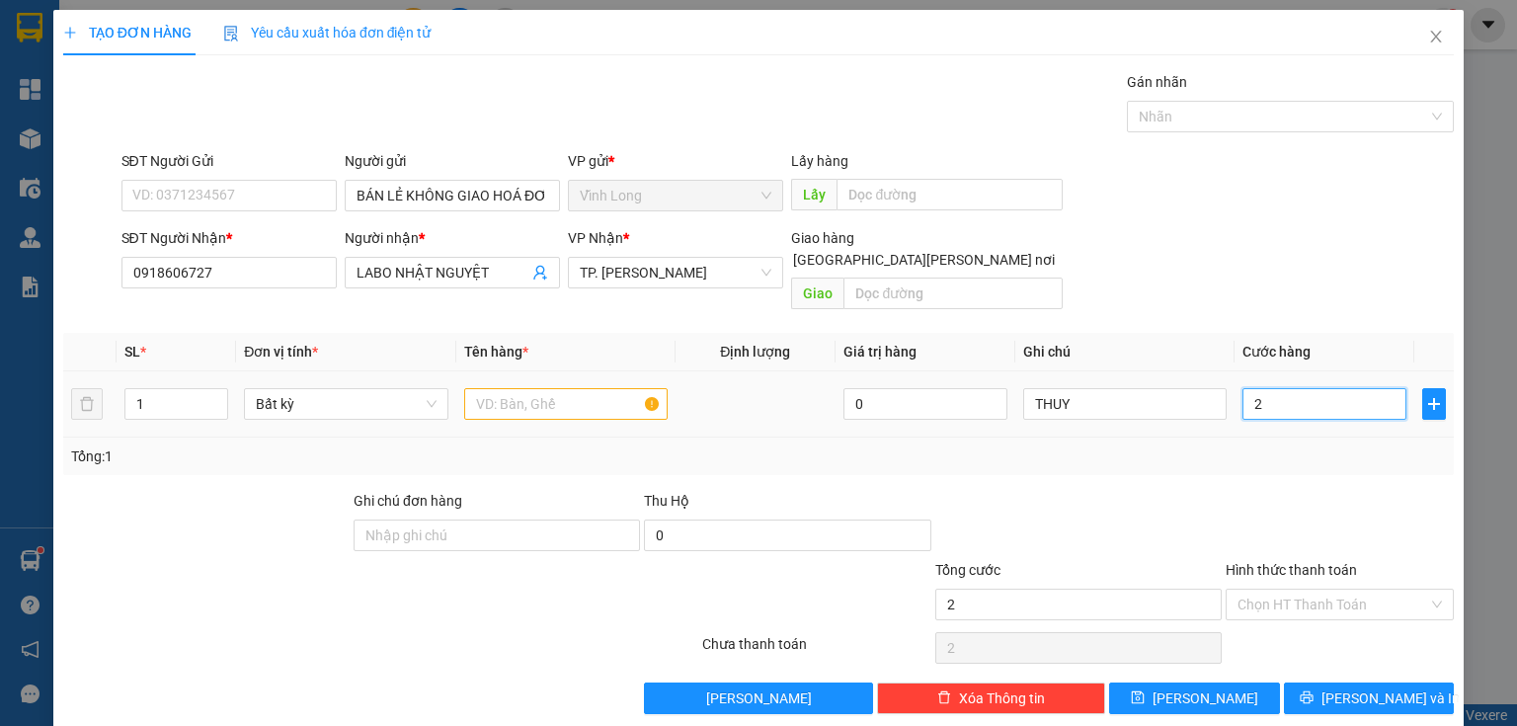
type input "20"
type input "20.000"
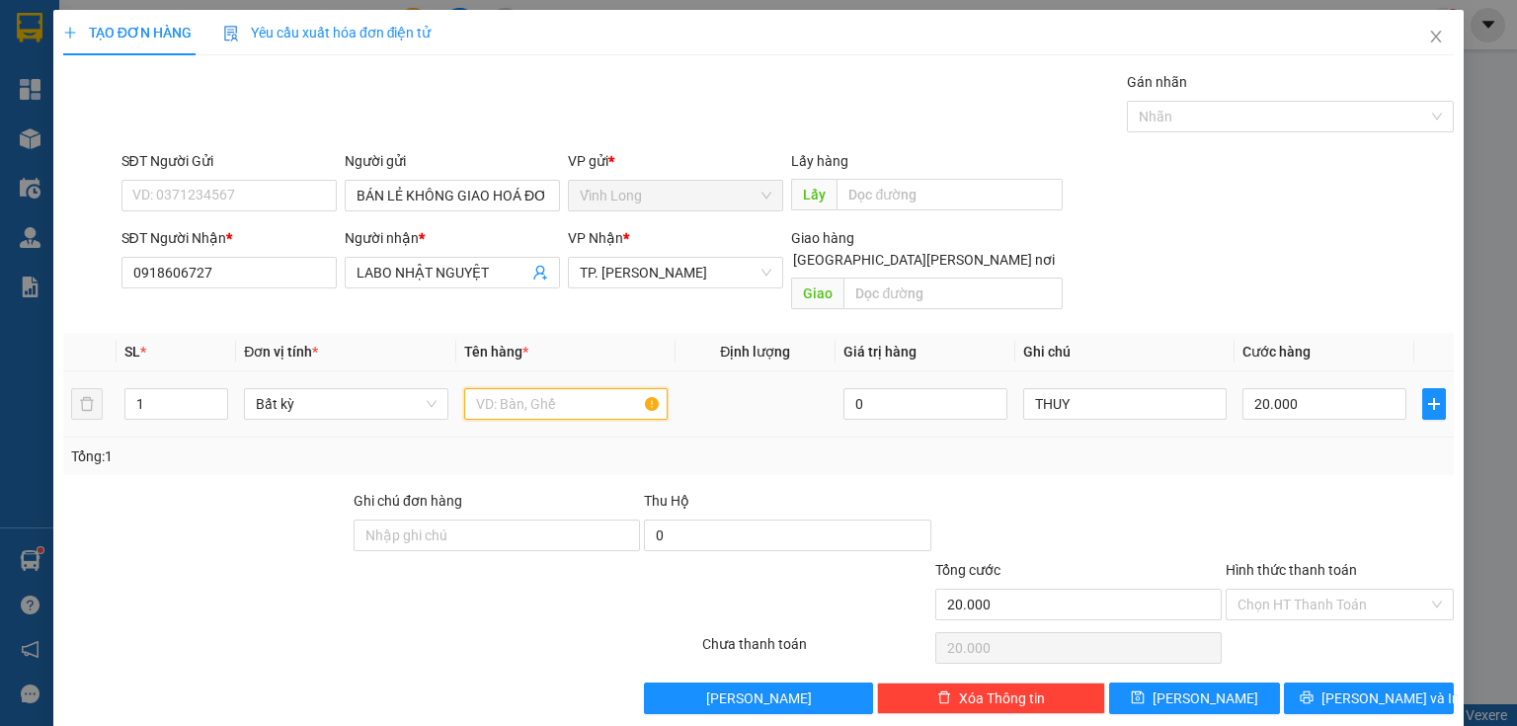
click at [575, 388] on input "text" at bounding box center [565, 404] width 203 height 32
type input "HỘP"
click at [1251, 590] on input "Hình thức thanh toán" at bounding box center [1332, 605] width 191 height 30
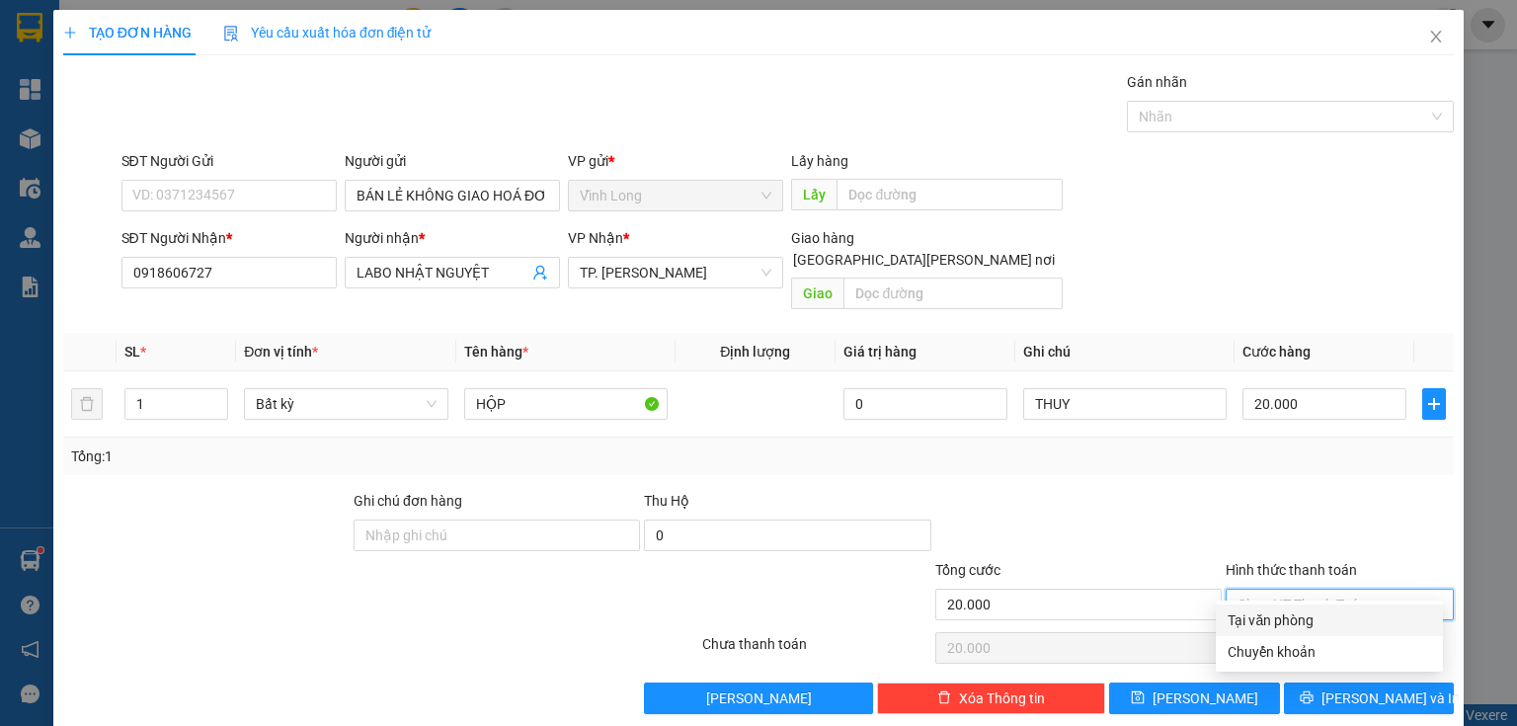
click at [1250, 632] on div "Tại văn phòng" at bounding box center [1329, 620] width 227 height 32
type input "0"
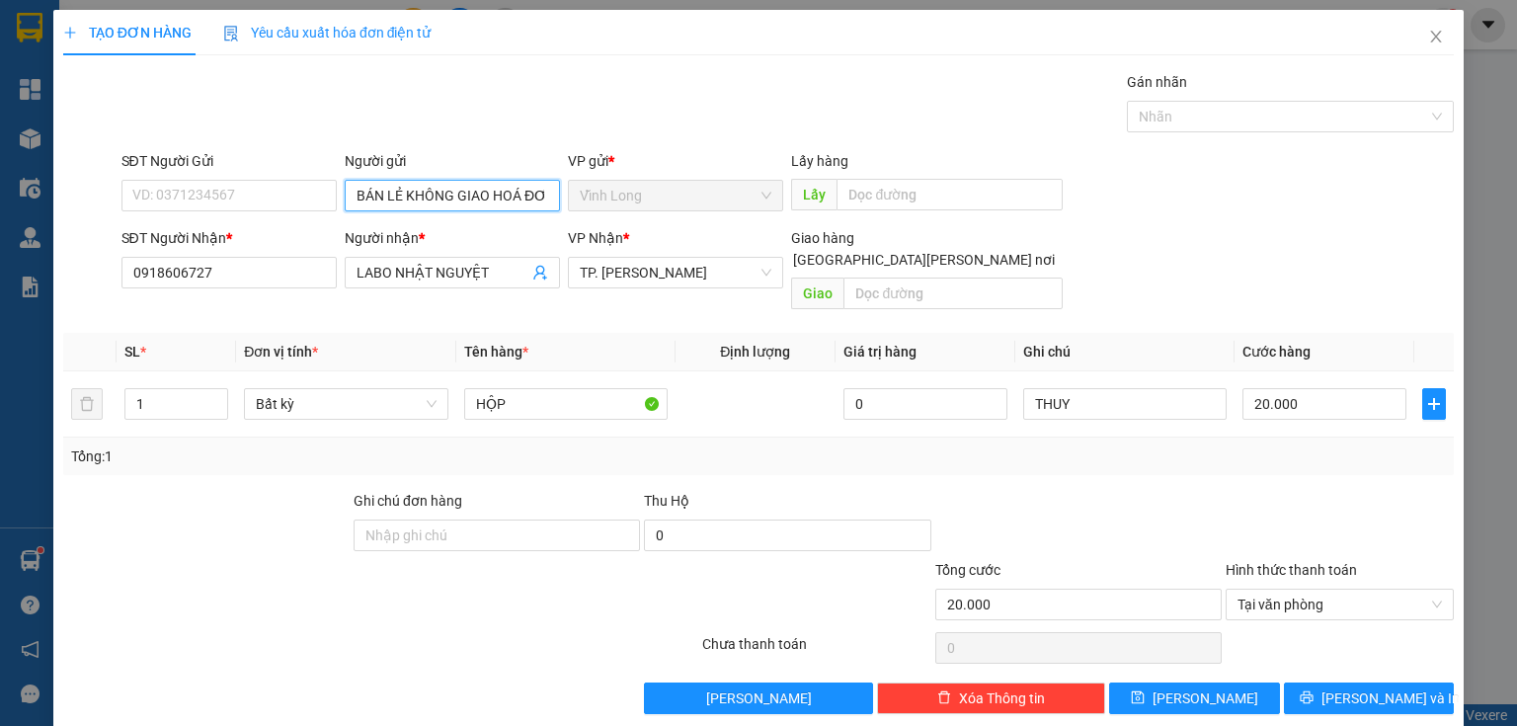
scroll to position [0, 12]
drag, startPoint x: 352, startPoint y: 192, endPoint x: 1205, endPoint y: 339, distance: 865.8
click at [1205, 339] on div "Transit Pickup Surcharge Ids Transit Deliver Surcharge Ids Transit Deliver Surc…" at bounding box center [758, 392] width 1390 height 643
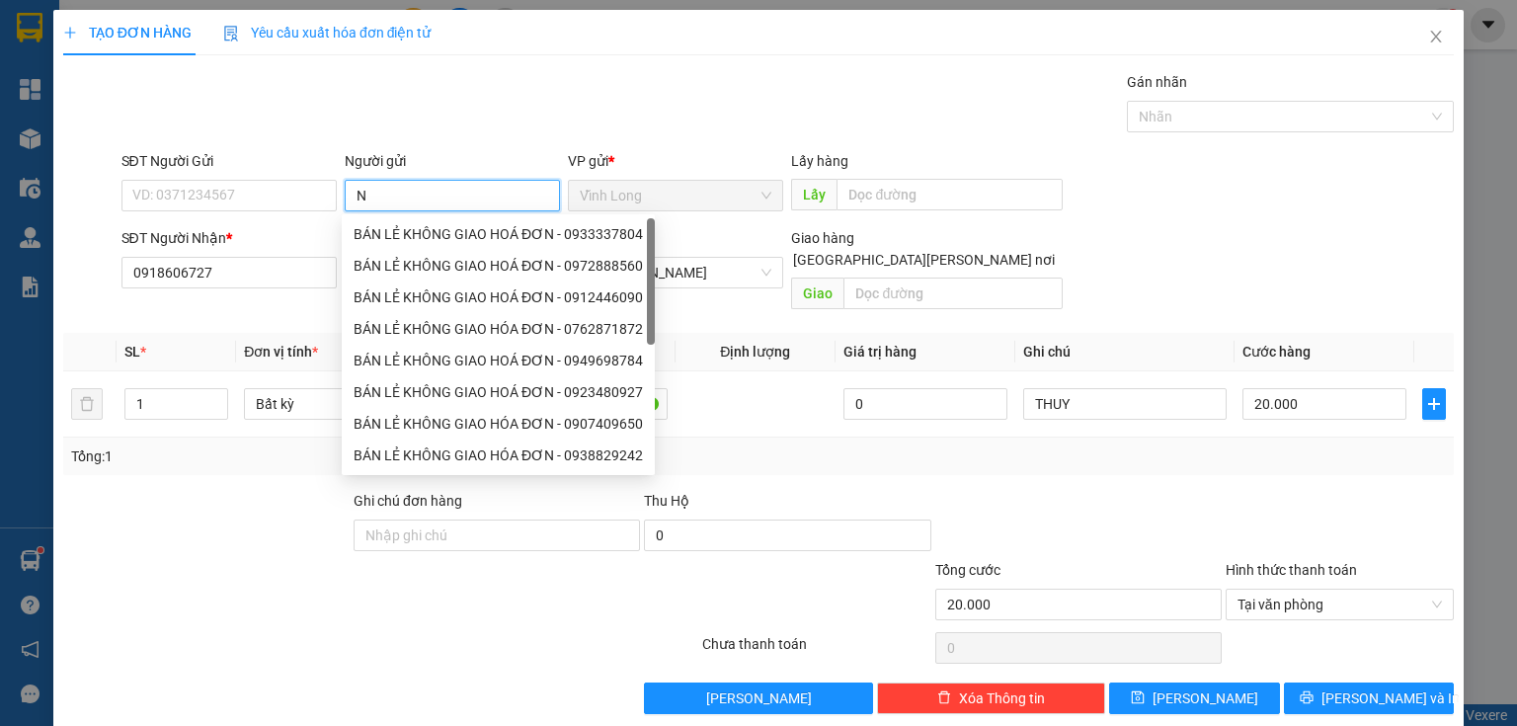
scroll to position [0, 0]
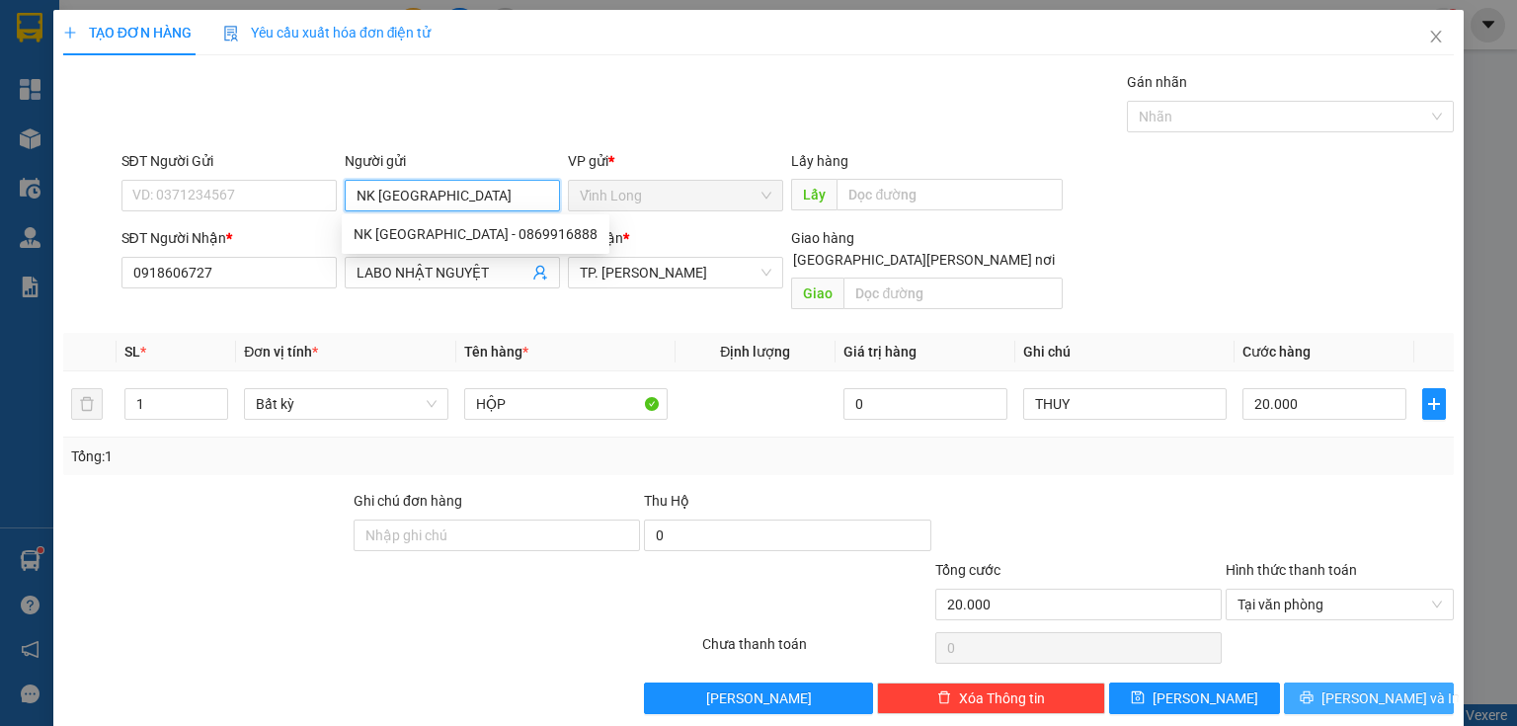
type input "NK [GEOGRAPHIC_DATA]"
click at [1335, 682] on button "[PERSON_NAME] và In" at bounding box center [1369, 698] width 171 height 32
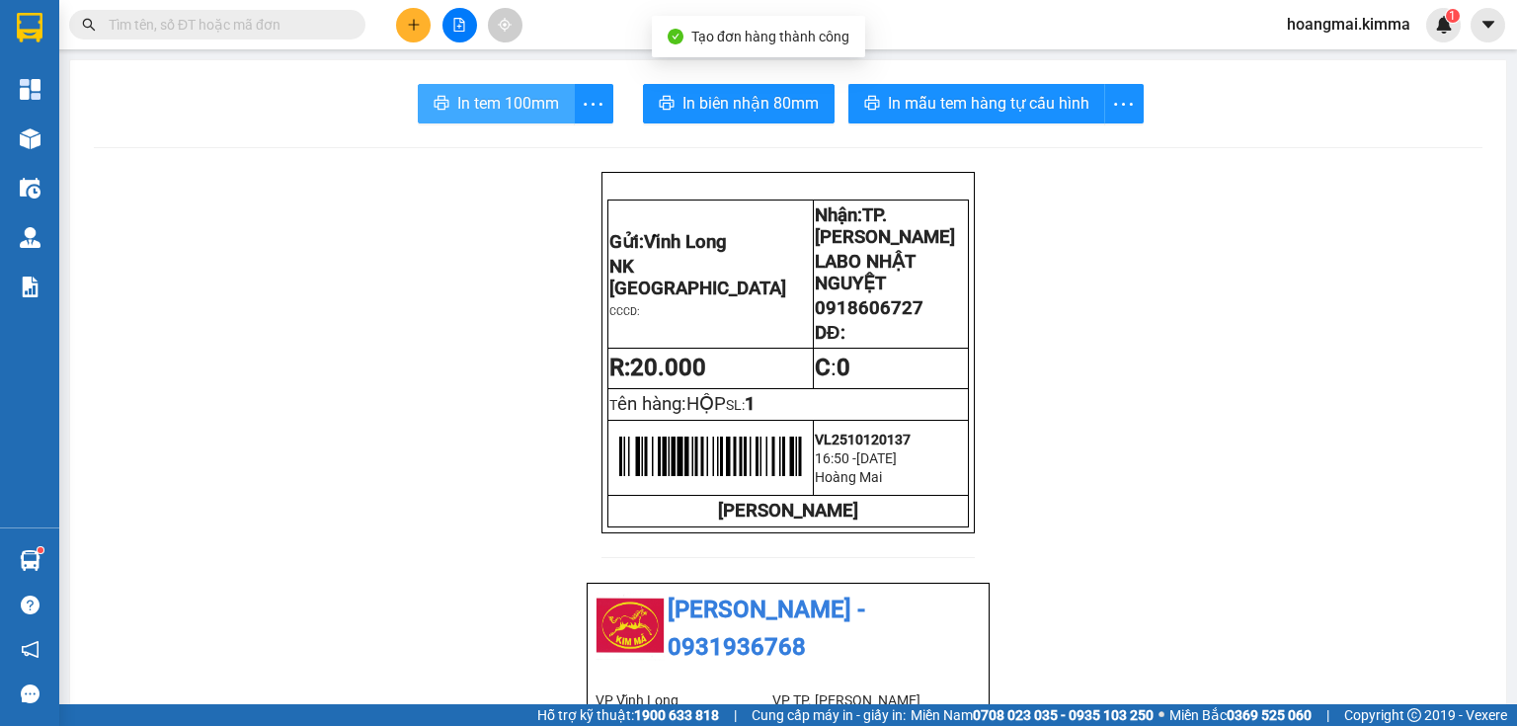
click at [440, 108] on icon "printer" at bounding box center [441, 103] width 15 height 14
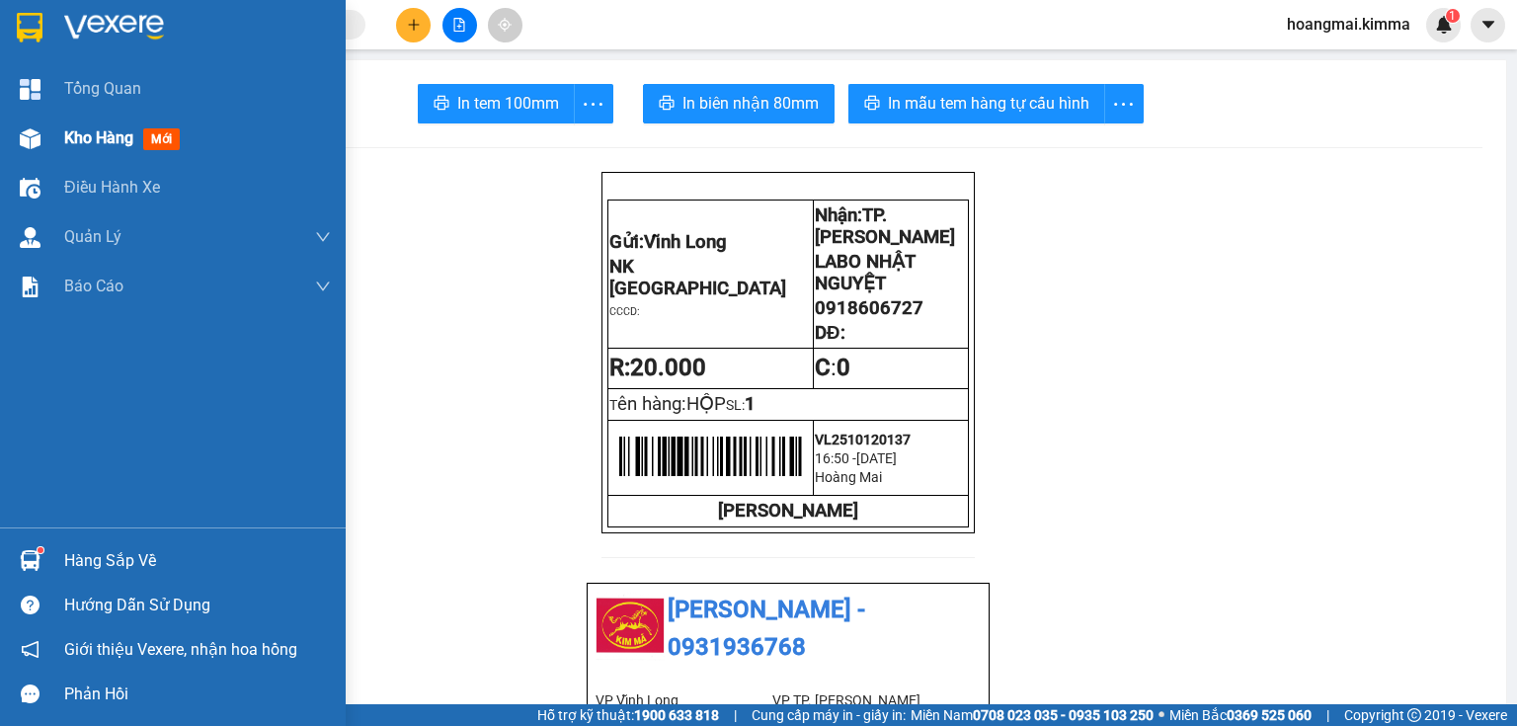
click at [72, 130] on span "Kho hàng" at bounding box center [98, 137] width 69 height 19
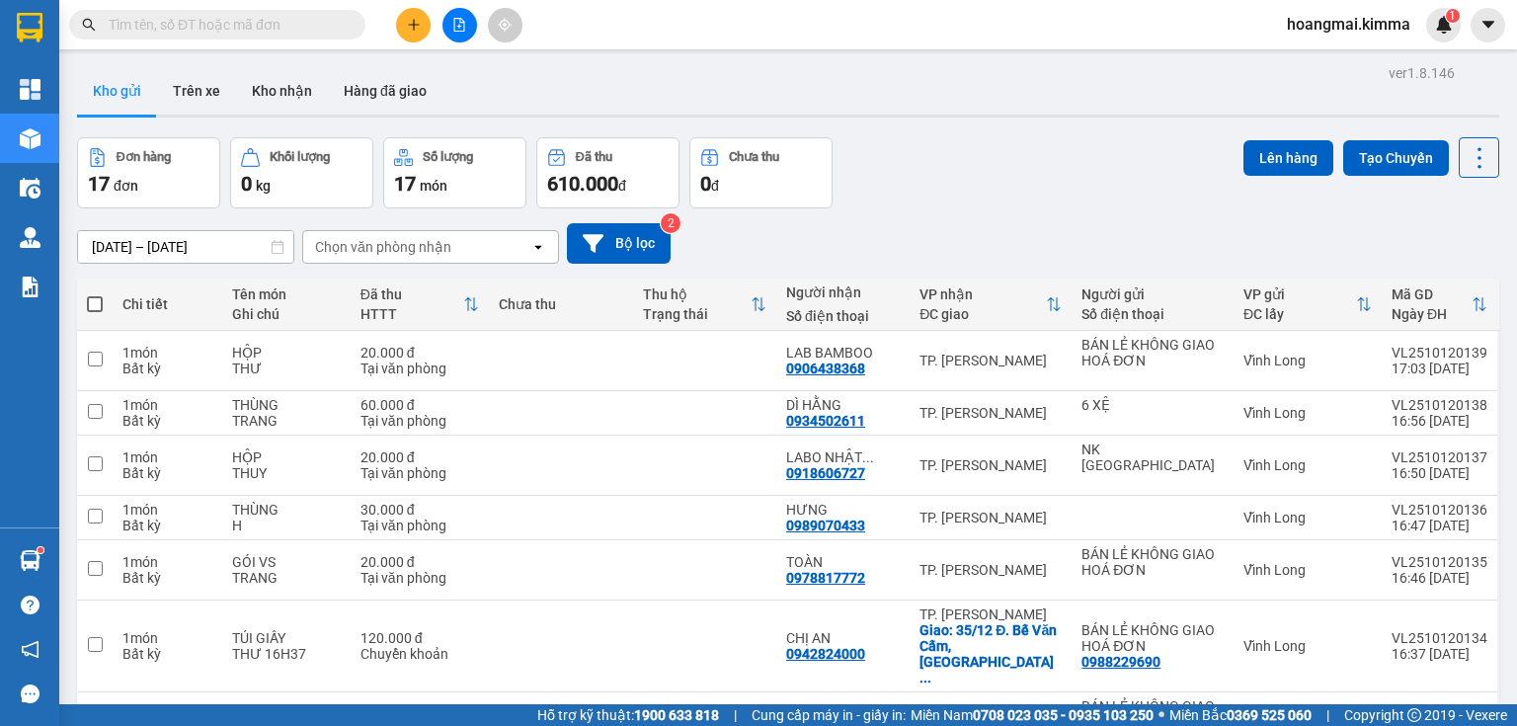
click at [308, 23] on input "text" at bounding box center [225, 25] width 233 height 22
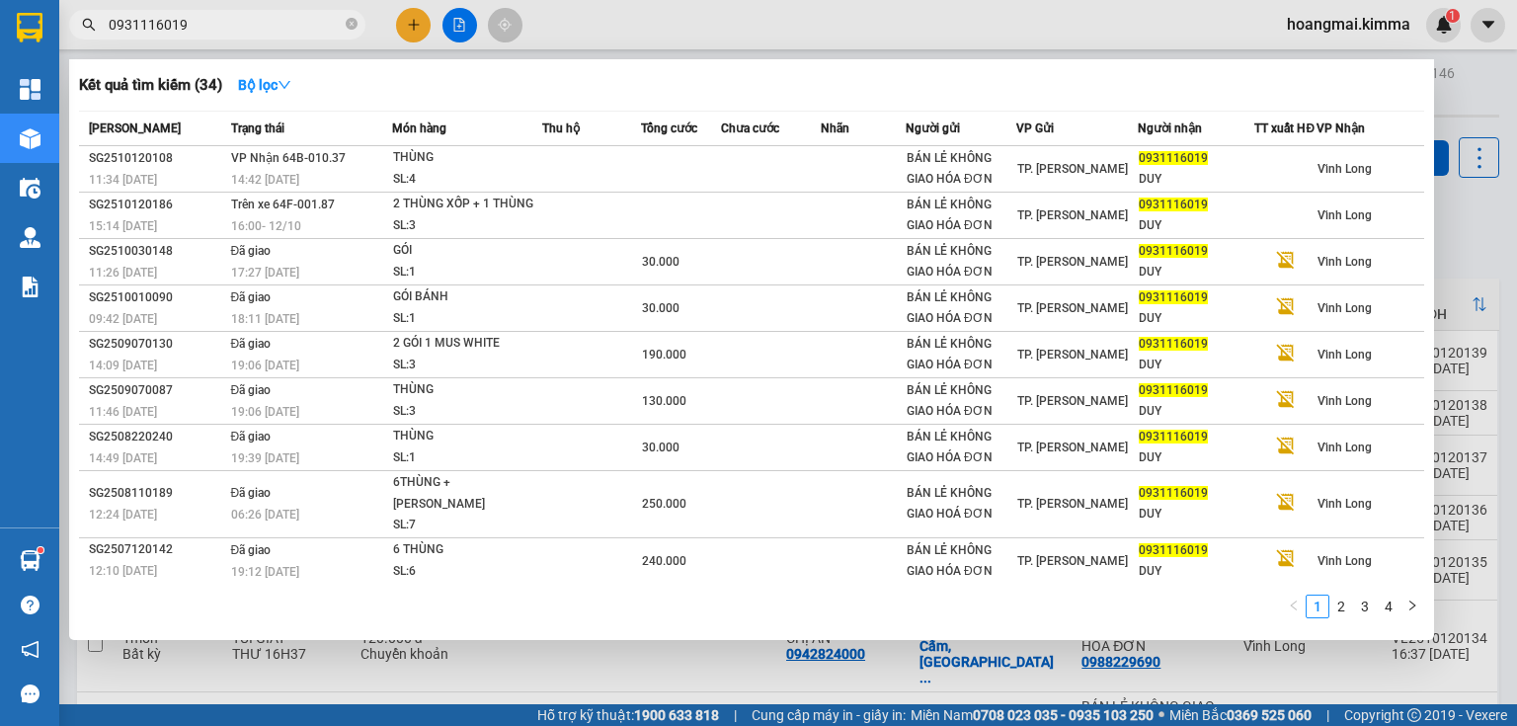
click at [309, 24] on input "0931116019" at bounding box center [225, 25] width 233 height 22
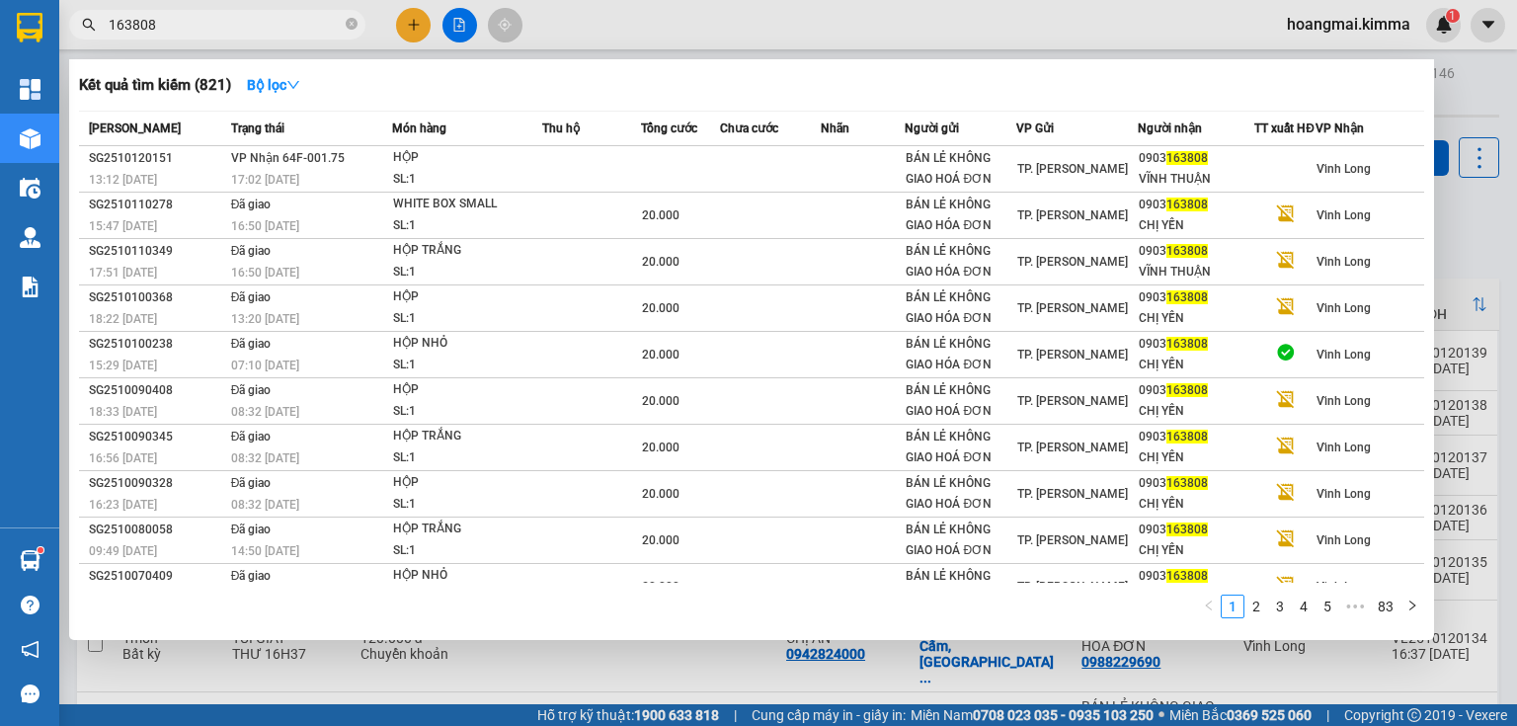
type input "163808"
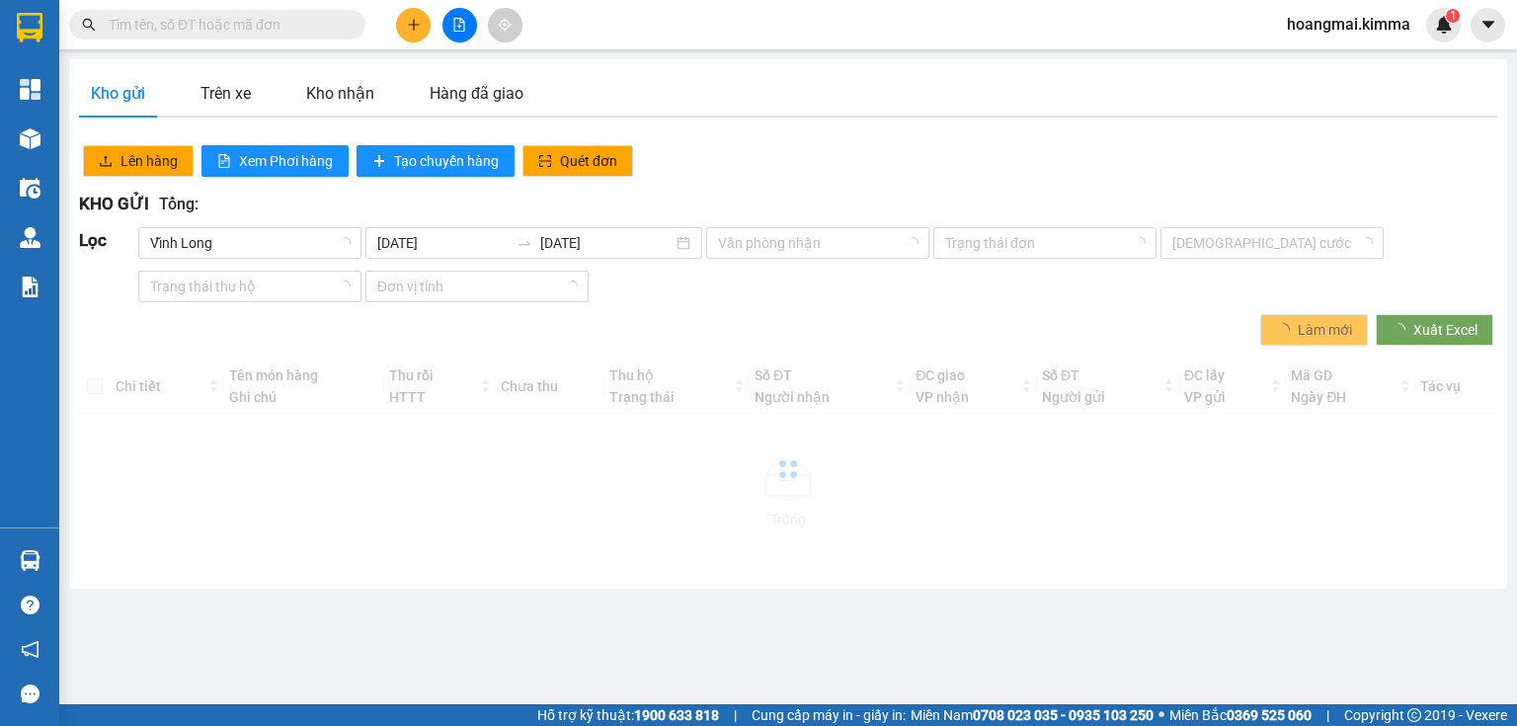
click at [247, 36] on span at bounding box center [217, 25] width 296 height 30
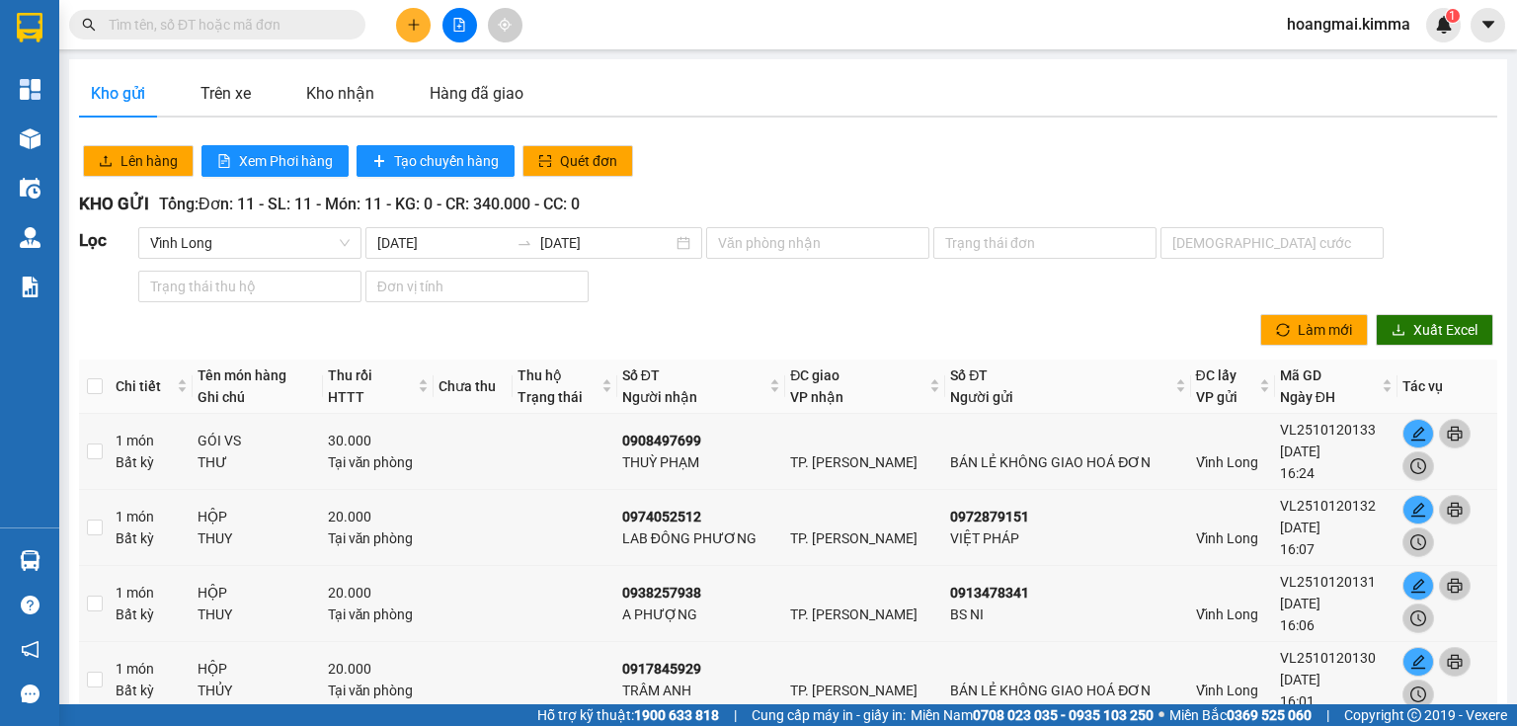
click at [253, 19] on input "text" at bounding box center [225, 25] width 233 height 22
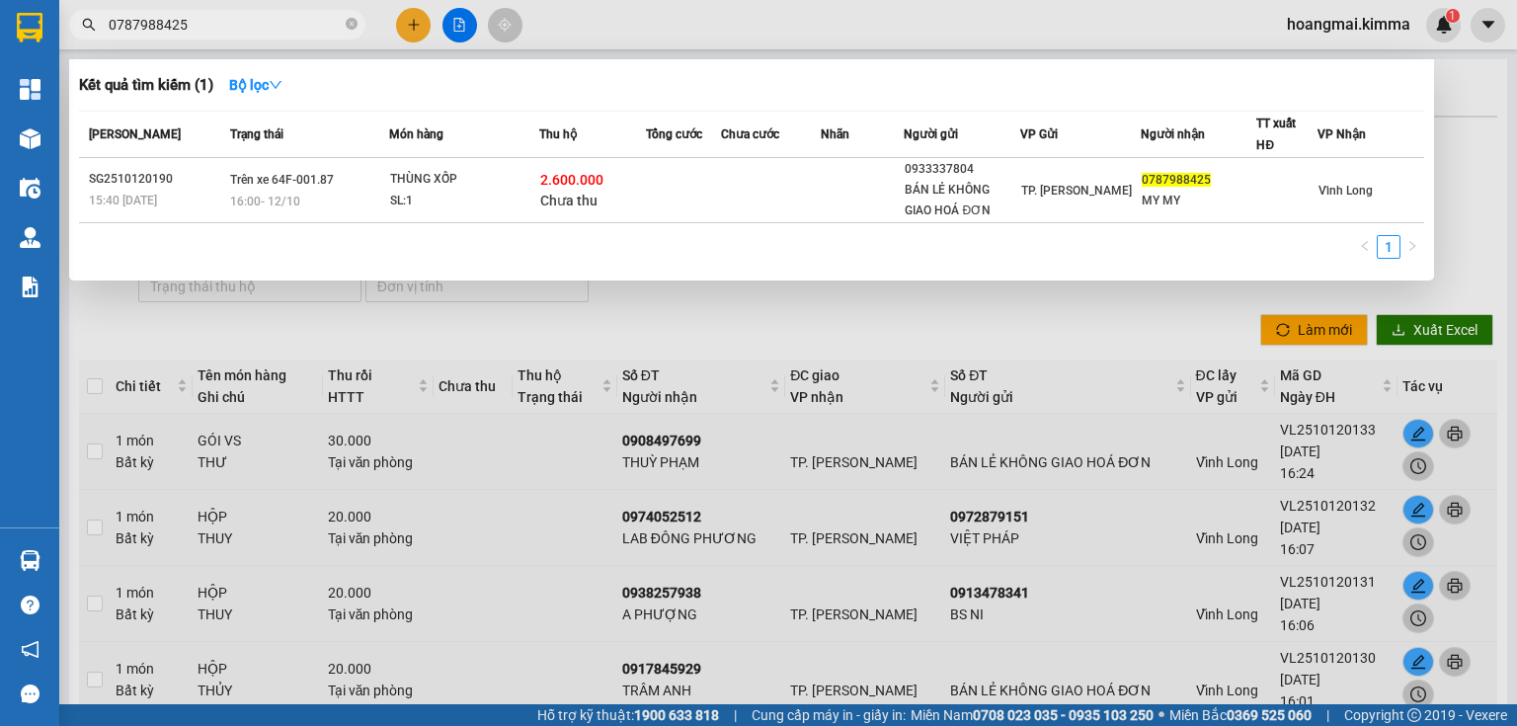
type input "0787988425"
